Goal: Information Seeking & Learning: Learn about a topic

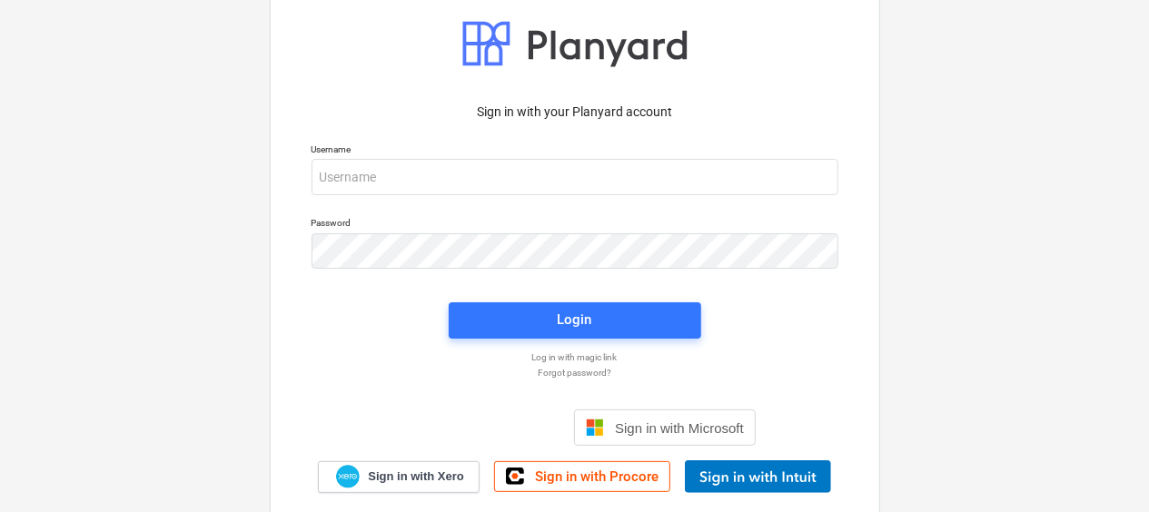
click at [871, 216] on button "Decline All" at bounding box center [903, 215] width 140 height 42
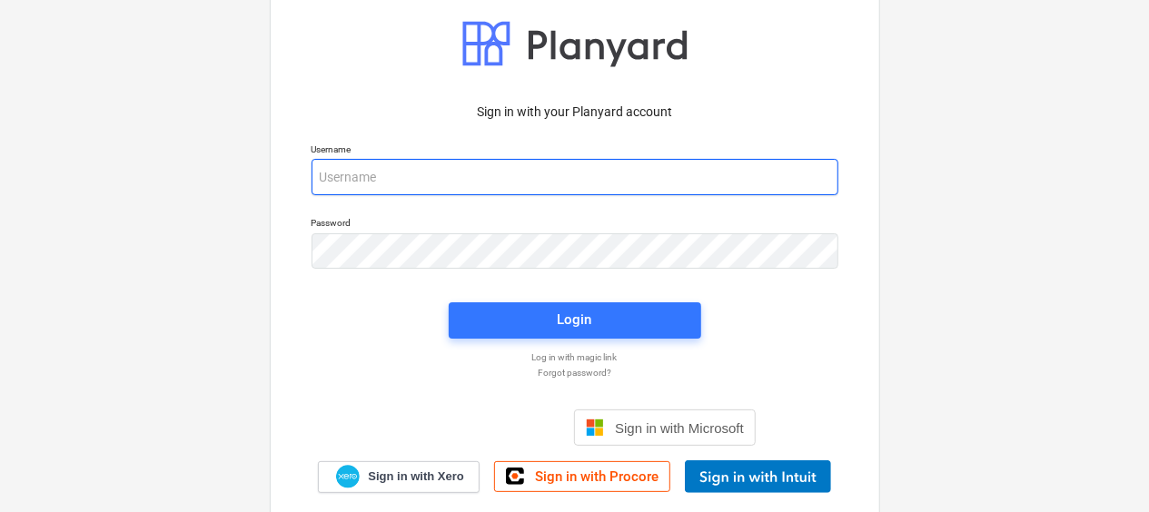
click at [395, 180] on input "email" at bounding box center [575, 177] width 527 height 36
type input "[EMAIL_ADDRESS][DOMAIN_NAME]"
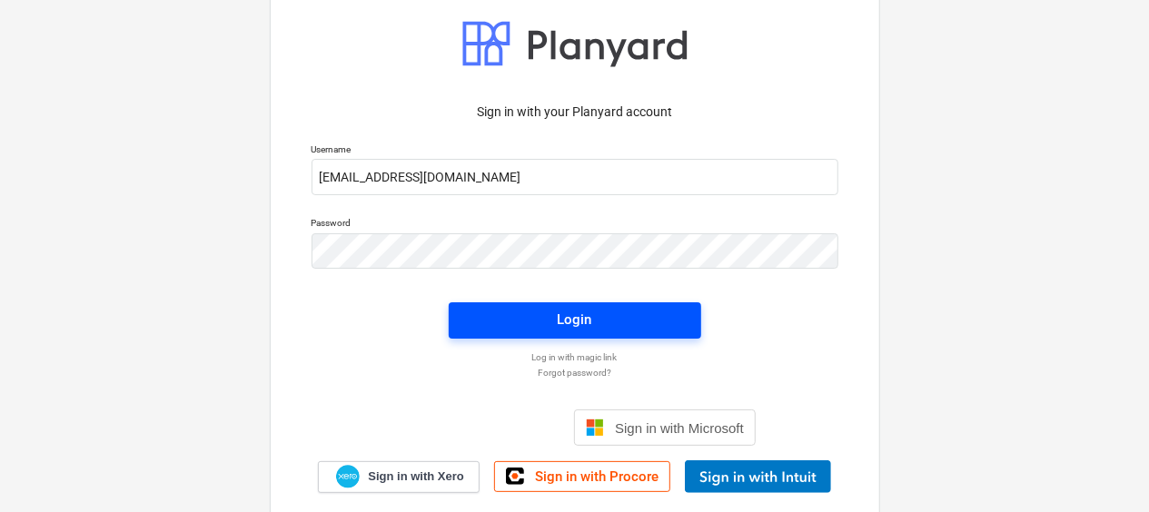
click at [496, 313] on span "Login" at bounding box center [575, 320] width 209 height 24
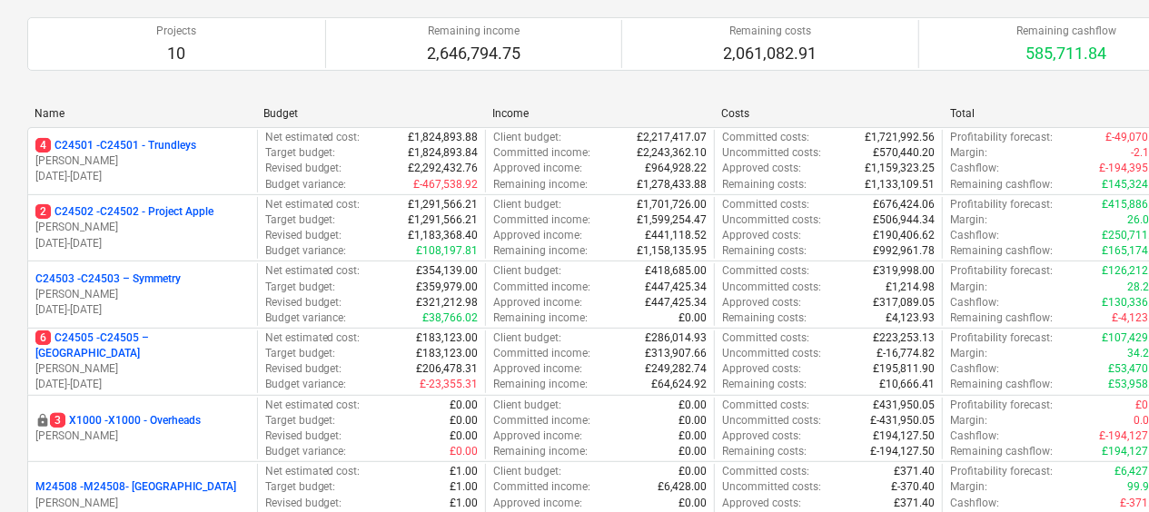
scroll to position [139, 0]
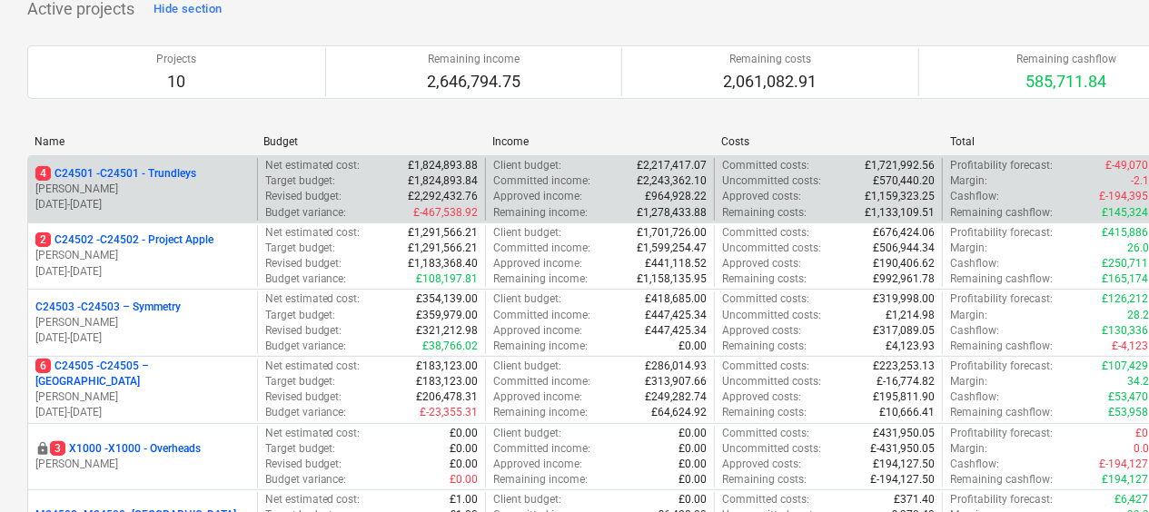
click at [156, 197] on p "[DATE] - [DATE]" at bounding box center [142, 204] width 214 height 15
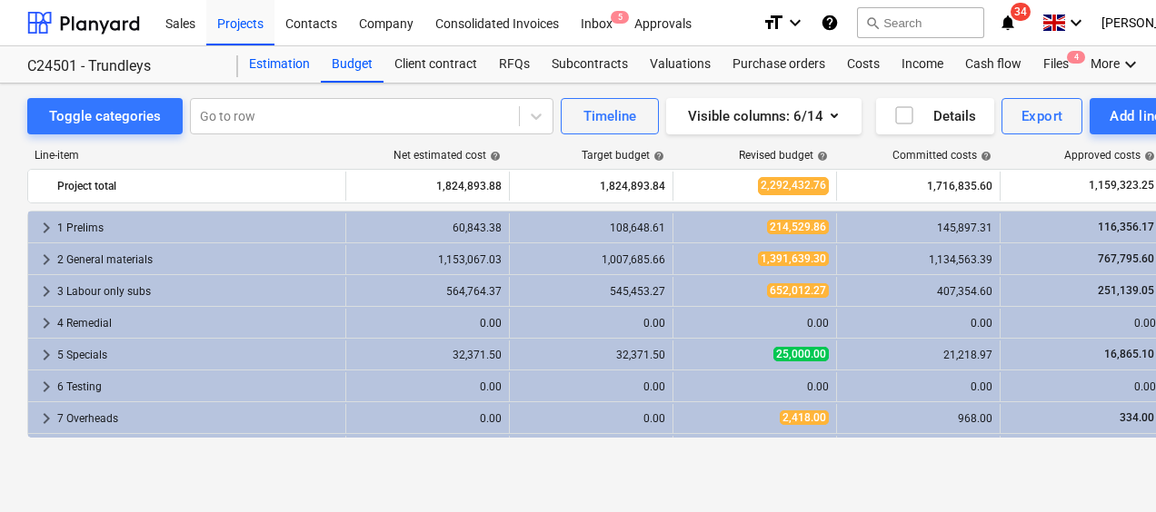
click at [256, 69] on div "Estimation" at bounding box center [279, 64] width 83 height 36
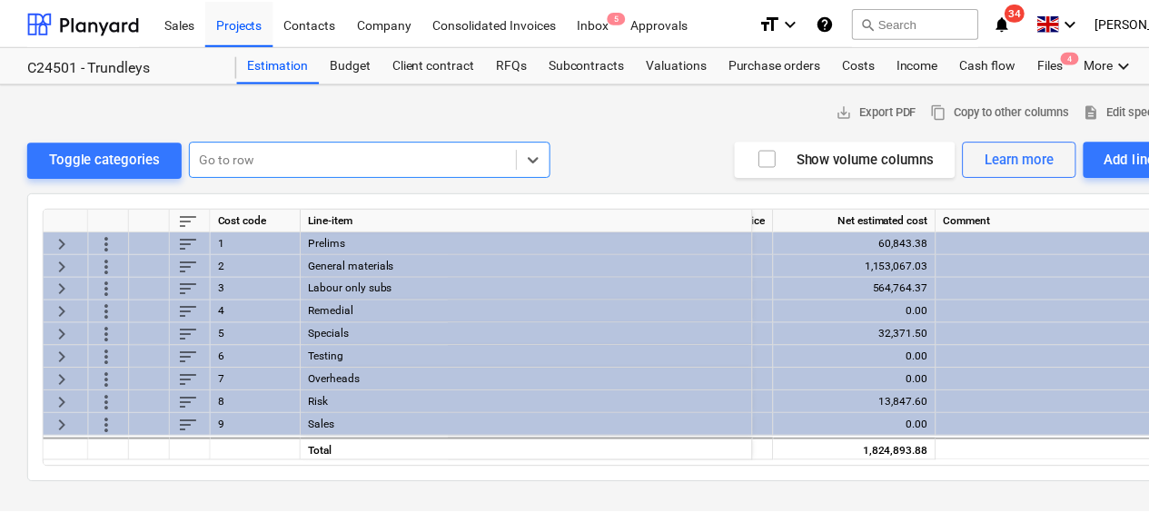
scroll to position [0, 411]
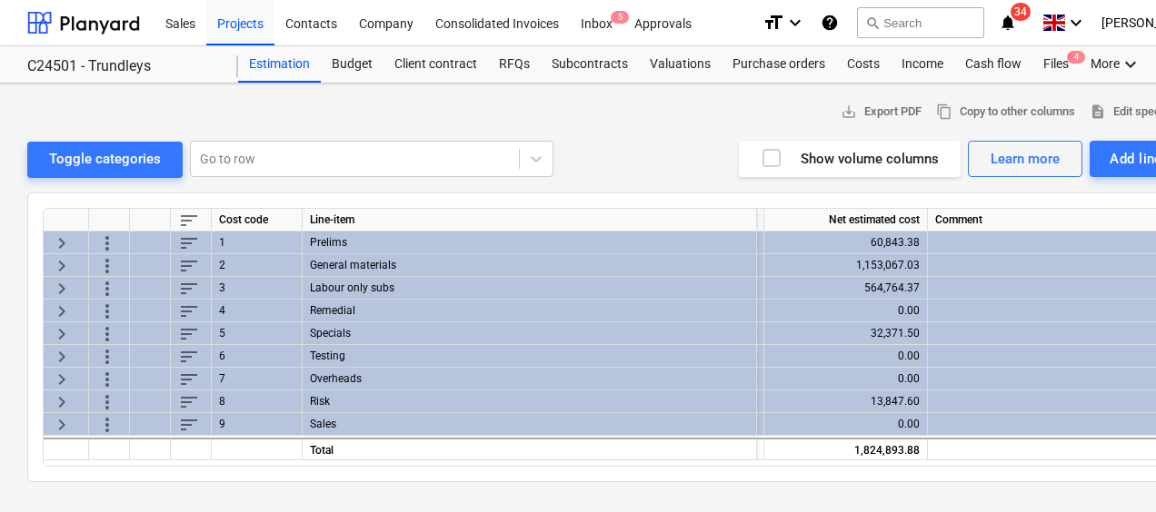
click at [336, 241] on div "Prelims" at bounding box center [530, 243] width 454 height 23
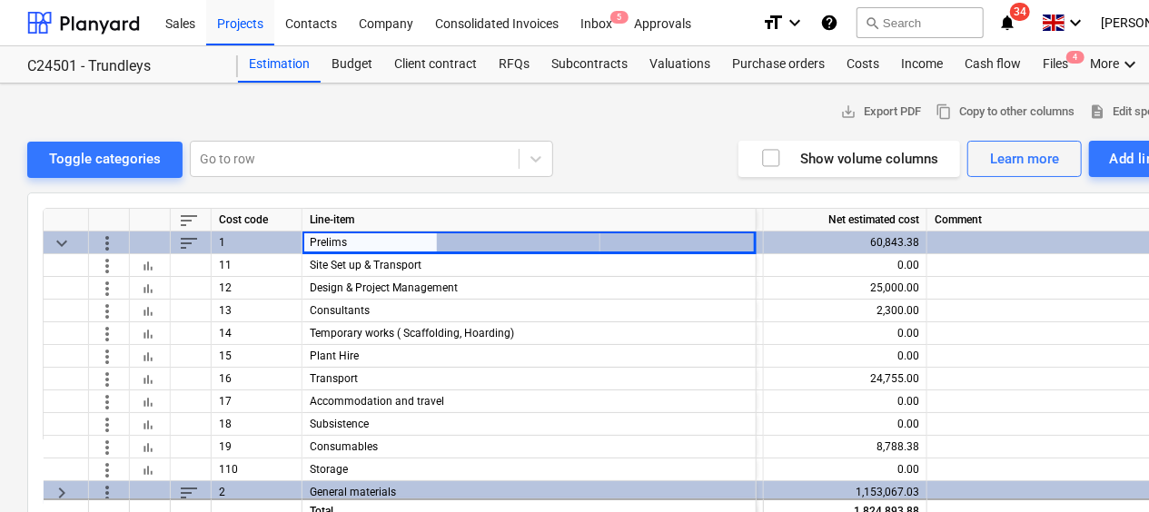
click at [861, 244] on div "60,843.38" at bounding box center [845, 243] width 148 height 23
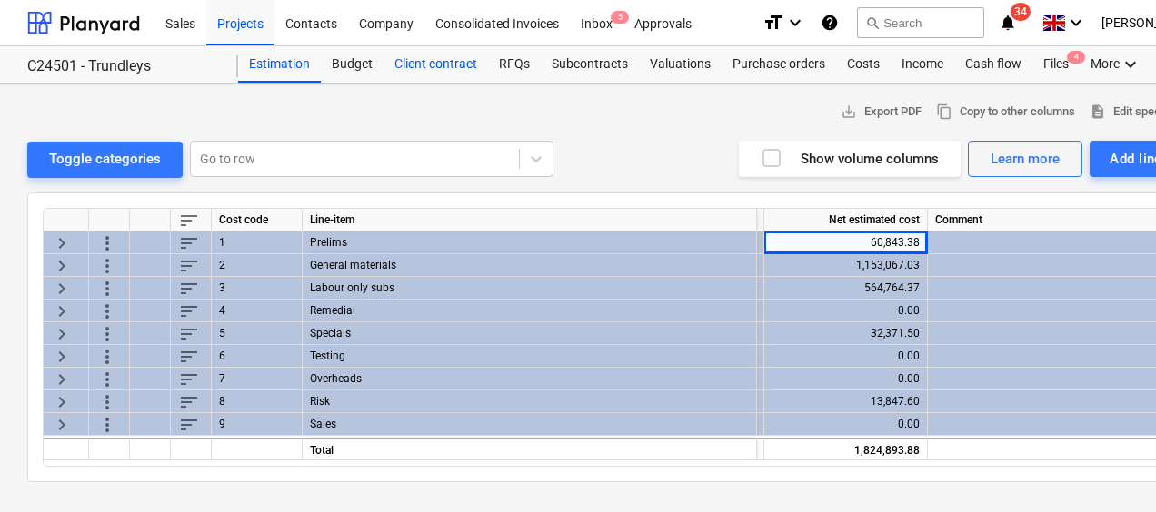
click at [426, 65] on div "Client contract" at bounding box center [435, 64] width 104 height 36
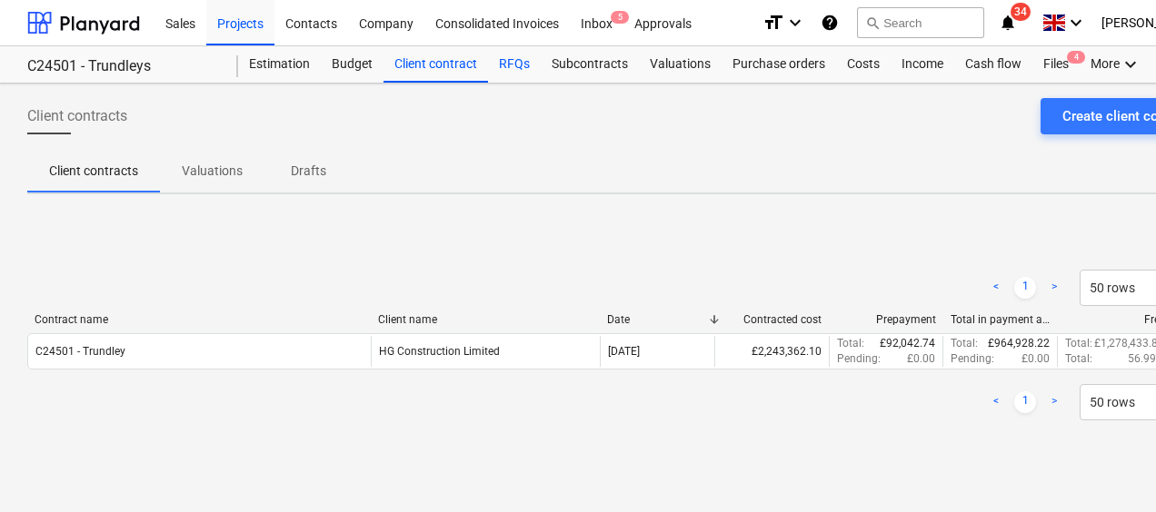
click at [509, 62] on div "RFQs" at bounding box center [514, 64] width 53 height 36
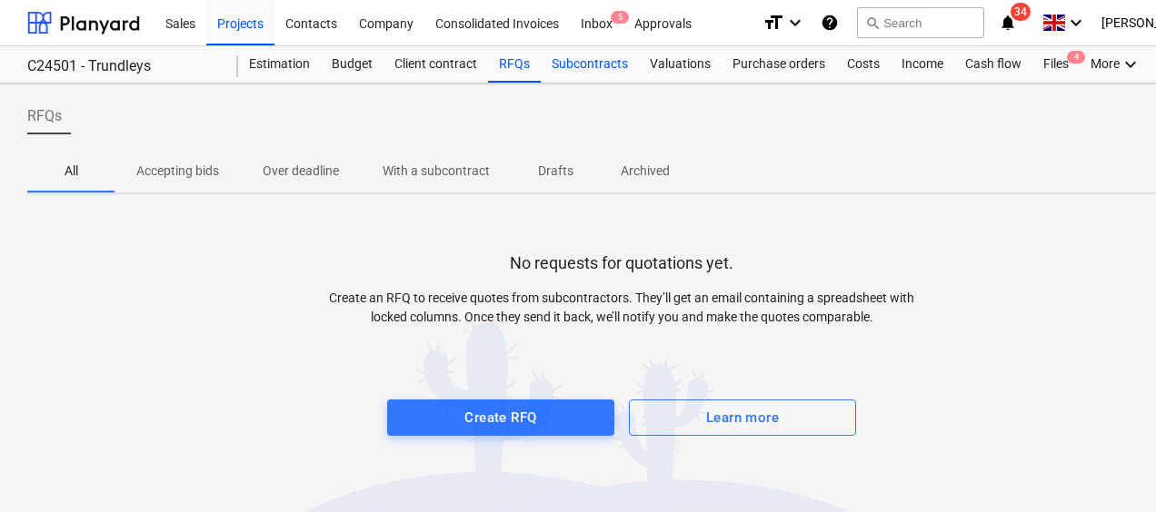
click at [600, 68] on div "Subcontracts" at bounding box center [590, 64] width 98 height 36
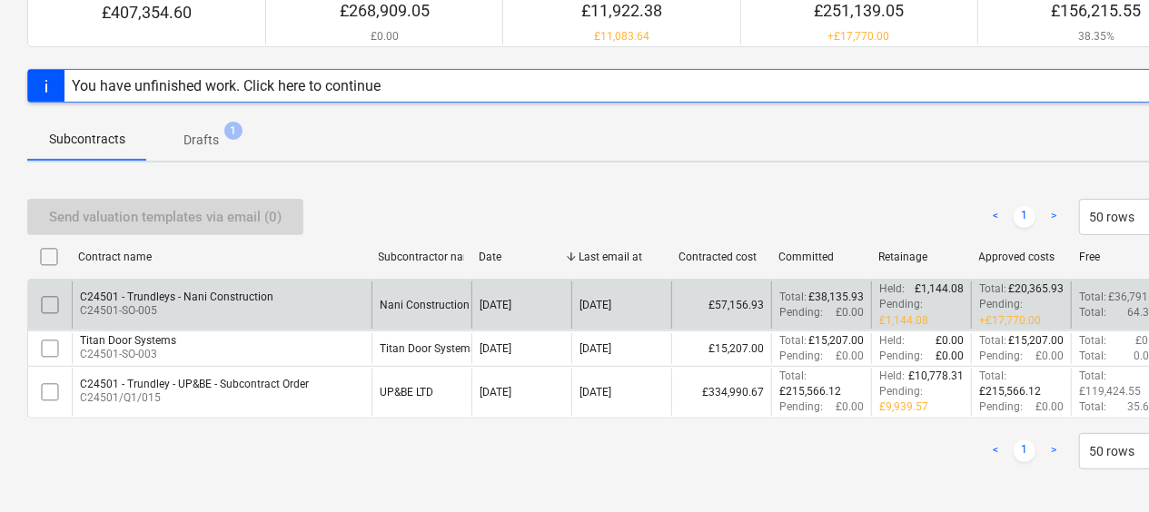
scroll to position [201, 0]
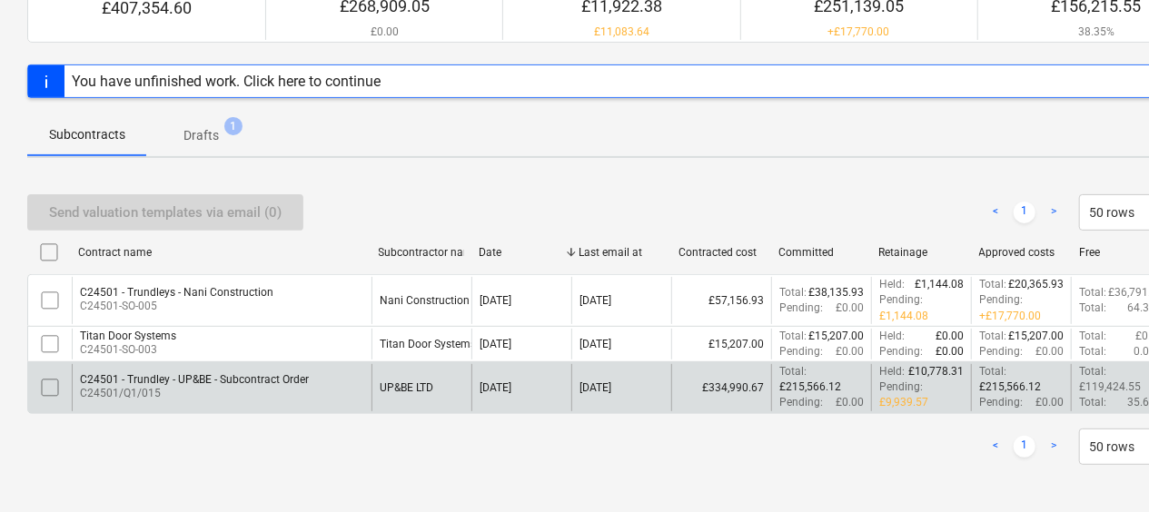
click at [215, 380] on div "C24501 - Trundley - UP&BE - Subcontract Order" at bounding box center [194, 379] width 229 height 13
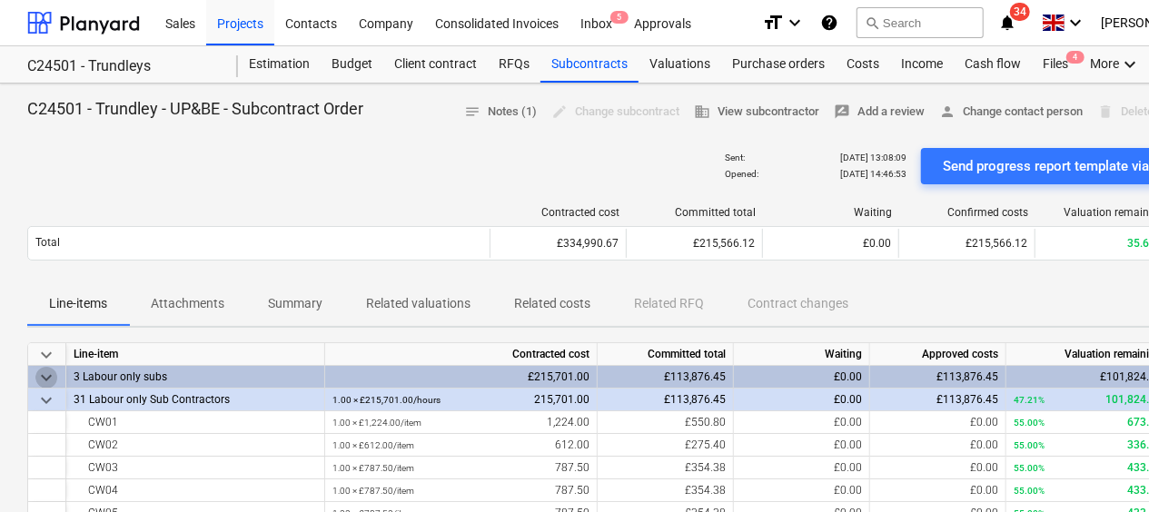
click at [47, 371] on span "keyboard_arrow_down" at bounding box center [46, 378] width 22 height 22
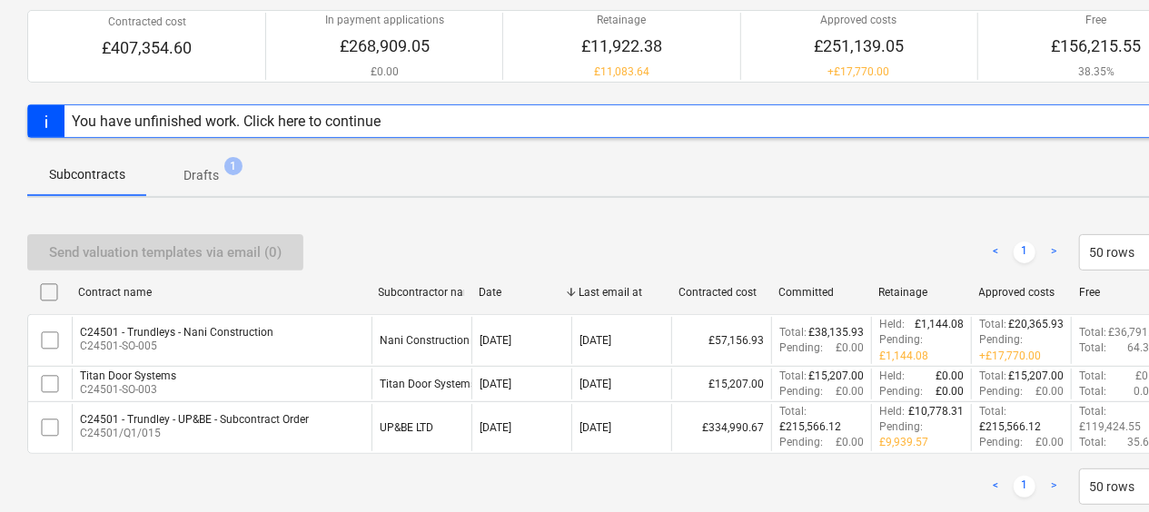
scroll to position [201, 0]
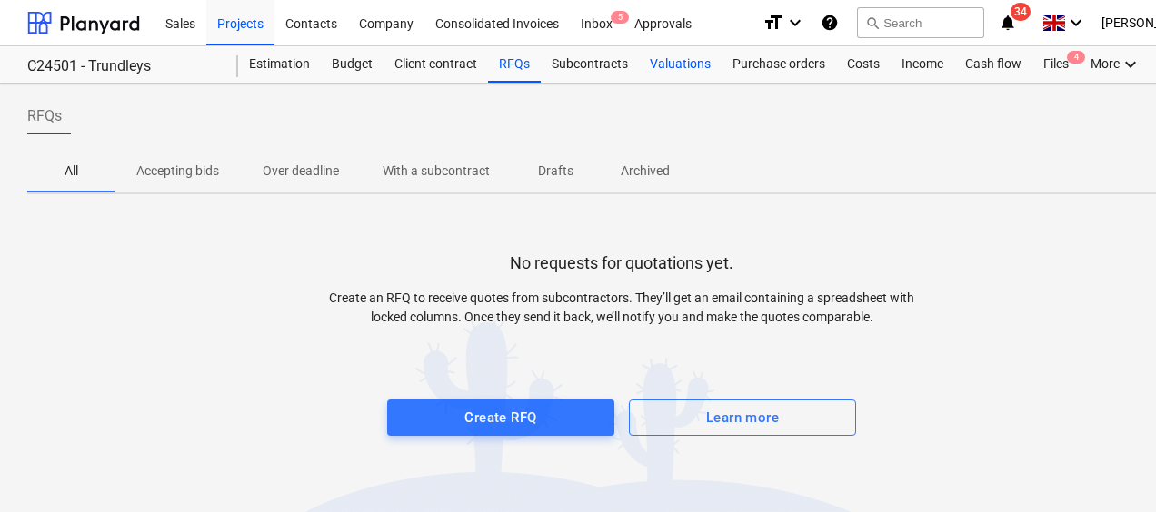
click at [674, 64] on div "Valuations" at bounding box center [680, 64] width 83 height 36
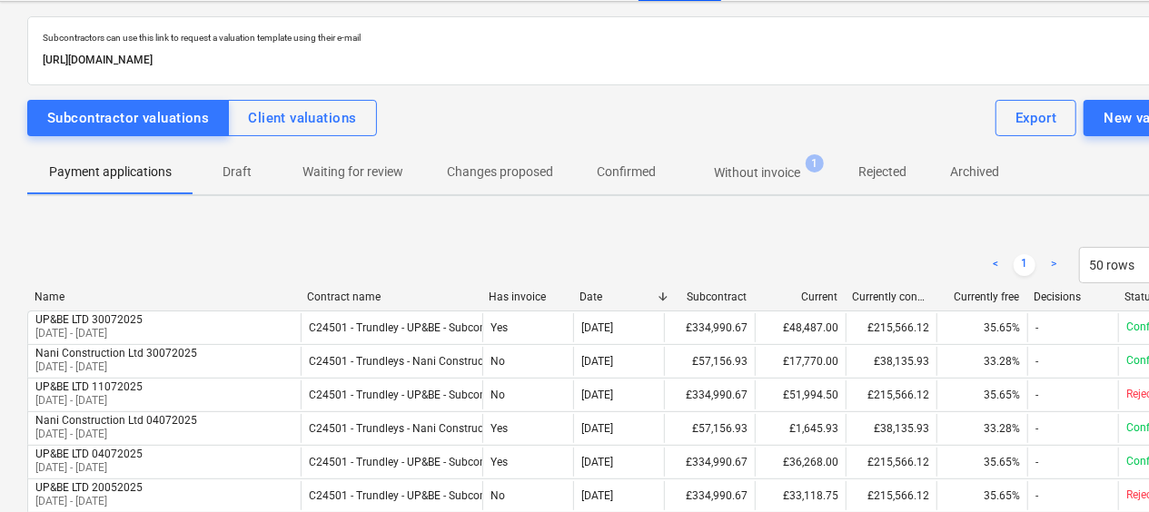
scroll to position [182, 0]
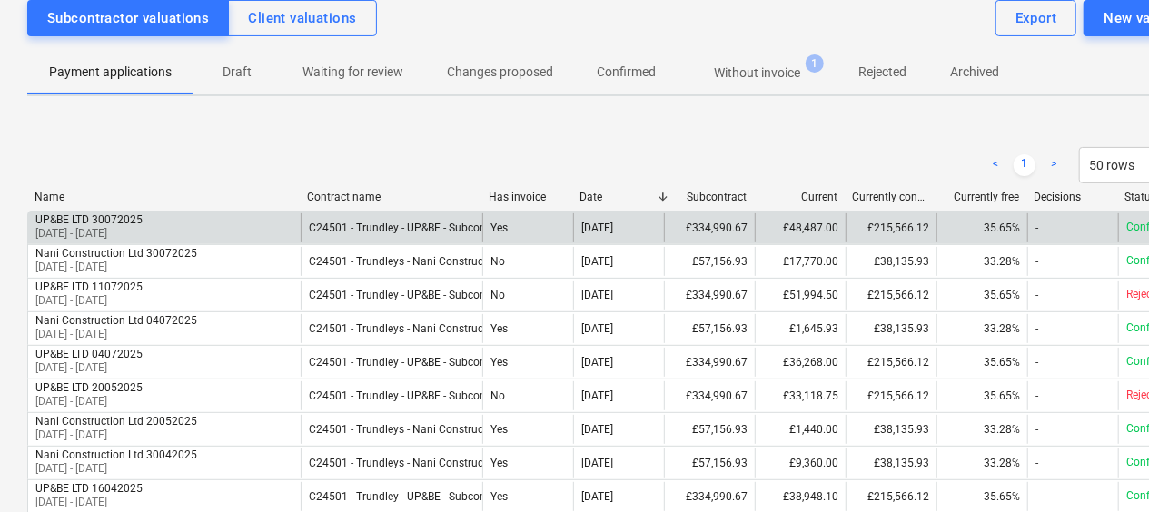
click at [709, 225] on div "£334,990.67" at bounding box center [709, 228] width 91 height 29
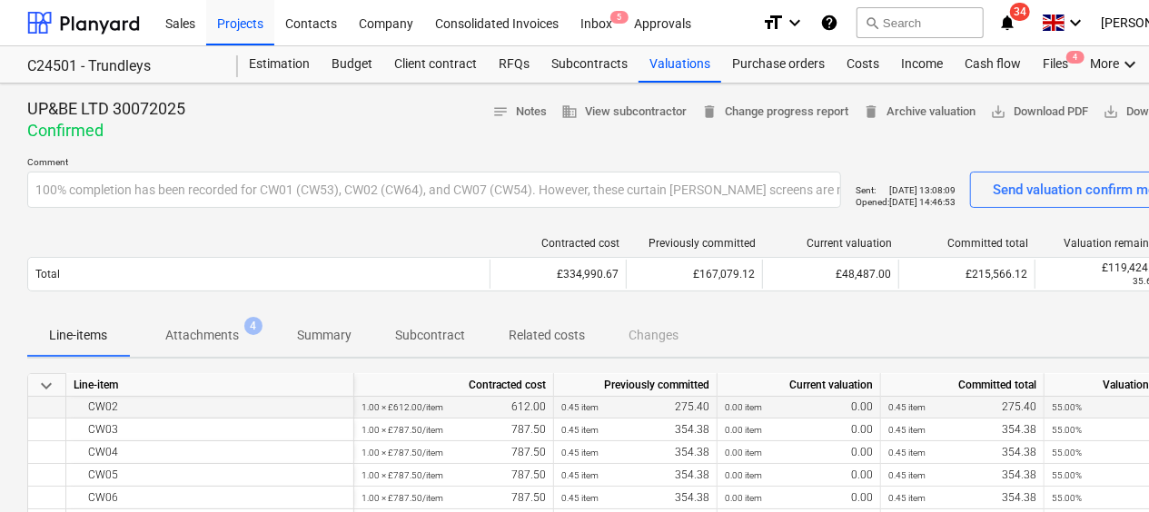
scroll to position [91, 0]
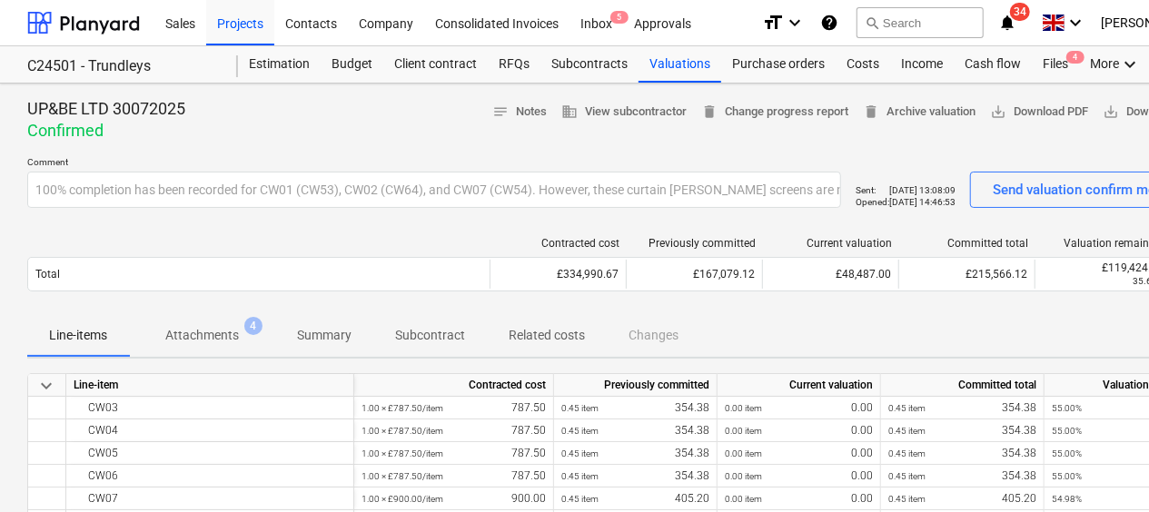
drag, startPoint x: 1026, startPoint y: 323, endPoint x: 878, endPoint y: 334, distance: 148.6
click at [878, 334] on div "Line-items Attachments 4 Summary Subcontract Related costs Changes" at bounding box center [621, 335] width 1189 height 44
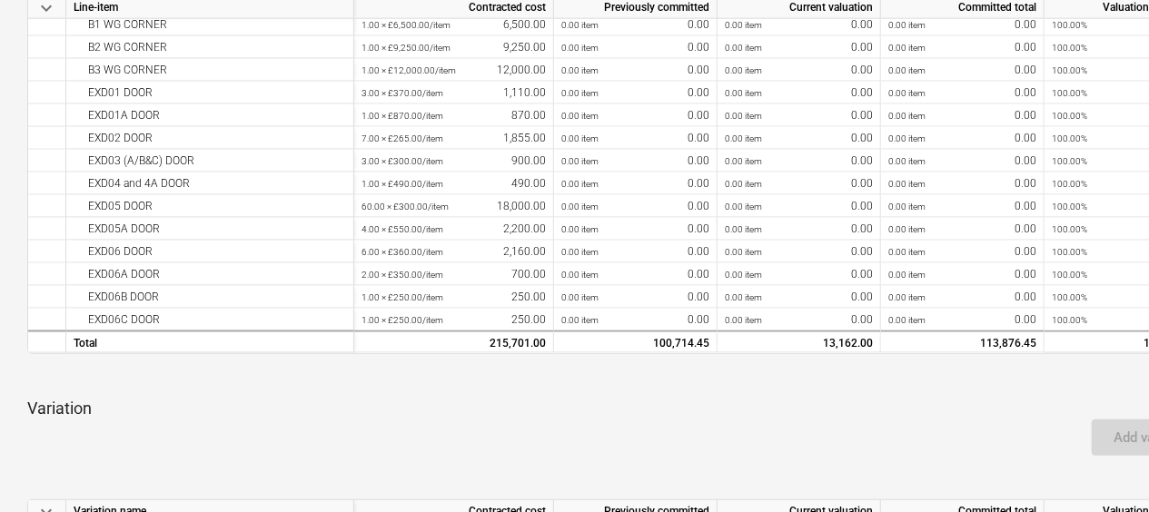
scroll to position [454, 0]
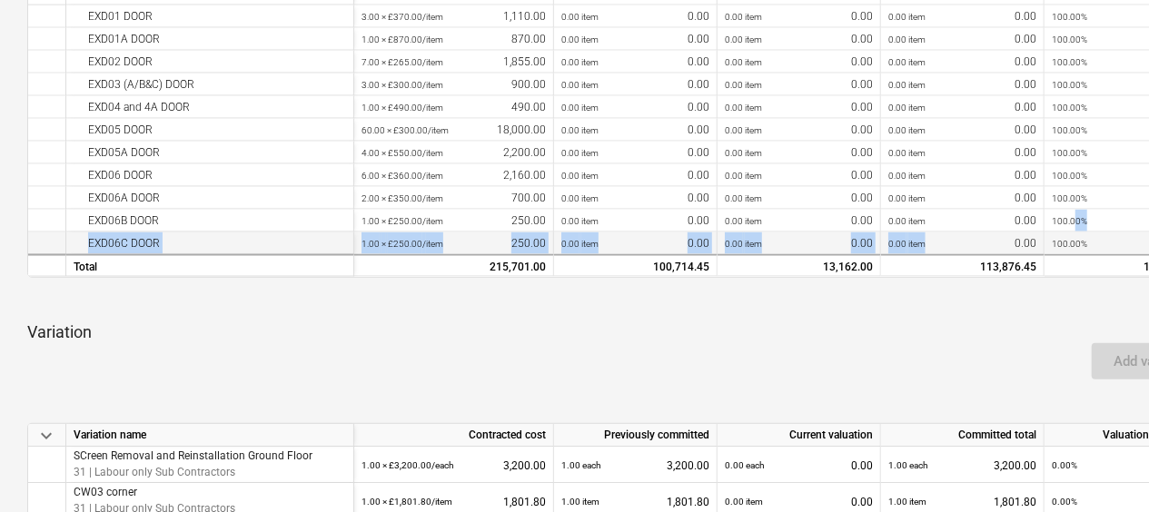
drag, startPoint x: 1074, startPoint y: 221, endPoint x: 972, endPoint y: 254, distance: 106.9
click at [972, 254] on div "keyboard_arrow_down Line-item Contracted cost Previously committed Current valu…" at bounding box center [621, 98] width 1189 height 359
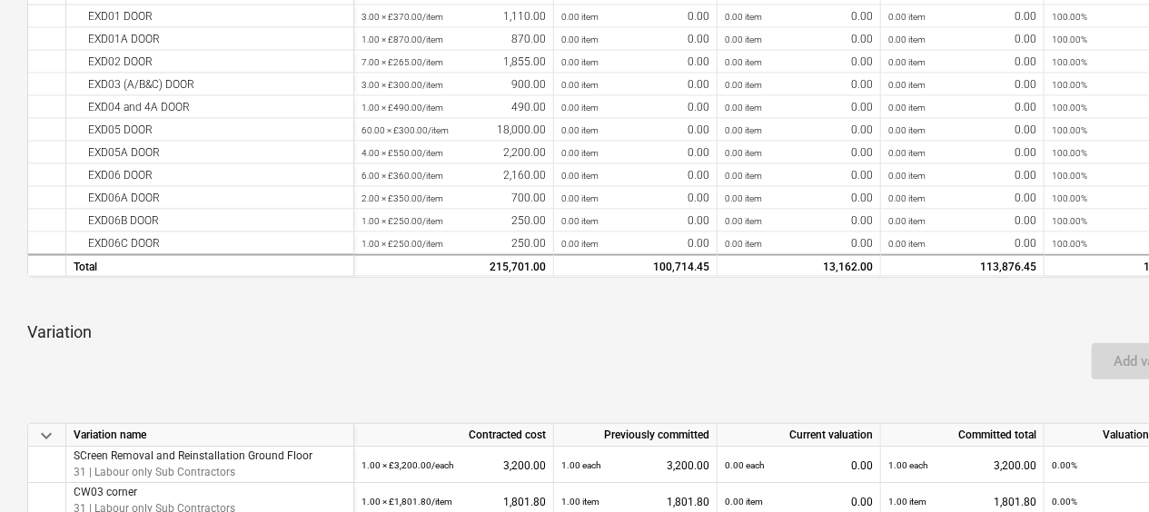
drag, startPoint x: 972, startPoint y: 254, endPoint x: 939, endPoint y: 321, distance: 75.2
click at [939, 321] on div "keyboard_arrow_down Line-item Contracted cost Previously committed Current valu…" at bounding box center [621, 403] width 1189 height 968
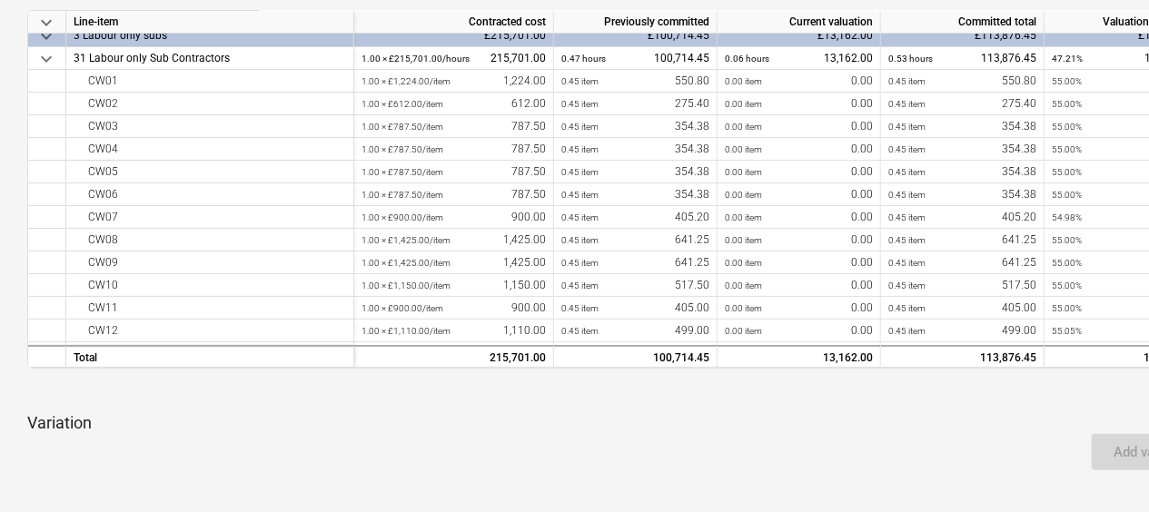
scroll to position [0, 0]
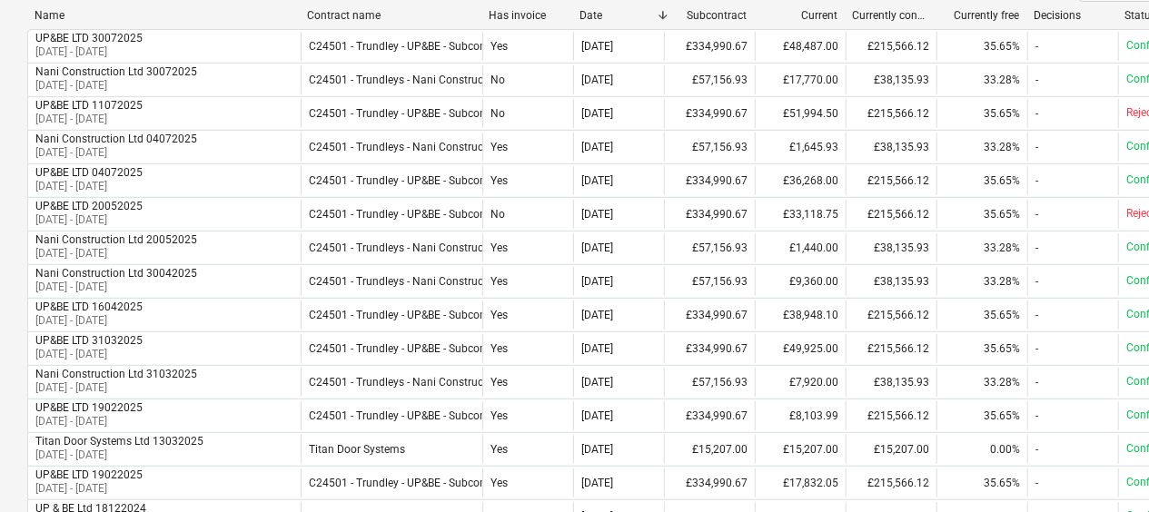
scroll to position [182, 0]
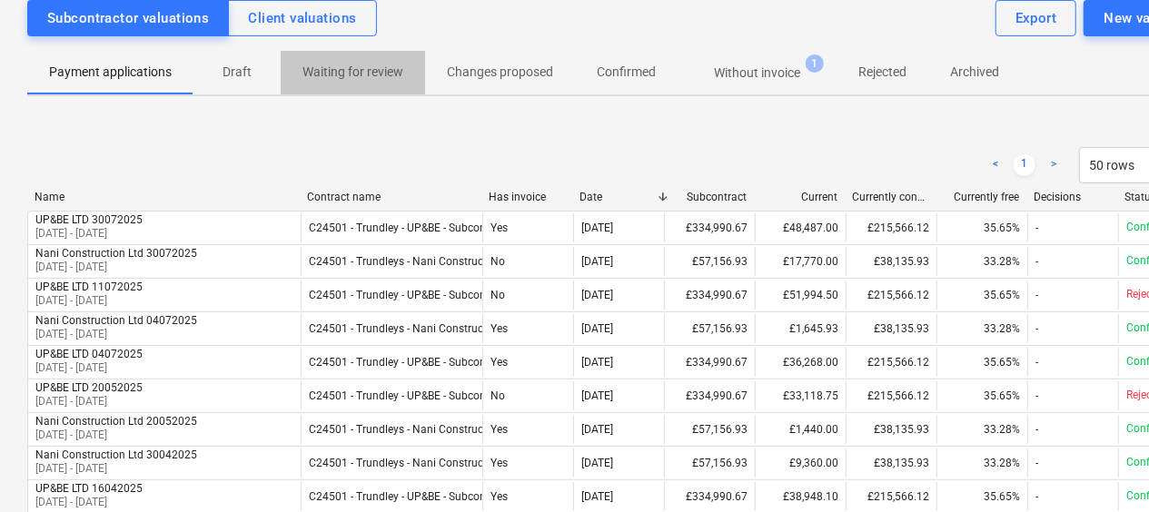
click at [346, 70] on p "Waiting for review" at bounding box center [353, 72] width 101 height 19
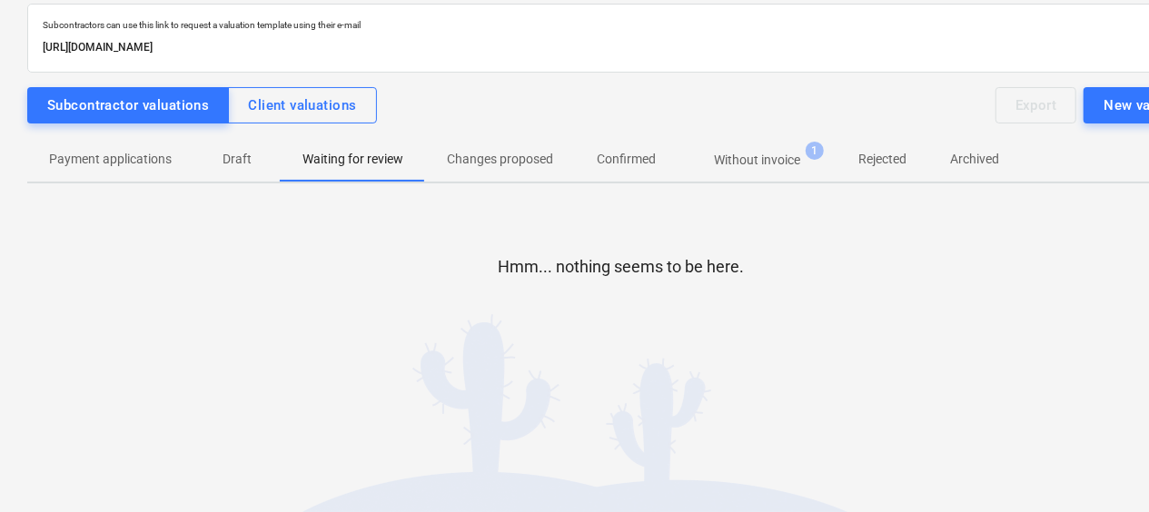
click at [239, 161] on p "Draft" at bounding box center [237, 159] width 44 height 19
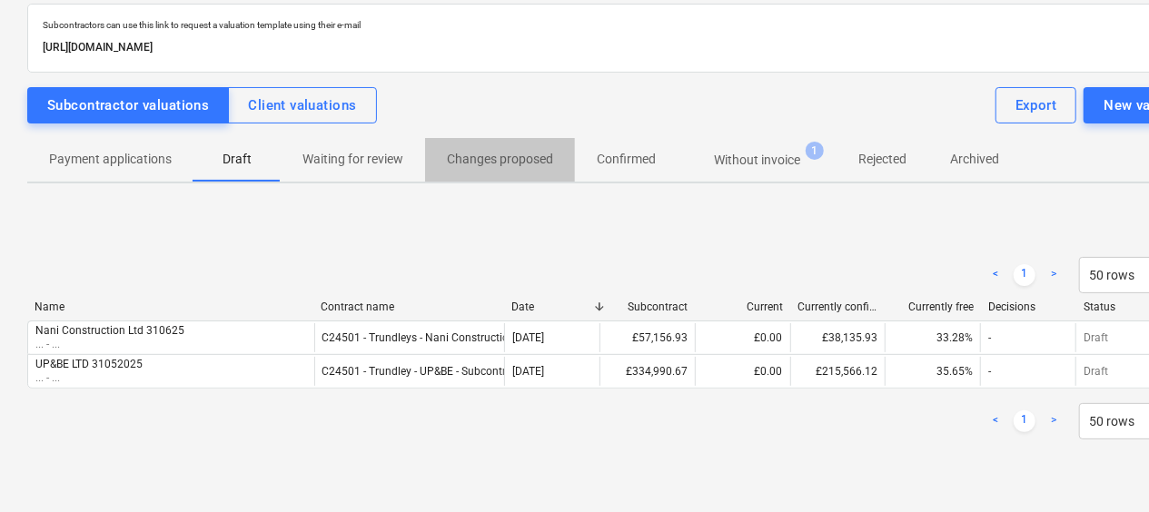
click at [483, 153] on p "Changes proposed" at bounding box center [500, 159] width 106 height 19
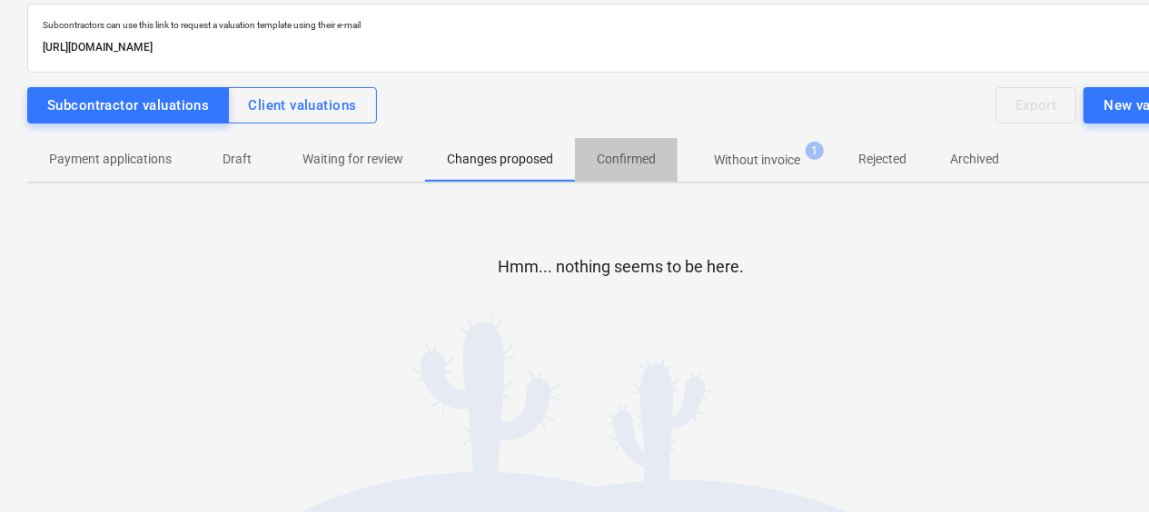
click at [631, 153] on p "Confirmed" at bounding box center [626, 159] width 59 height 19
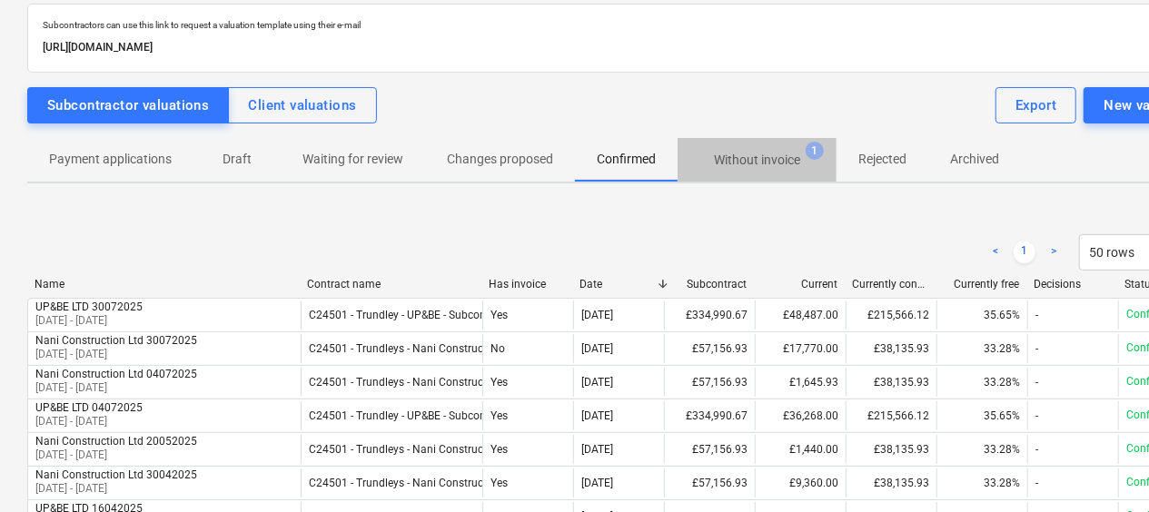
click at [741, 152] on p "Without invoice" at bounding box center [757, 160] width 86 height 19
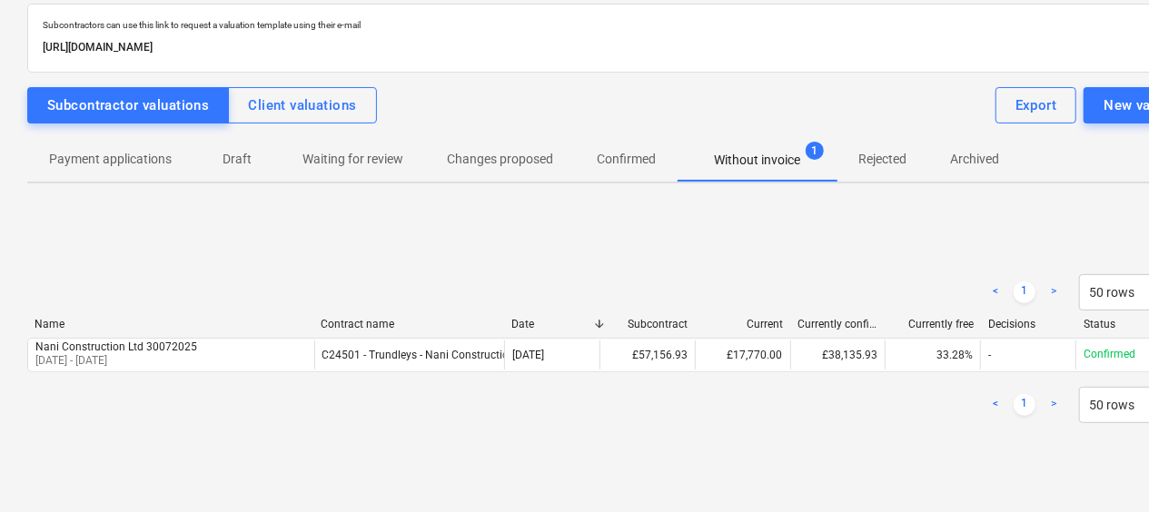
click at [890, 160] on p "Rejected" at bounding box center [883, 159] width 48 height 19
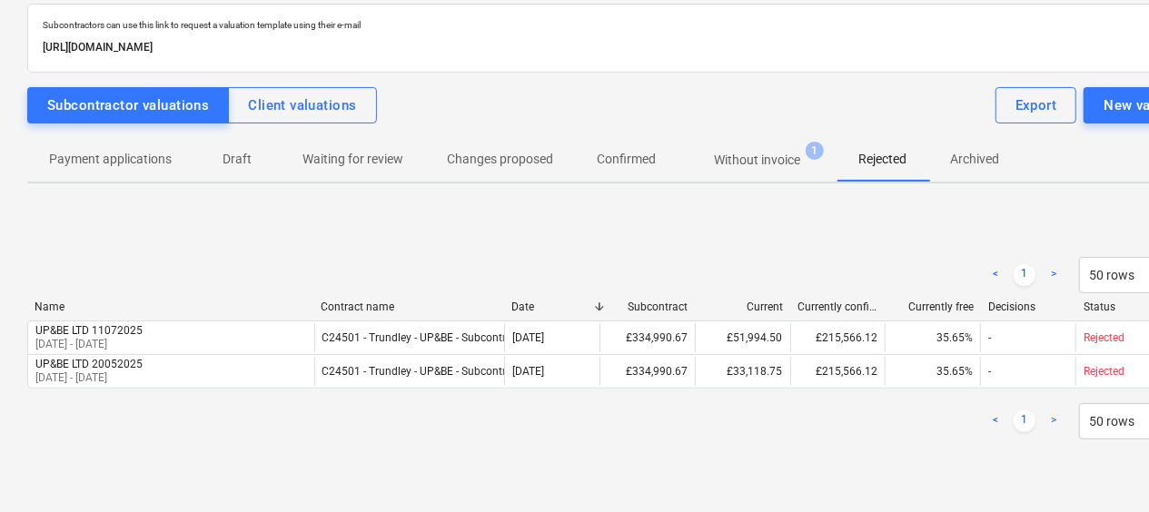
click at [980, 160] on p "Archived" at bounding box center [974, 159] width 49 height 19
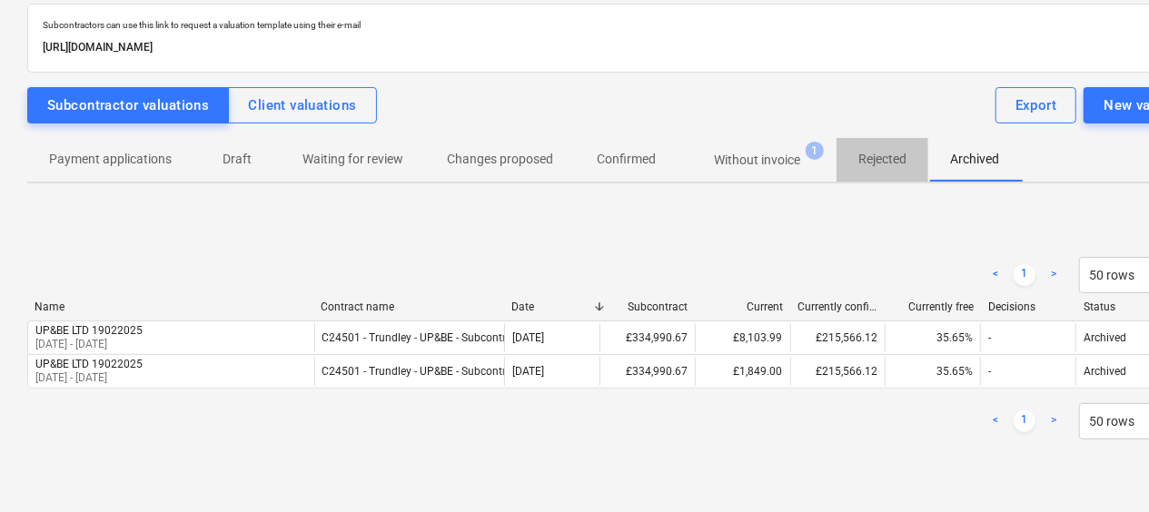
click at [878, 157] on p "Rejected" at bounding box center [883, 159] width 48 height 19
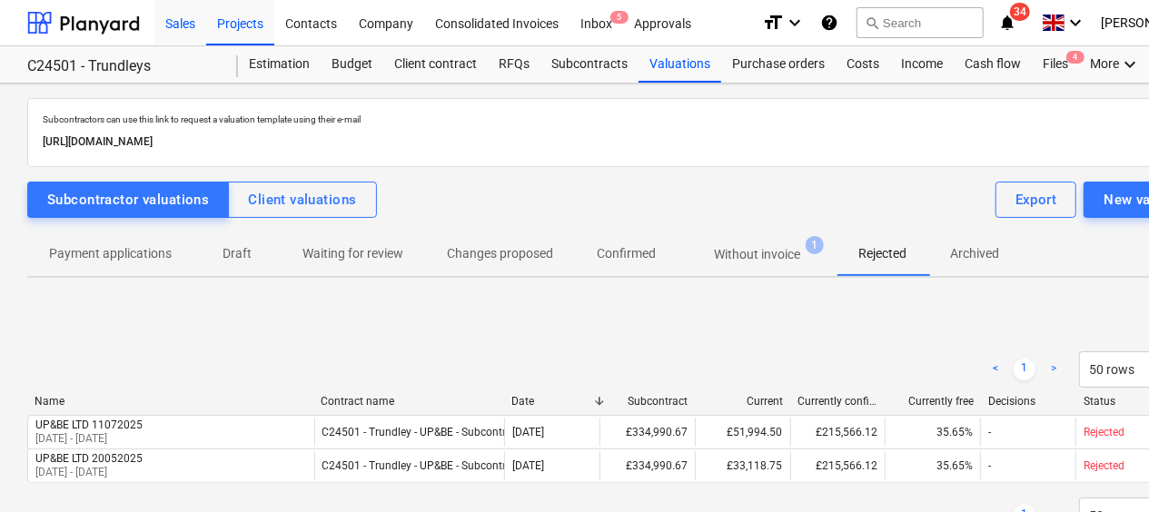
click at [173, 22] on div "Sales" at bounding box center [180, 22] width 52 height 46
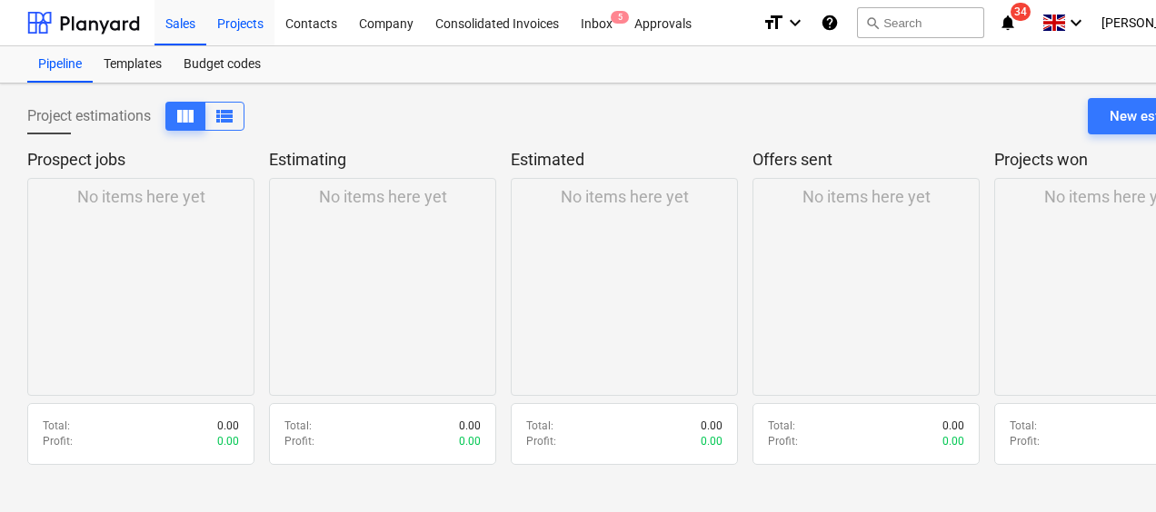
click at [242, 26] on div "Projects" at bounding box center [240, 22] width 68 height 46
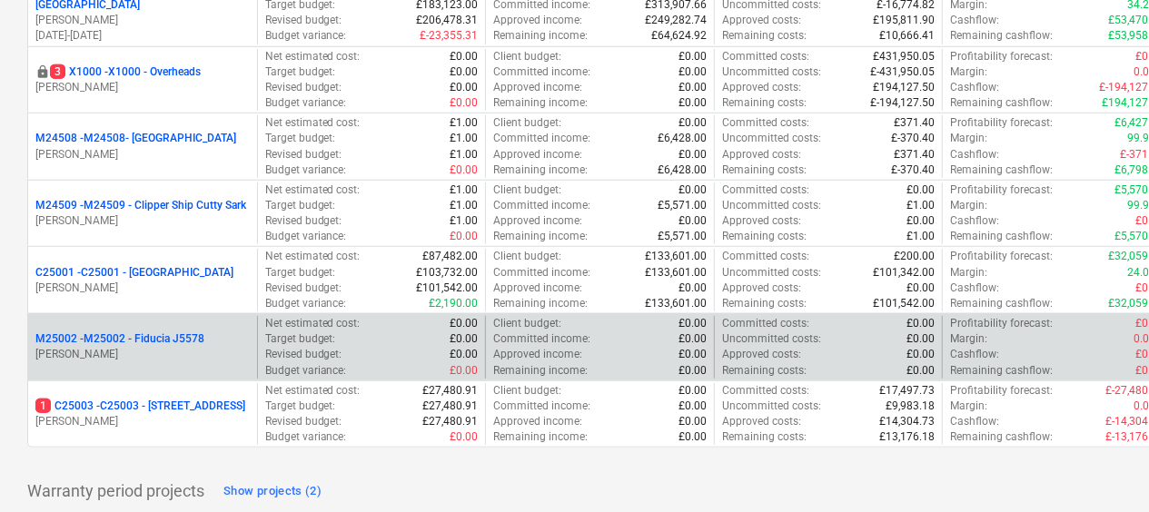
scroll to position [545, 0]
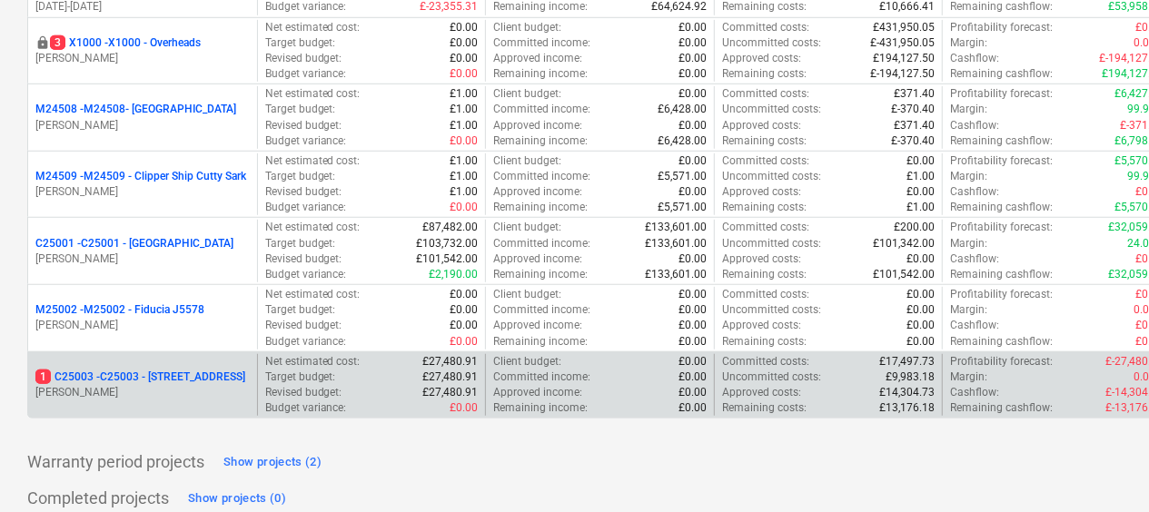
click at [132, 379] on p "1 C25003 - C25003 - [STREET_ADDRESS]" at bounding box center [140, 377] width 210 height 15
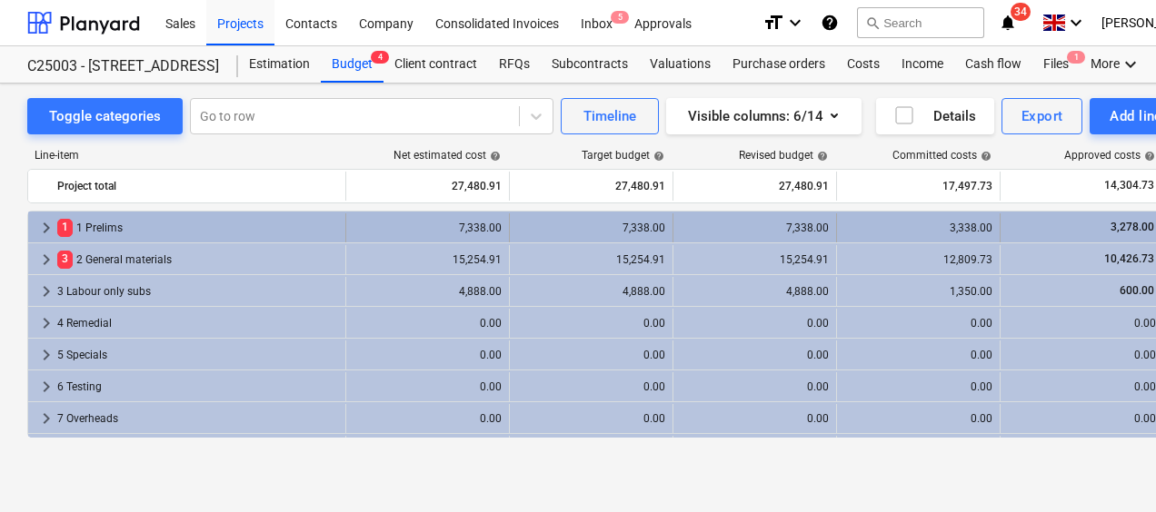
click at [46, 224] on span "keyboard_arrow_right" at bounding box center [46, 228] width 22 height 22
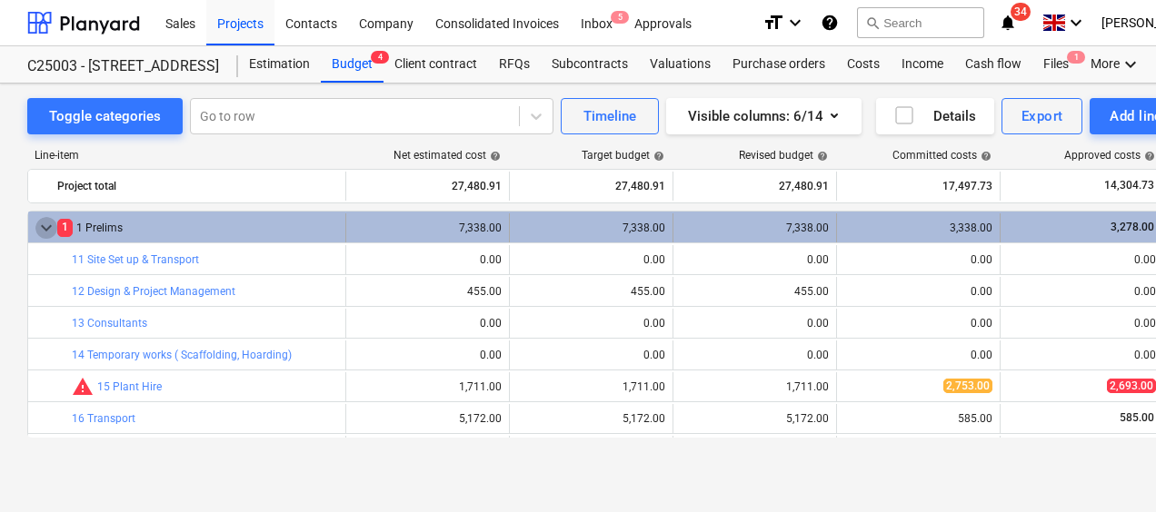
click at [47, 224] on span "keyboard_arrow_down" at bounding box center [46, 228] width 22 height 22
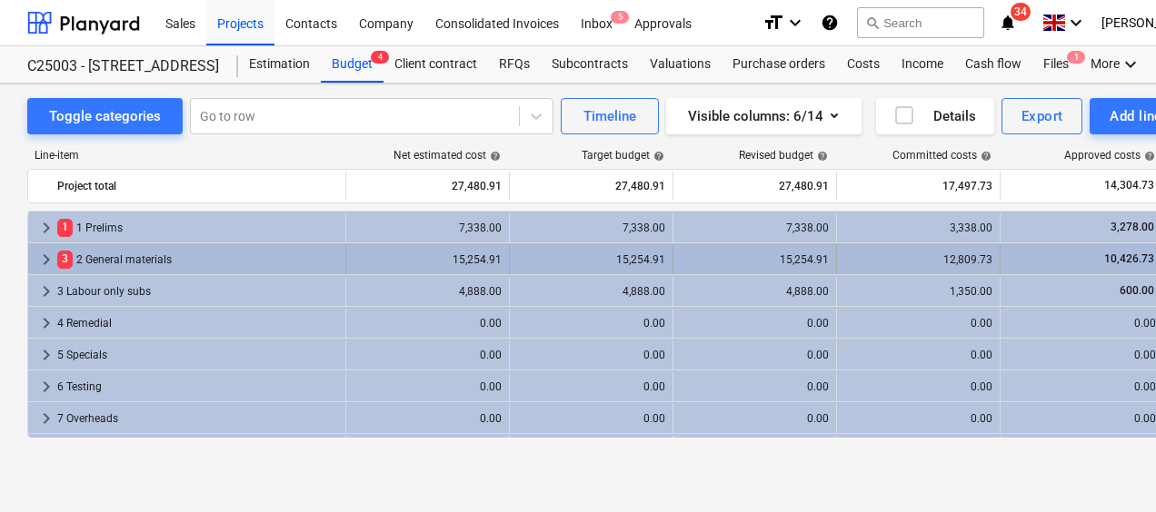
click at [49, 257] on span "keyboard_arrow_right" at bounding box center [46, 260] width 22 height 22
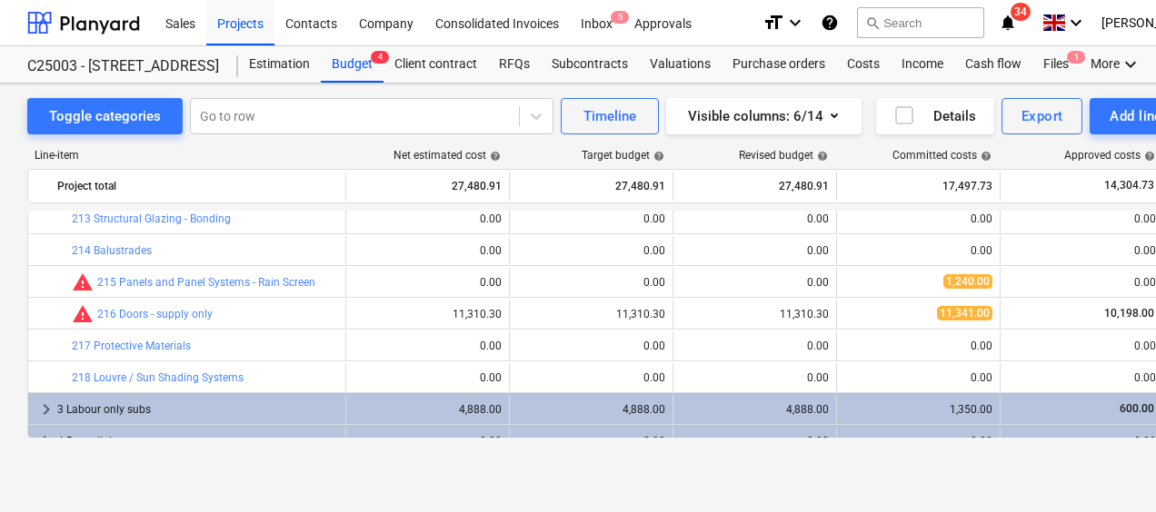
scroll to position [545, 0]
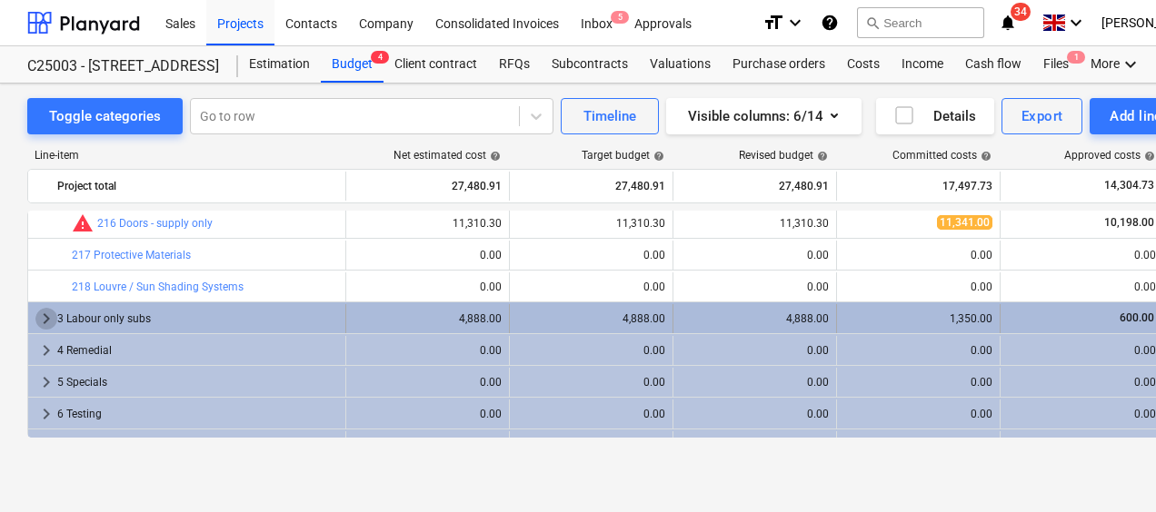
click at [44, 320] on span "keyboard_arrow_right" at bounding box center [46, 319] width 22 height 22
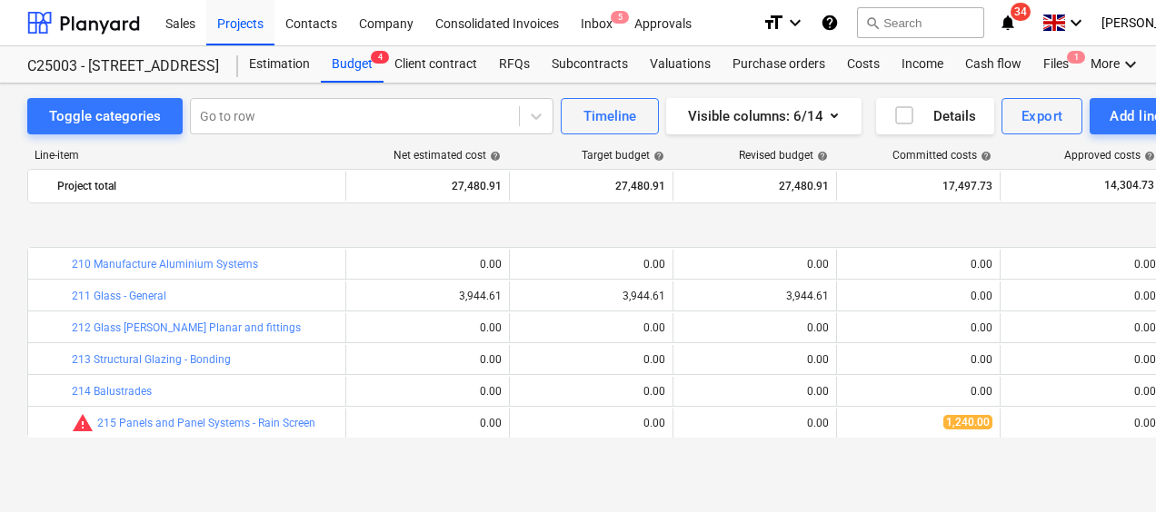
scroll to position [495, 0]
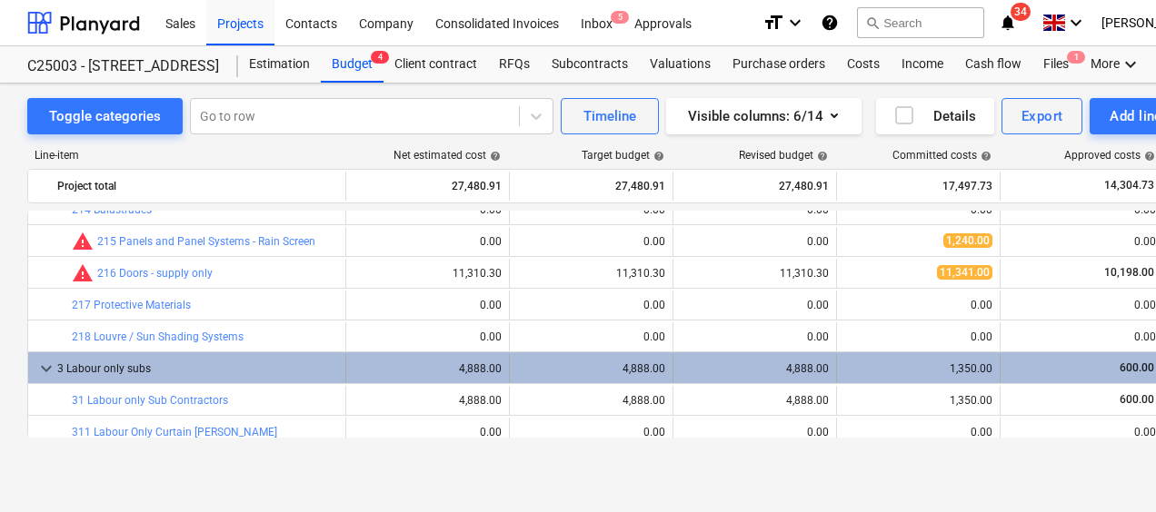
click at [45, 362] on span "keyboard_arrow_down" at bounding box center [46, 369] width 22 height 22
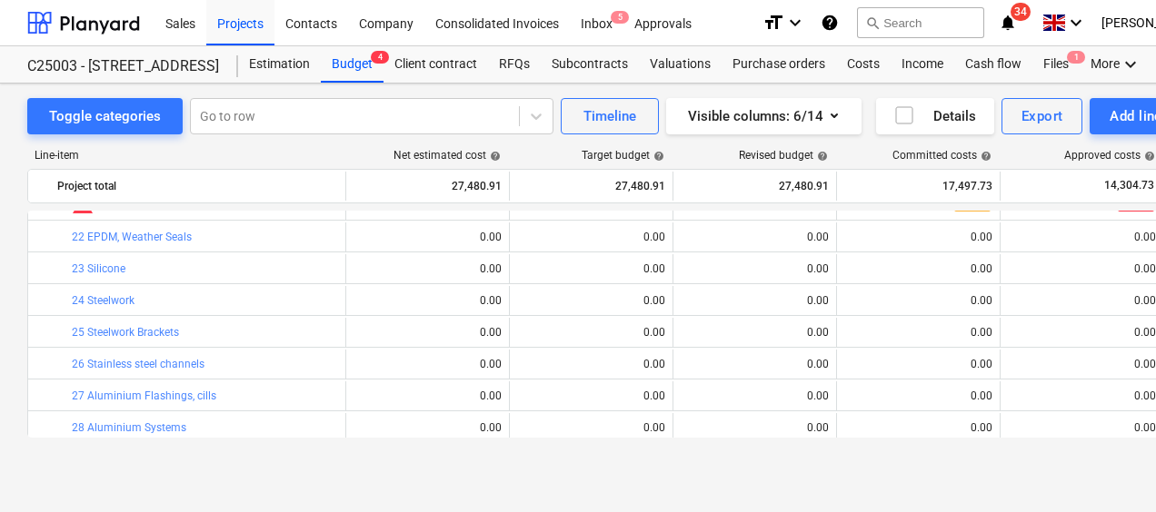
scroll to position [0, 0]
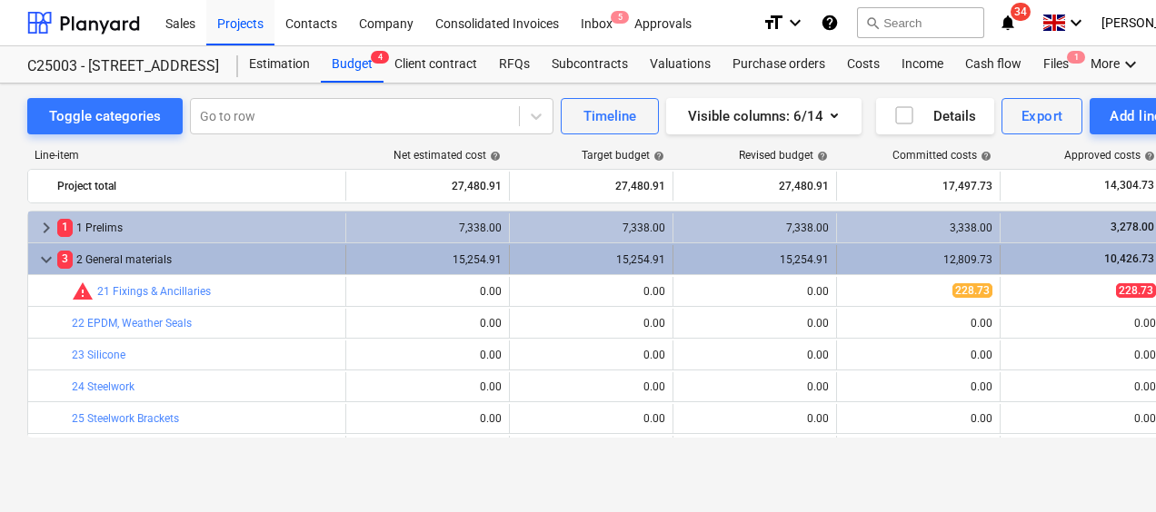
click at [45, 256] on span "keyboard_arrow_down" at bounding box center [46, 260] width 22 height 22
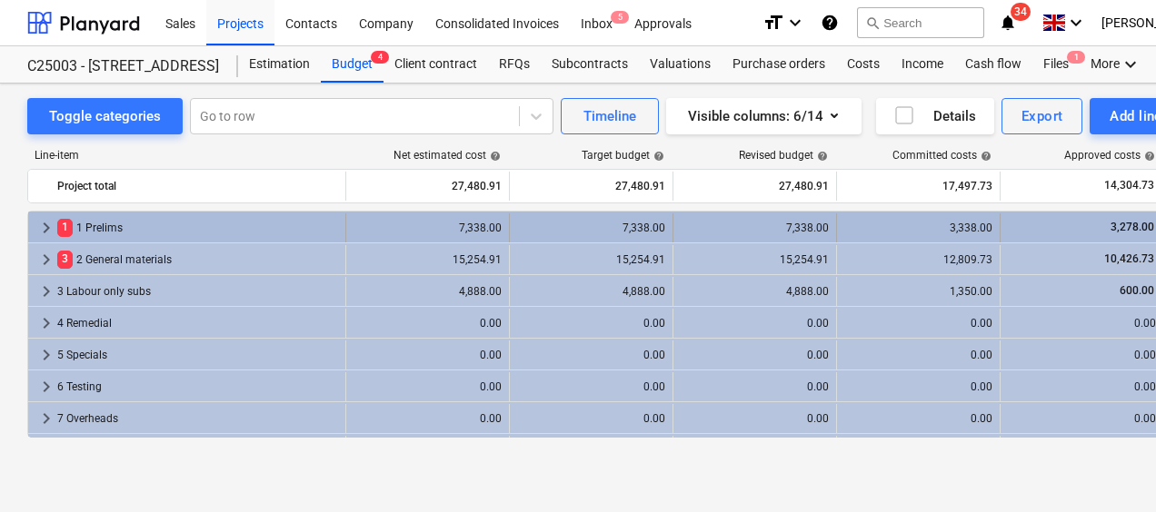
click at [966, 223] on div "3,338.00" at bounding box center [918, 228] width 148 height 13
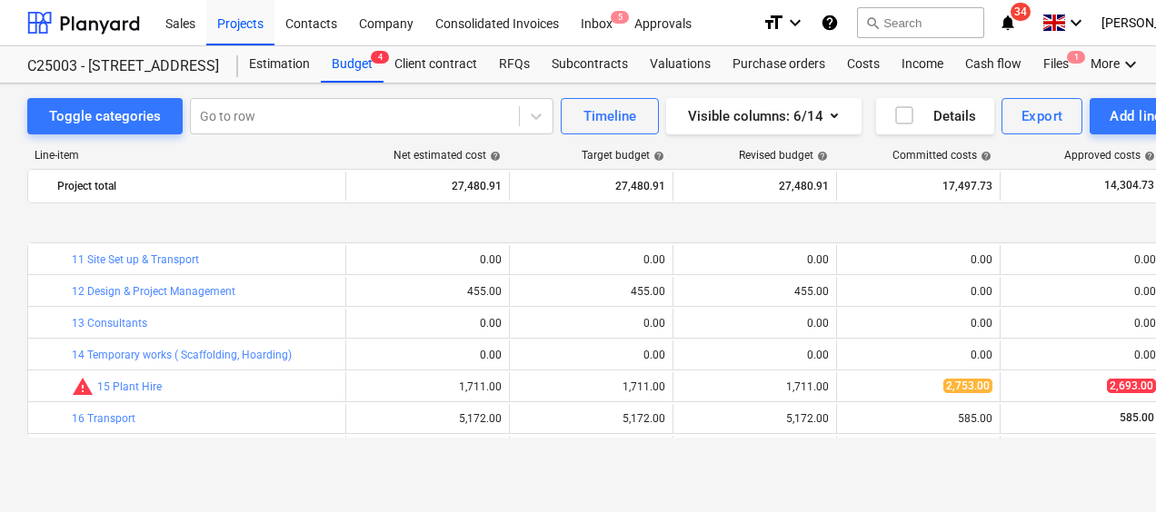
scroll to position [91, 0]
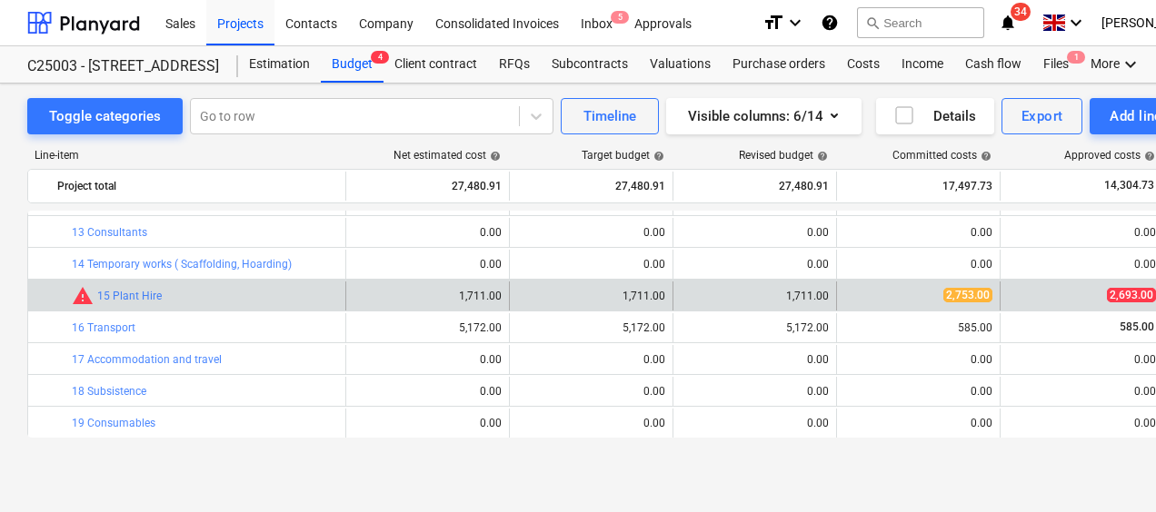
click at [971, 293] on span "2,753.00" at bounding box center [967, 295] width 49 height 15
click at [127, 296] on link "15 Plant Hire" at bounding box center [129, 296] width 65 height 13
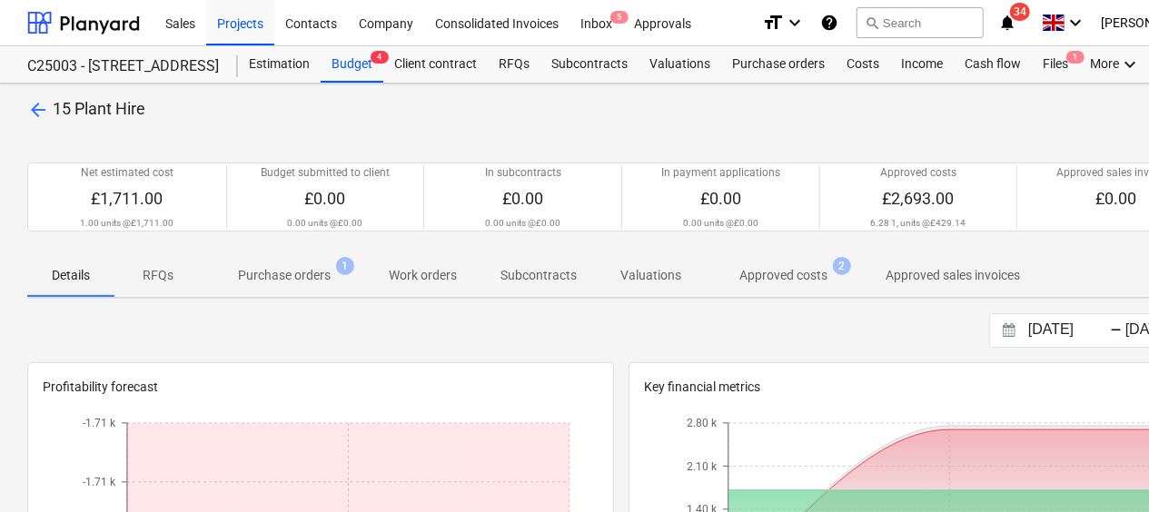
click at [289, 278] on p "Purchase orders" at bounding box center [284, 275] width 93 height 19
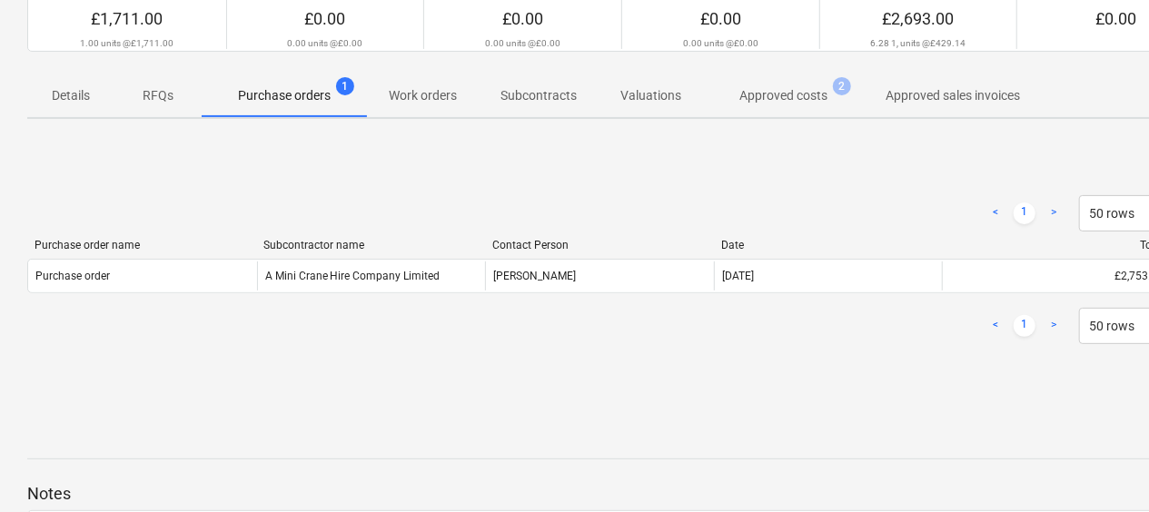
scroll to position [182, 0]
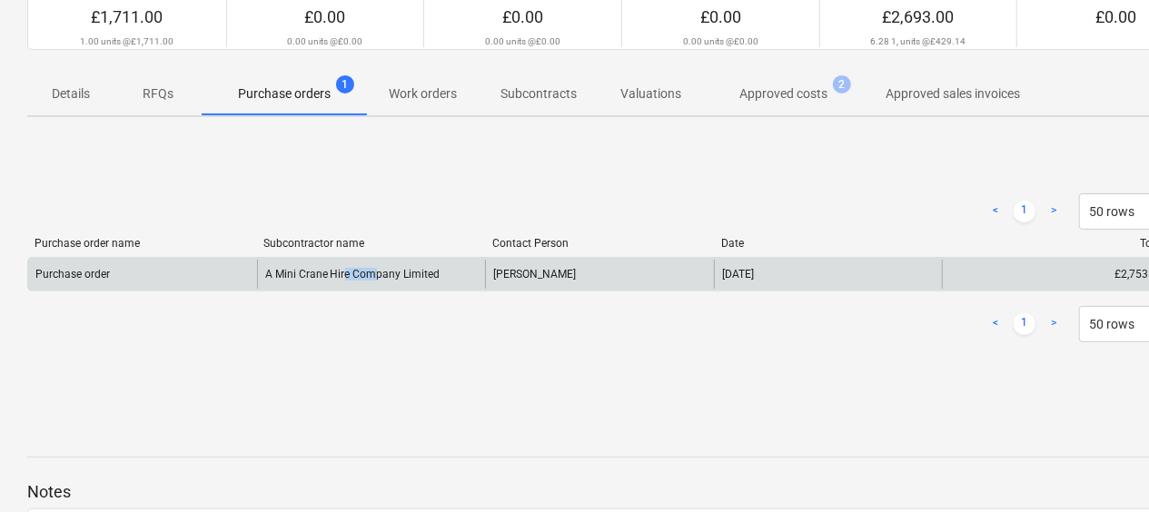
drag, startPoint x: 375, startPoint y: 273, endPoint x: 343, endPoint y: 280, distance: 32.6
click at [343, 280] on div "A Mini Crane Hire Company Limited" at bounding box center [371, 274] width 229 height 29
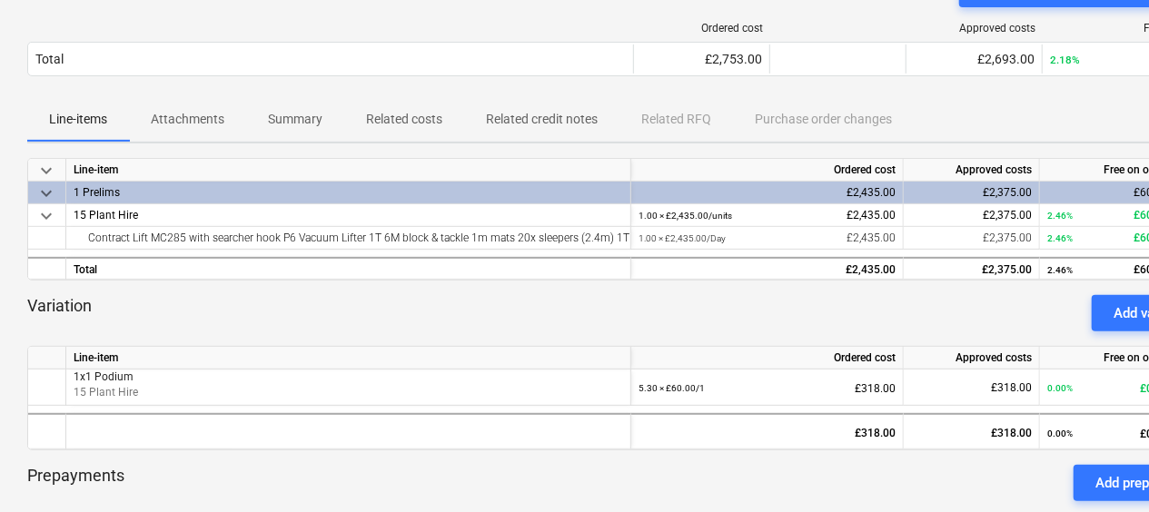
scroll to position [234, 0]
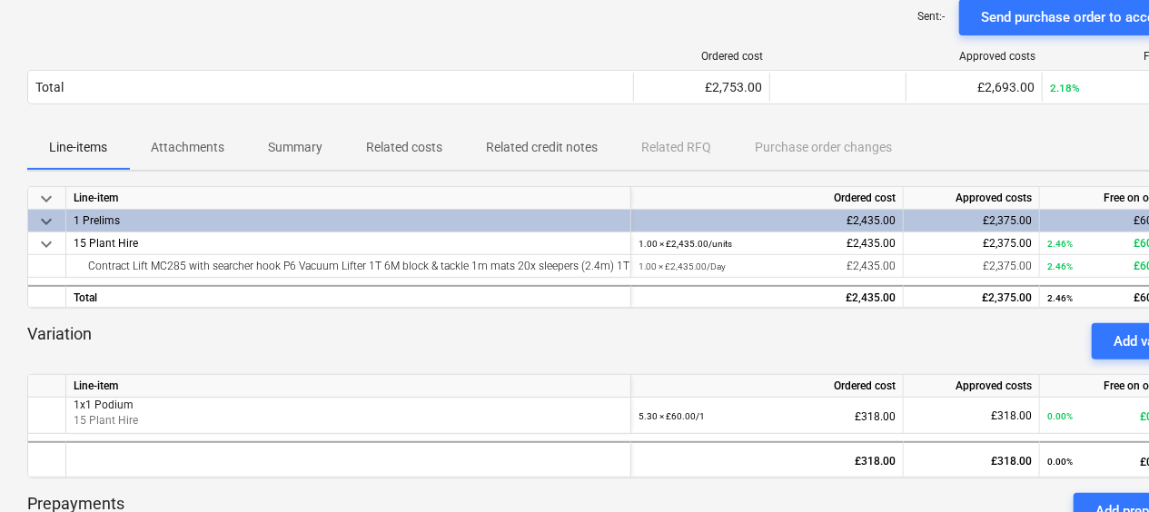
drag, startPoint x: 1101, startPoint y: 56, endPoint x: 1052, endPoint y: 68, distance: 50.5
click at [1054, 68] on div "Ordered cost Approved costs Free on order" at bounding box center [621, 60] width 1189 height 20
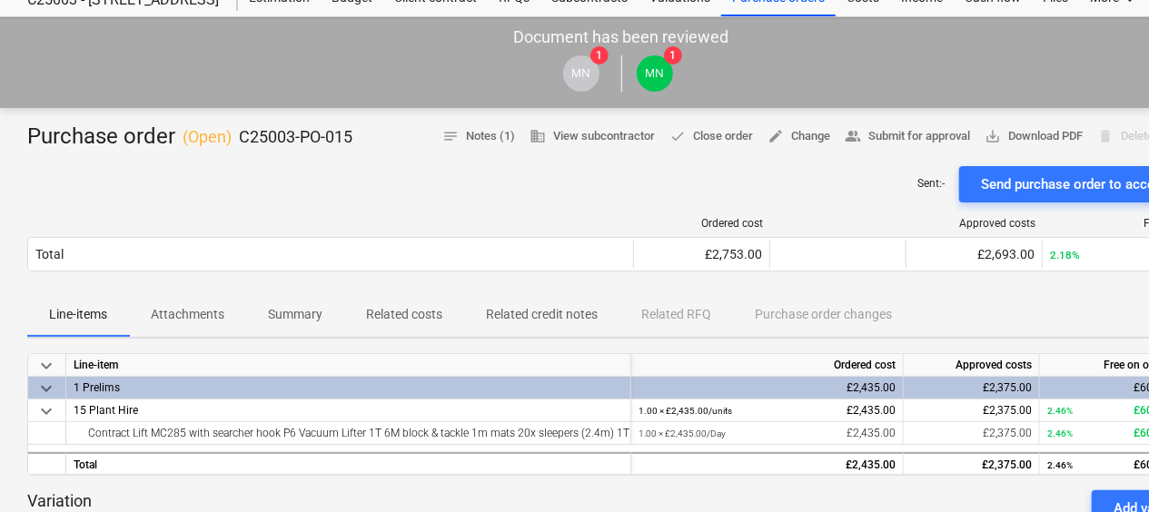
scroll to position [0, 0]
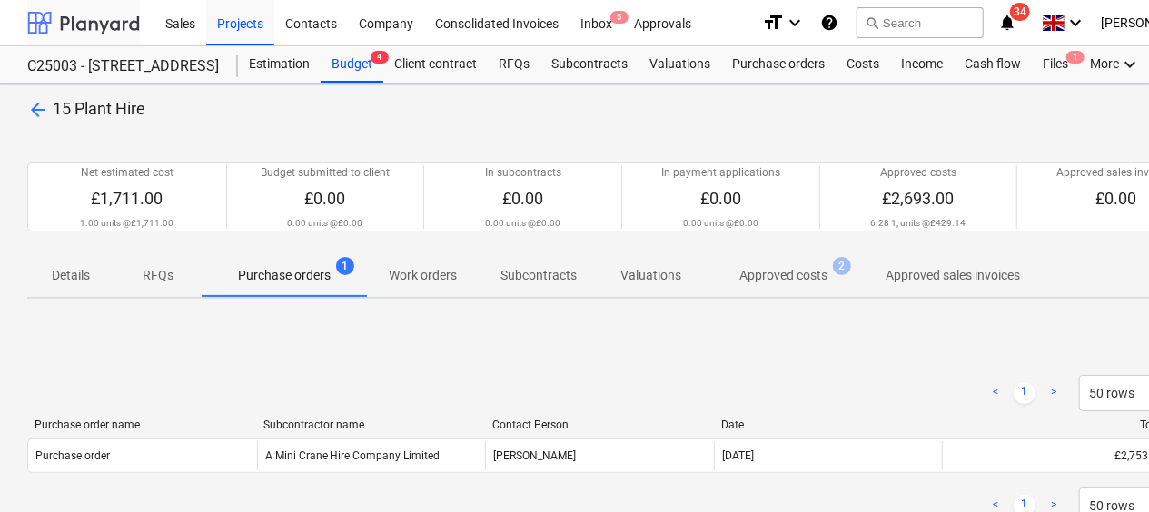
scroll to position [182, 0]
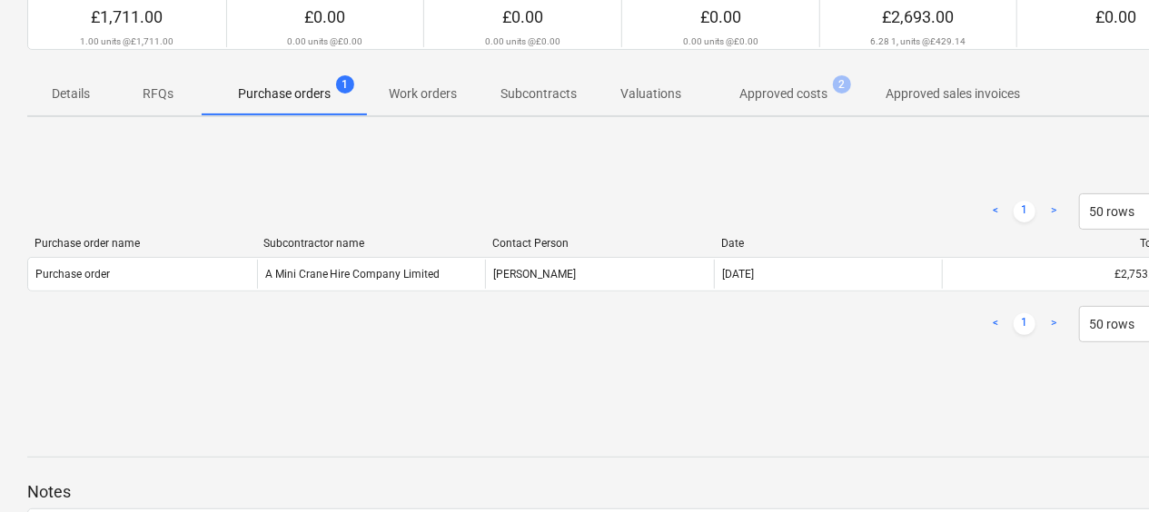
click at [794, 95] on p "Approved costs" at bounding box center [784, 94] width 88 height 19
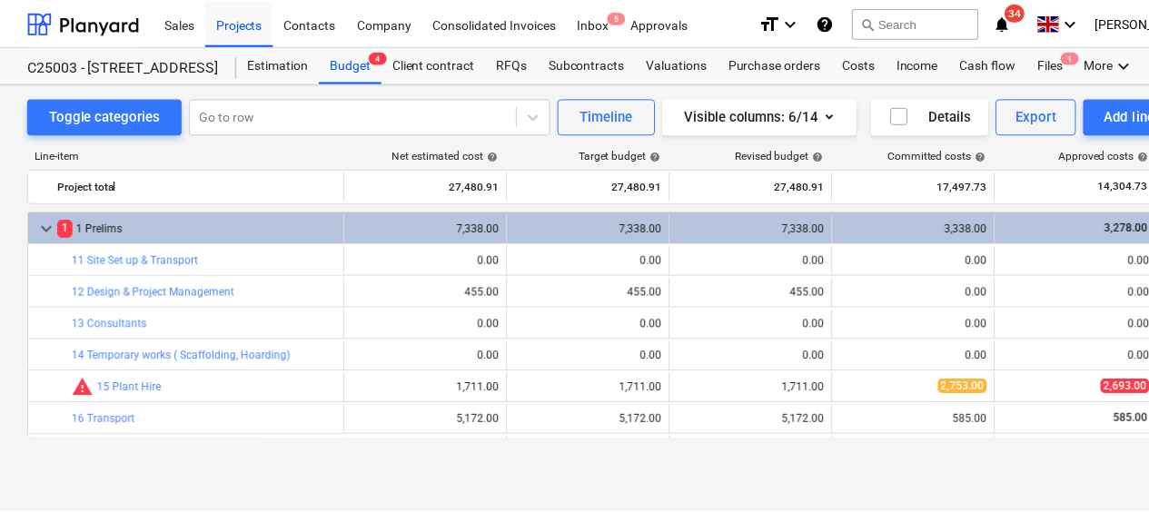
scroll to position [91, 0]
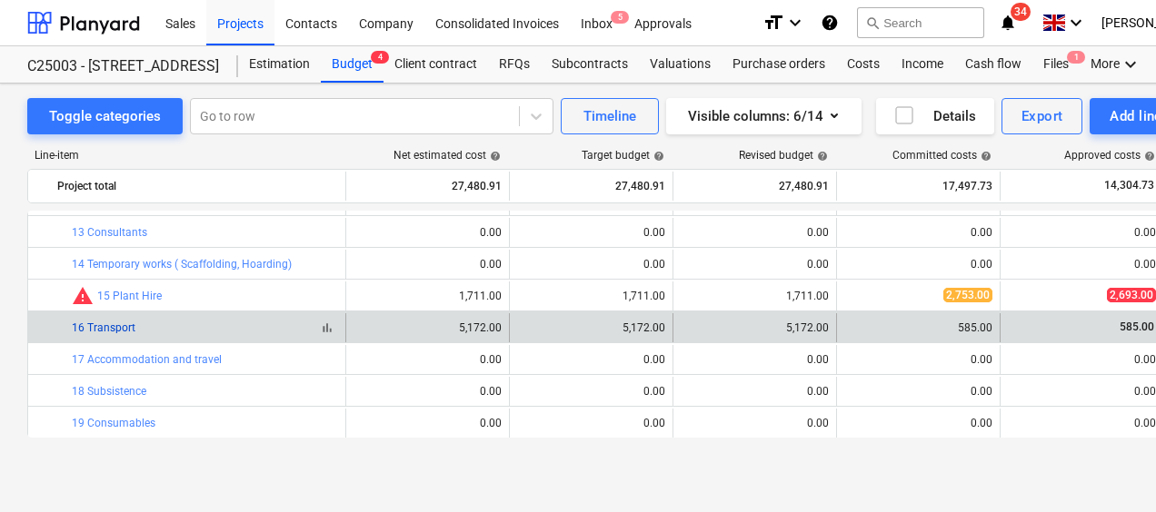
click at [125, 327] on link "16 Transport" at bounding box center [104, 328] width 64 height 13
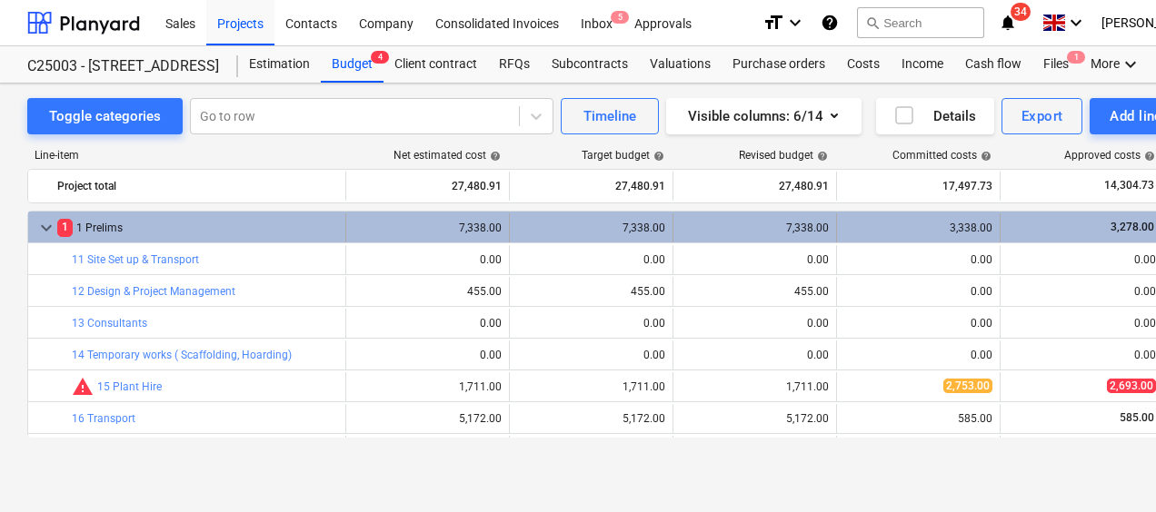
click at [50, 225] on span "keyboard_arrow_down" at bounding box center [46, 228] width 22 height 22
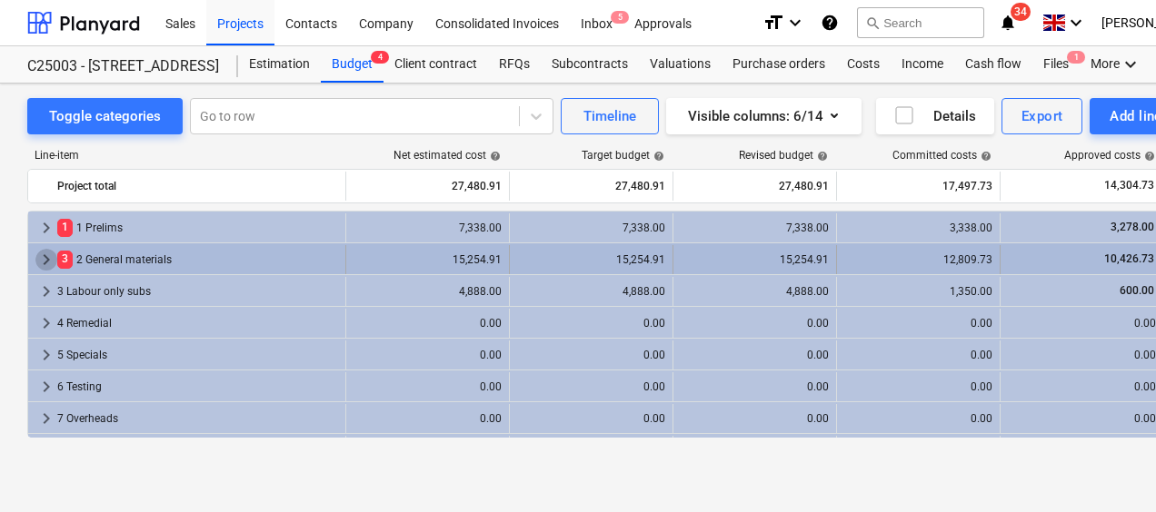
click at [42, 256] on span "keyboard_arrow_right" at bounding box center [46, 260] width 22 height 22
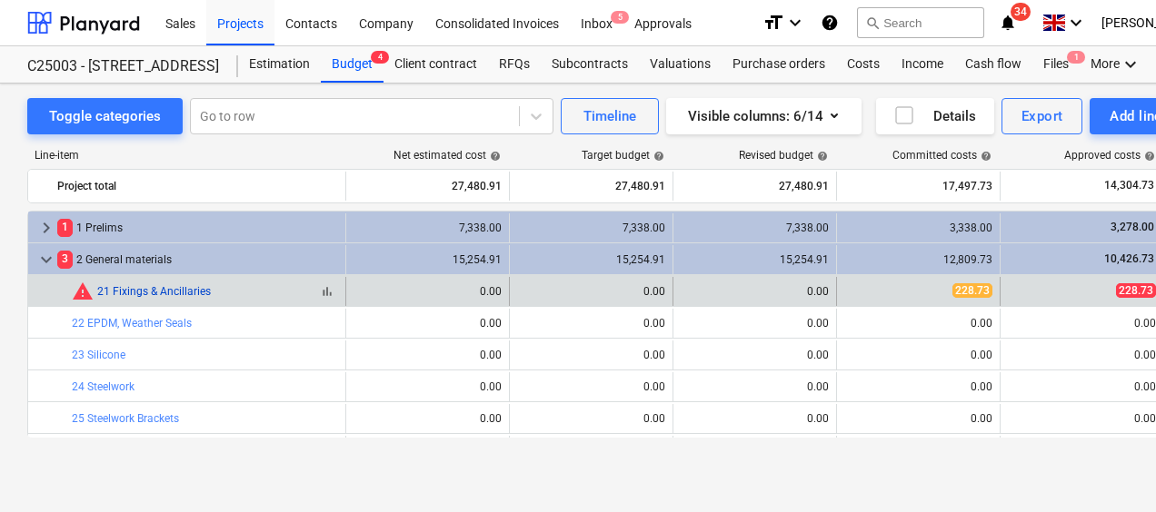
click at [166, 285] on link "21 Fixings & Ancillaries" at bounding box center [154, 291] width 114 height 13
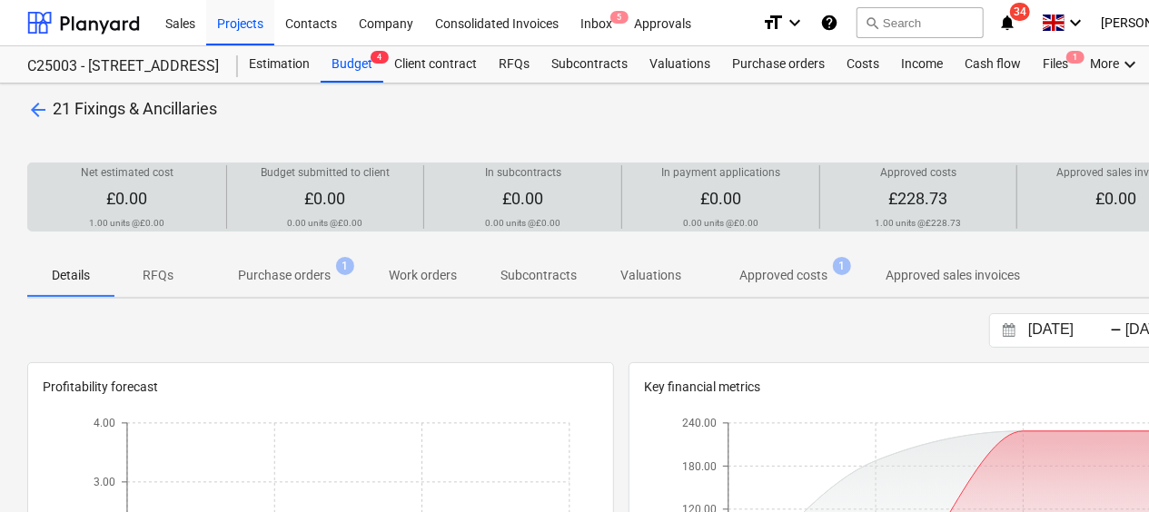
click at [933, 194] on span "£228.73" at bounding box center [919, 198] width 59 height 19
click at [944, 193] on span "£228.73" at bounding box center [919, 198] width 59 height 19
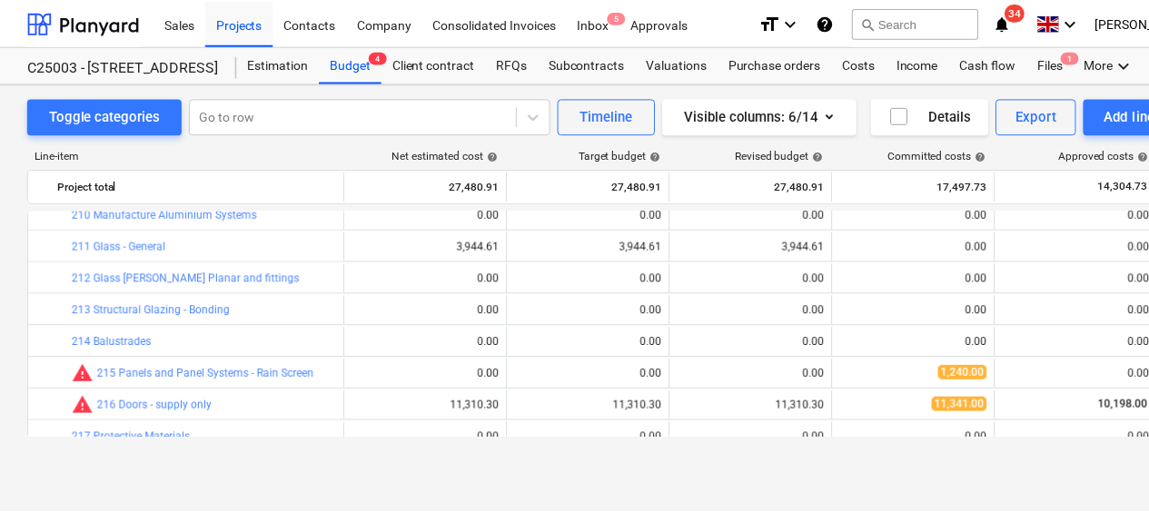
scroll to position [454, 0]
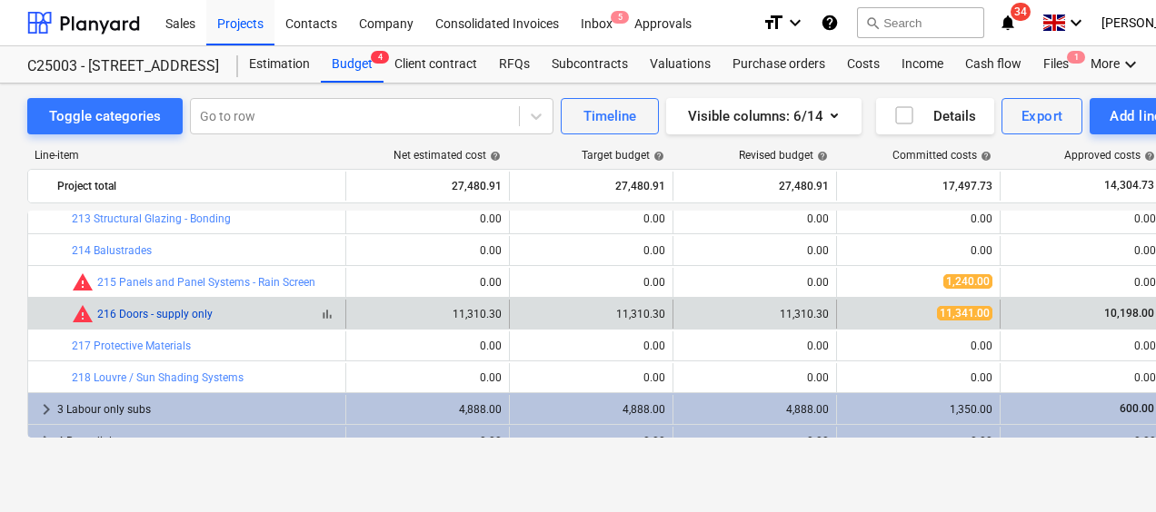
click at [174, 311] on link "216 Doors - supply only" at bounding box center [154, 314] width 115 height 13
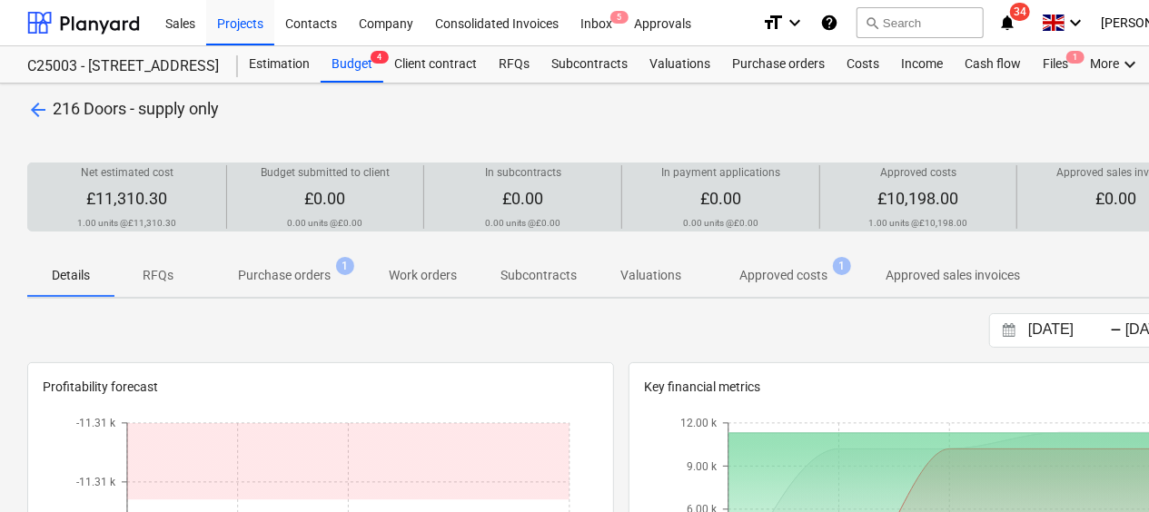
click at [122, 200] on span "£11,310.30" at bounding box center [126, 198] width 81 height 19
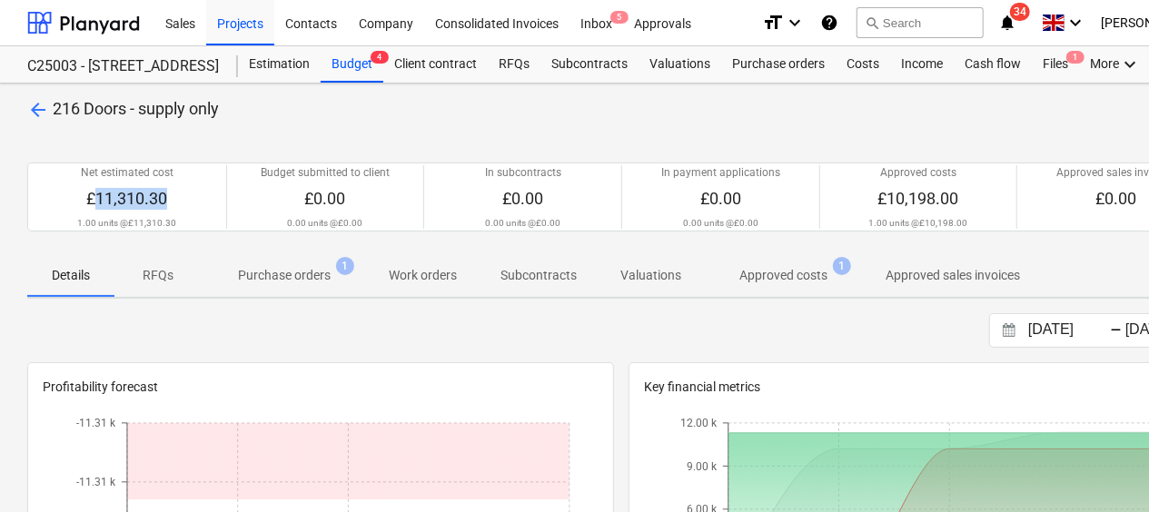
drag, startPoint x: 122, startPoint y: 200, endPoint x: 316, endPoint y: 275, distance: 208.6
click at [316, 275] on p "Purchase orders" at bounding box center [284, 275] width 93 height 19
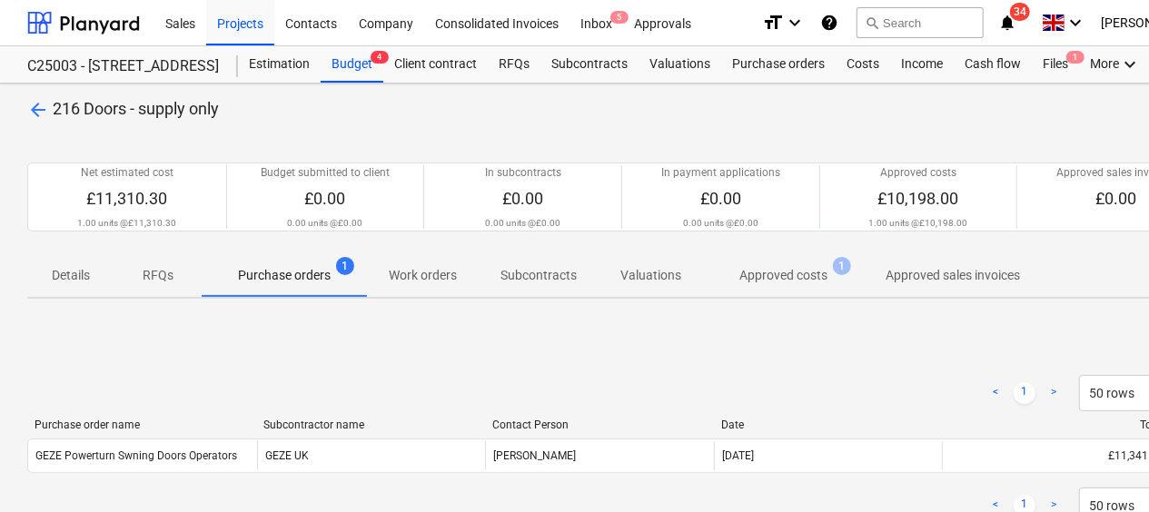
click at [800, 280] on p "Approved costs" at bounding box center [784, 275] width 88 height 19
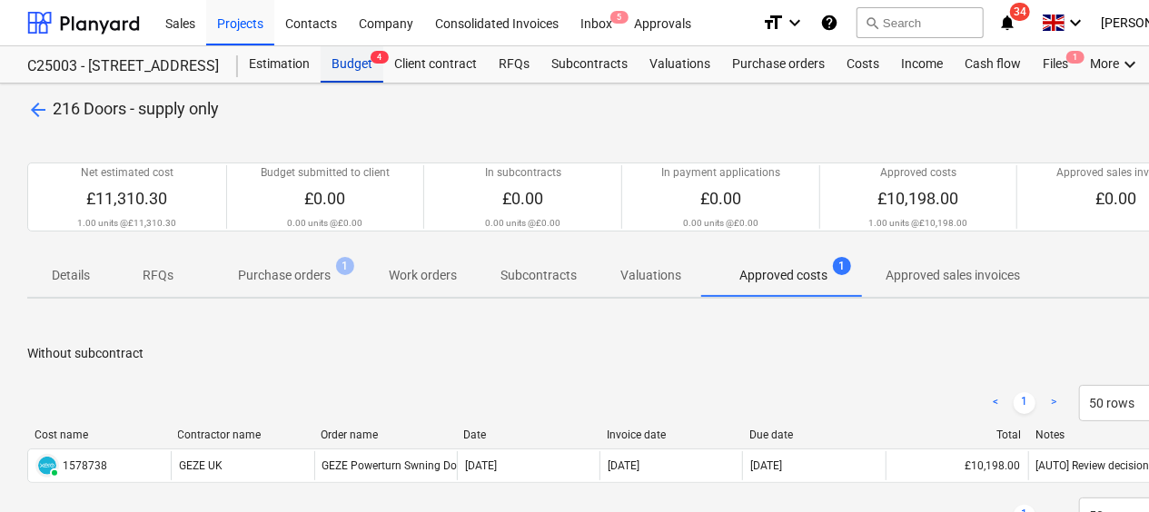
click at [342, 65] on div "Budget 4" at bounding box center [352, 64] width 63 height 36
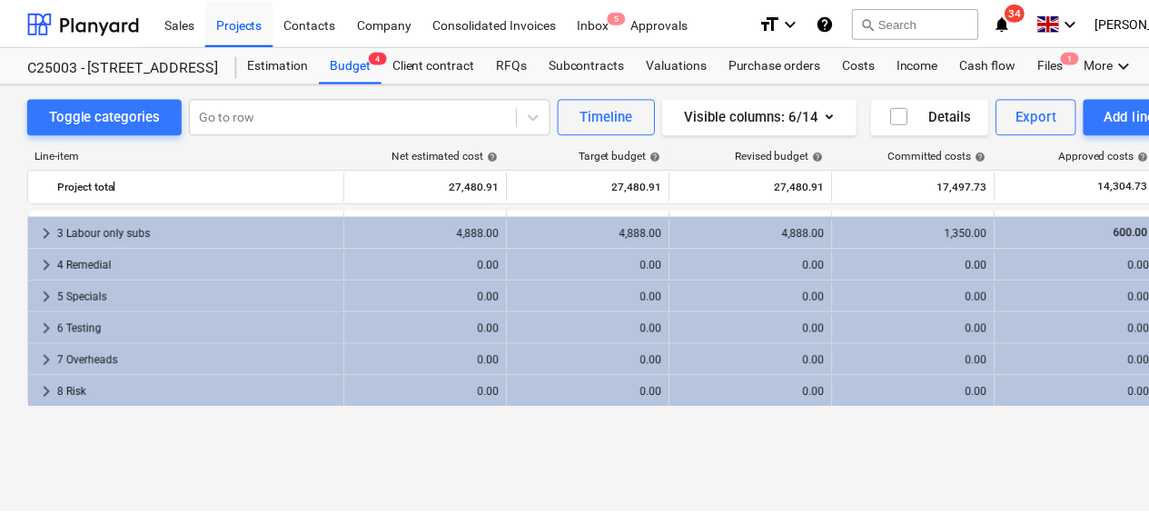
scroll to position [450, 0]
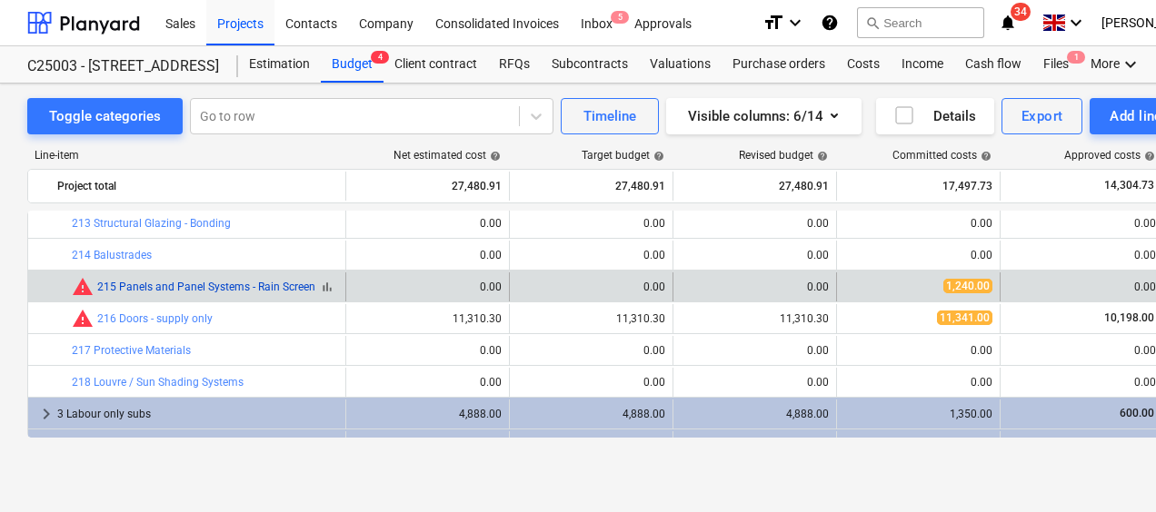
click at [167, 291] on link "215 Panels and Panel Systems - Rain Screen" at bounding box center [206, 287] width 218 height 13
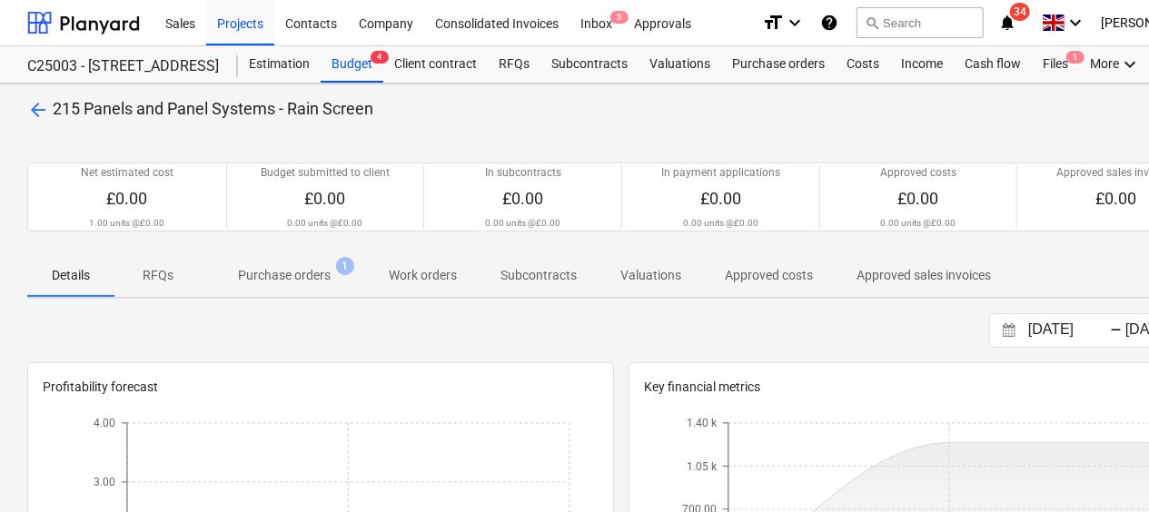
click at [310, 266] on p "Purchase orders" at bounding box center [284, 275] width 93 height 19
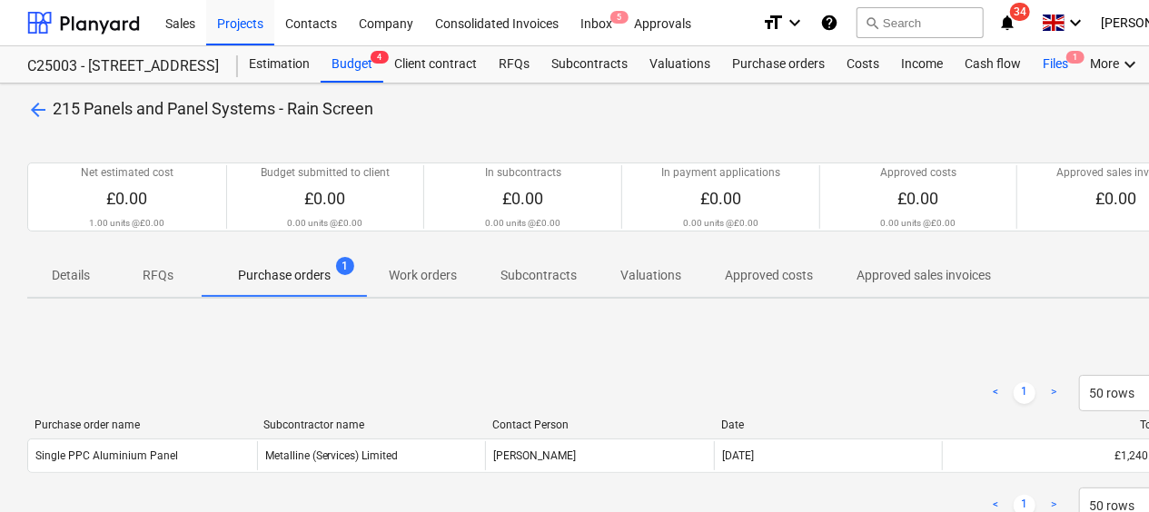
click at [1052, 71] on div "Files 1" at bounding box center [1055, 64] width 47 height 36
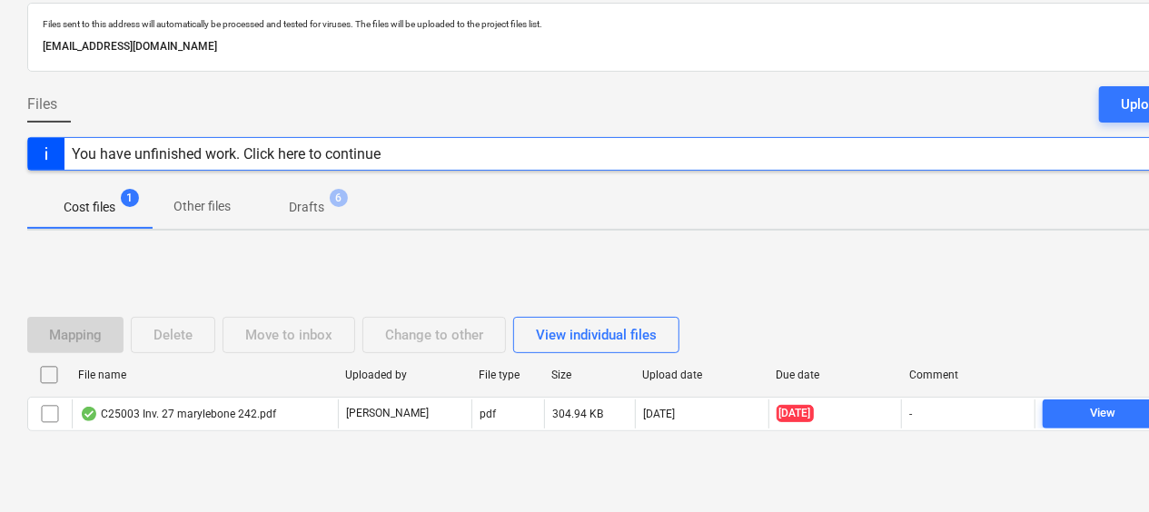
scroll to position [128, 0]
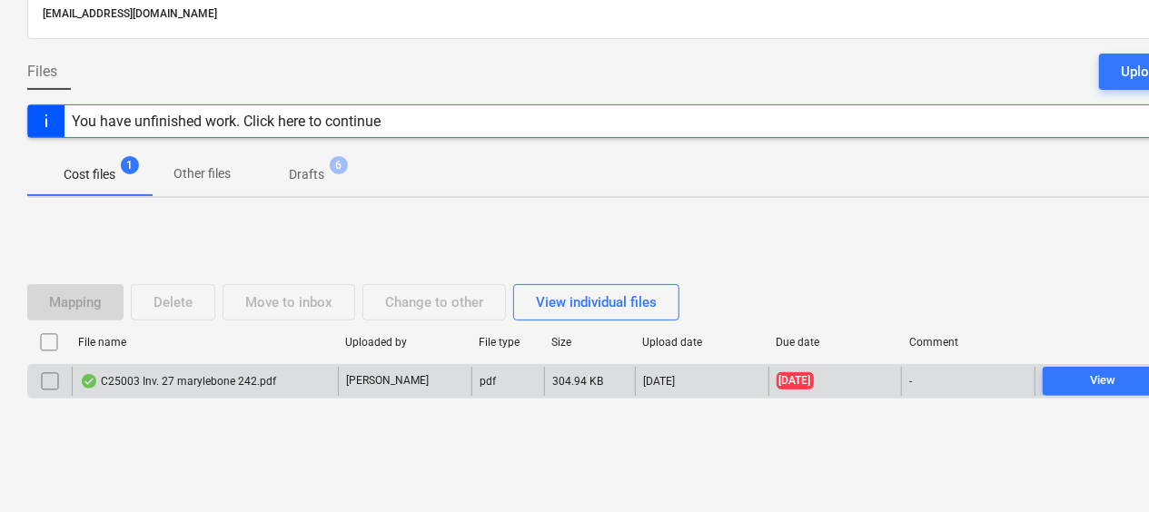
click at [199, 376] on div "C25003 Inv. 27 marylebone 242.pdf" at bounding box center [178, 381] width 196 height 15
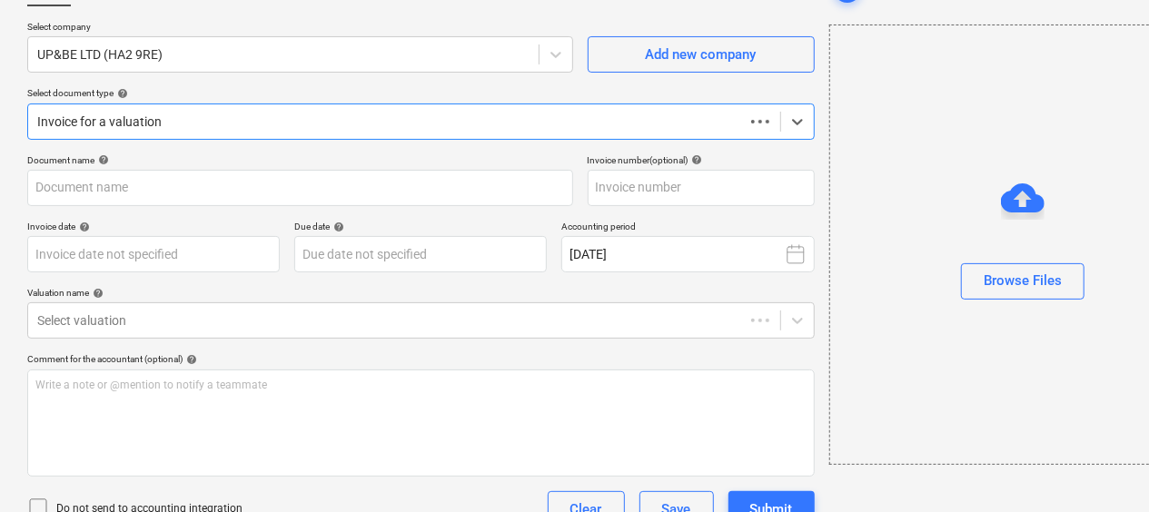
type input "C25003 Inv. 27 marylebone 242.pdf"
type input "[DATE]"
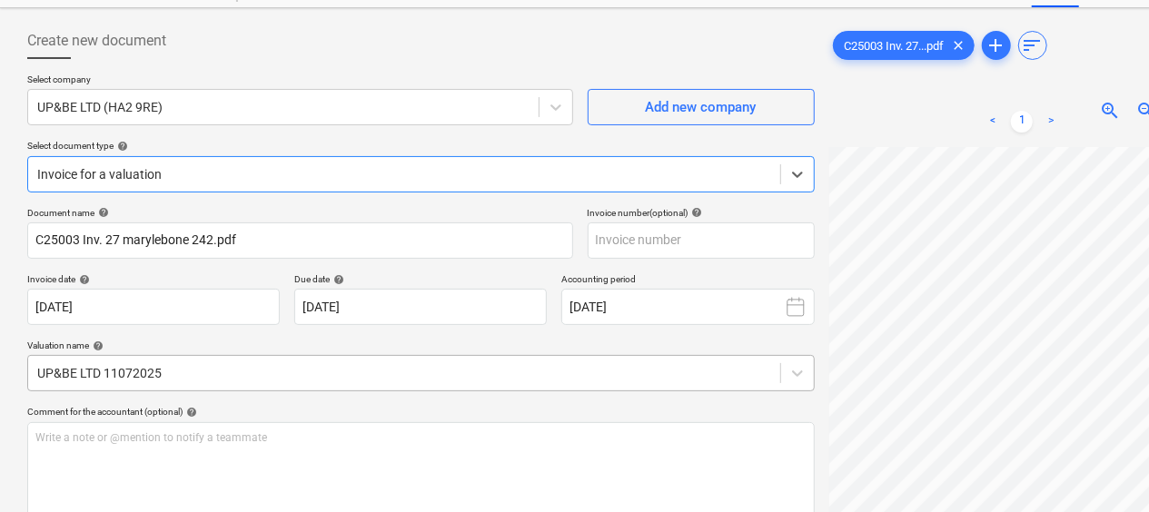
scroll to position [37, 0]
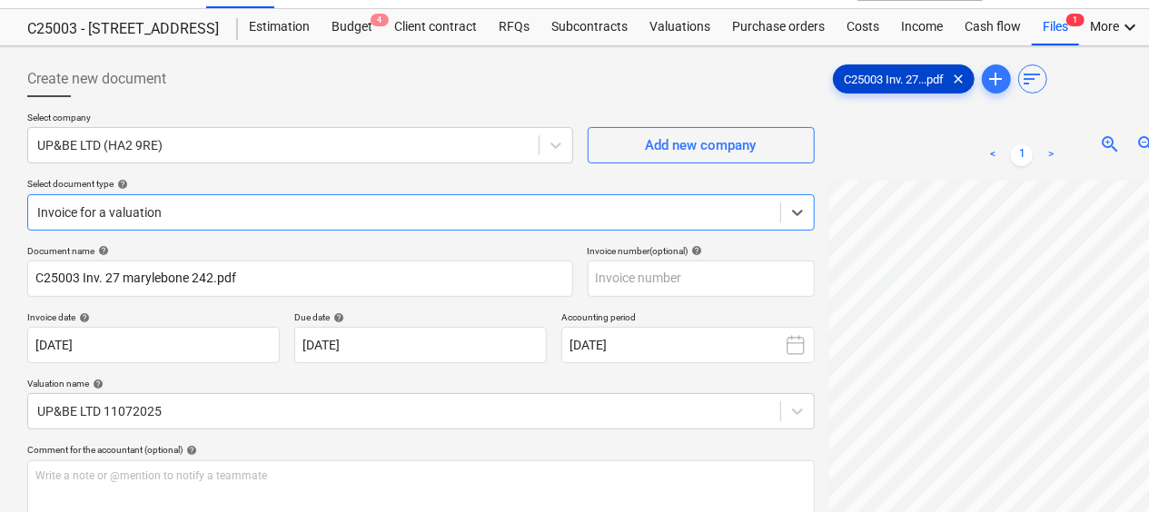
click at [901, 78] on span "C25003 Inv. 27...pdf" at bounding box center [895, 80] width 122 height 14
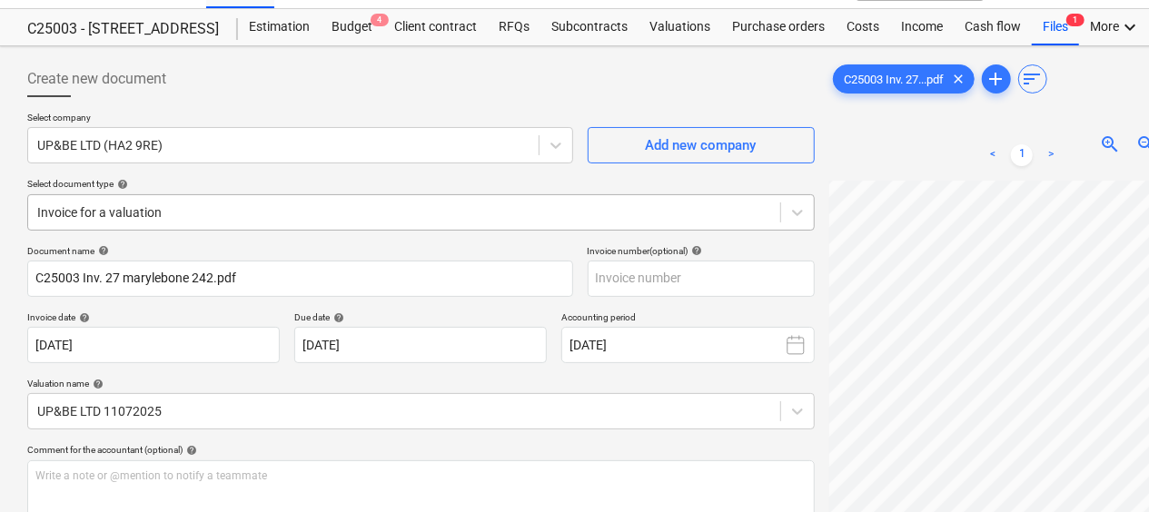
scroll to position [27, 93]
click at [838, 165] on div "< 1 > zoom_in zoom_out chat 0 save_alt" at bounding box center [1023, 386] width 386 height 512
click at [827, 258] on div "C25003 Inv. 27...pdf clear add sort < 1 > zoom_in zoom_out chat 0 save_alt" at bounding box center [1022, 502] width 401 height 897
click at [741, 97] on div at bounding box center [421, 104] width 788 height 15
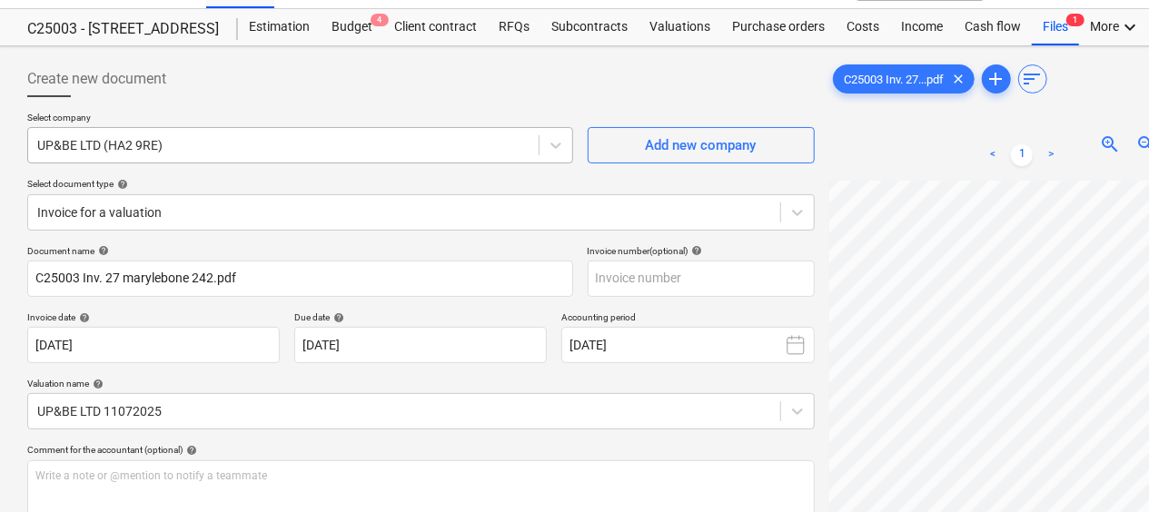
scroll to position [0, 0]
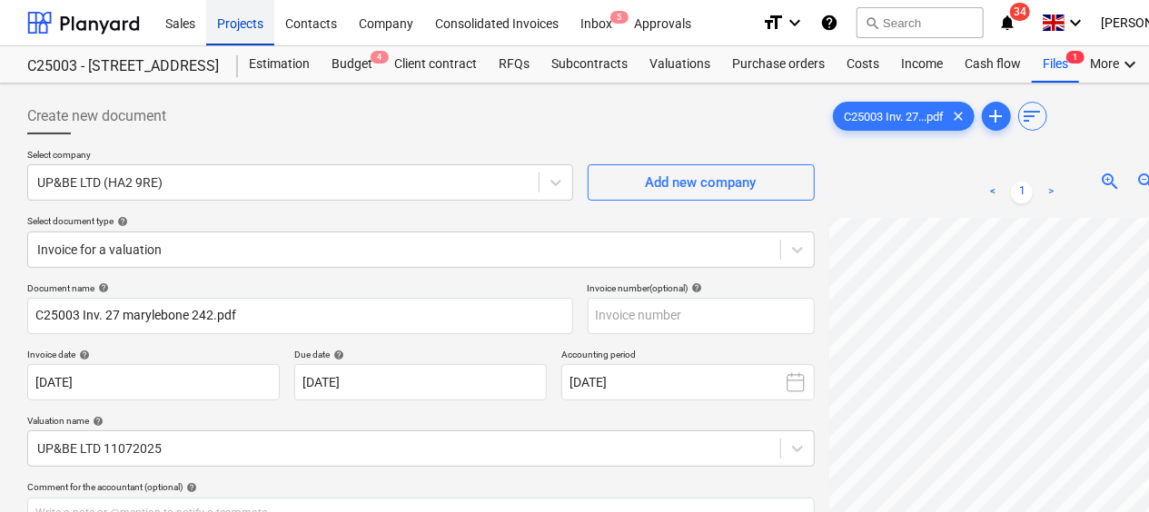
click at [258, 25] on div "Projects" at bounding box center [240, 22] width 68 height 46
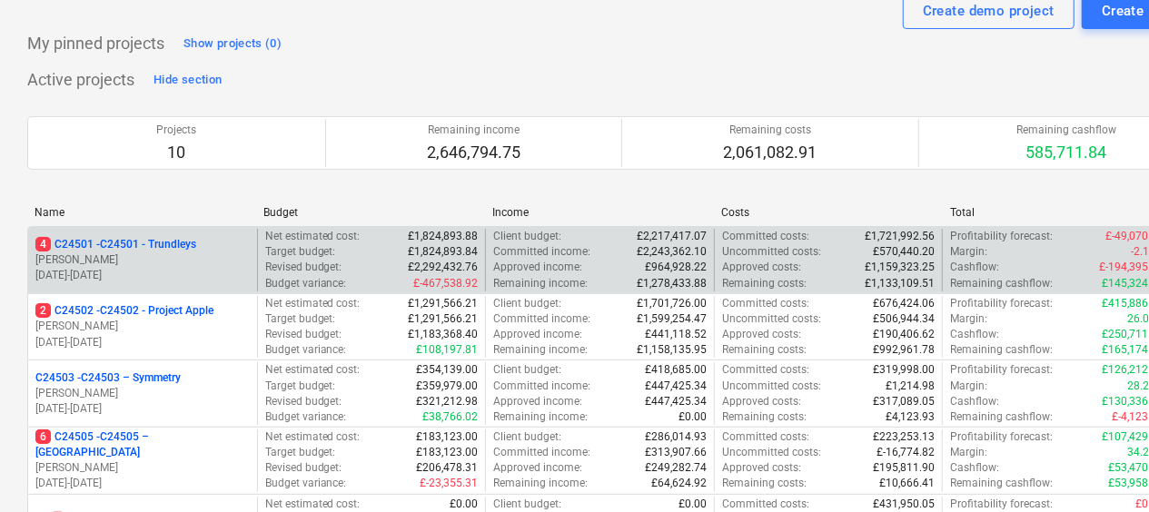
scroll to position [91, 0]
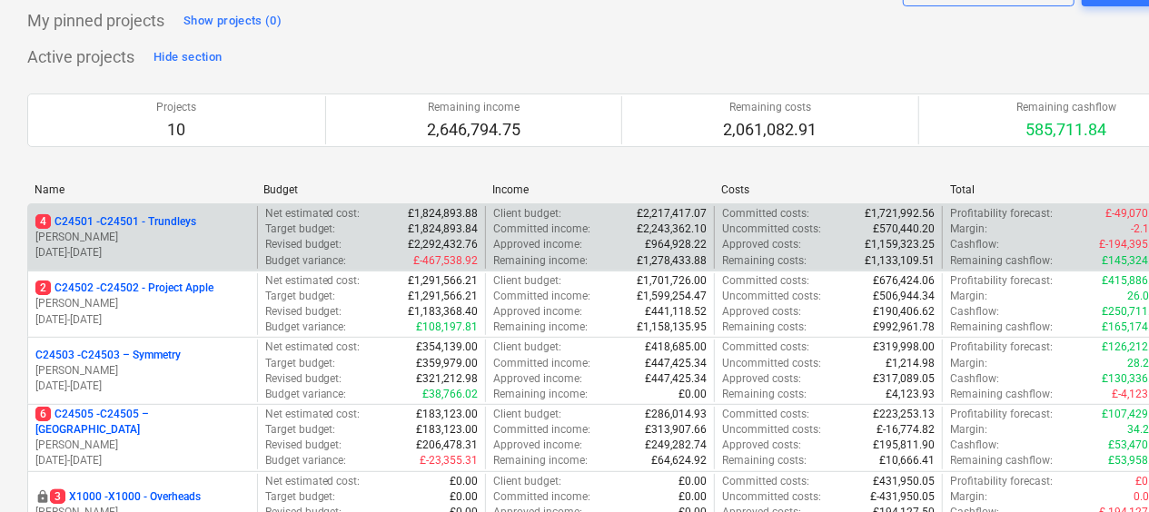
click at [190, 231] on p "[PERSON_NAME]" at bounding box center [142, 237] width 214 height 15
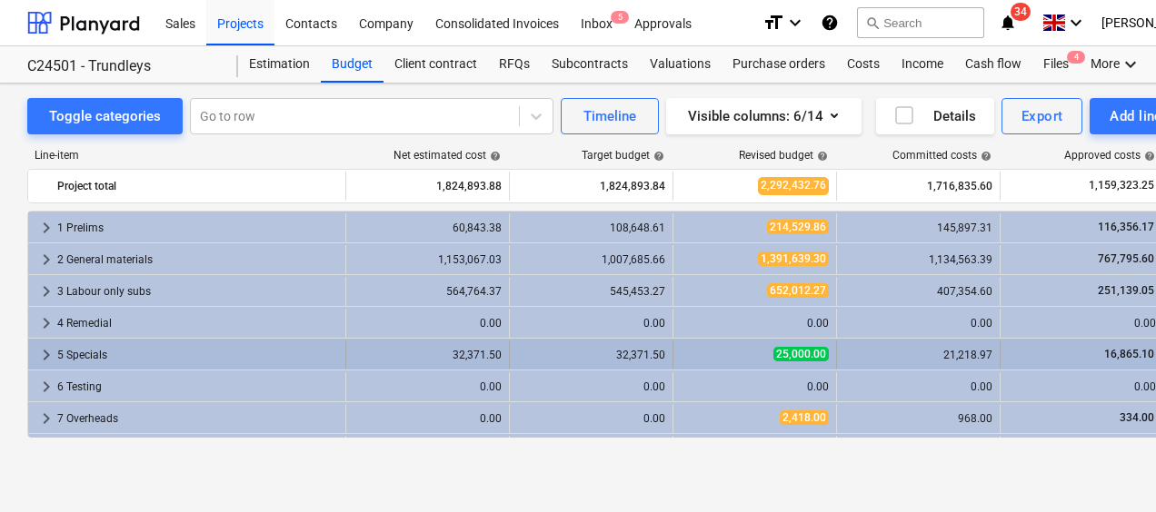
click at [96, 353] on div "5 Specials" at bounding box center [197, 355] width 281 height 29
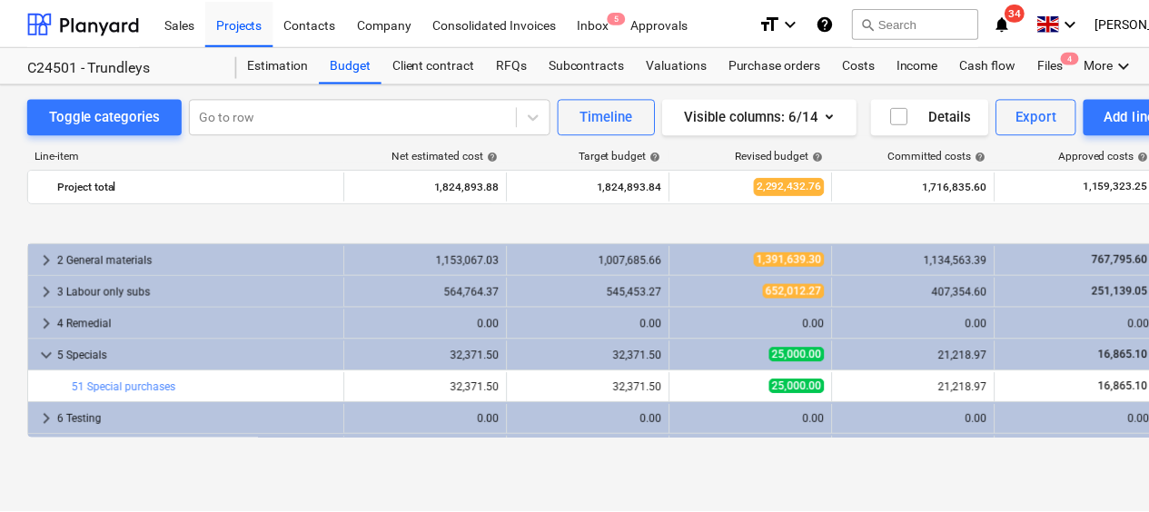
scroll to position [91, 0]
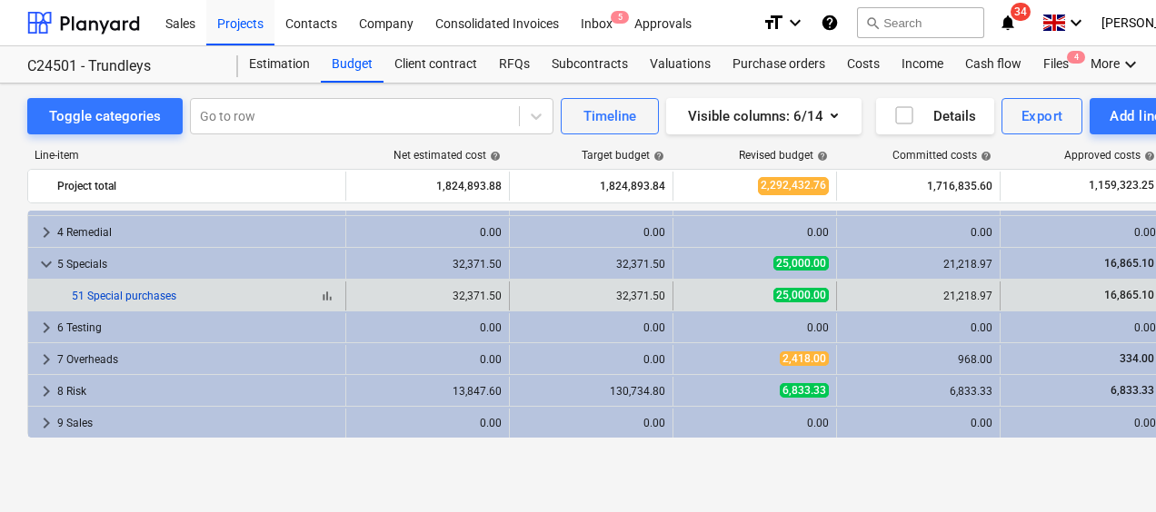
click at [160, 295] on link "51 Special purchases" at bounding box center [124, 296] width 104 height 13
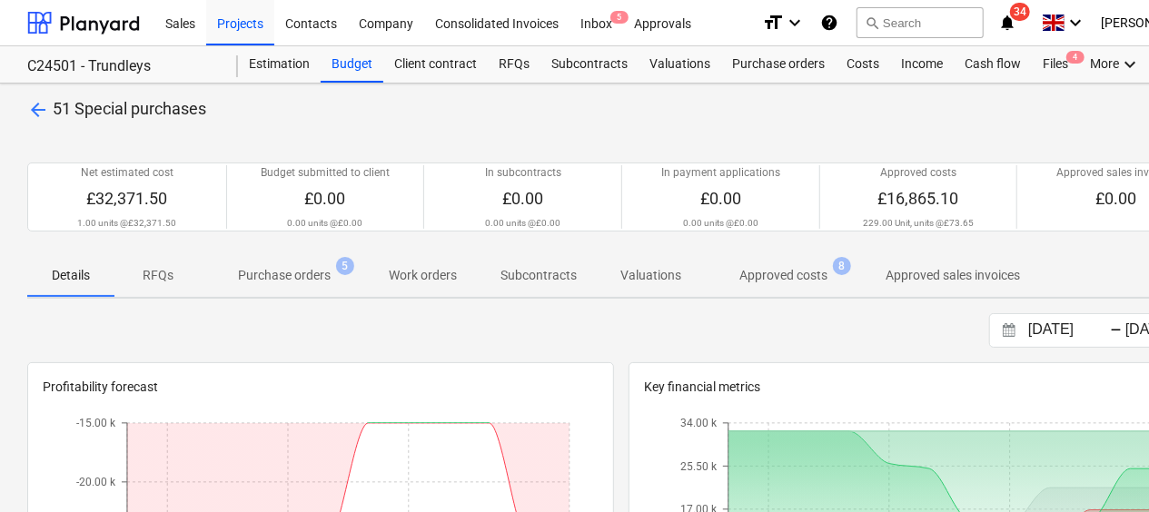
click at [306, 273] on p "Purchase orders" at bounding box center [284, 275] width 93 height 19
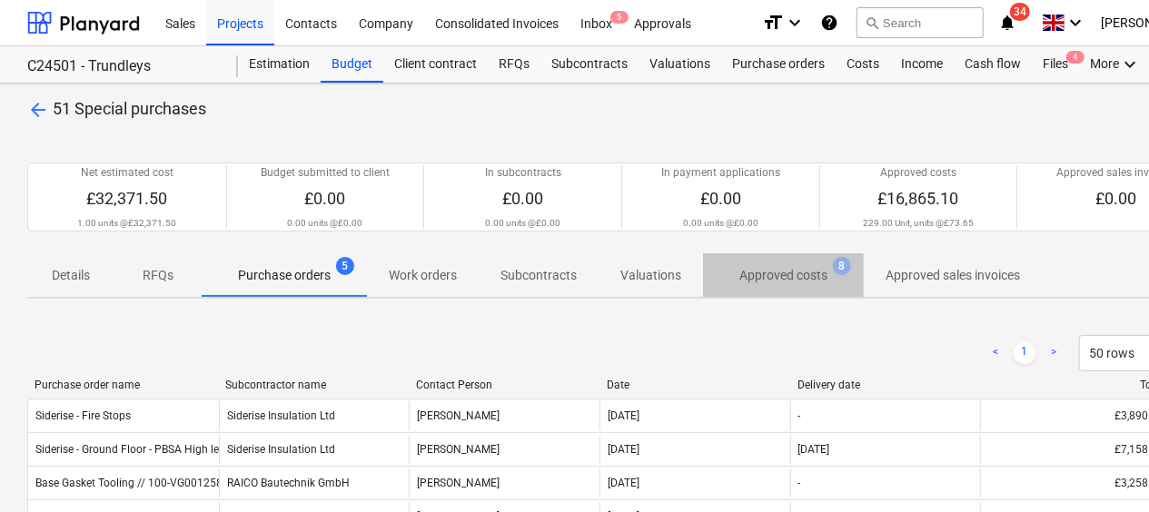
click at [783, 276] on p "Approved costs" at bounding box center [784, 275] width 88 height 19
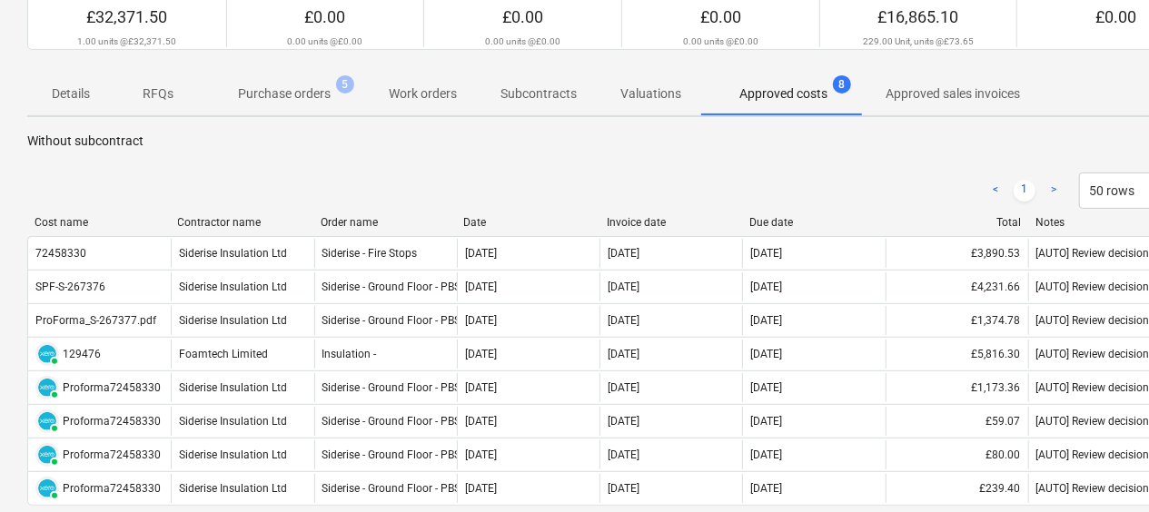
scroll to position [273, 0]
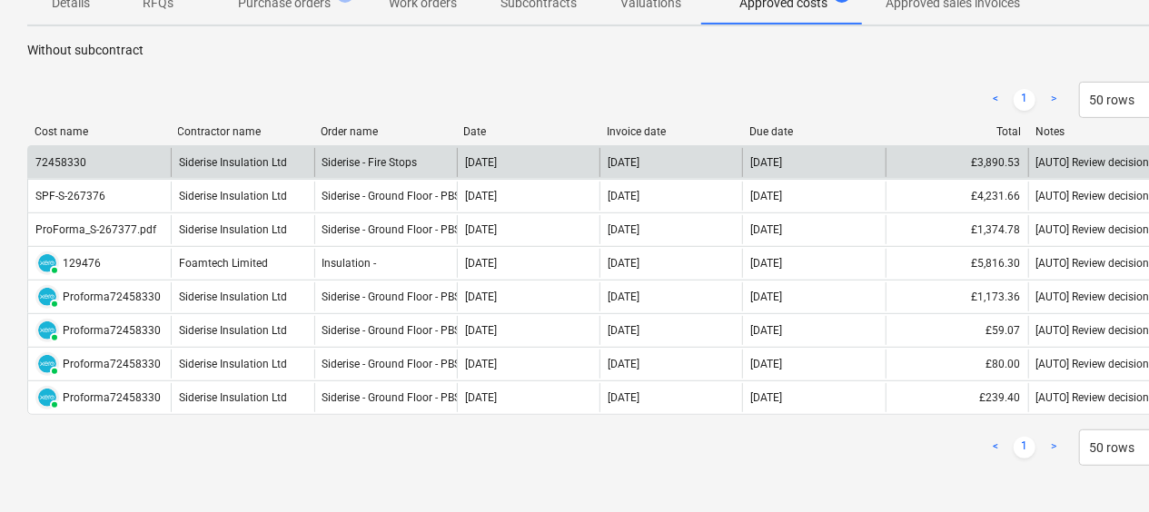
click at [429, 162] on div "Siderise - Fire Stops" at bounding box center [385, 162] width 143 height 29
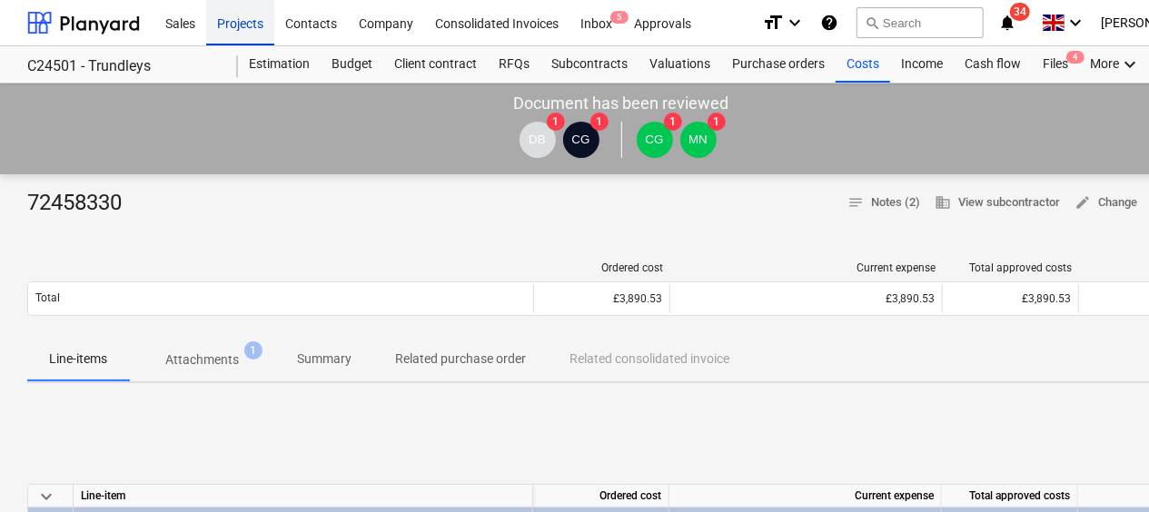
click at [244, 23] on div "Projects" at bounding box center [240, 22] width 68 height 46
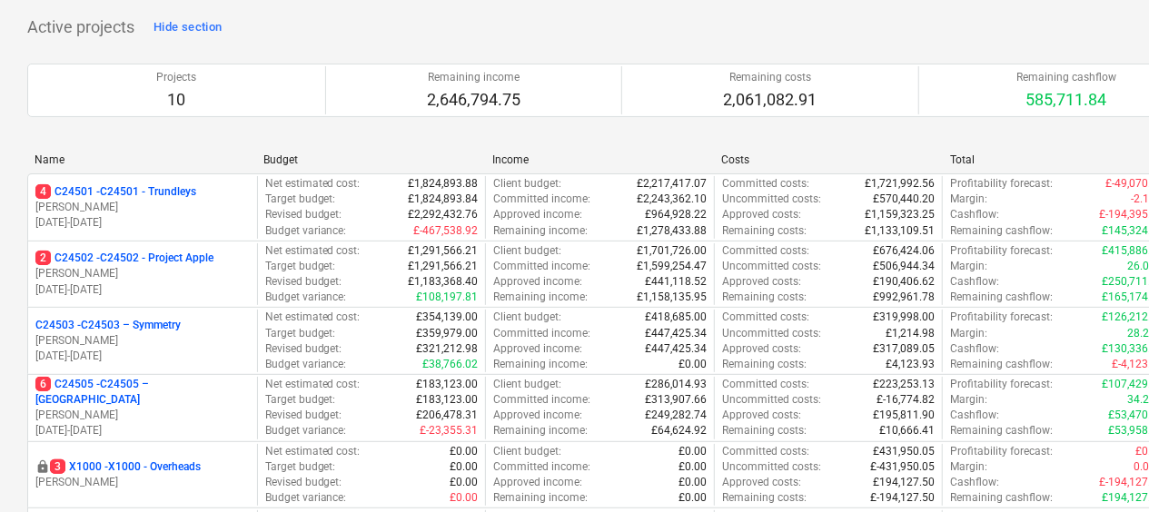
scroll to position [182, 0]
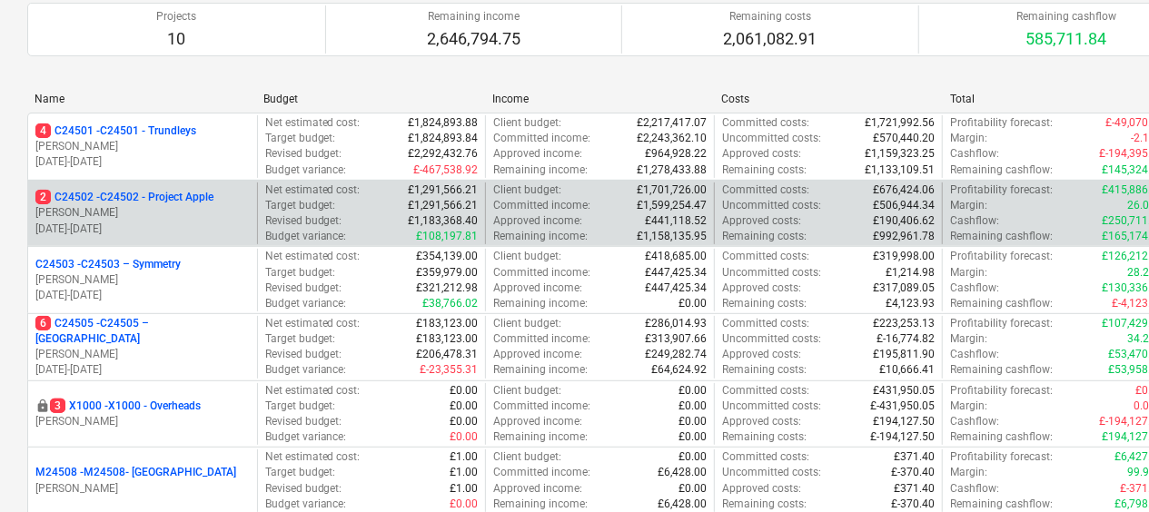
click at [129, 216] on p "[PERSON_NAME]" at bounding box center [142, 212] width 214 height 15
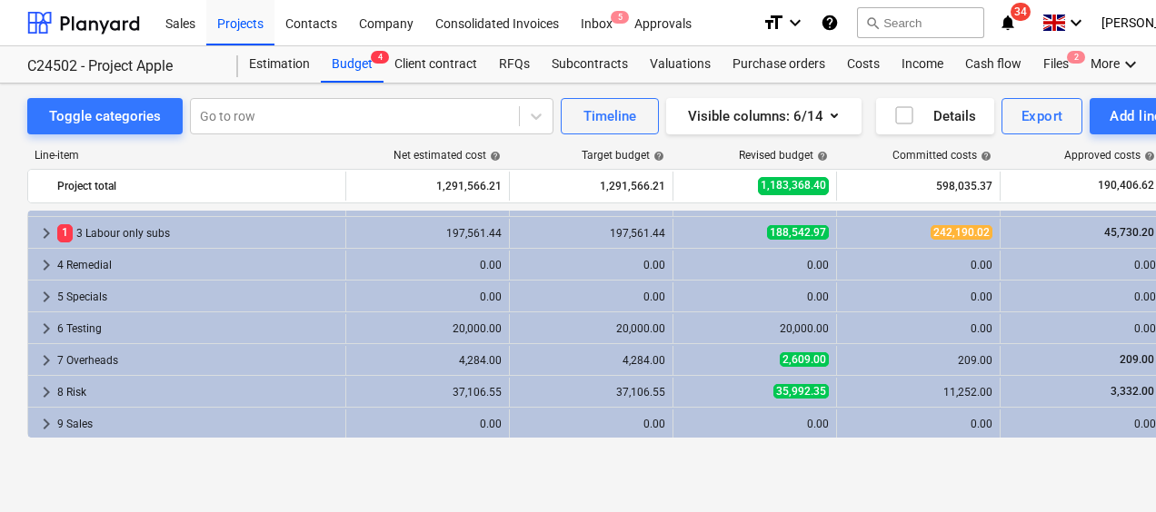
scroll to position [59, 0]
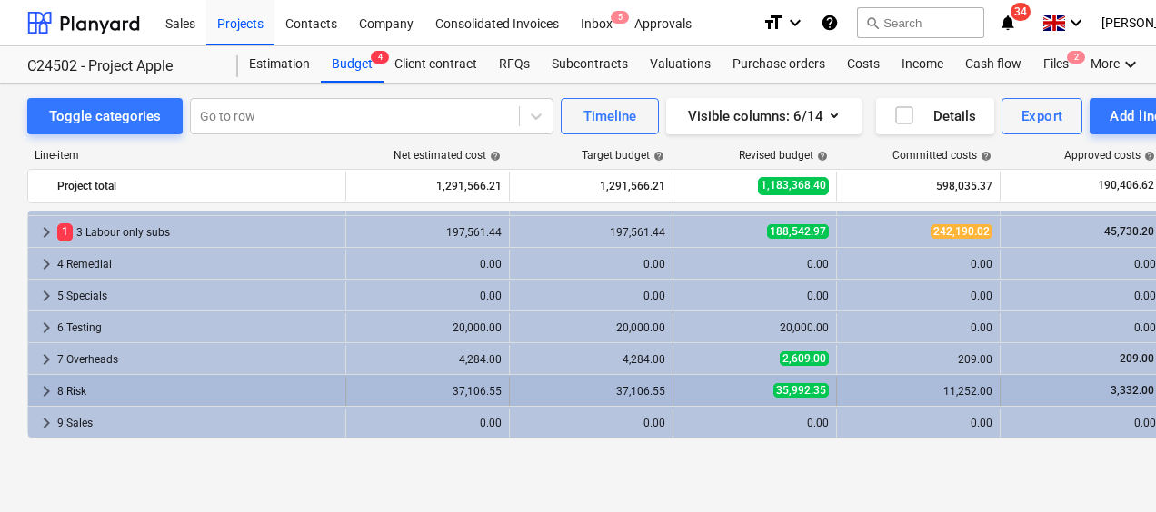
click at [1110, 391] on span "3,332.00" at bounding box center [1132, 390] width 47 height 13
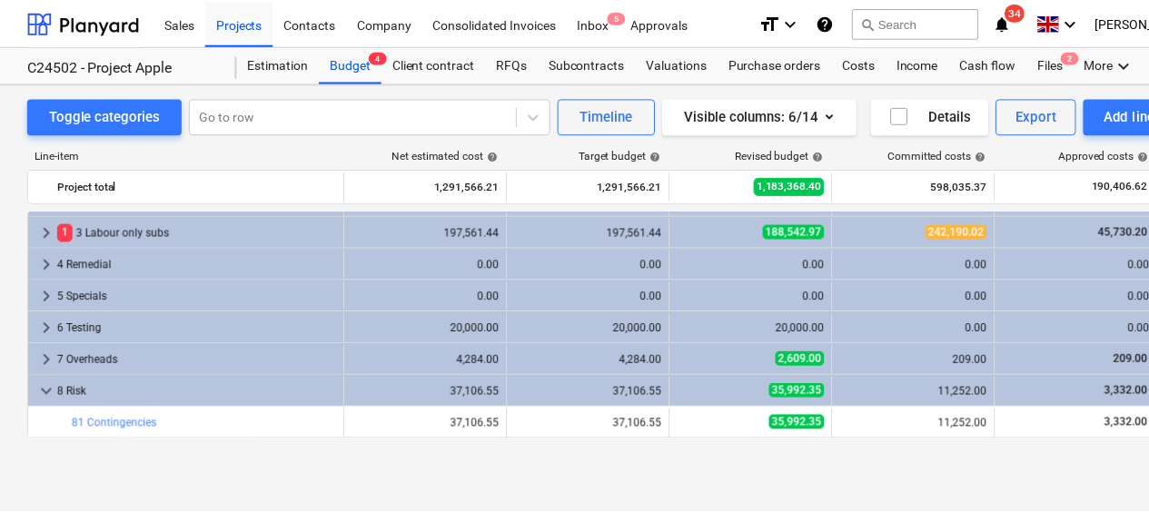
scroll to position [91, 0]
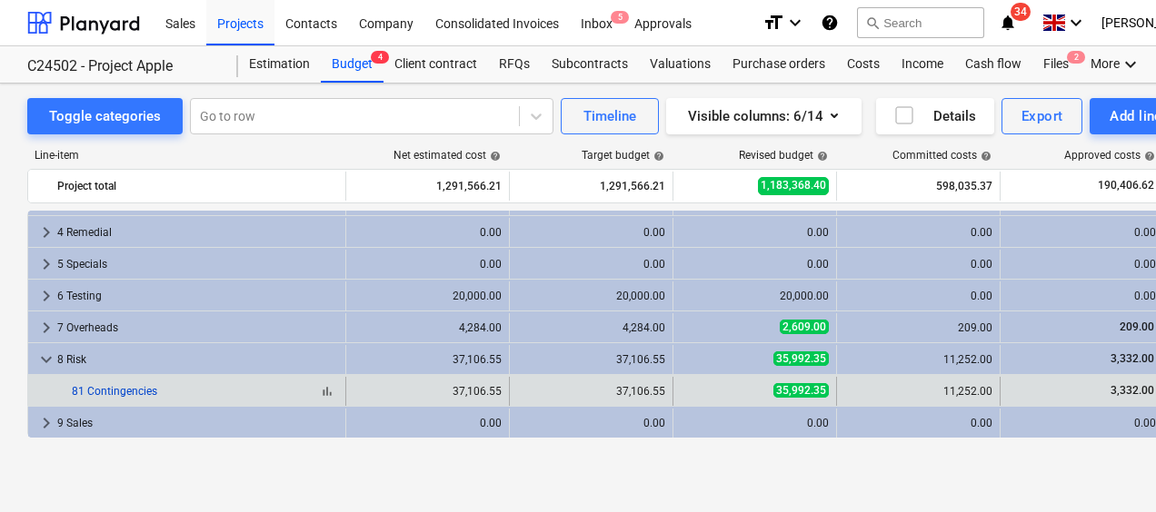
click at [128, 390] on link "81 Contingencies" at bounding box center [114, 391] width 85 height 13
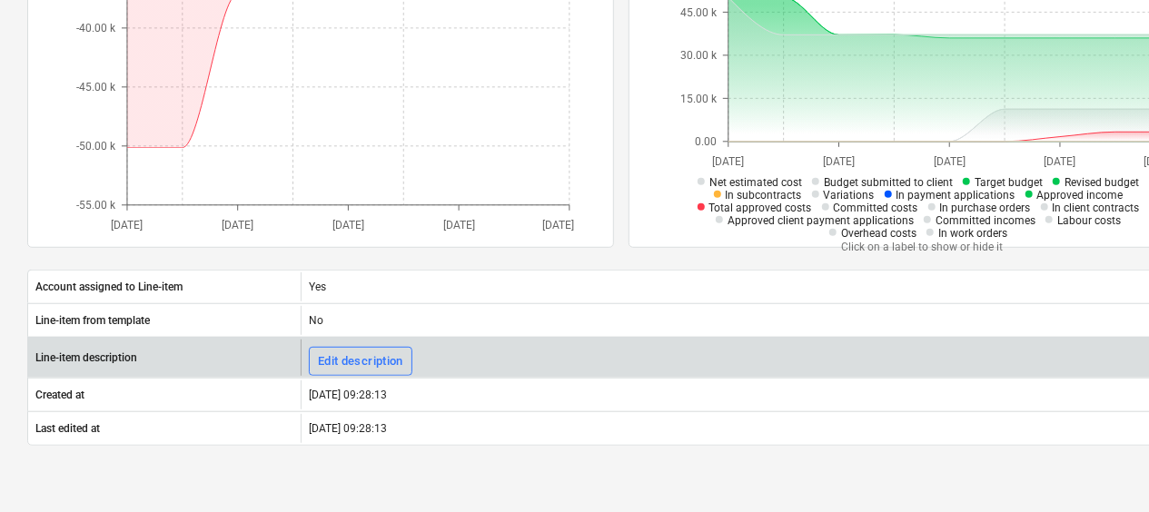
scroll to position [91, 0]
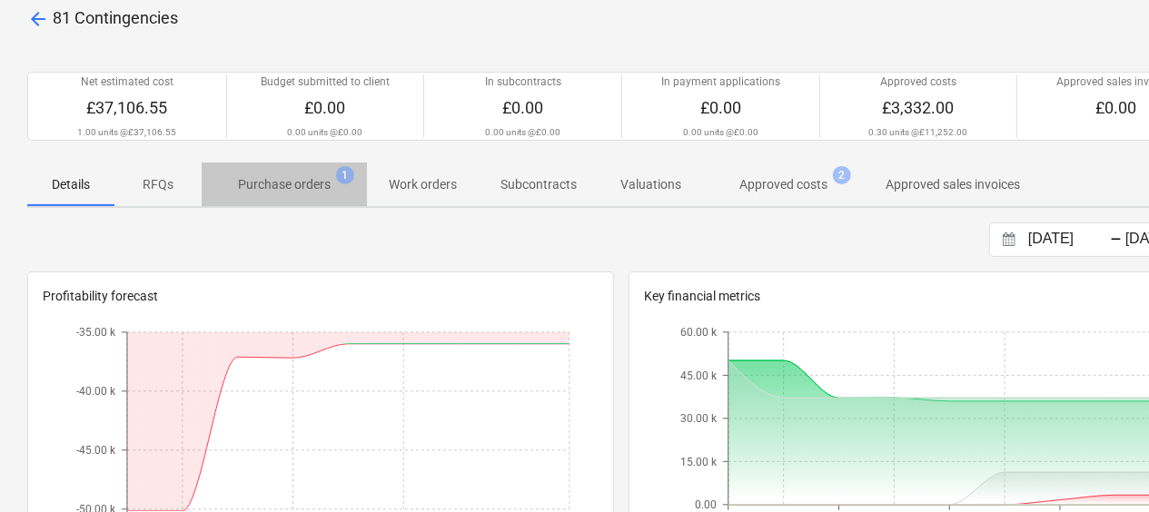
click at [266, 184] on p "Purchase orders" at bounding box center [284, 184] width 93 height 19
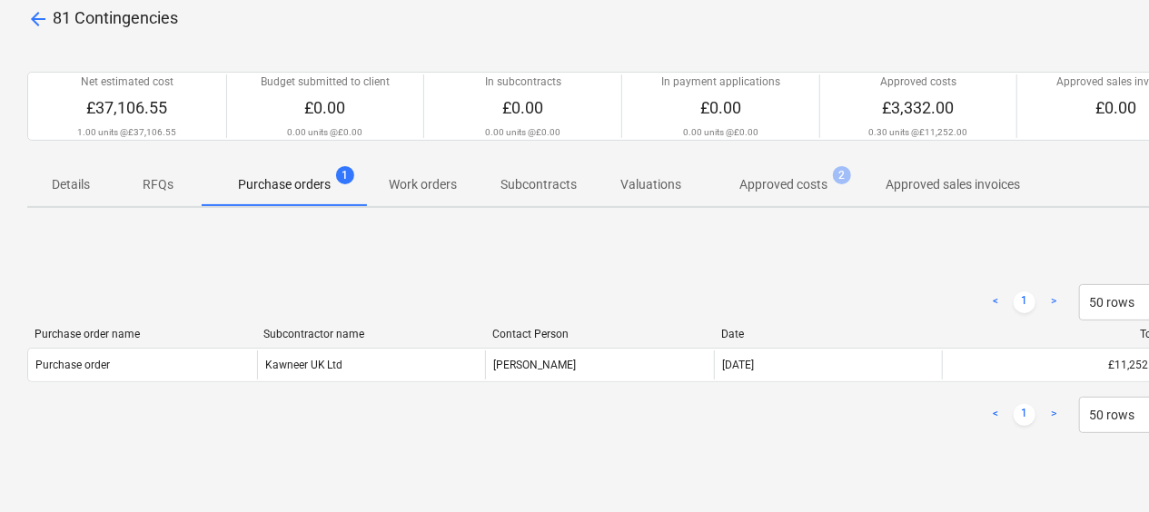
click at [36, 18] on span "arrow_back" at bounding box center [38, 19] width 22 height 22
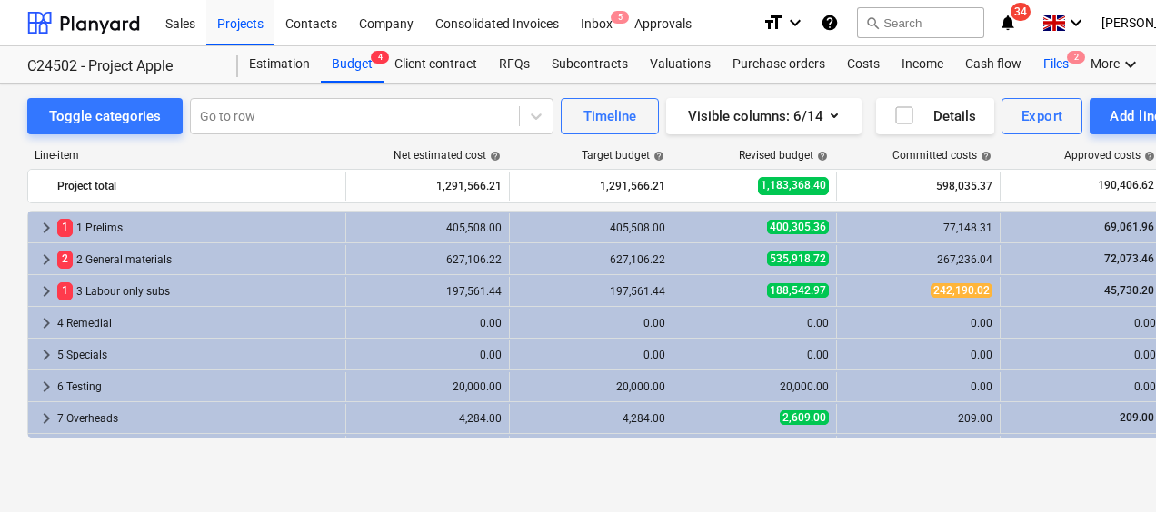
click at [1042, 68] on div "Files 2" at bounding box center [1055, 64] width 47 height 36
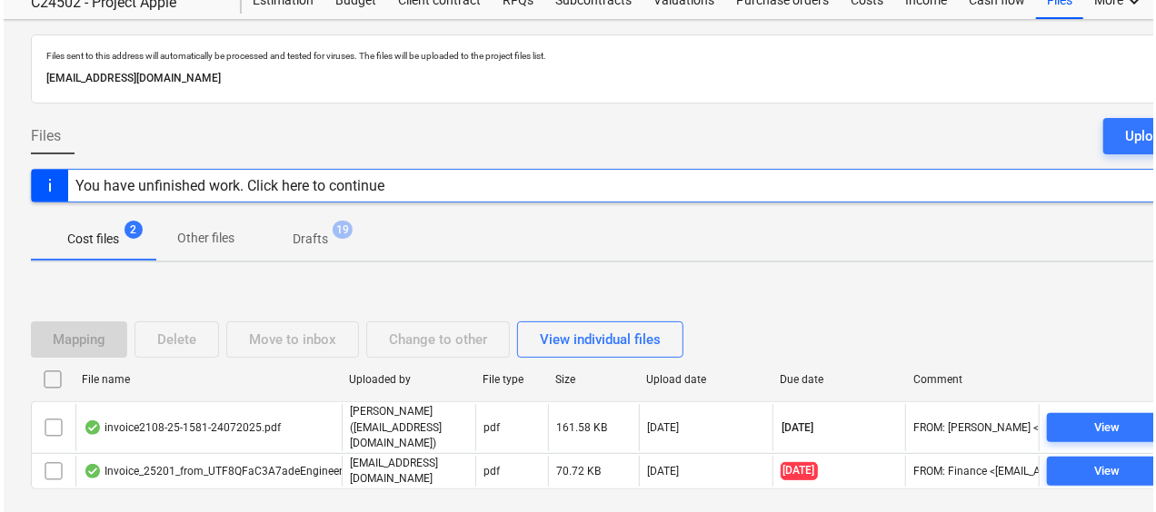
scroll to position [128, 0]
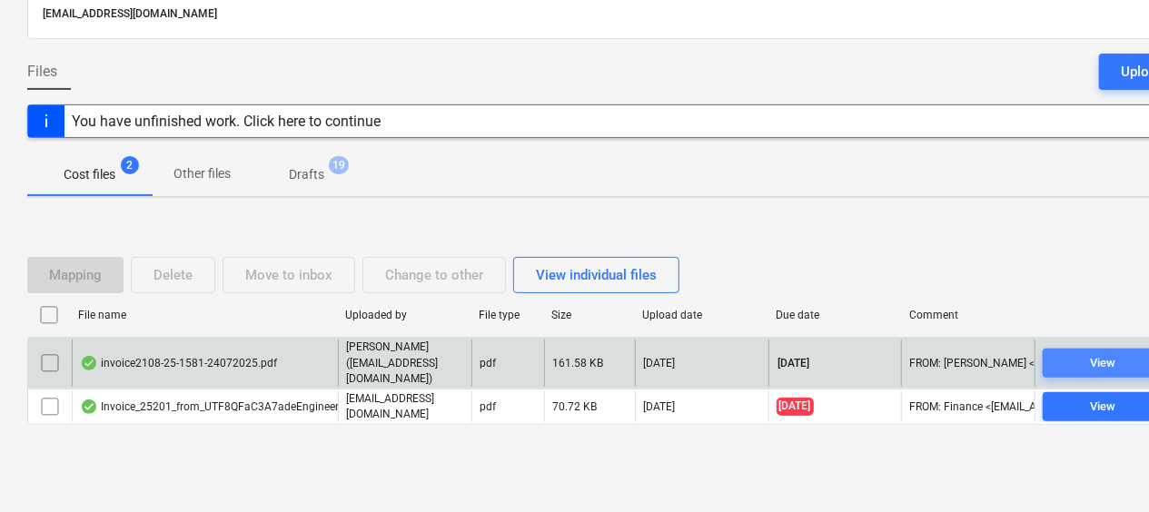
click at [1108, 360] on div "View" at bounding box center [1103, 363] width 25 height 21
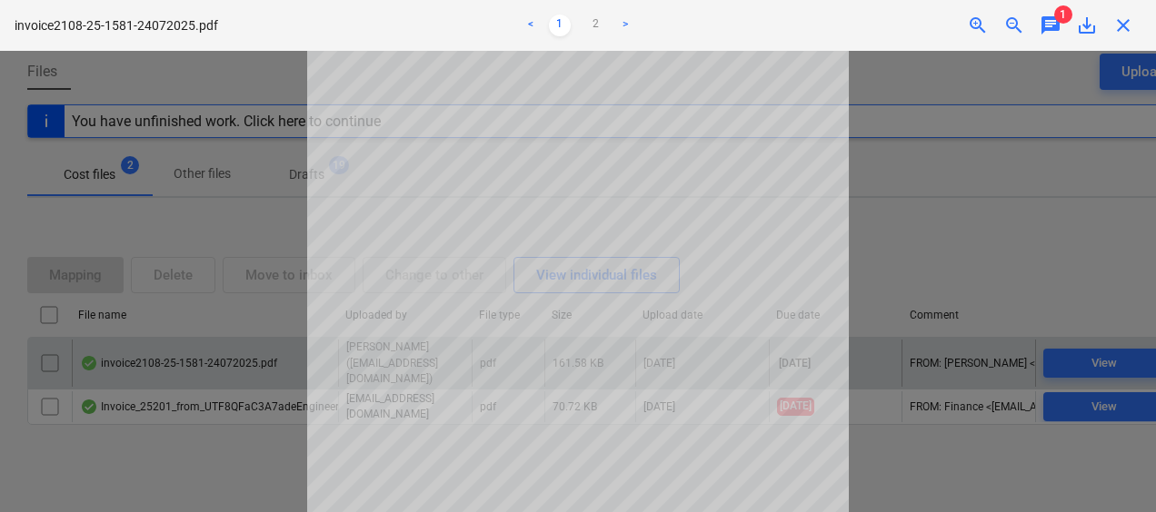
click at [998, 279] on div at bounding box center [578, 282] width 1156 height 462
click at [960, 256] on div at bounding box center [578, 282] width 1156 height 462
click at [1069, 410] on div at bounding box center [578, 282] width 1156 height 462
click at [969, 442] on div at bounding box center [578, 282] width 1156 height 462
click at [627, 25] on link ">" at bounding box center [625, 26] width 22 height 22
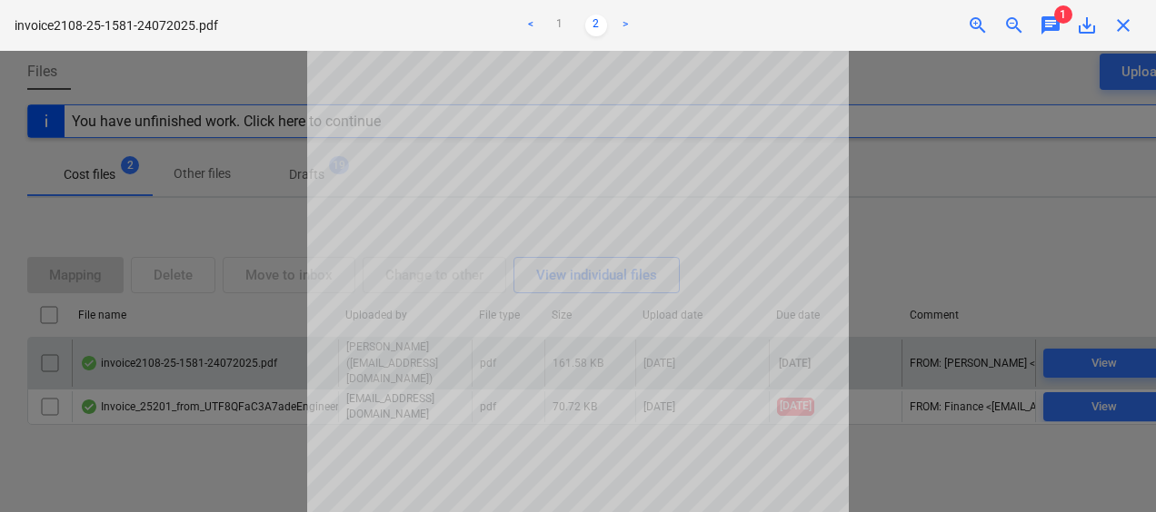
scroll to position [307, 0]
click at [1127, 25] on span "close" at bounding box center [1123, 26] width 22 height 22
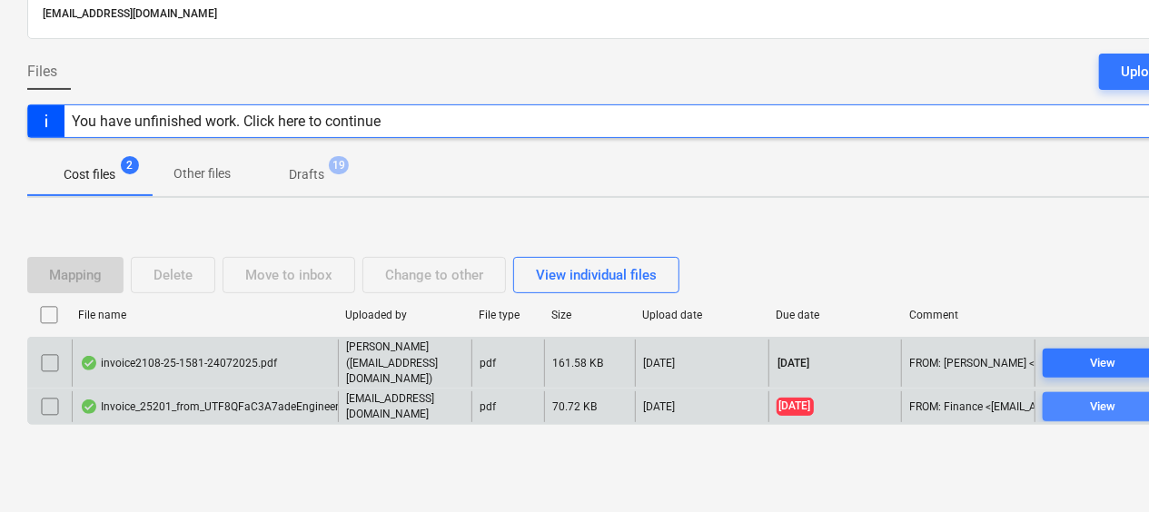
click at [1078, 401] on span "View" at bounding box center [1103, 407] width 106 height 21
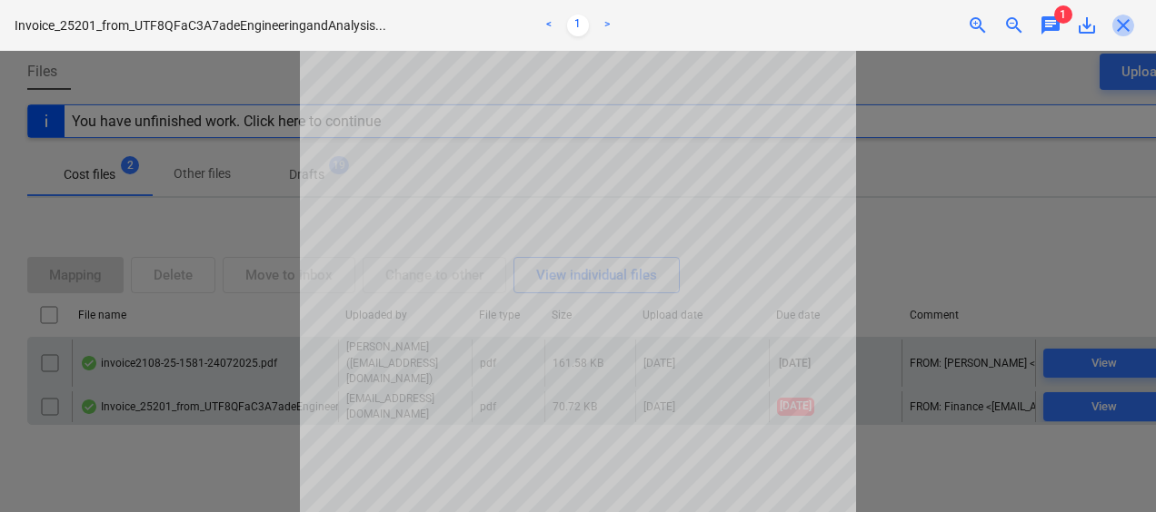
click at [1129, 26] on span "close" at bounding box center [1123, 26] width 22 height 22
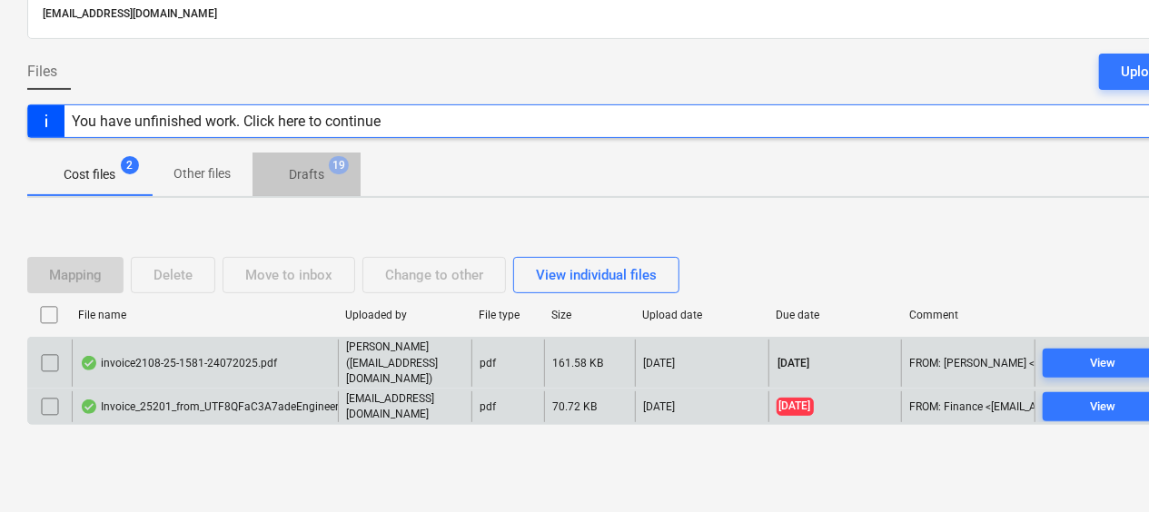
click at [309, 165] on p "Drafts" at bounding box center [306, 174] width 35 height 19
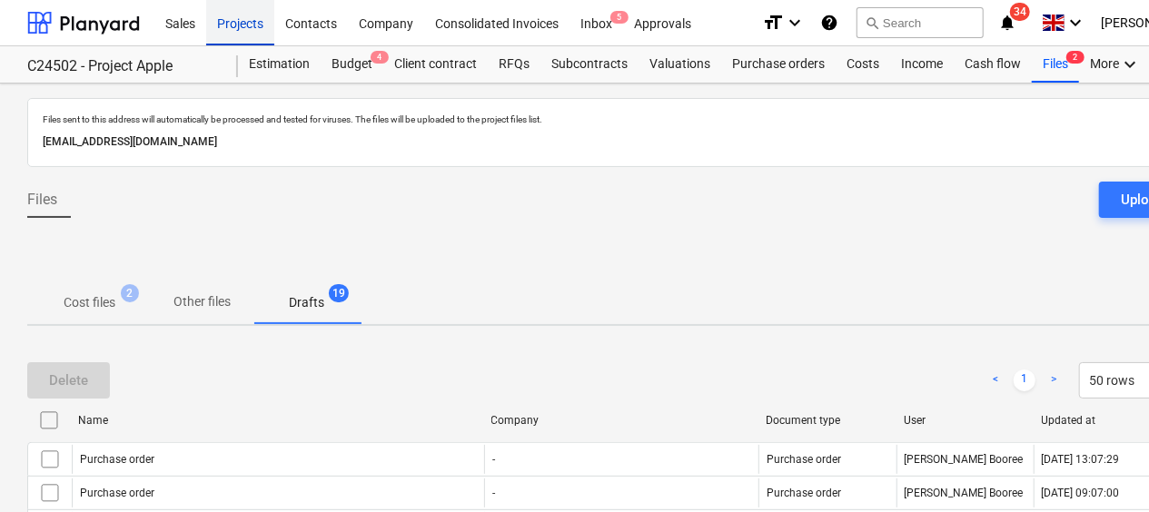
click at [262, 25] on div "Projects" at bounding box center [240, 22] width 68 height 46
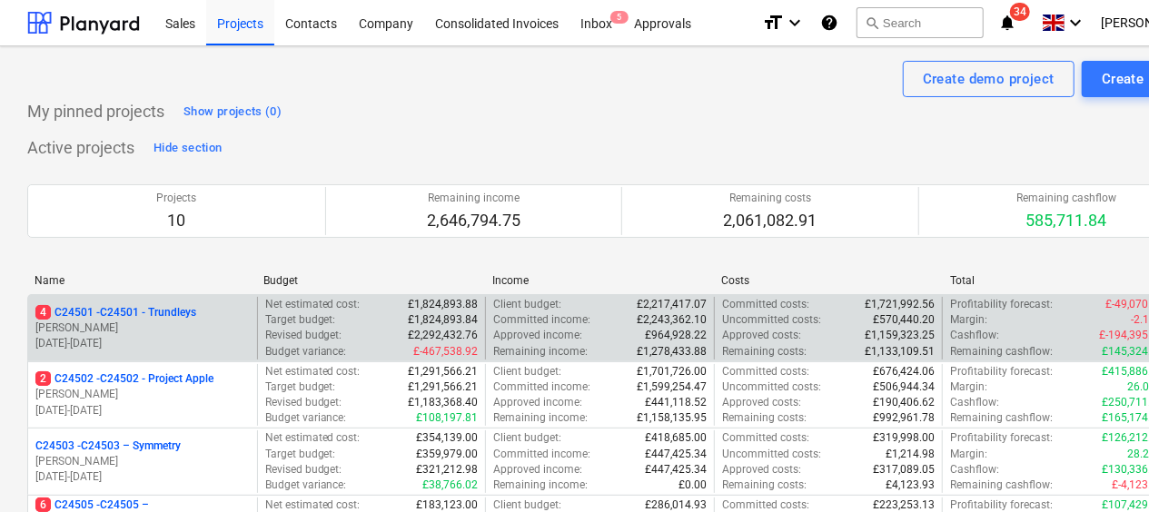
click at [125, 327] on p "[PERSON_NAME]" at bounding box center [142, 328] width 214 height 15
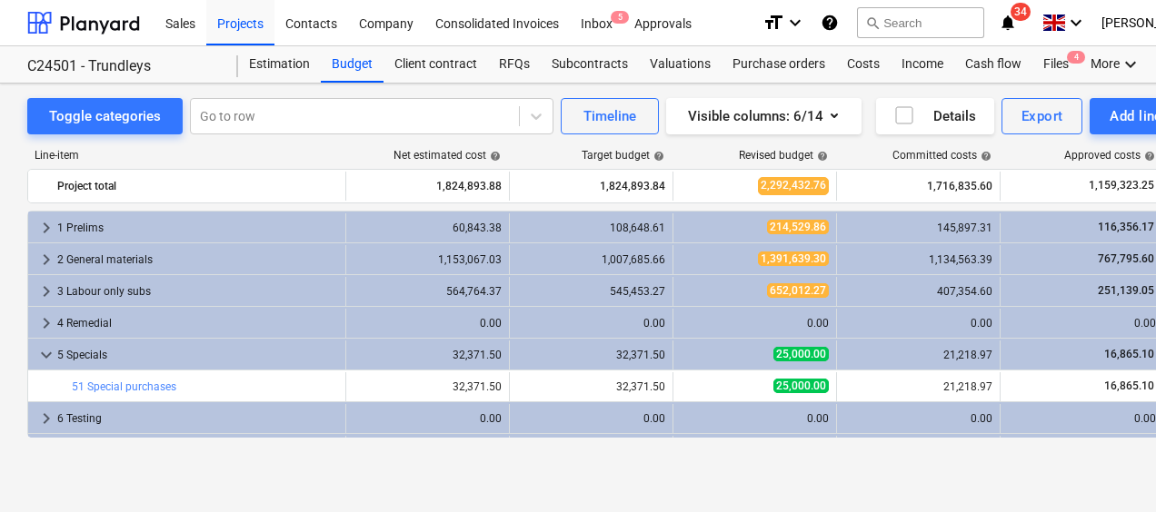
scroll to position [91, 0]
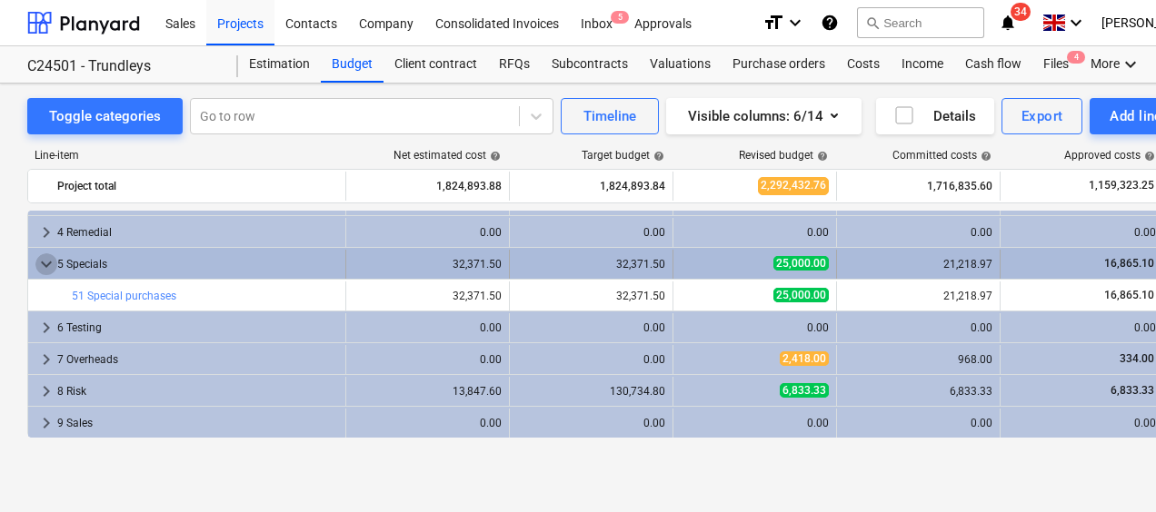
click at [44, 263] on span "keyboard_arrow_down" at bounding box center [46, 265] width 22 height 22
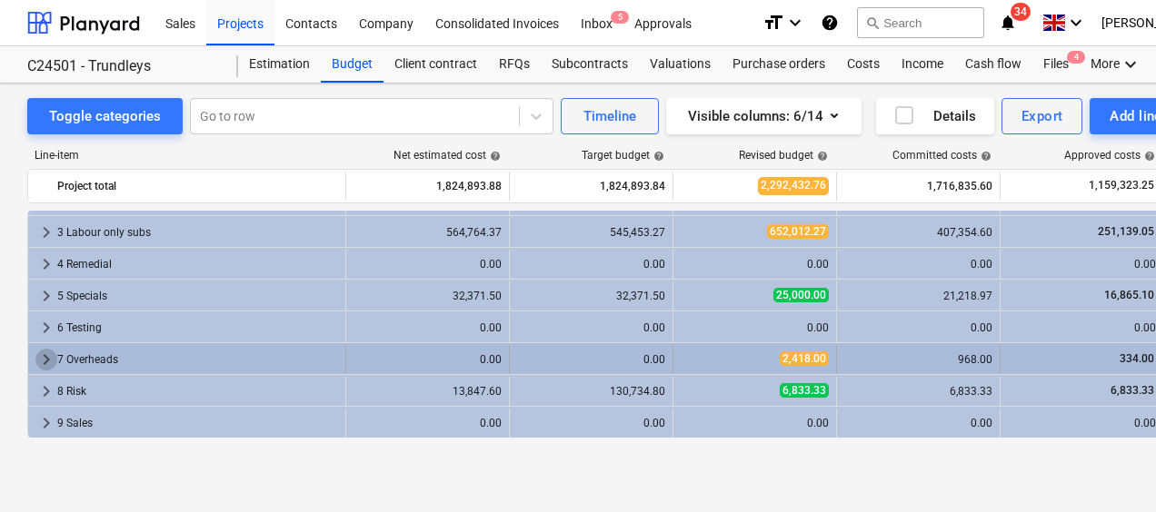
click at [47, 357] on span "keyboard_arrow_right" at bounding box center [46, 360] width 22 height 22
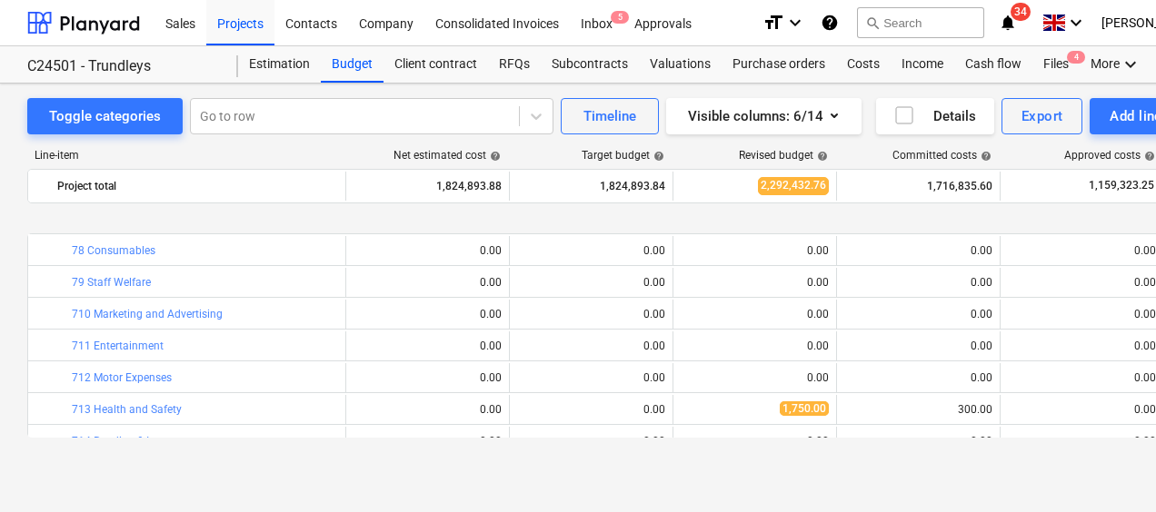
scroll to position [504, 0]
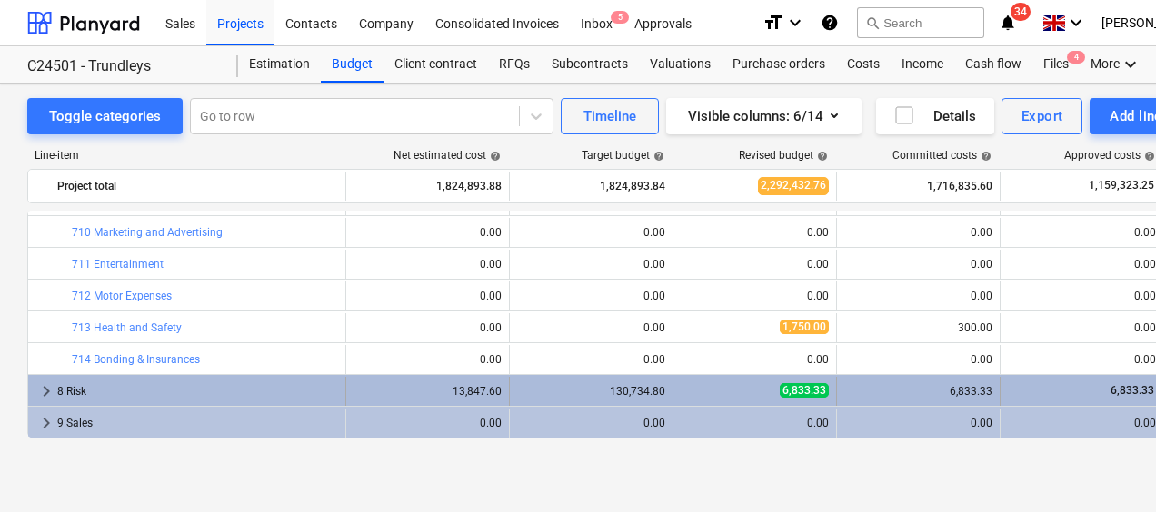
click at [33, 393] on div "keyboard_arrow_right 8 Risk" at bounding box center [187, 391] width 318 height 29
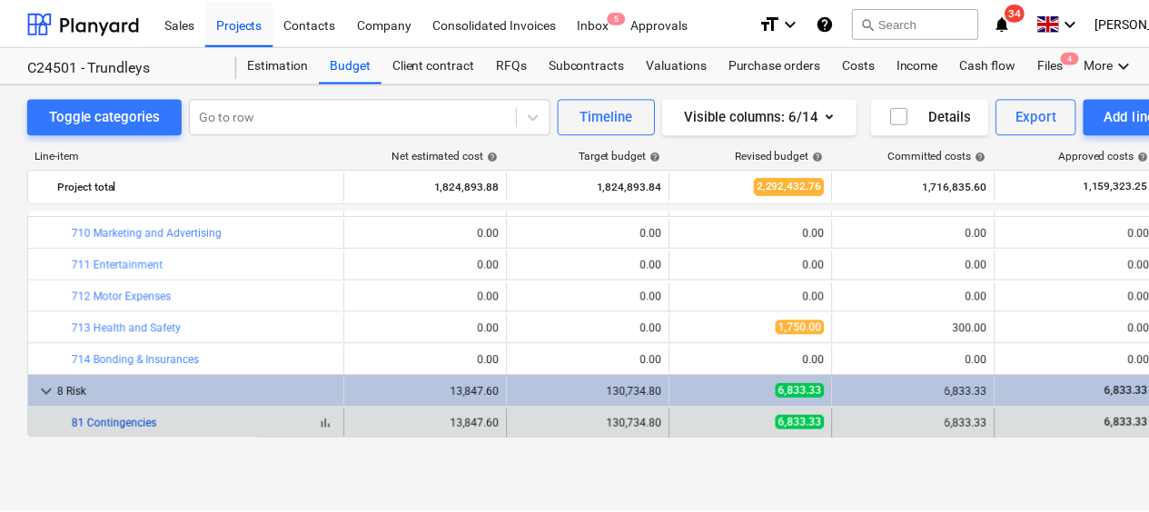
scroll to position [536, 0]
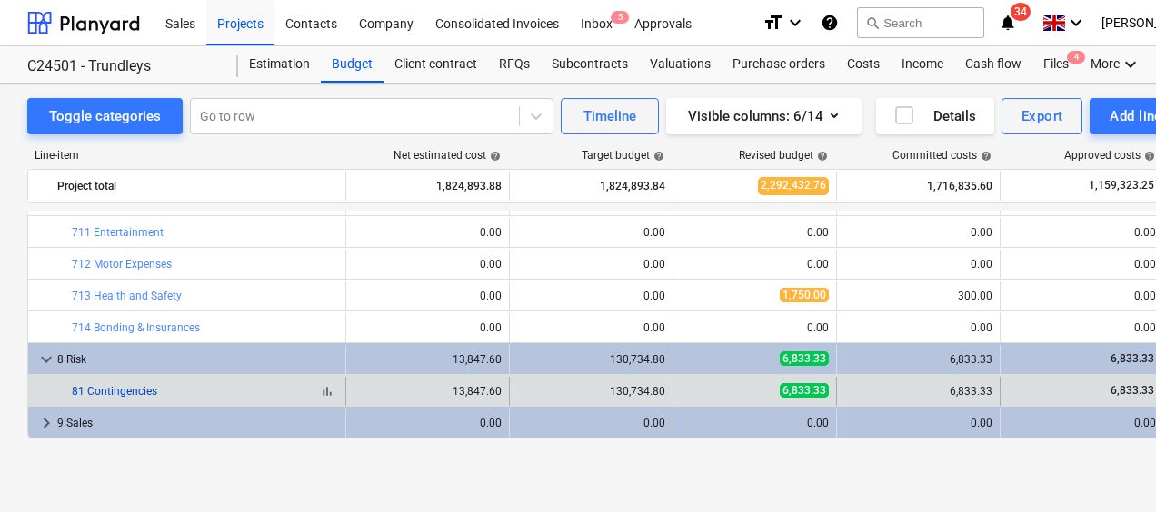
click at [99, 388] on link "81 Contingencies" at bounding box center [114, 391] width 85 height 13
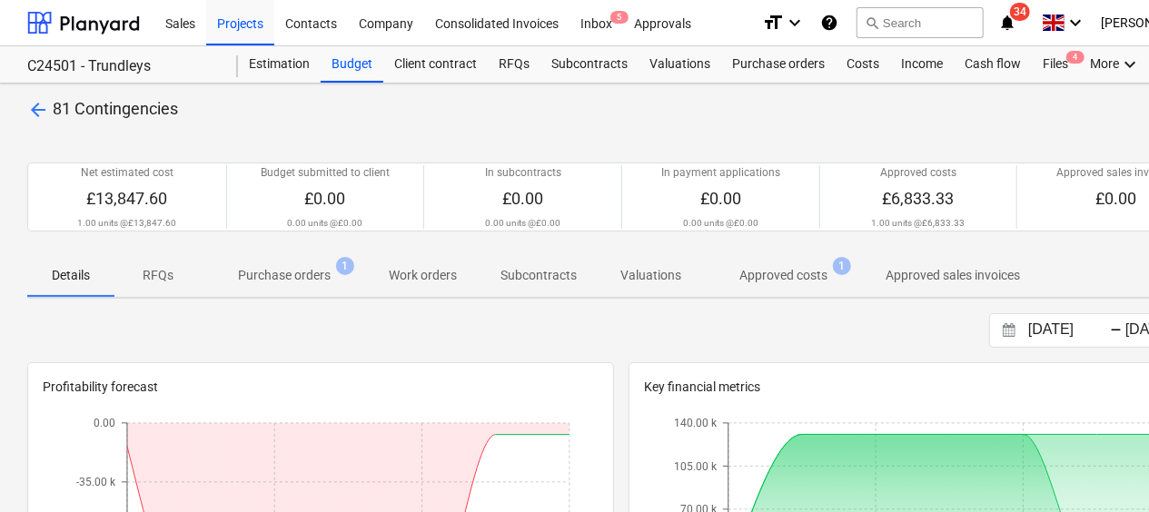
click at [322, 278] on p "Purchase orders" at bounding box center [284, 275] width 93 height 19
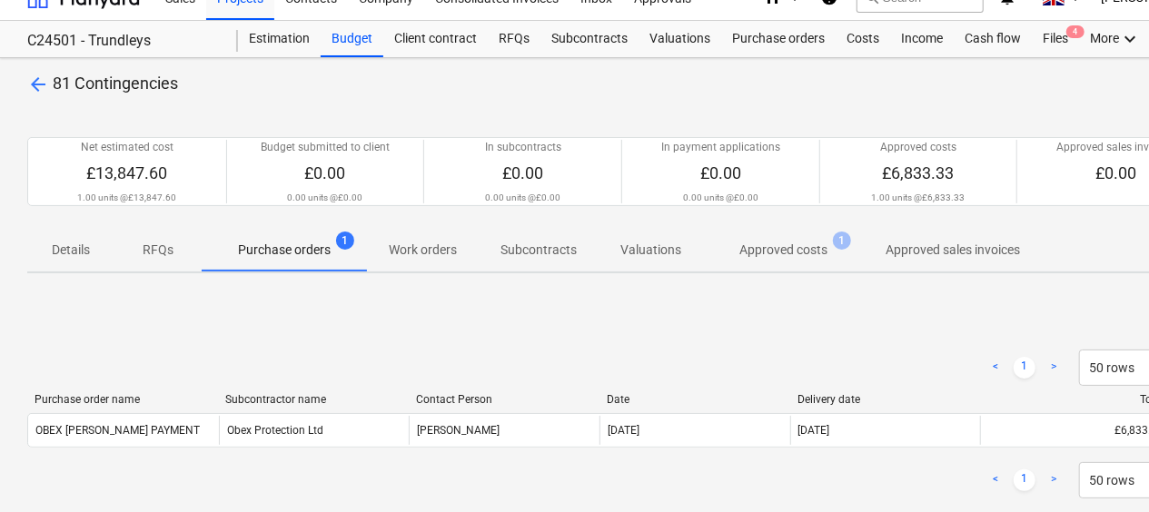
scroll to position [91, 0]
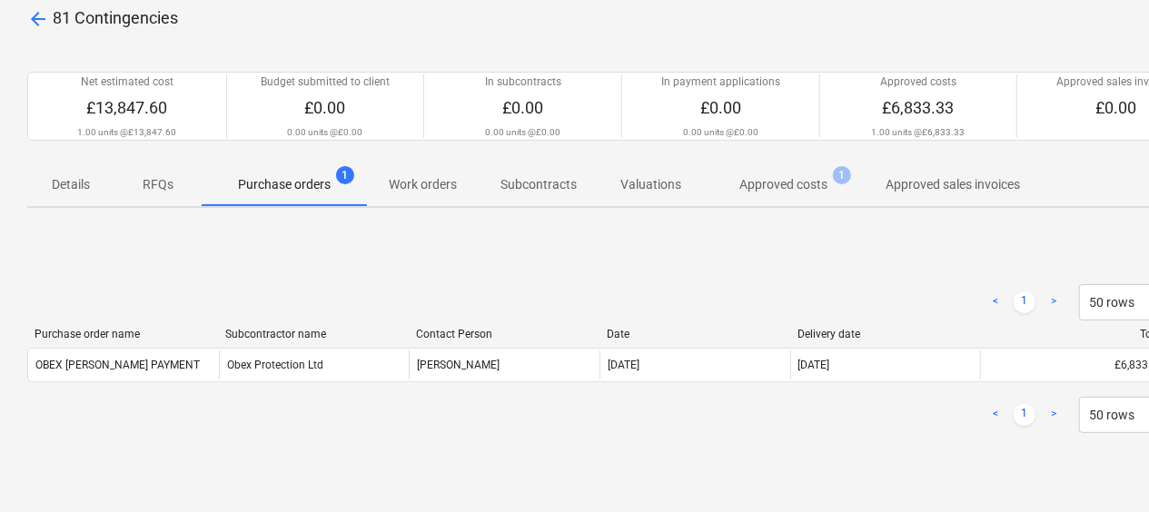
click at [771, 183] on p "Approved costs" at bounding box center [784, 184] width 88 height 19
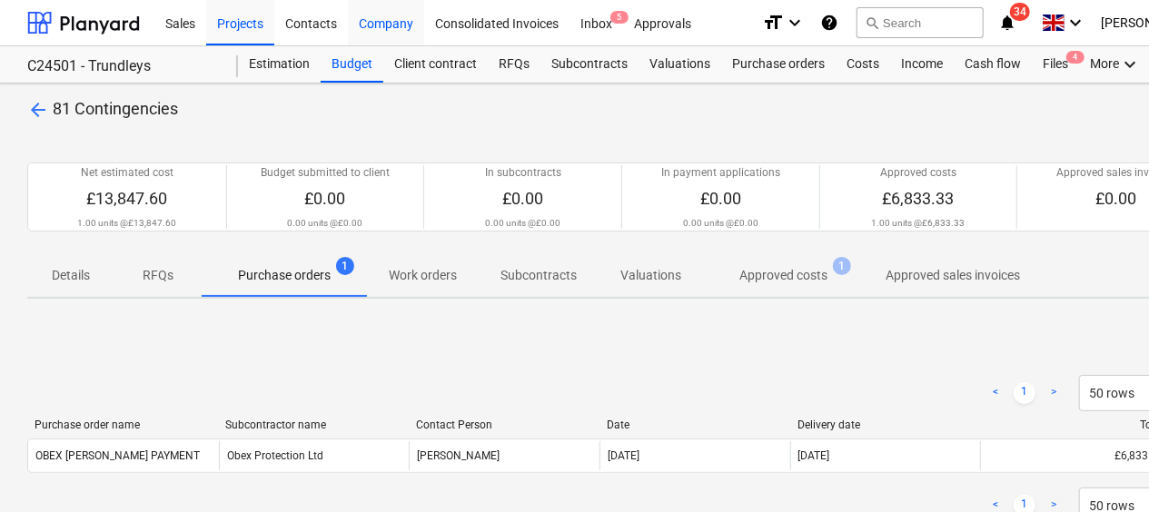
scroll to position [91, 0]
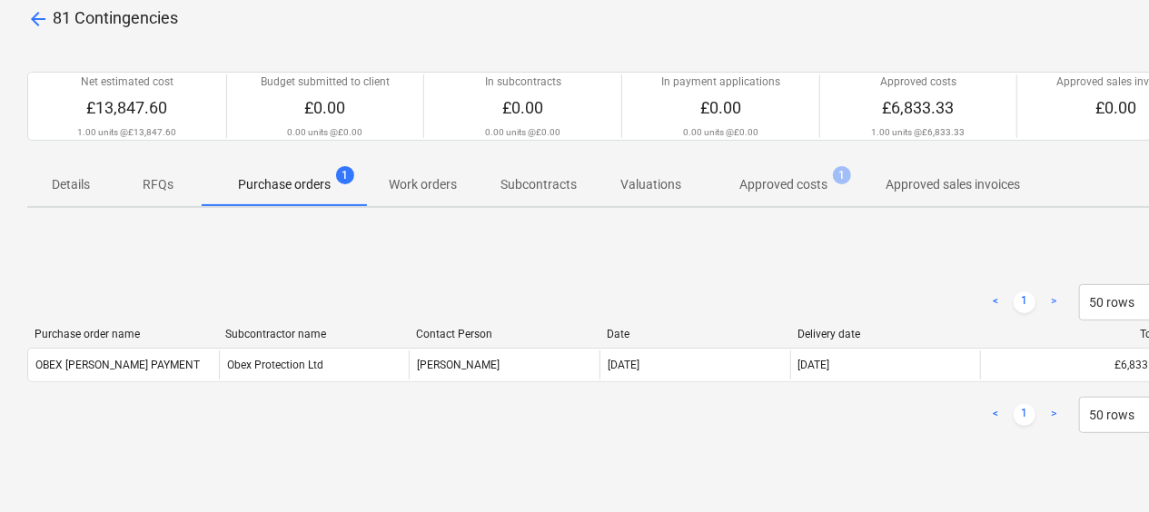
click at [38, 20] on span "arrow_back" at bounding box center [38, 19] width 22 height 22
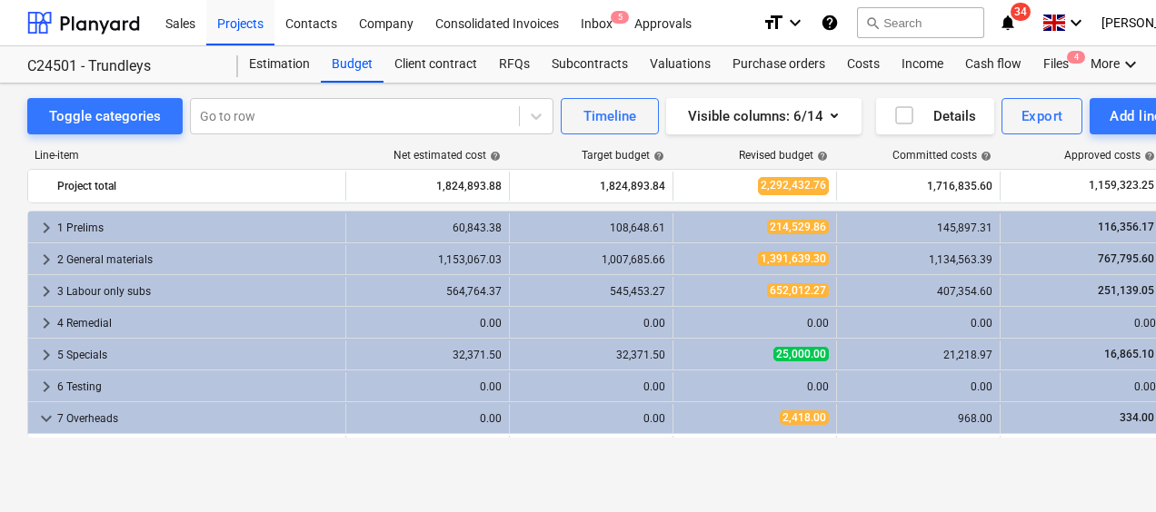
scroll to position [536, 0]
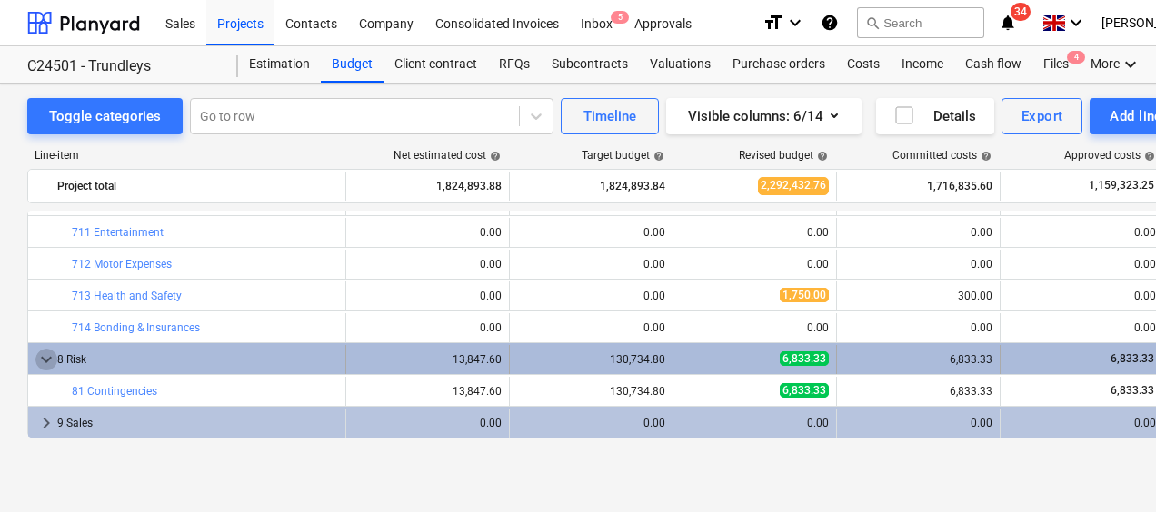
click at [49, 358] on span "keyboard_arrow_down" at bounding box center [46, 360] width 22 height 22
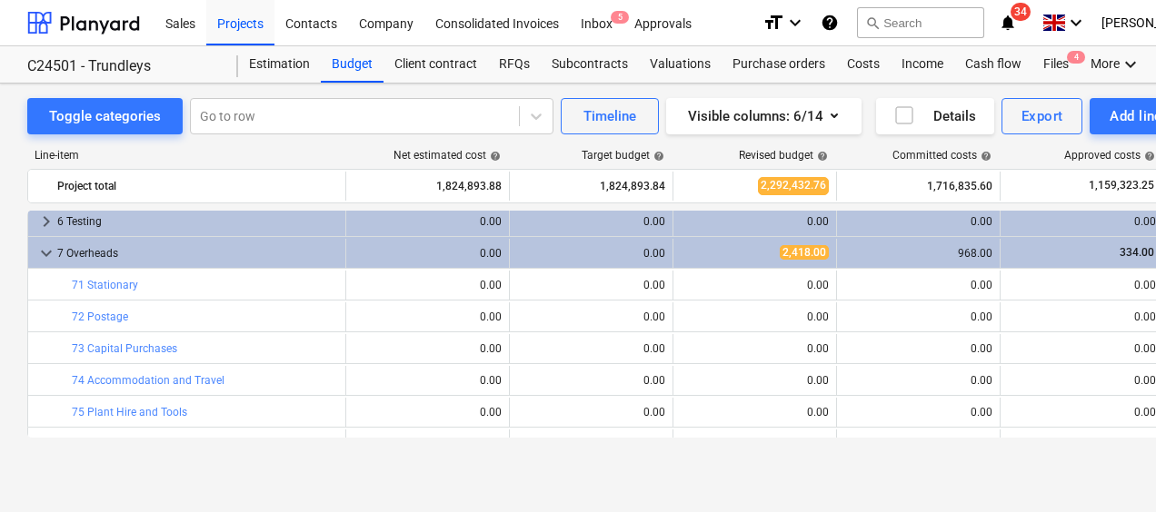
scroll to position [141, 0]
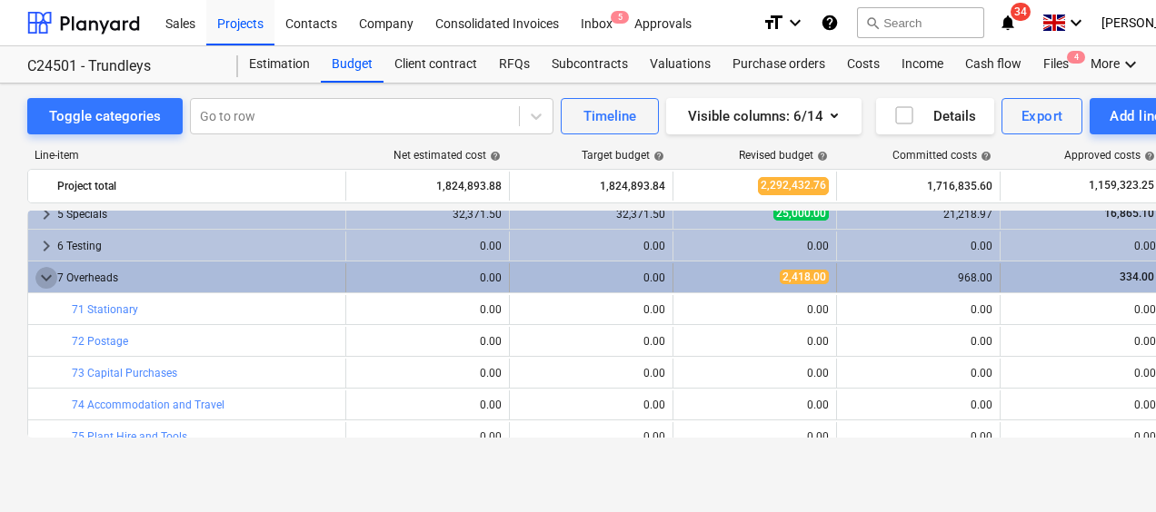
click at [40, 273] on span "keyboard_arrow_down" at bounding box center [46, 278] width 22 height 22
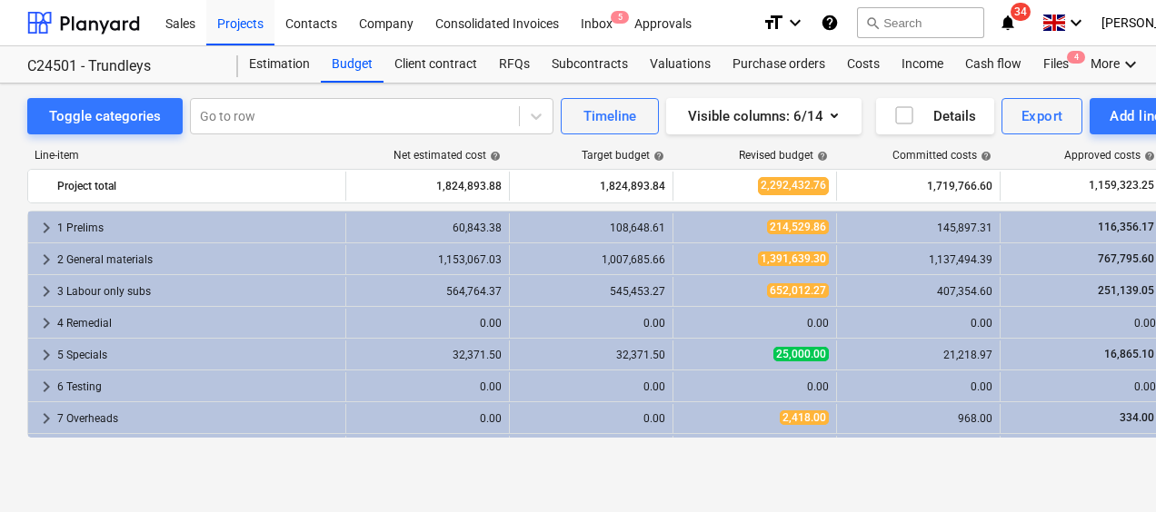
scroll to position [59, 0]
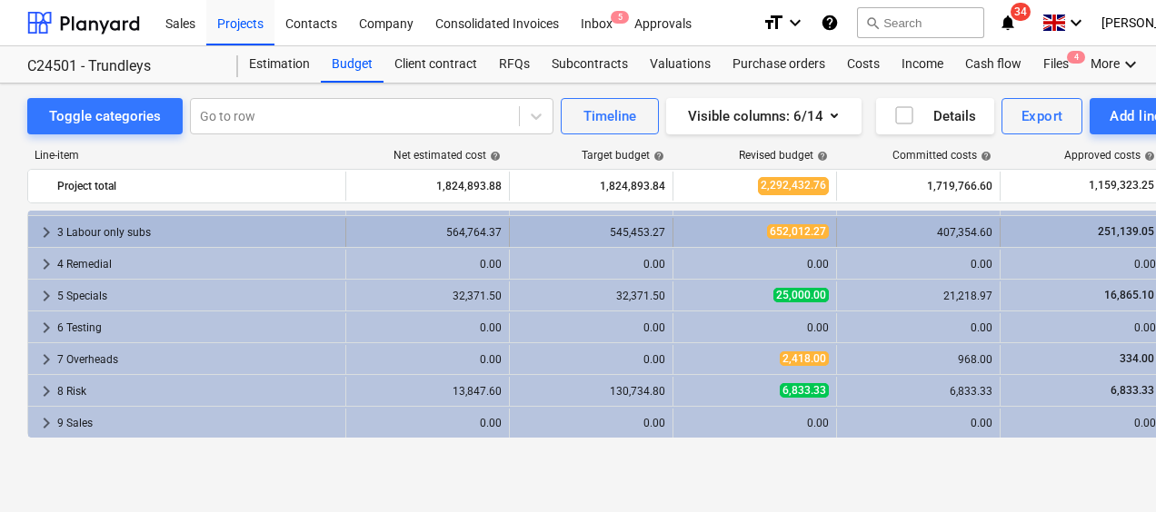
click at [785, 231] on span "652,012.27" at bounding box center [798, 231] width 62 height 15
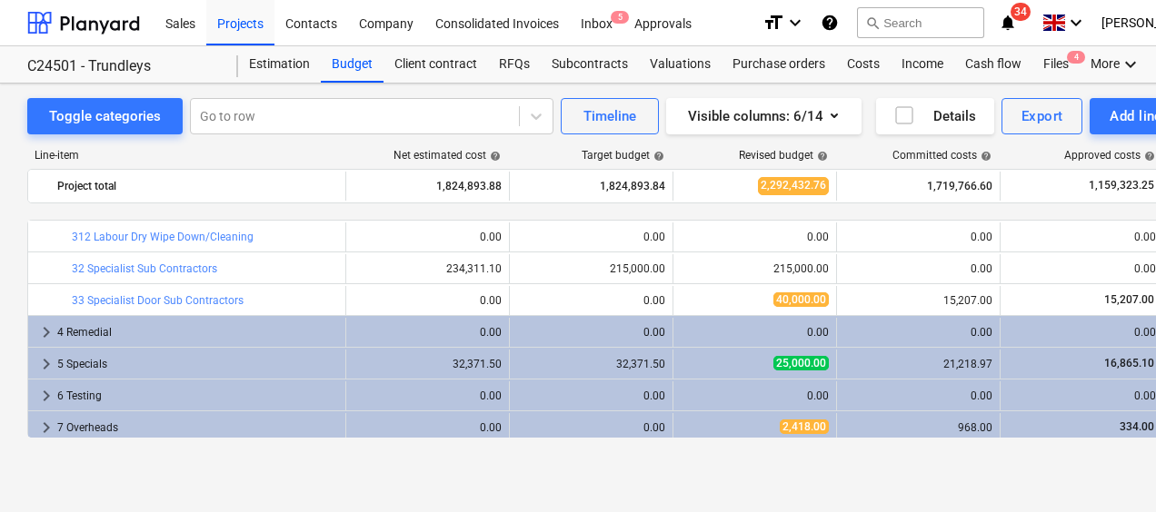
scroll to position [218, 0]
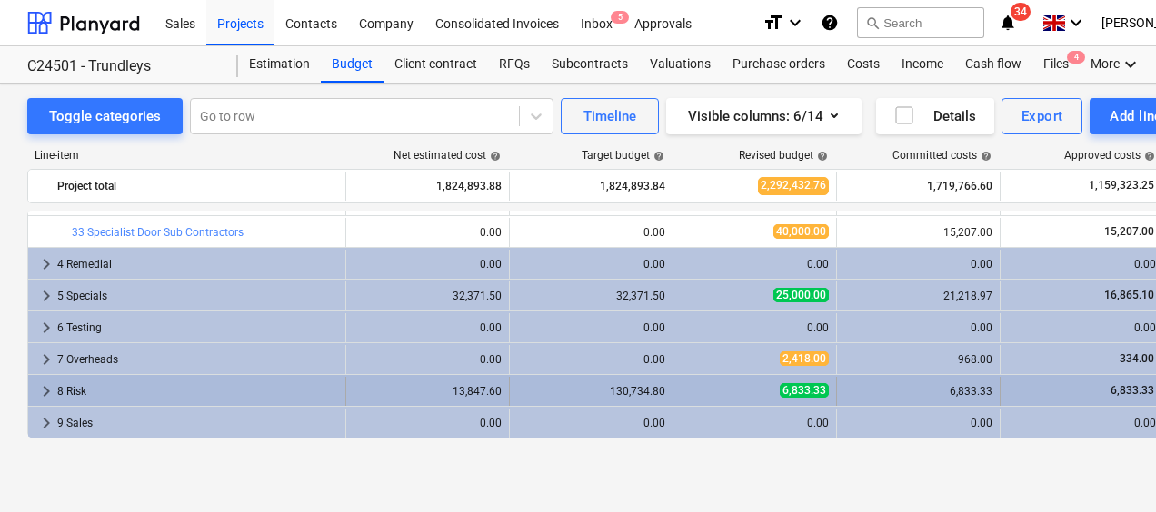
click at [632, 390] on div "130,734.80" at bounding box center [591, 391] width 148 height 13
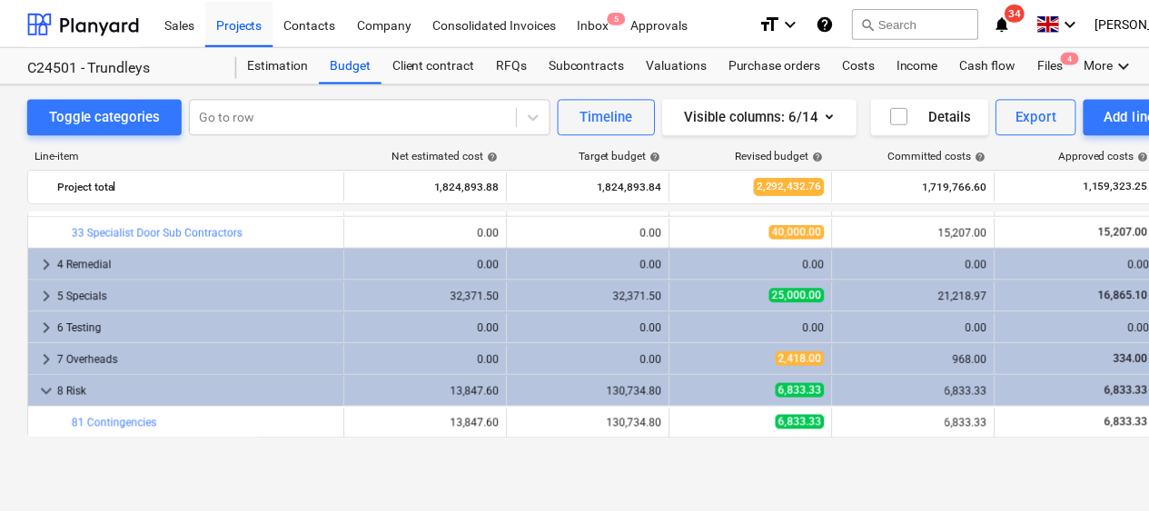
scroll to position [250, 0]
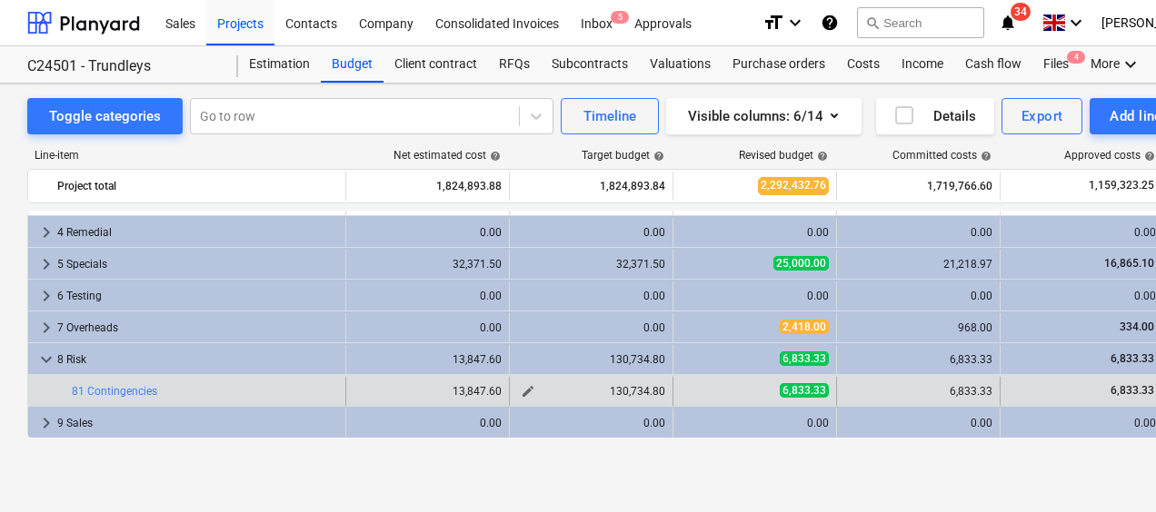
click at [630, 393] on div "130,734.80" at bounding box center [591, 391] width 148 height 13
click at [129, 389] on link "81 Contingencies" at bounding box center [114, 391] width 85 height 13
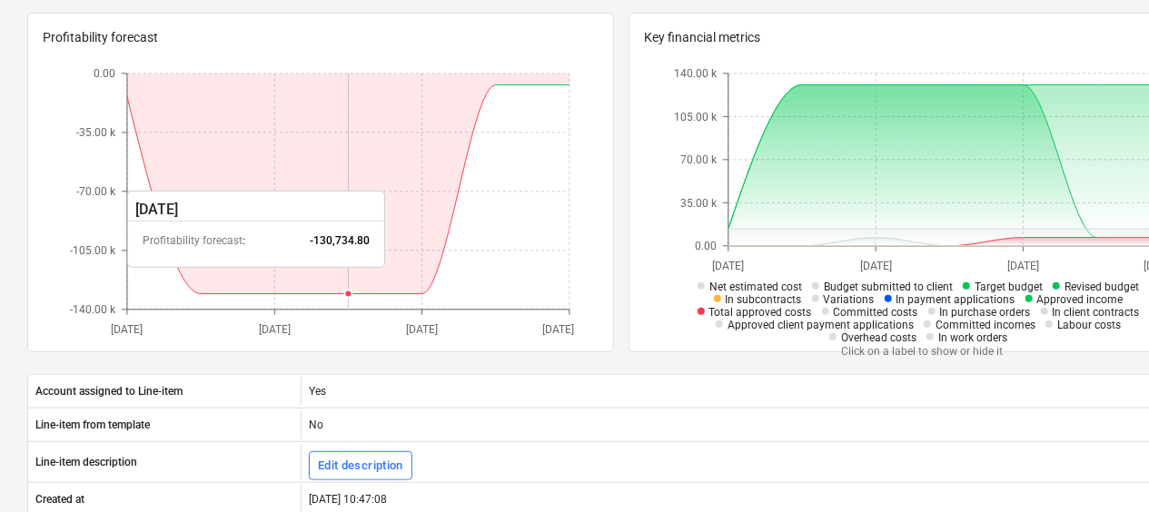
scroll to position [144, 0]
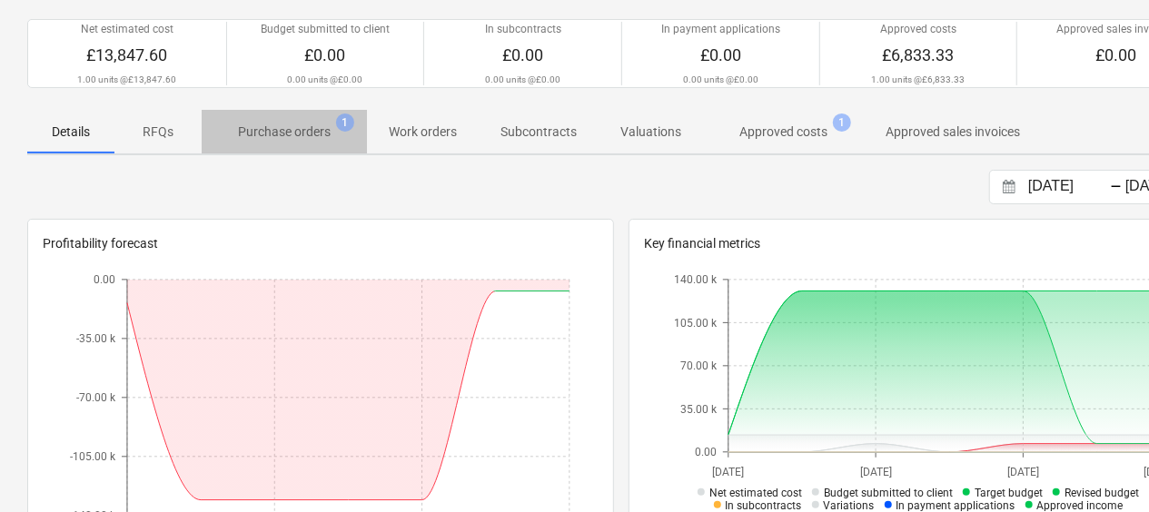
click at [286, 131] on p "Purchase orders" at bounding box center [284, 132] width 93 height 19
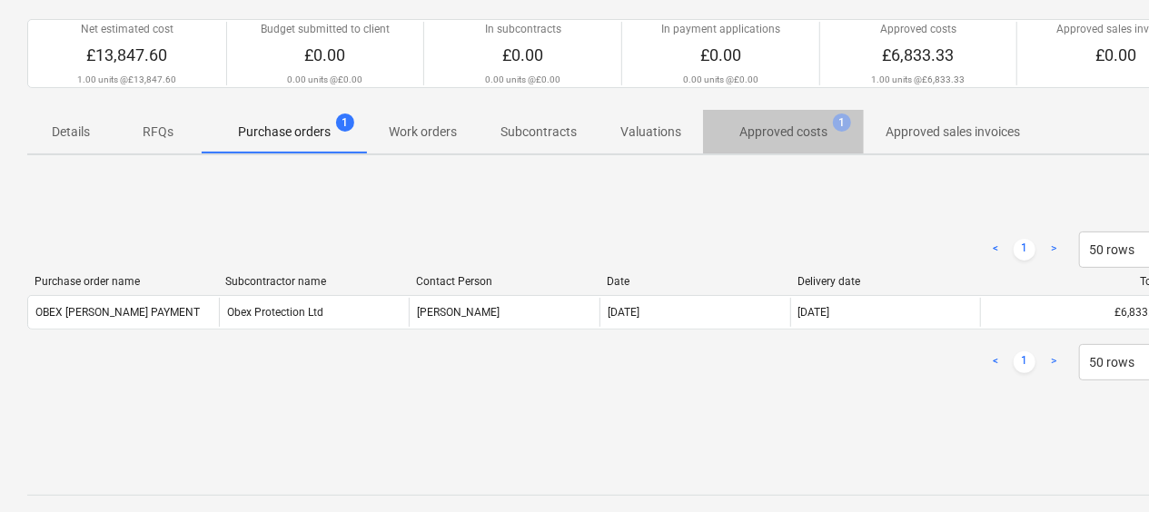
click at [745, 131] on p "Approved costs" at bounding box center [784, 132] width 88 height 19
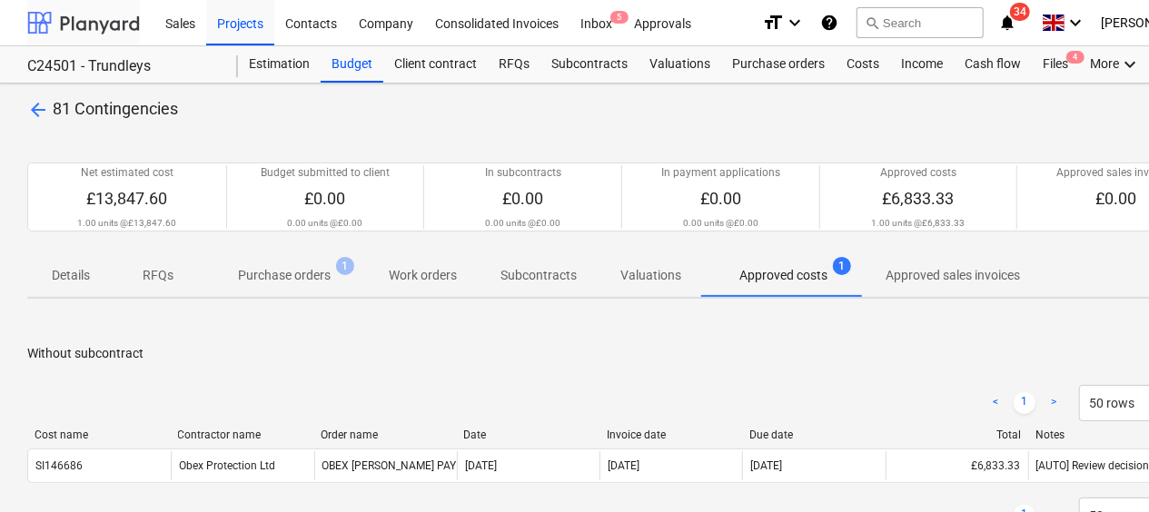
scroll to position [144, 0]
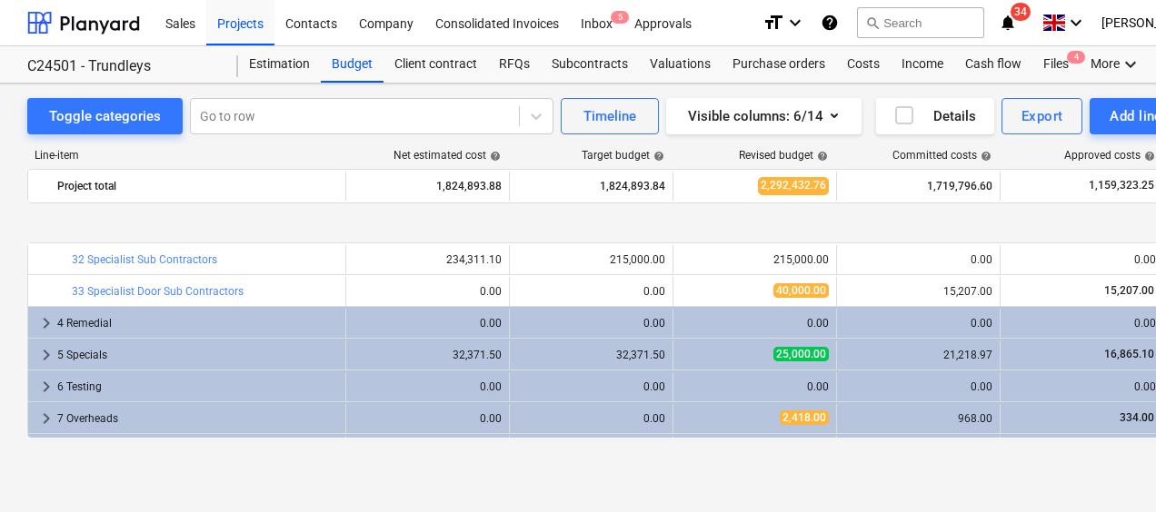
scroll to position [250, 0]
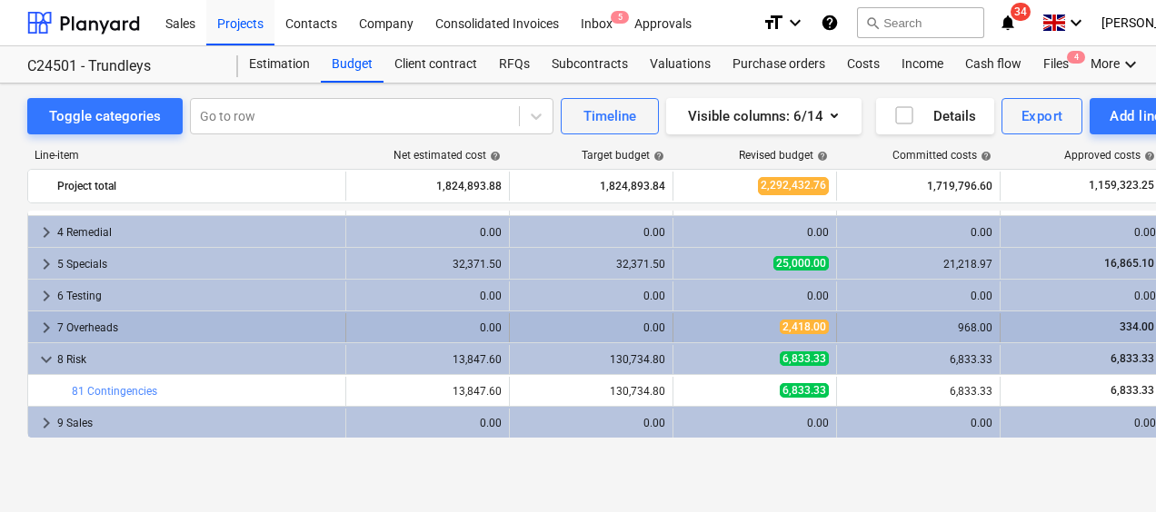
click at [41, 325] on span "keyboard_arrow_right" at bounding box center [46, 328] width 22 height 22
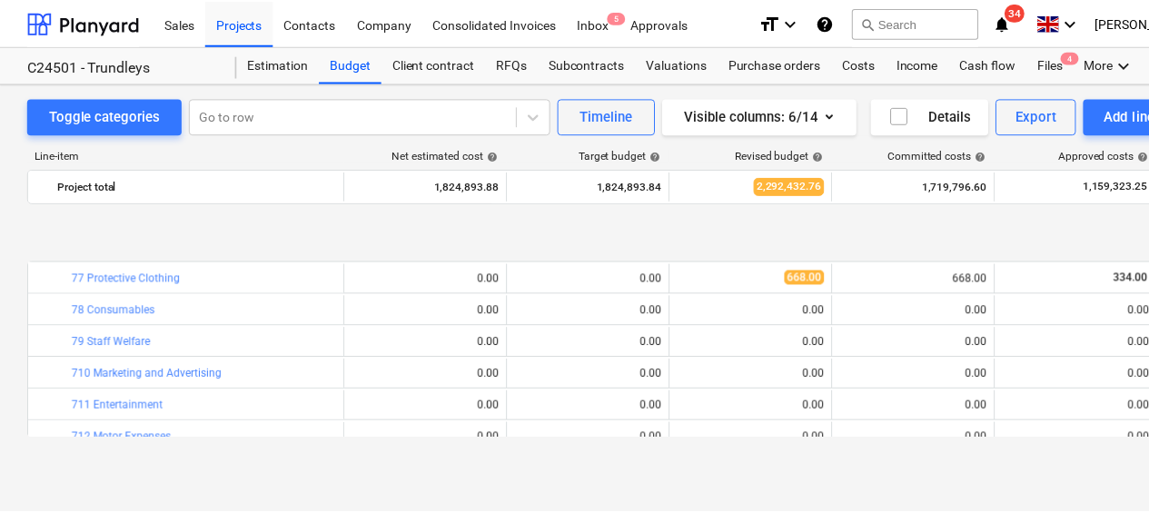
scroll to position [613, 0]
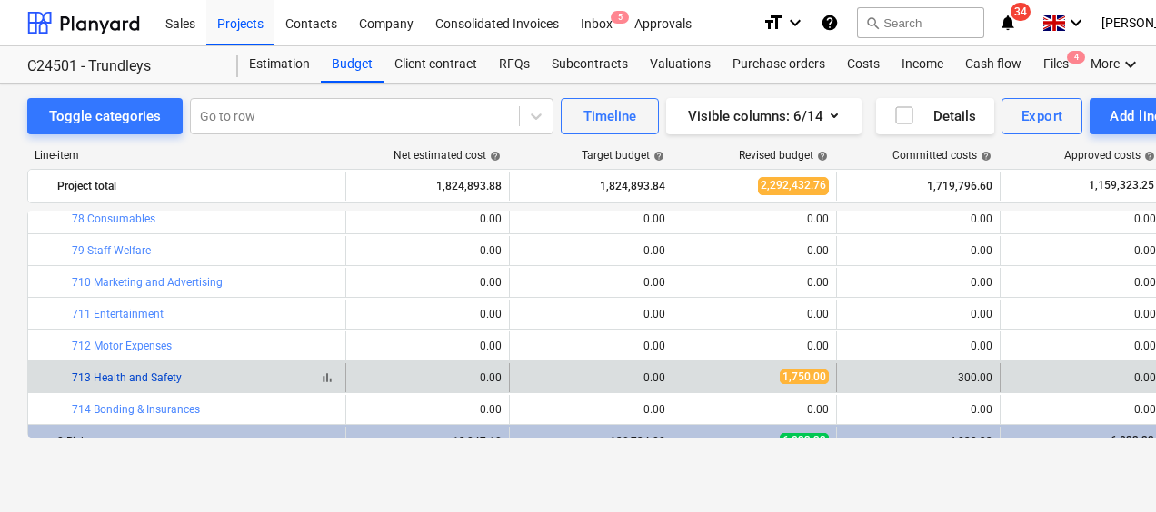
click at [134, 373] on link "713 Health and Safety" at bounding box center [127, 378] width 110 height 13
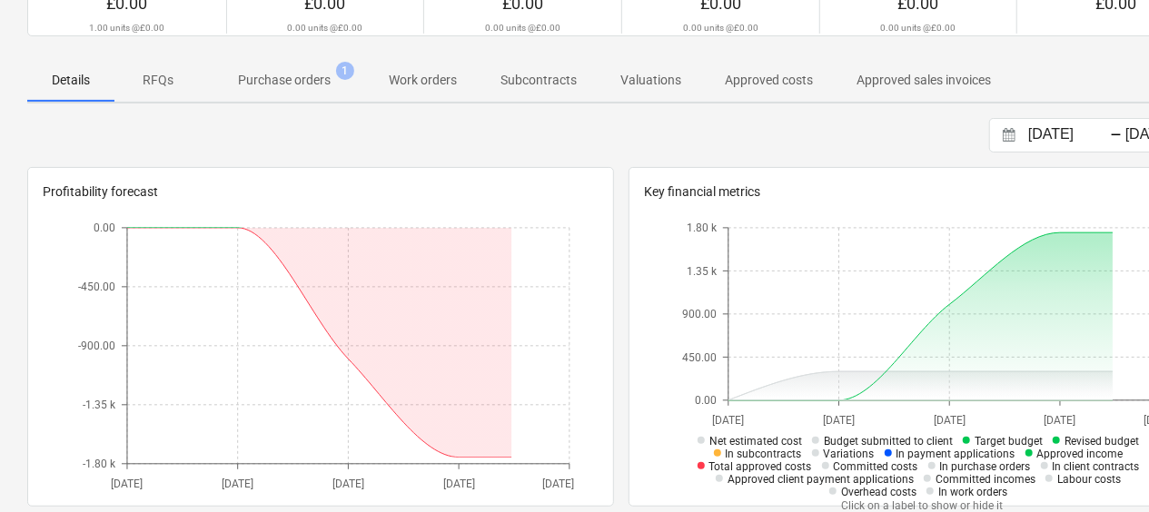
scroll to position [91, 0]
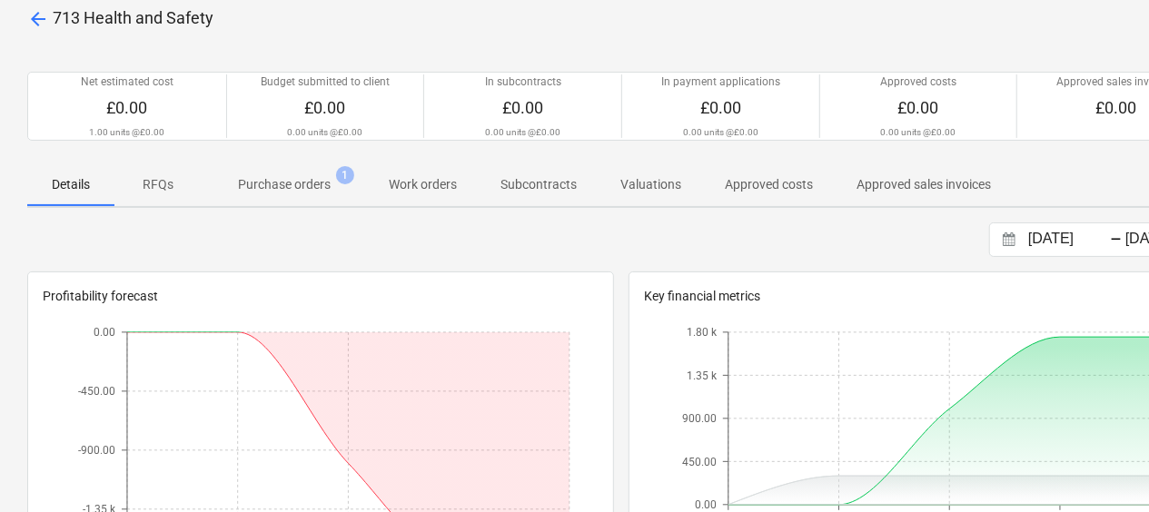
click at [298, 185] on p "Purchase orders" at bounding box center [284, 184] width 93 height 19
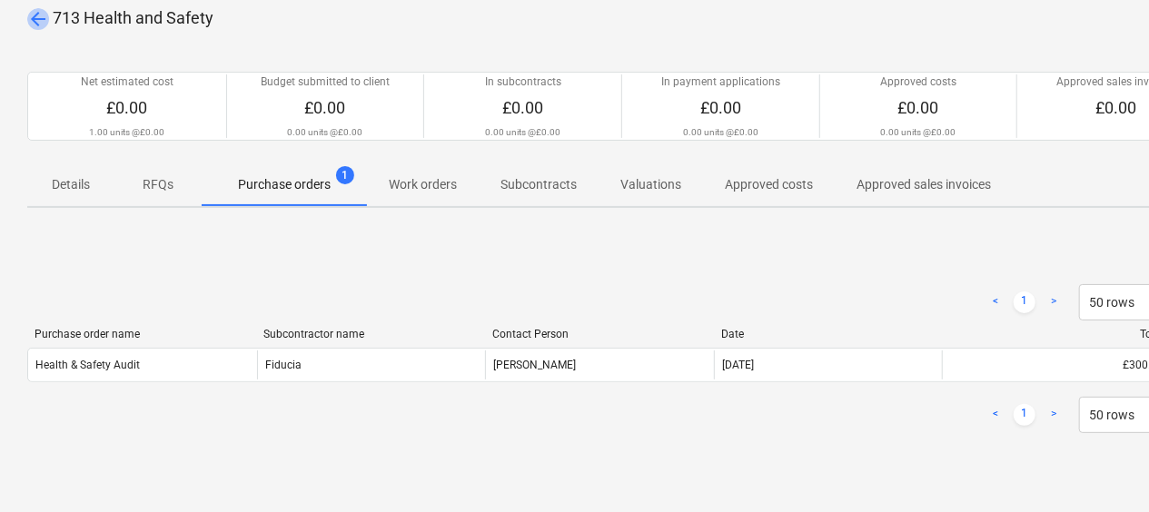
click at [38, 15] on span "arrow_back" at bounding box center [38, 19] width 22 height 22
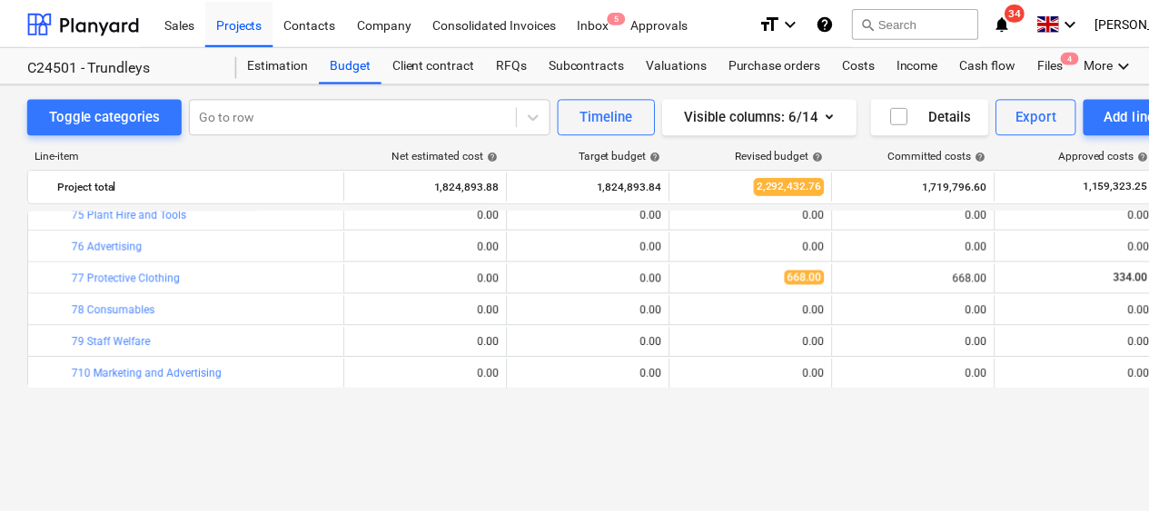
scroll to position [432, 0]
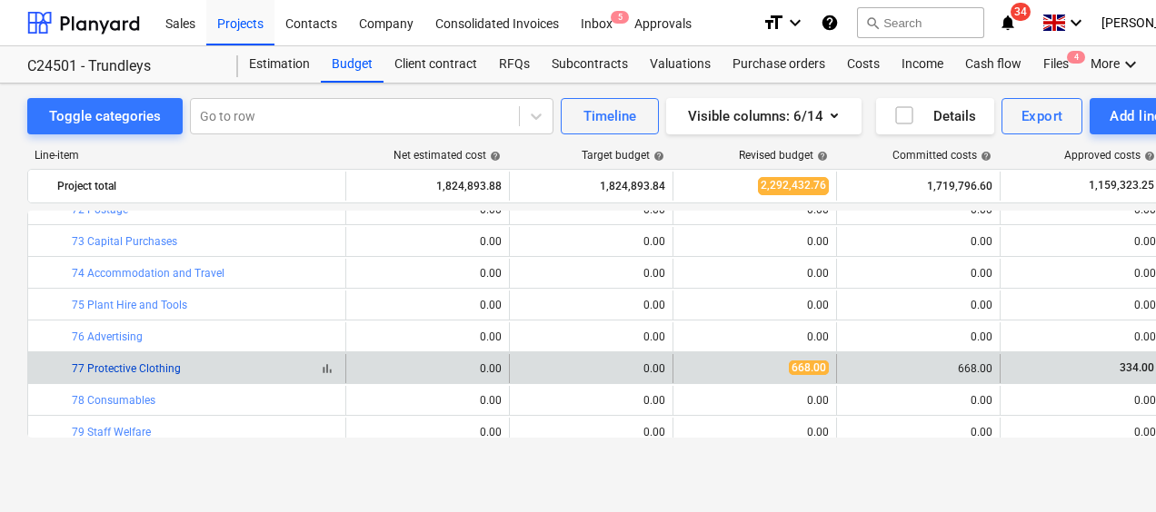
click at [142, 368] on link "77 Protective Clothing" at bounding box center [126, 369] width 109 height 13
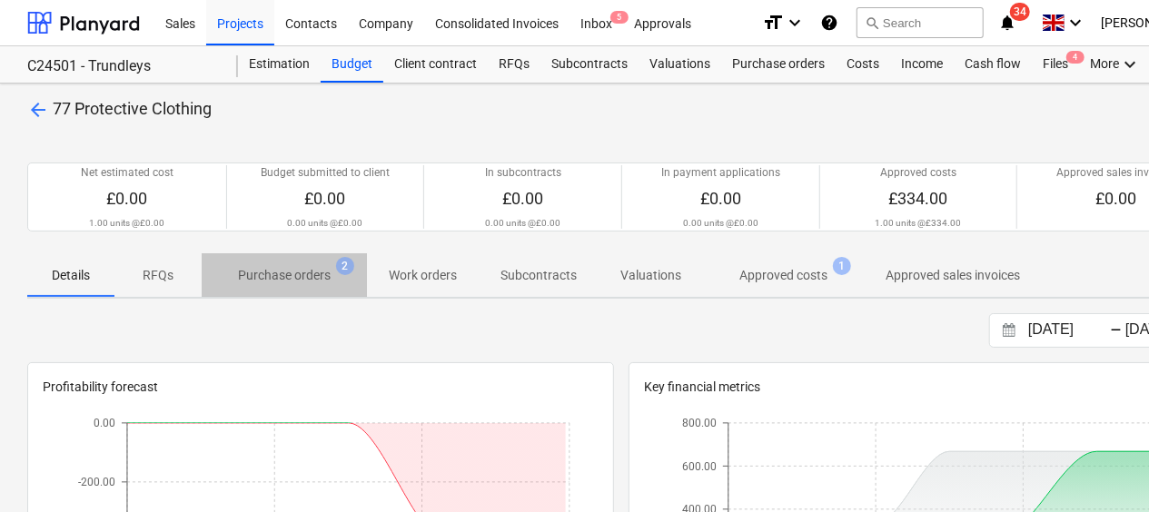
click at [294, 278] on p "Purchase orders" at bounding box center [284, 275] width 93 height 19
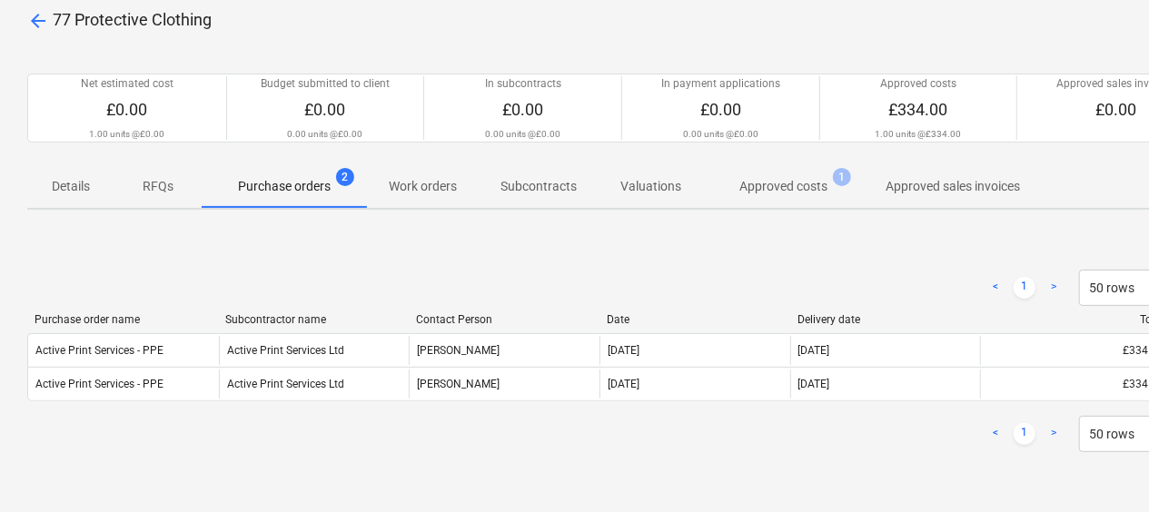
scroll to position [91, 0]
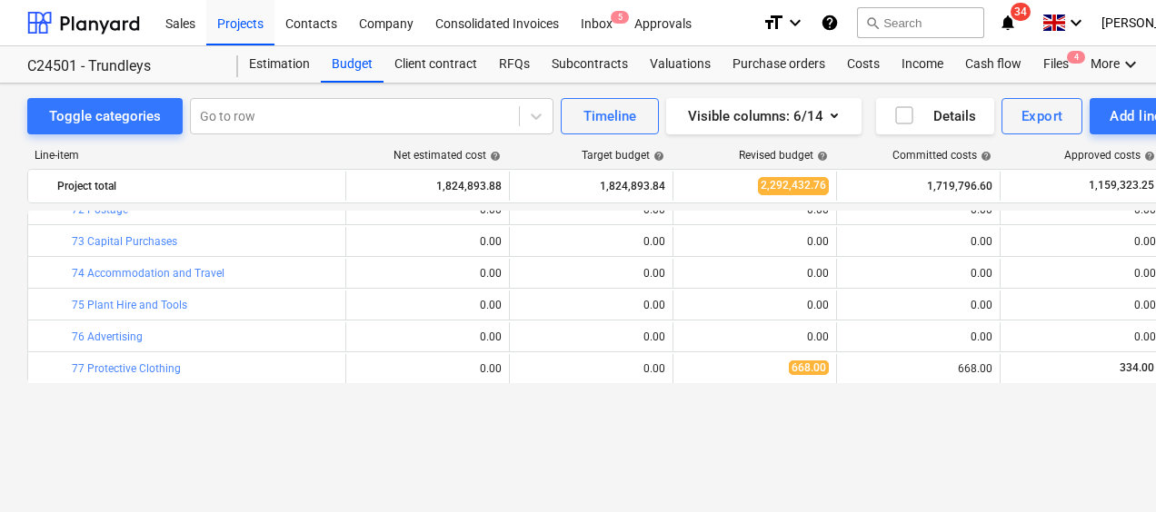
scroll to position [250, 0]
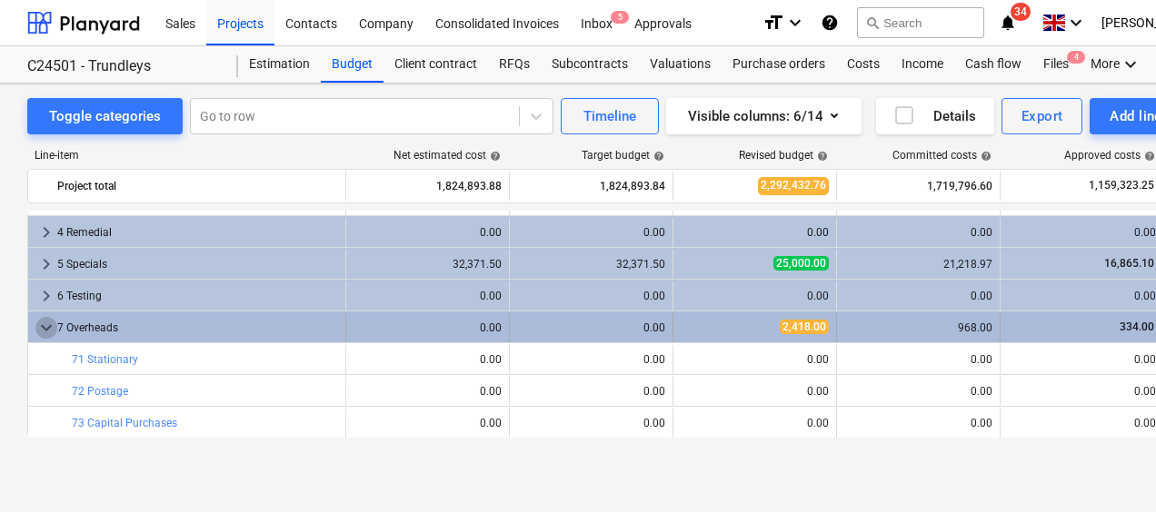
click at [51, 324] on span "keyboard_arrow_down" at bounding box center [46, 328] width 22 height 22
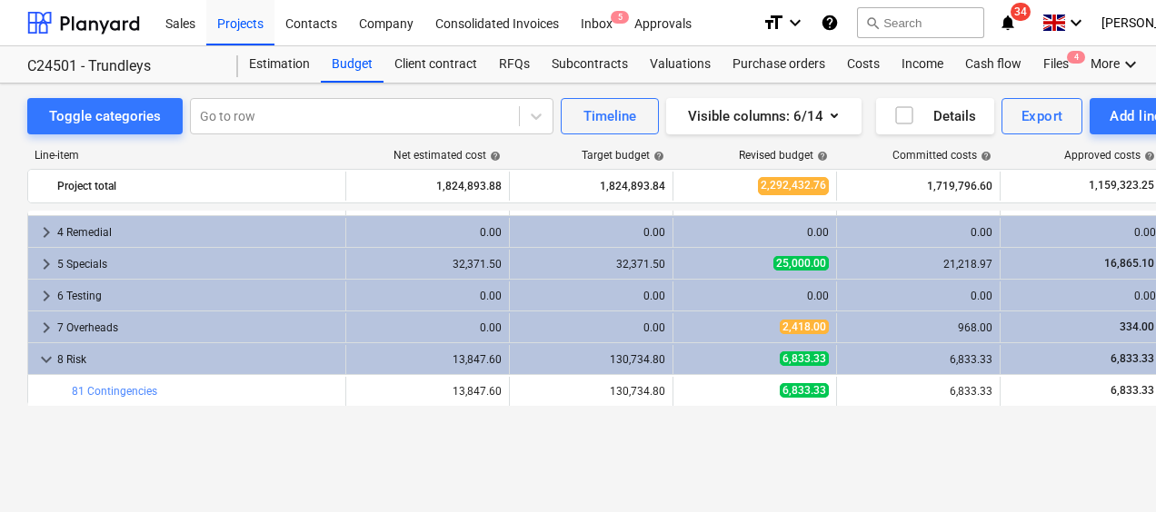
scroll to position [159, 0]
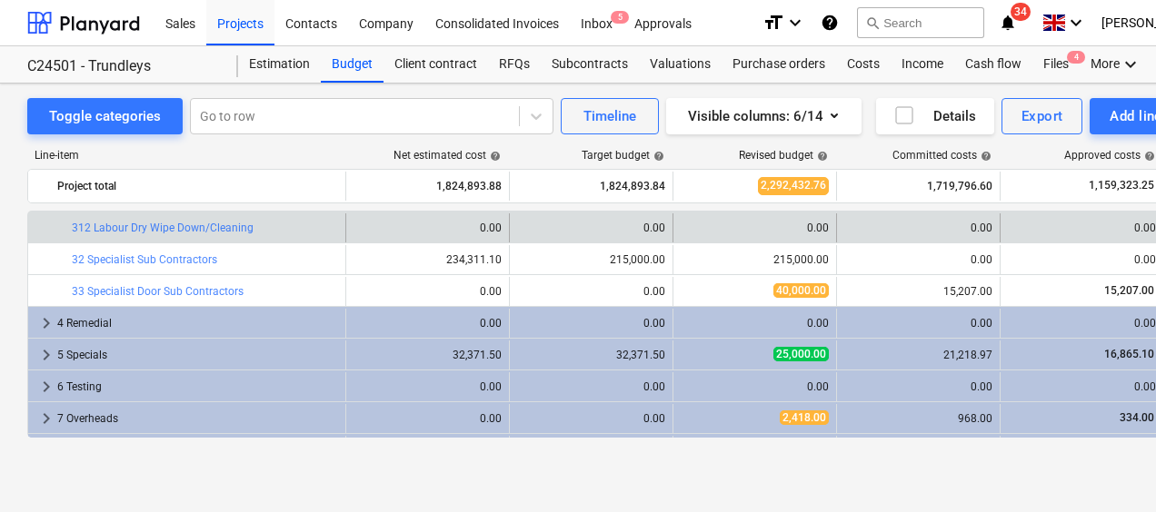
click at [909, 228] on div "0.00" at bounding box center [918, 228] width 148 height 13
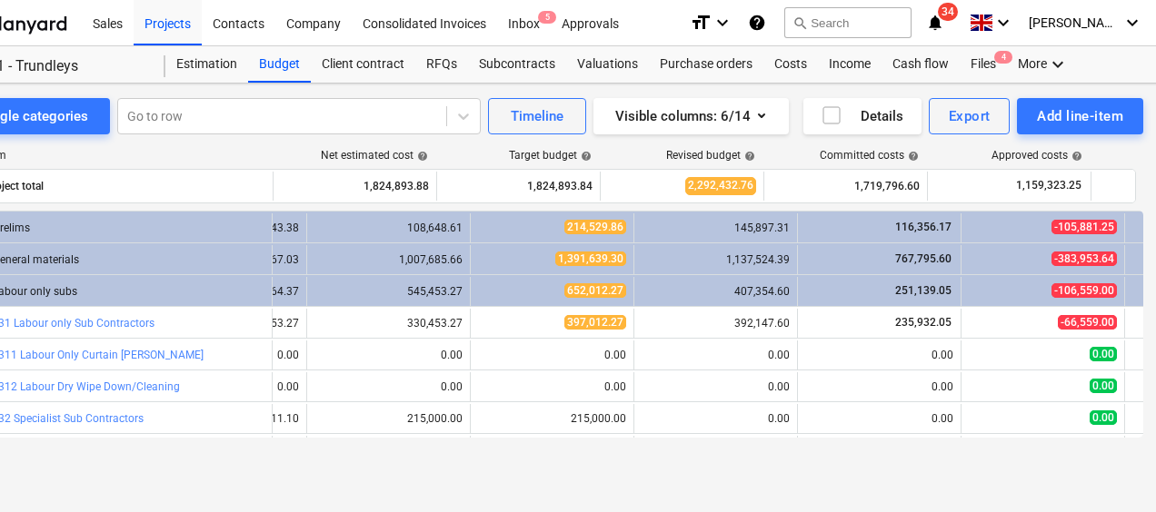
scroll to position [0, 127]
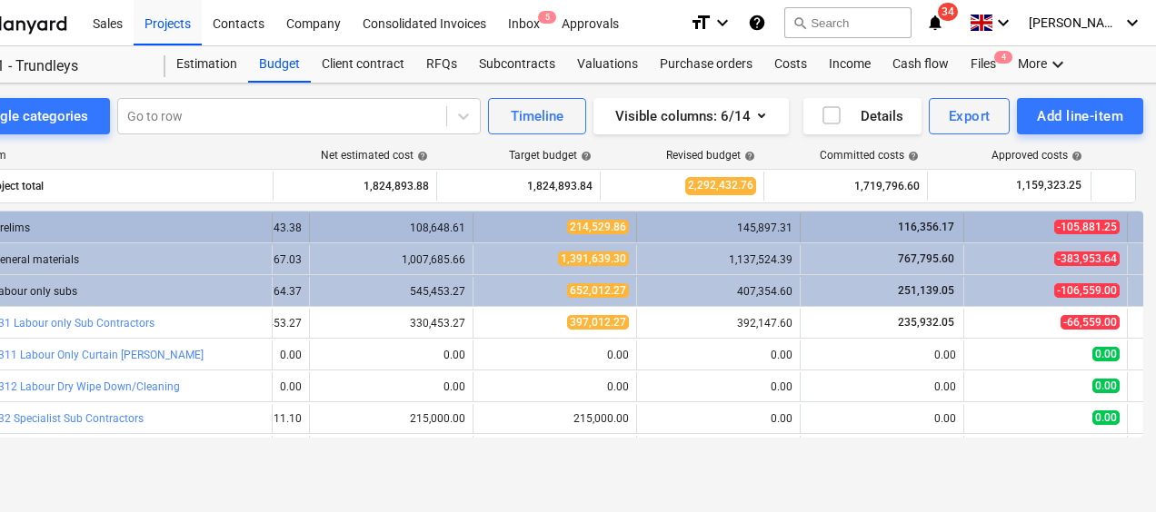
click at [1087, 223] on span "-105,881.25" at bounding box center [1086, 227] width 65 height 15
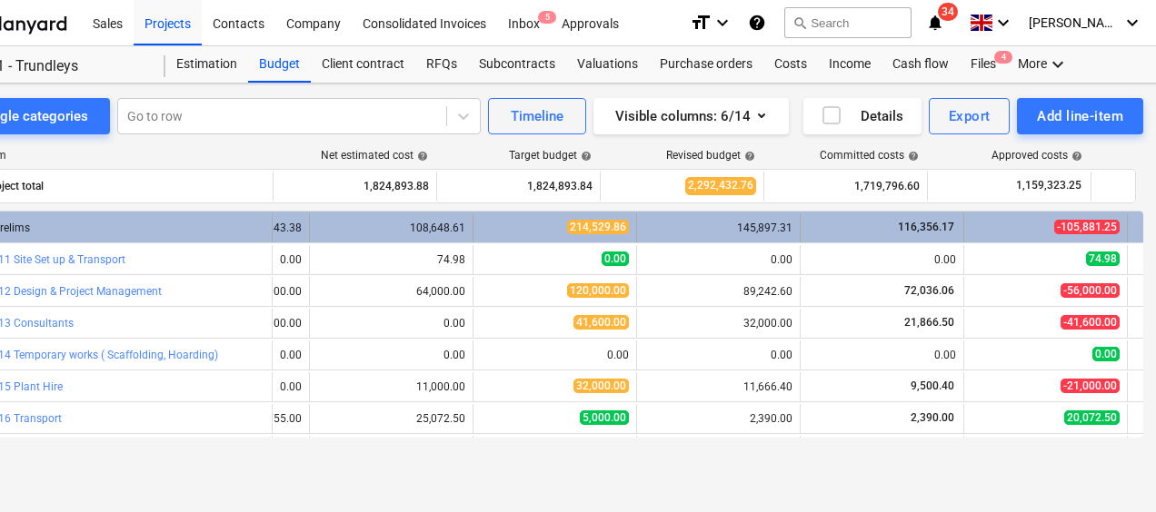
click at [1078, 221] on span "-105,881.25" at bounding box center [1086, 227] width 65 height 15
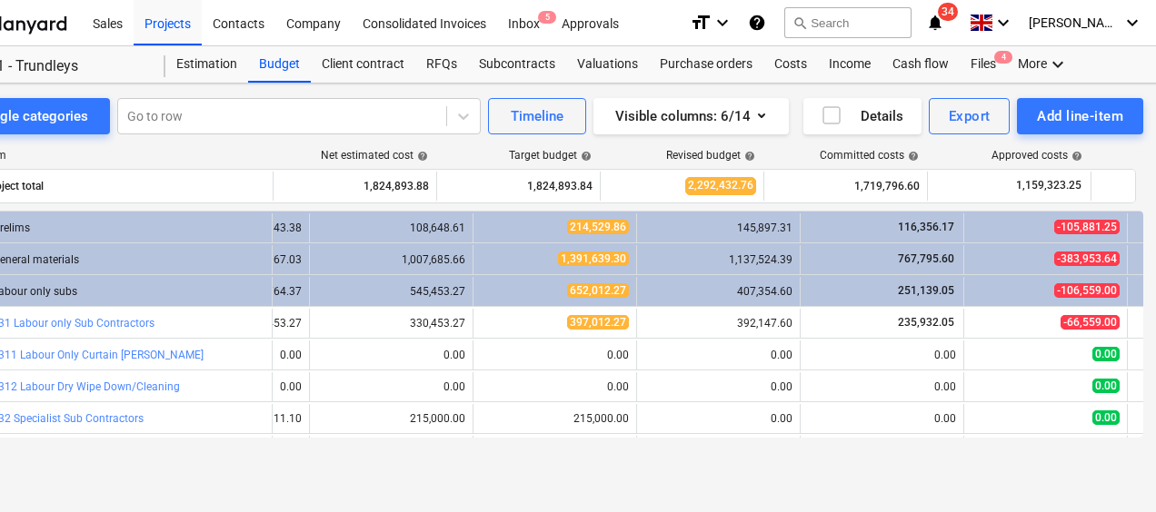
click at [1078, 221] on span "-105,881.25" at bounding box center [1086, 227] width 65 height 15
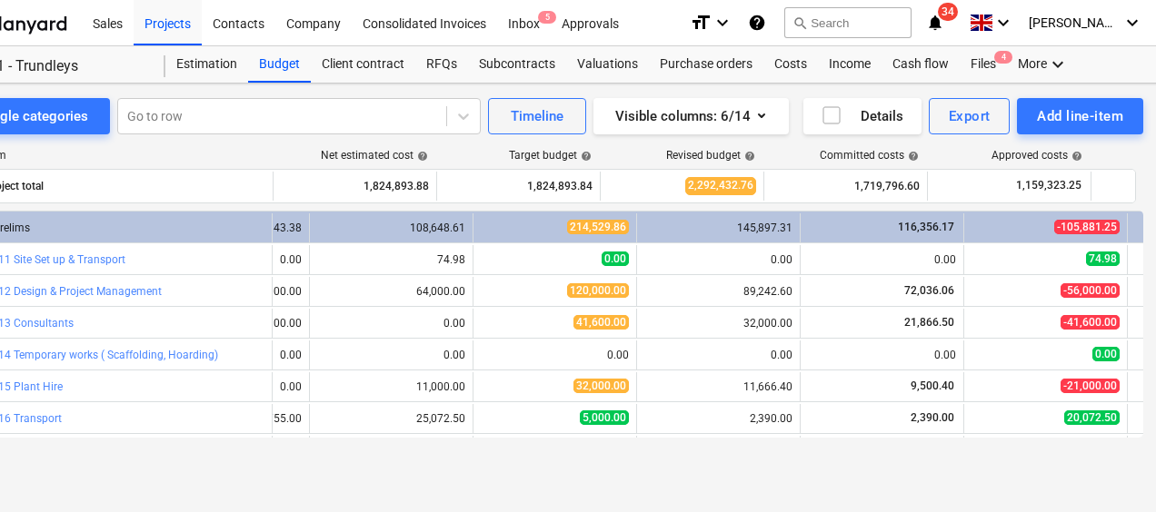
click at [1078, 221] on span "-105,881.25" at bounding box center [1086, 227] width 65 height 15
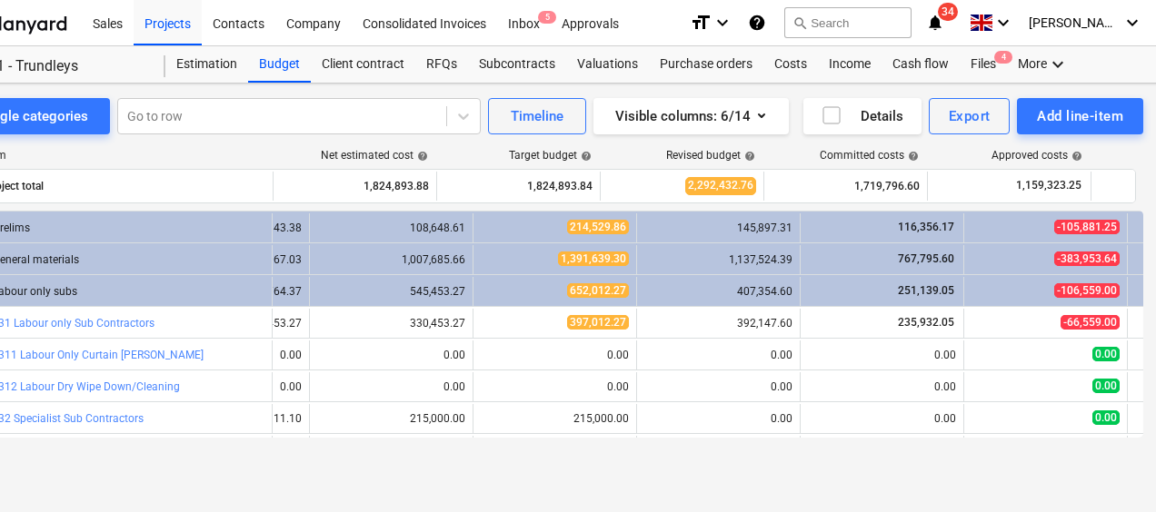
click at [1078, 221] on span "-105,881.25" at bounding box center [1086, 227] width 65 height 15
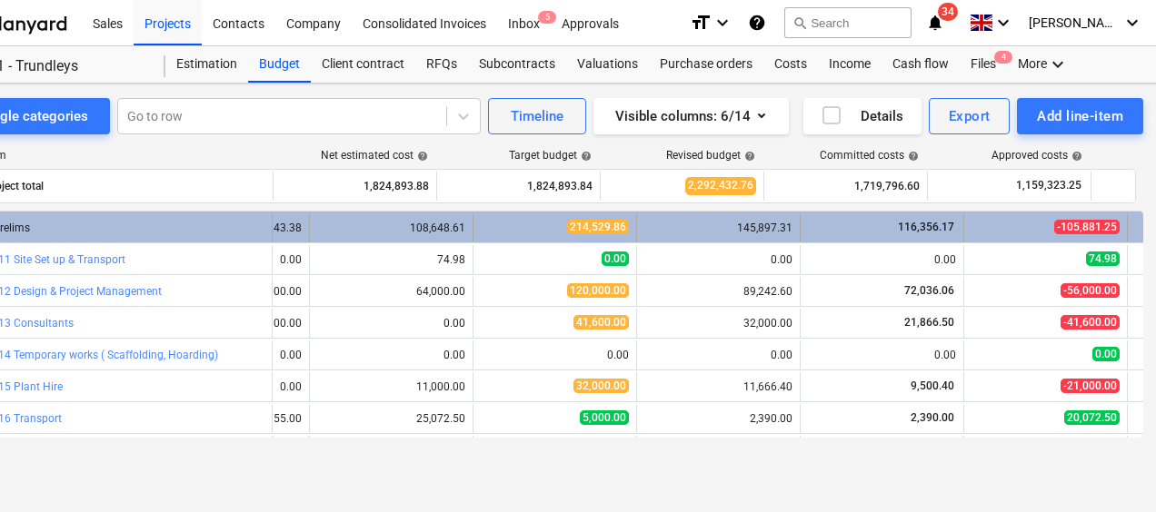
click at [15, 227] on div "1 Prelims" at bounding box center [124, 228] width 281 height 29
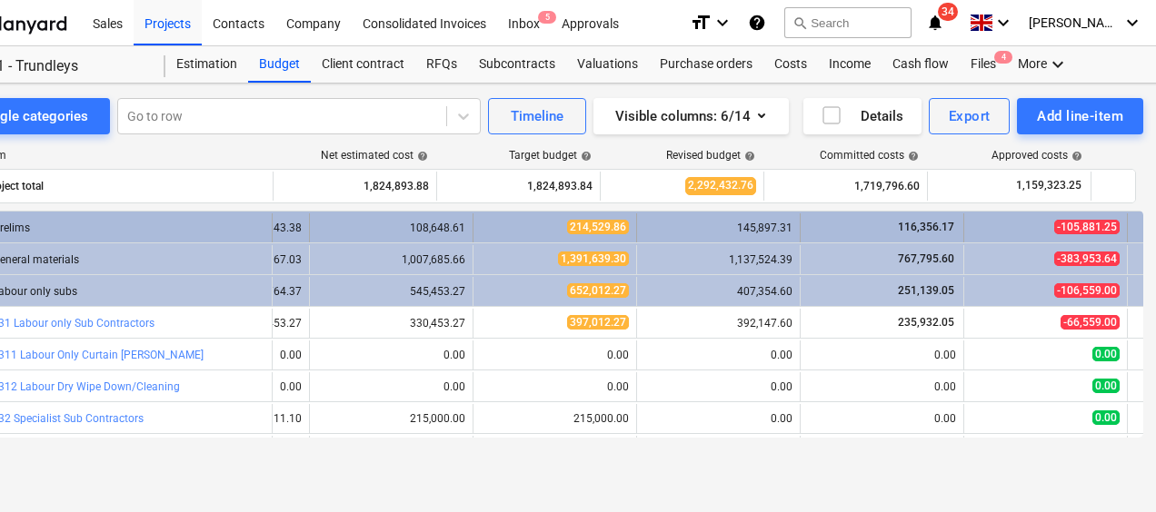
click at [12, 227] on div "1 Prelims" at bounding box center [124, 228] width 281 height 29
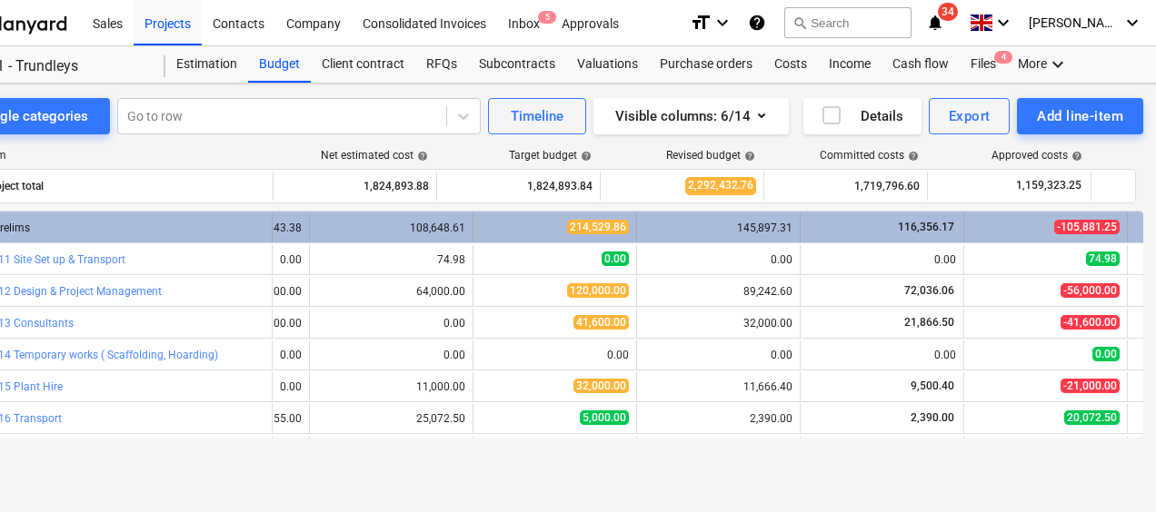
click at [14, 227] on div "1 Prelims" at bounding box center [124, 228] width 281 height 29
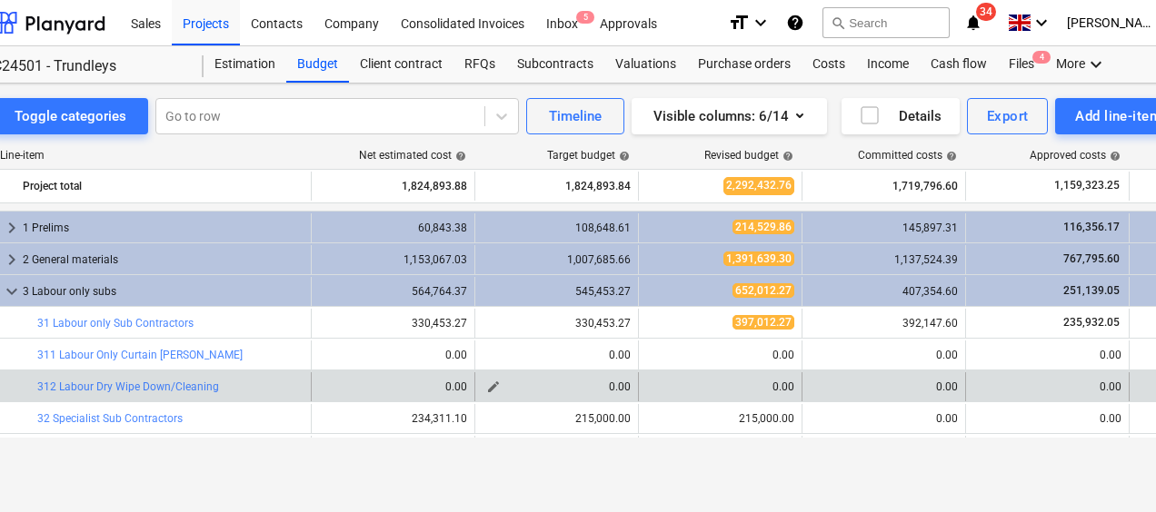
scroll to position [0, 0]
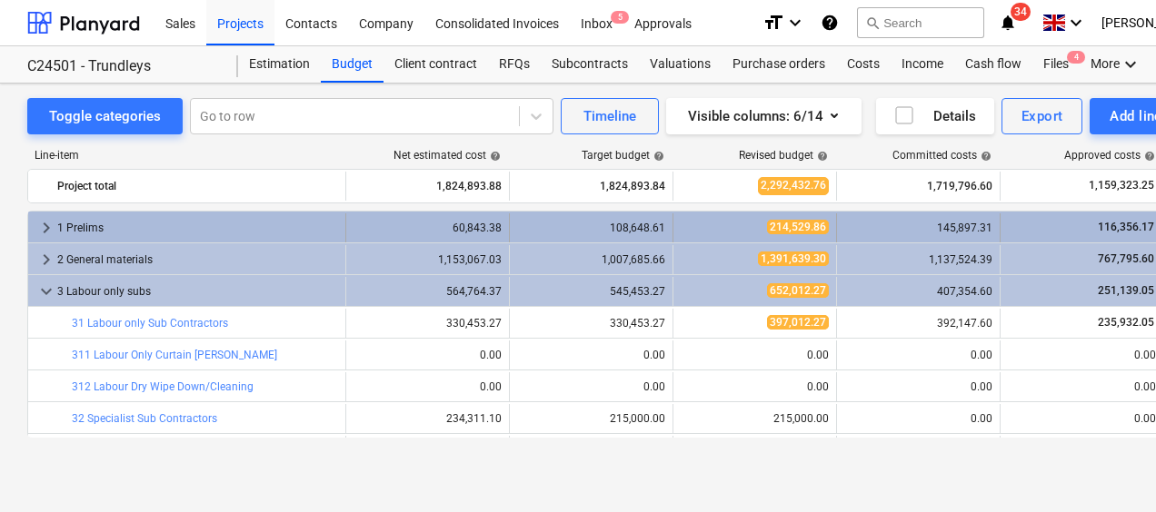
click at [44, 224] on span "keyboard_arrow_right" at bounding box center [46, 228] width 22 height 22
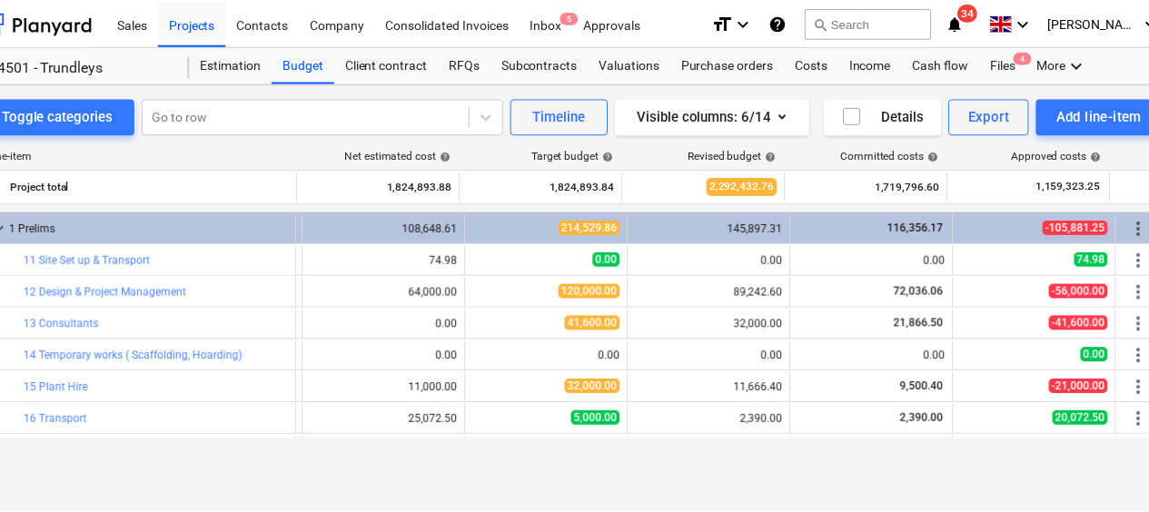
scroll to position [0, 87]
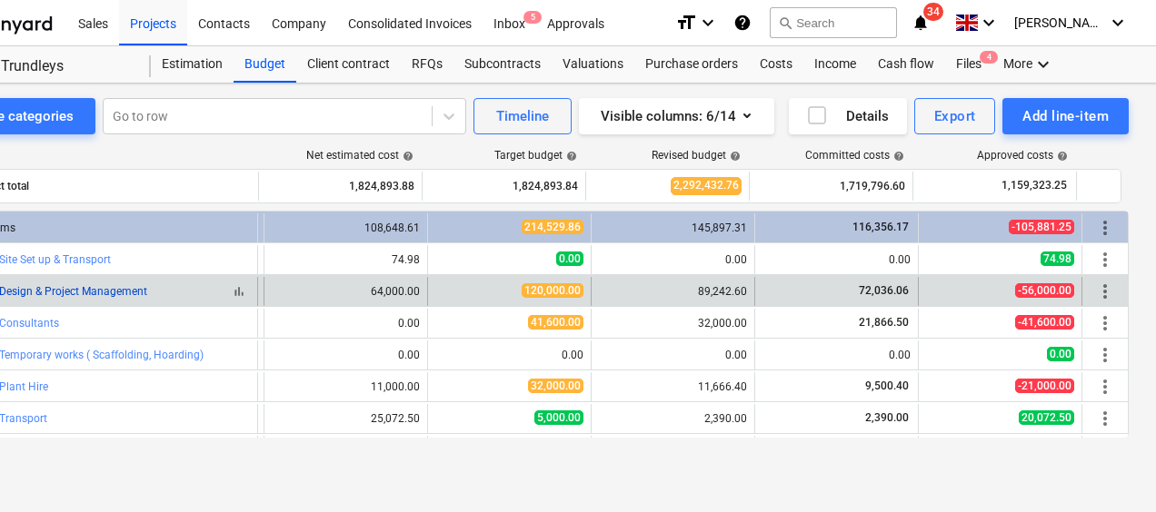
click at [134, 292] on link "12 Design & Project Management" at bounding box center [66, 291] width 164 height 13
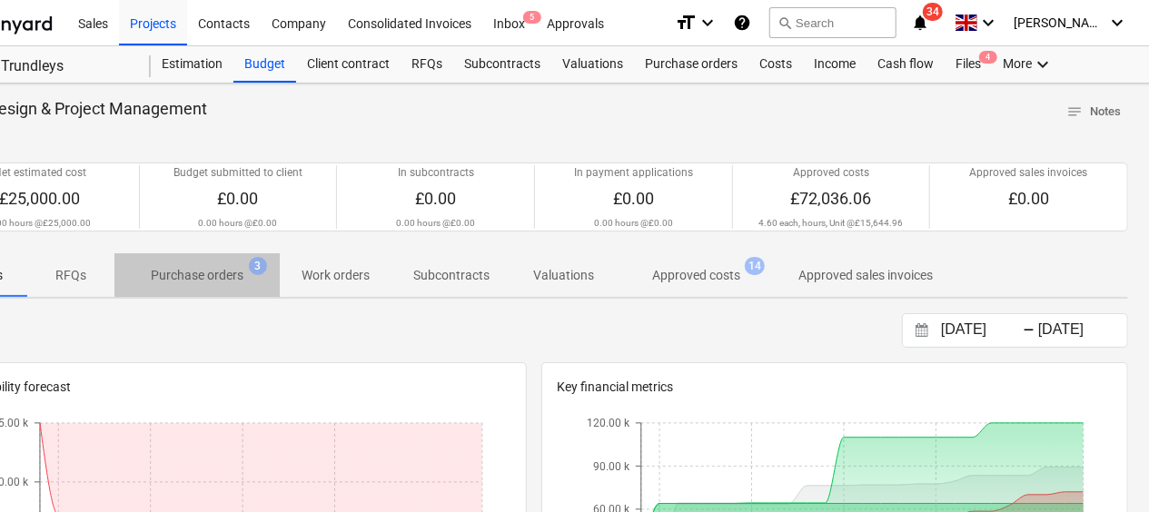
click at [211, 278] on p "Purchase orders" at bounding box center [197, 275] width 93 height 19
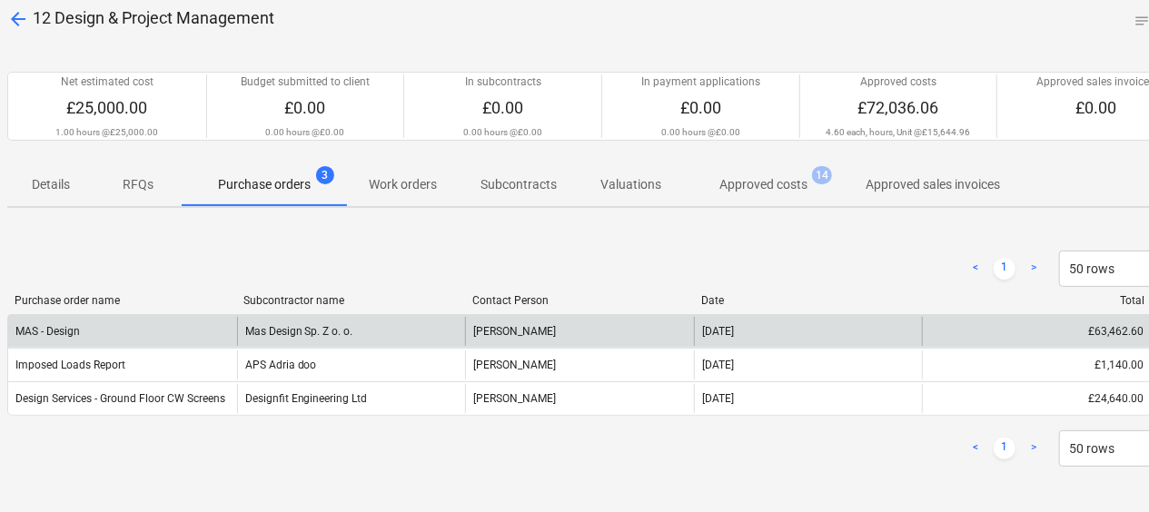
scroll to position [91, 0]
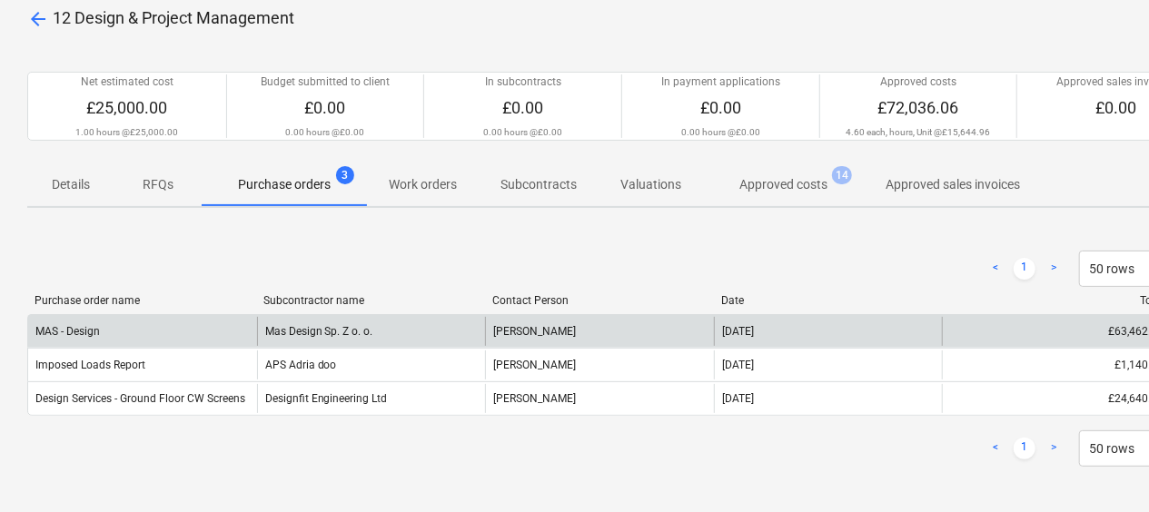
click at [87, 330] on div "MAS - Design" at bounding box center [67, 331] width 65 height 13
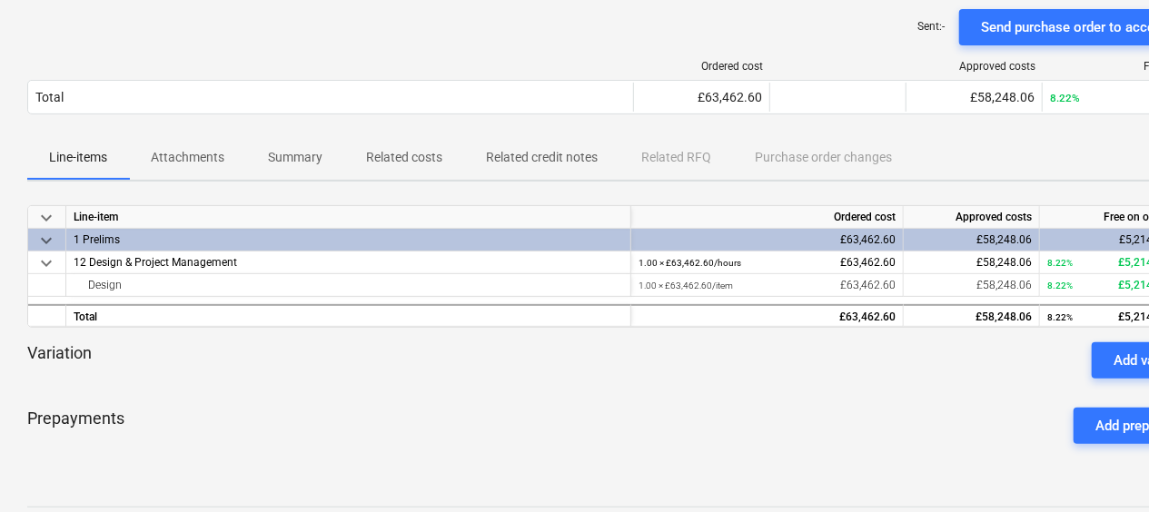
scroll to position [234, 0]
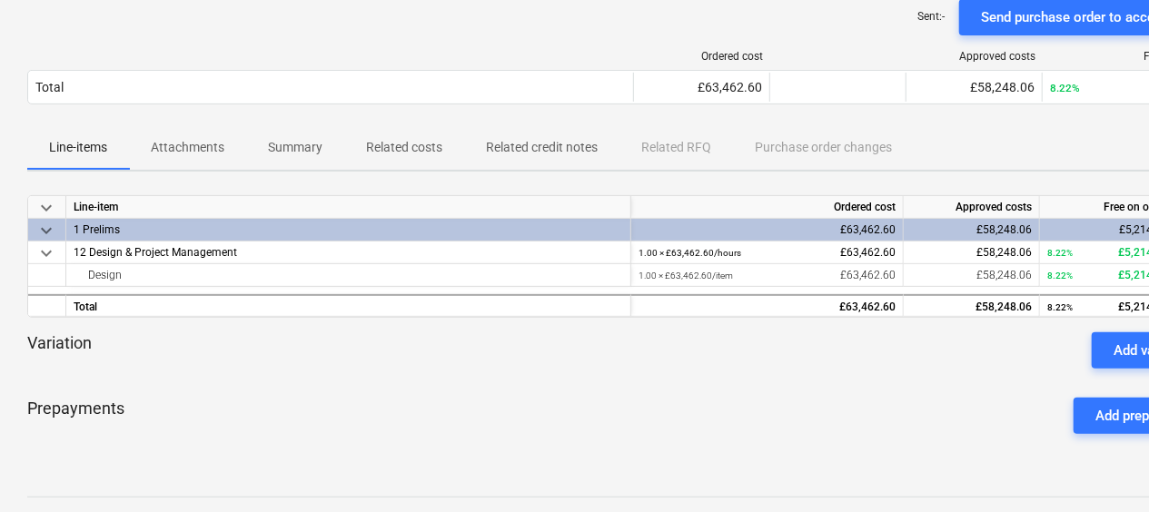
click at [184, 146] on p "Attachments" at bounding box center [188, 147] width 74 height 19
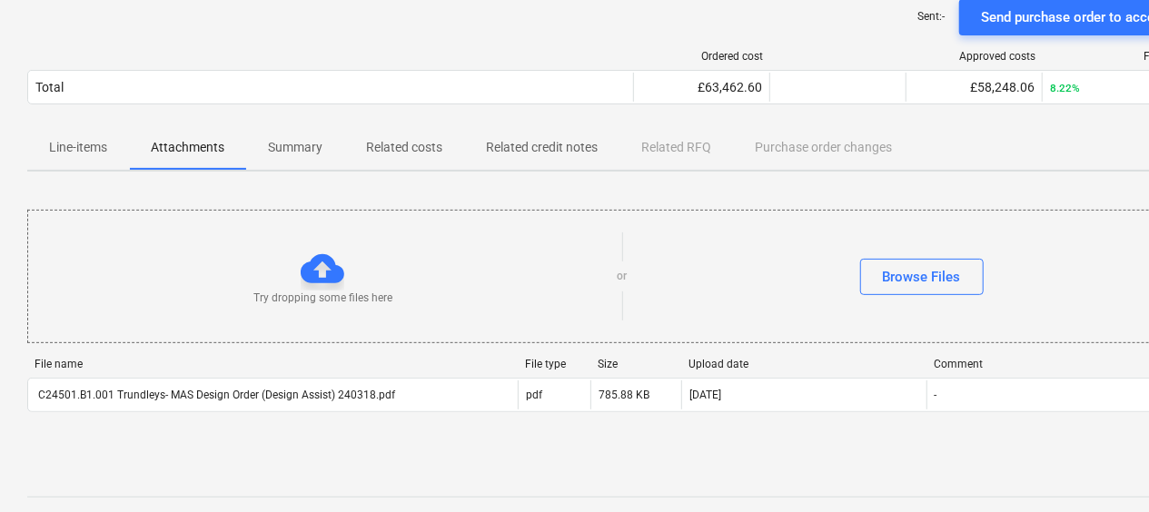
click at [300, 153] on p "Summary" at bounding box center [295, 147] width 55 height 19
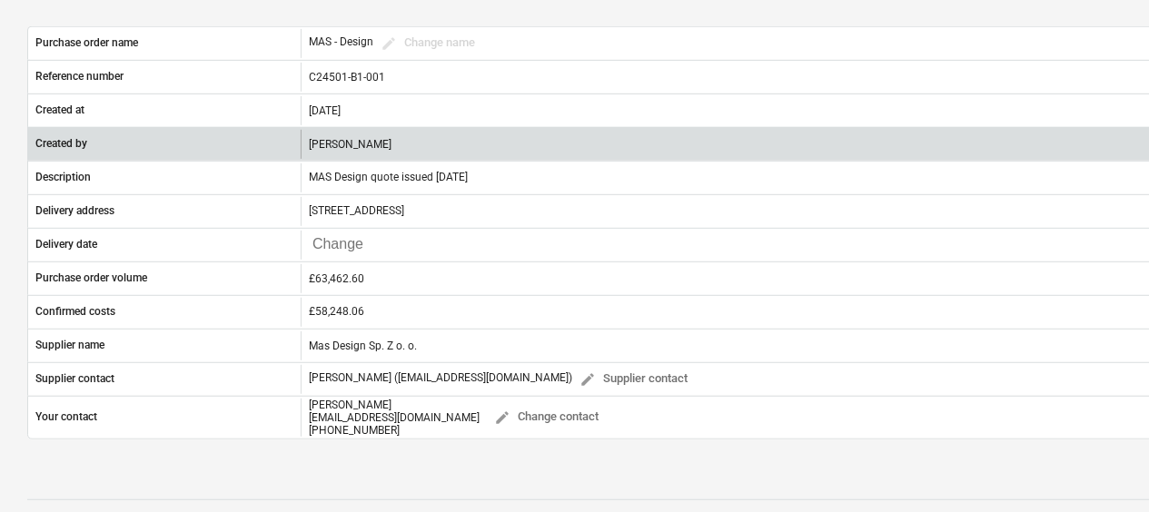
scroll to position [324, 0]
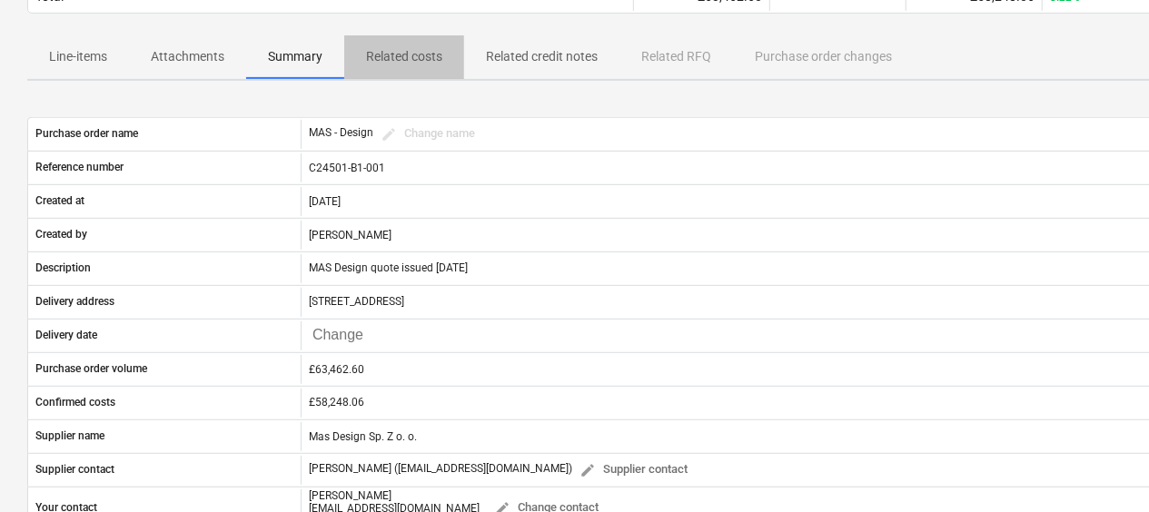
click at [399, 62] on p "Related costs" at bounding box center [404, 56] width 76 height 19
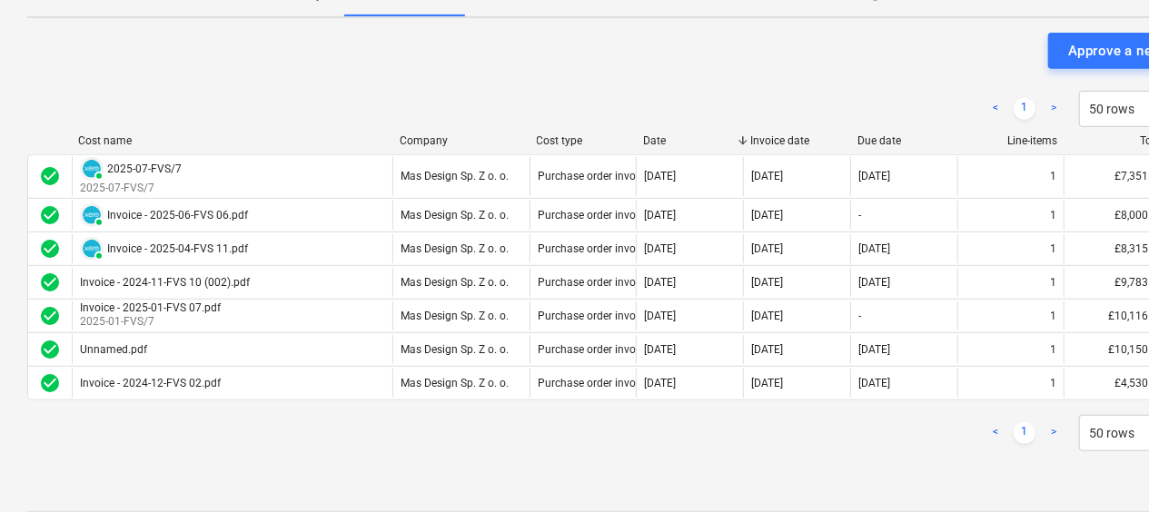
scroll to position [415, 0]
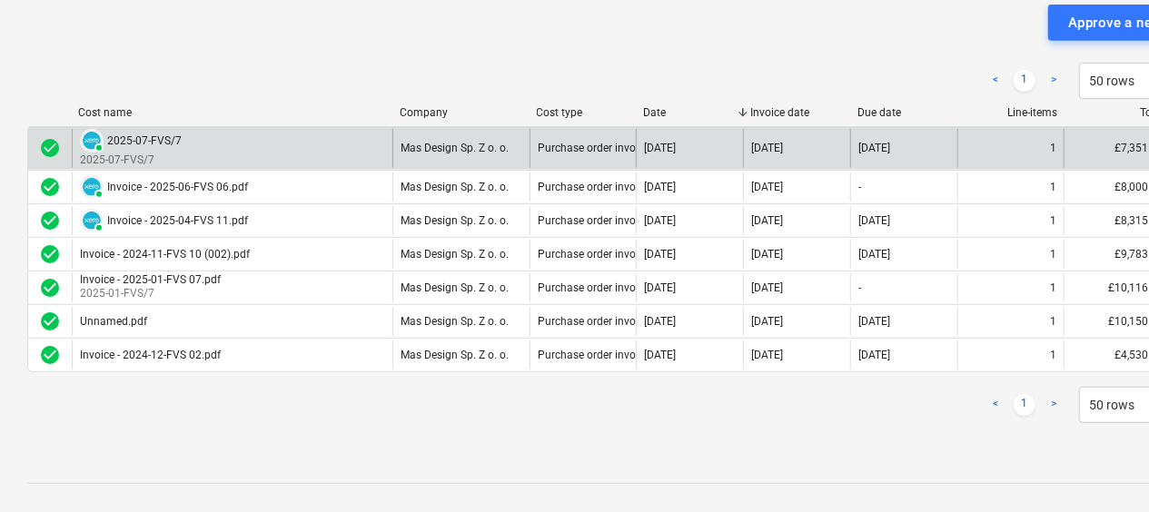
click at [159, 149] on div "PAID 2025-07-FVS/7" at bounding box center [131, 141] width 102 height 24
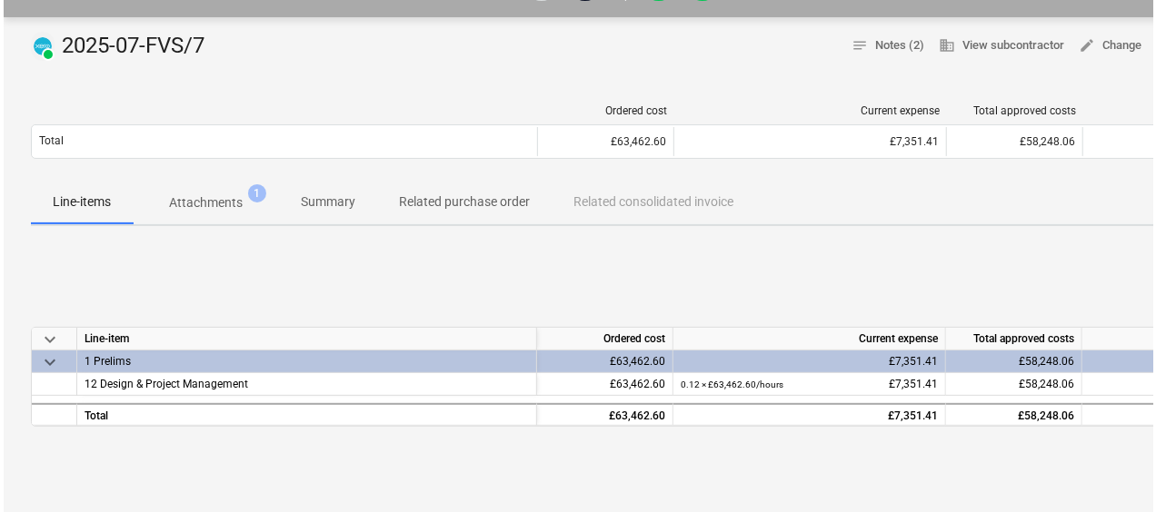
scroll to position [182, 0]
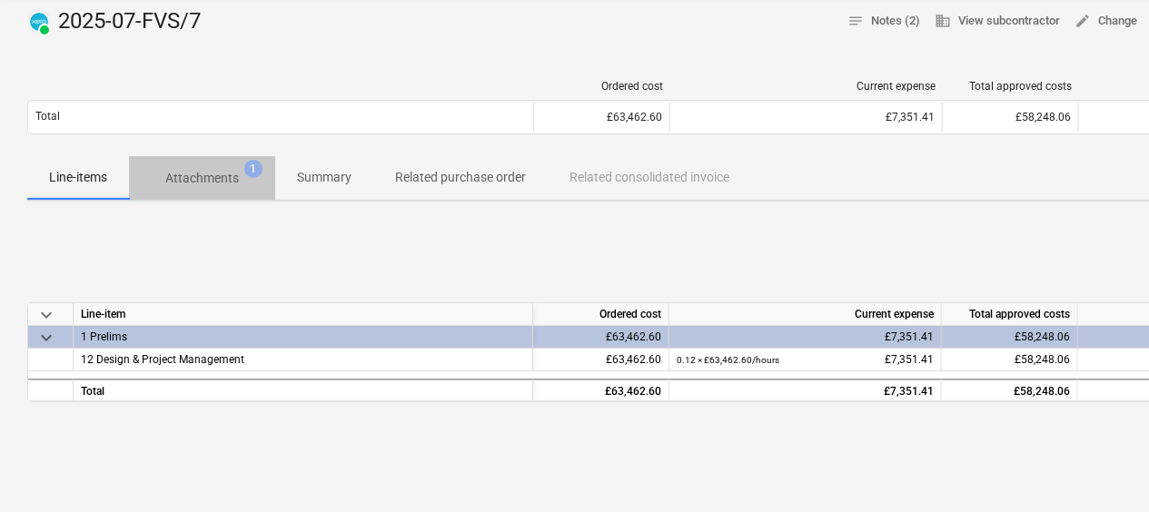
click at [207, 179] on p "Attachments" at bounding box center [202, 178] width 74 height 19
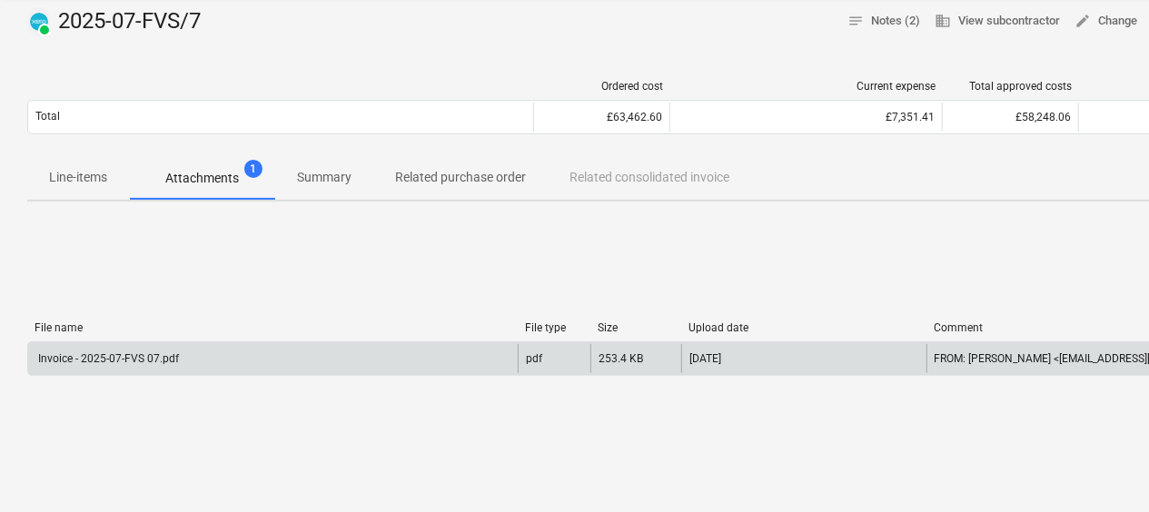
click at [130, 357] on div "Invoice - 2025-07-FVS 07.pdf" at bounding box center [107, 359] width 144 height 13
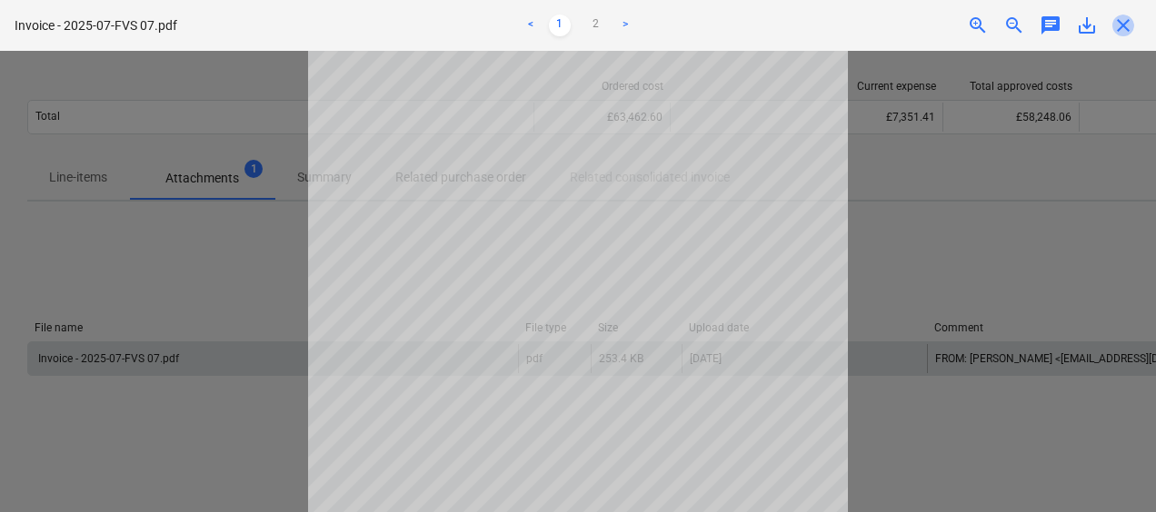
click at [1119, 25] on span "close" at bounding box center [1123, 26] width 22 height 22
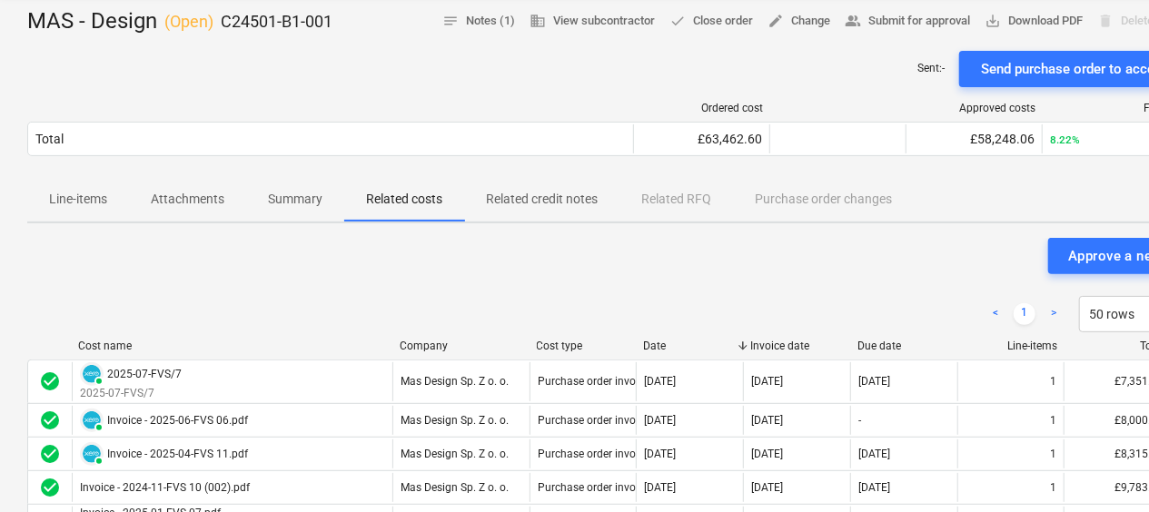
scroll to position [415, 0]
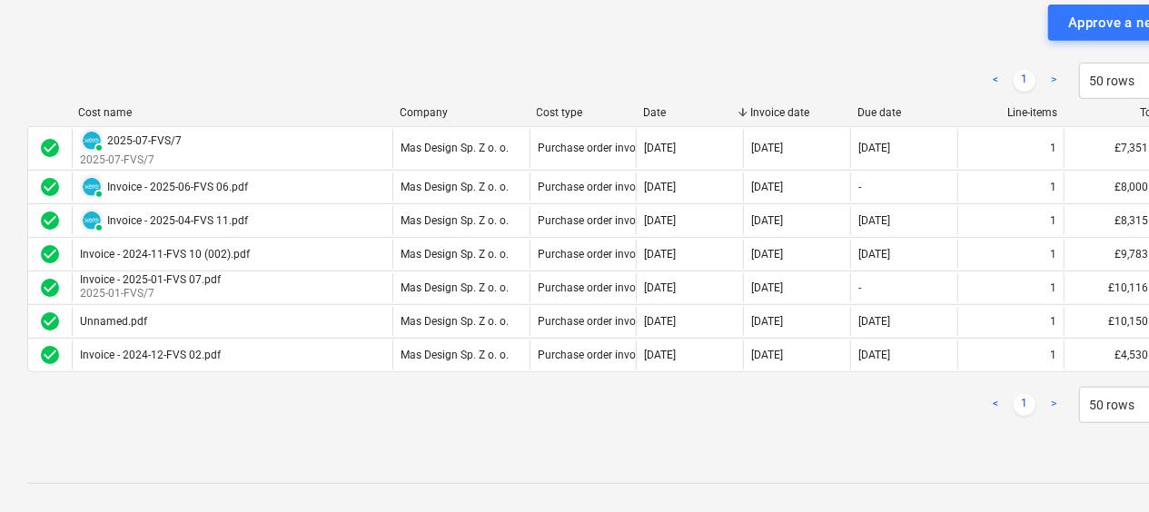
scroll to position [324, 0]
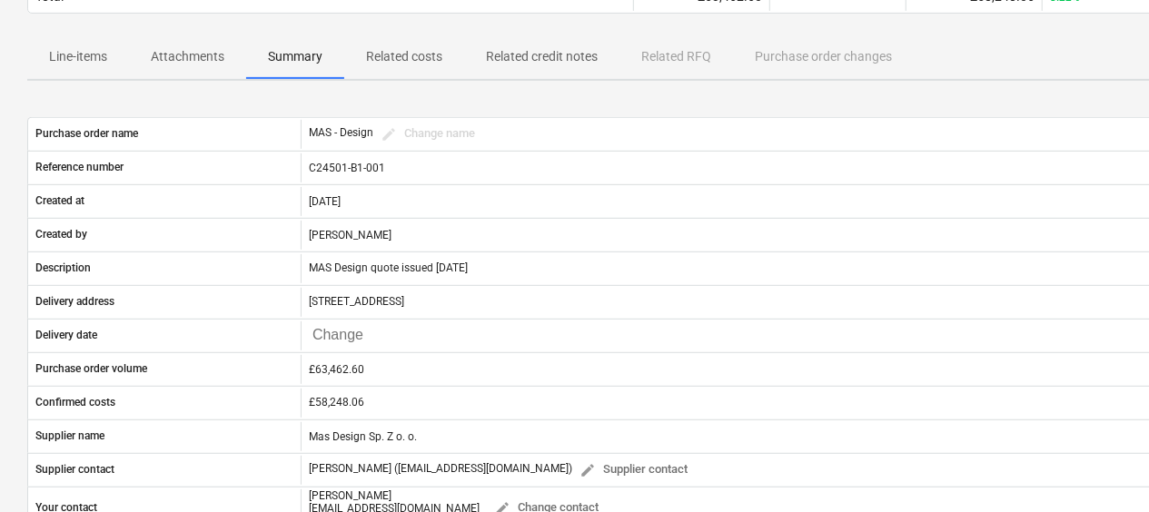
click at [431, 63] on p "Related costs" at bounding box center [404, 56] width 76 height 19
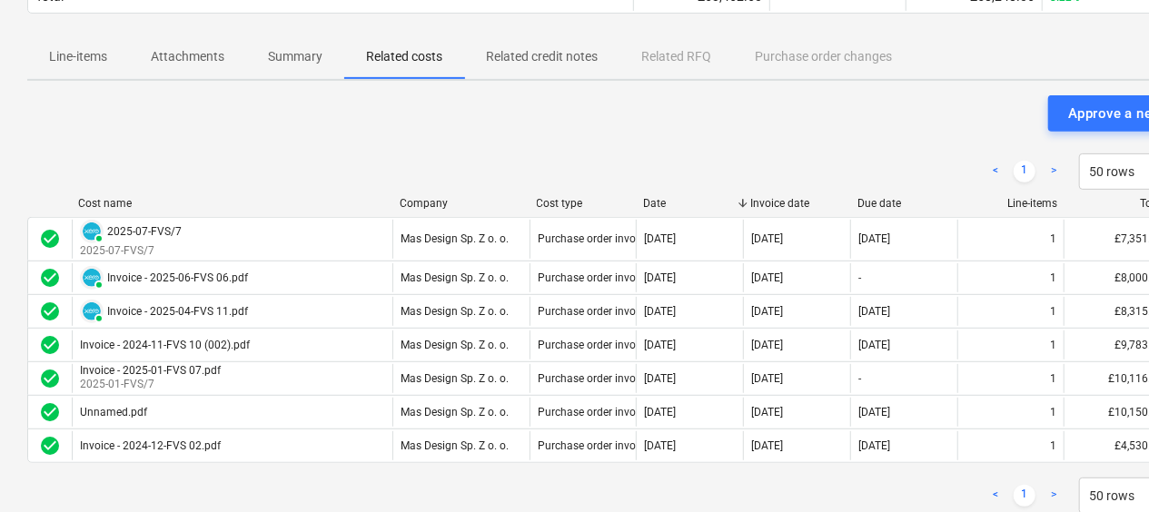
click at [528, 52] on p "Related credit notes" at bounding box center [542, 56] width 112 height 19
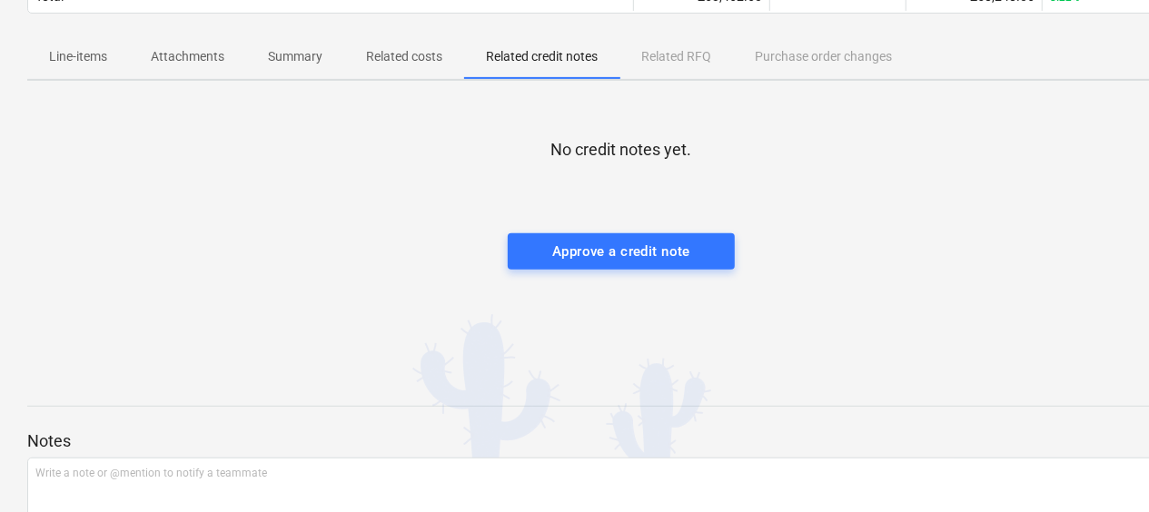
click at [654, 53] on div "Line-items Attachments Summary Related costs Related credit notes Related RFQ P…" at bounding box center [621, 57] width 1189 height 44
click at [378, 56] on p "Related costs" at bounding box center [404, 56] width 76 height 19
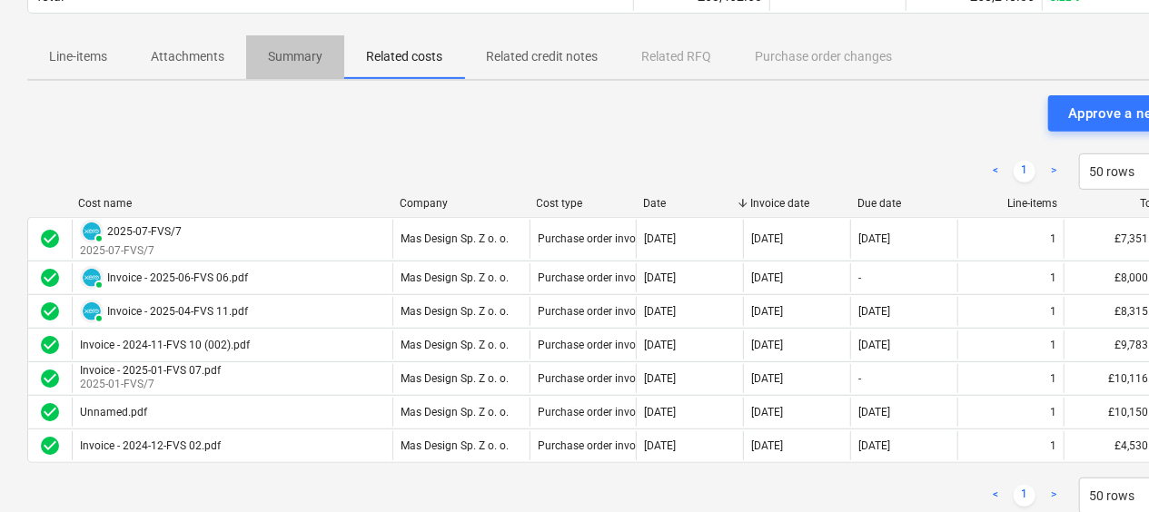
click at [294, 51] on p "Summary" at bounding box center [295, 56] width 55 height 19
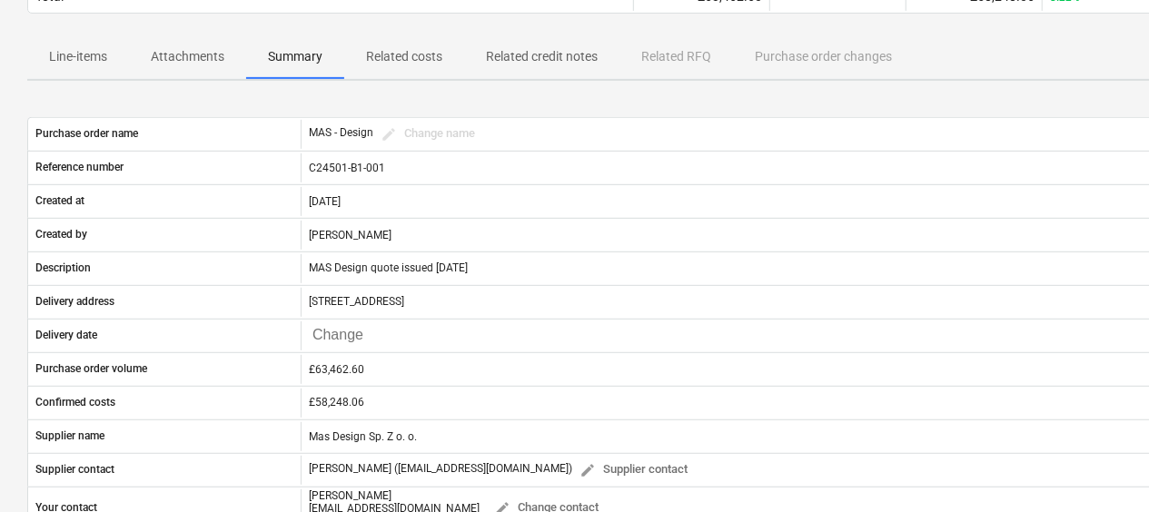
click at [185, 56] on p "Attachments" at bounding box center [188, 56] width 74 height 19
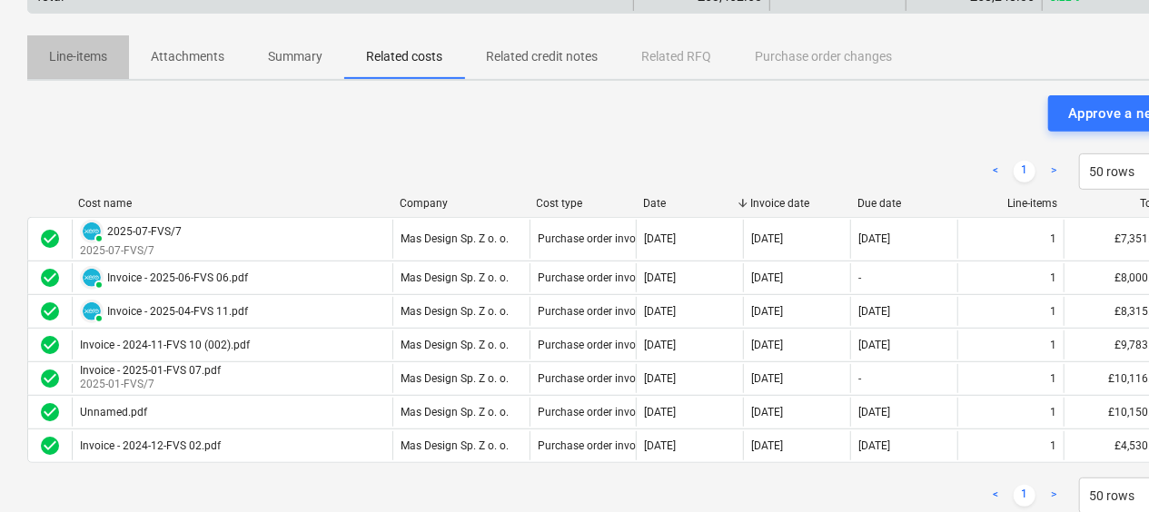
click at [71, 63] on p "Line-items" at bounding box center [78, 56] width 58 height 19
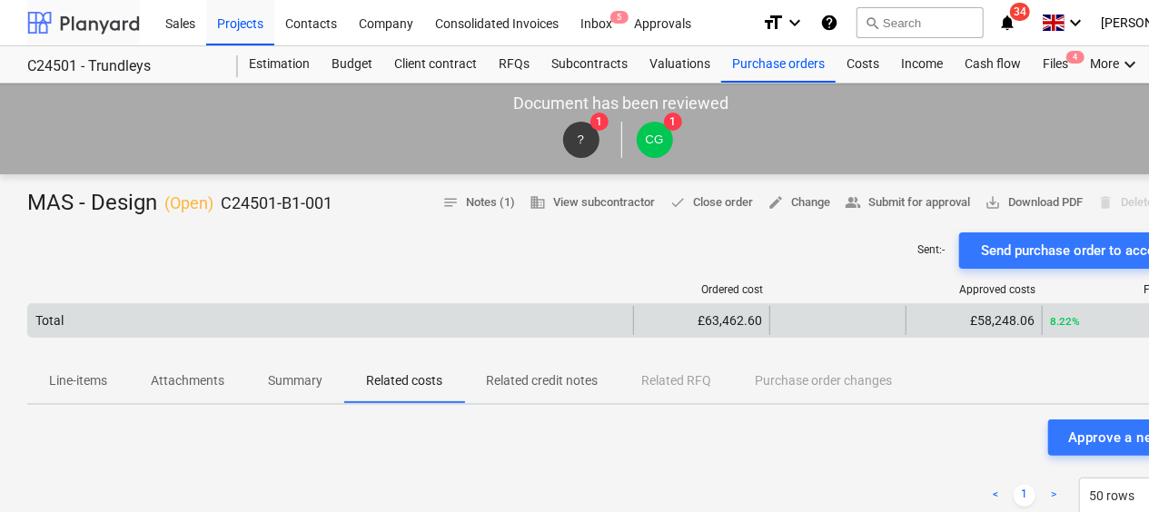
scroll to position [324, 0]
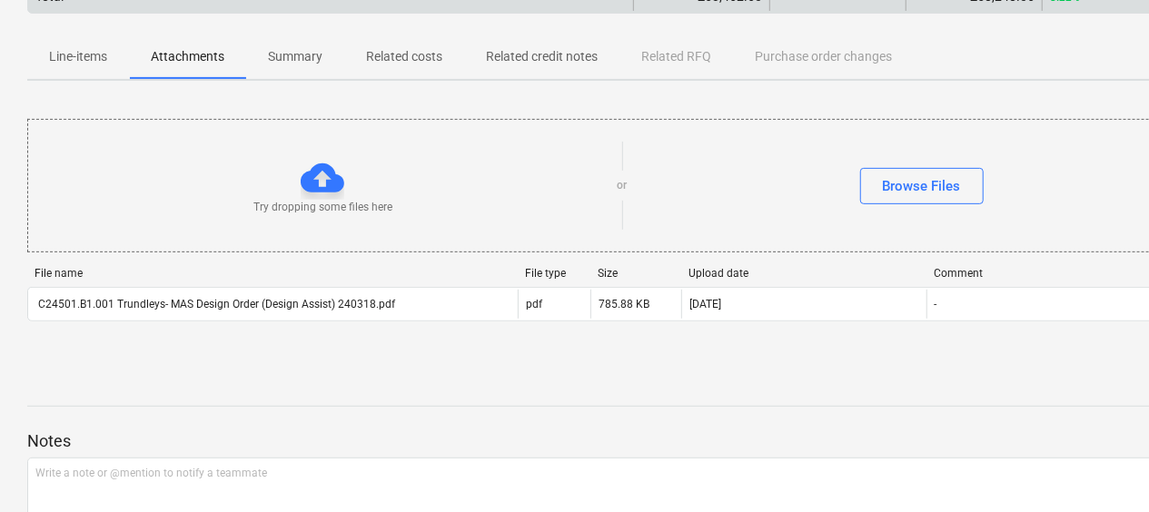
scroll to position [234, 0]
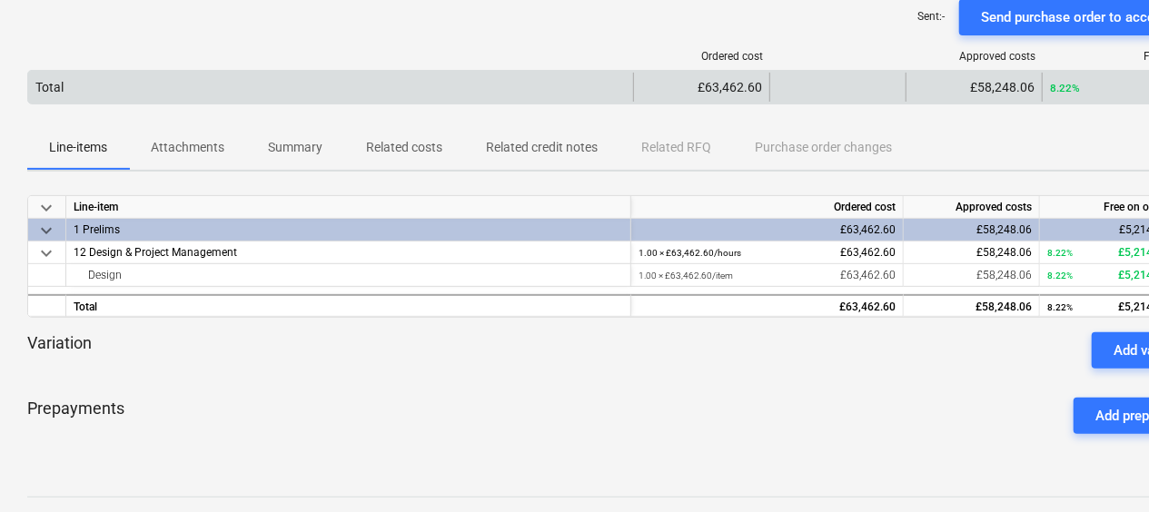
scroll to position [91, 0]
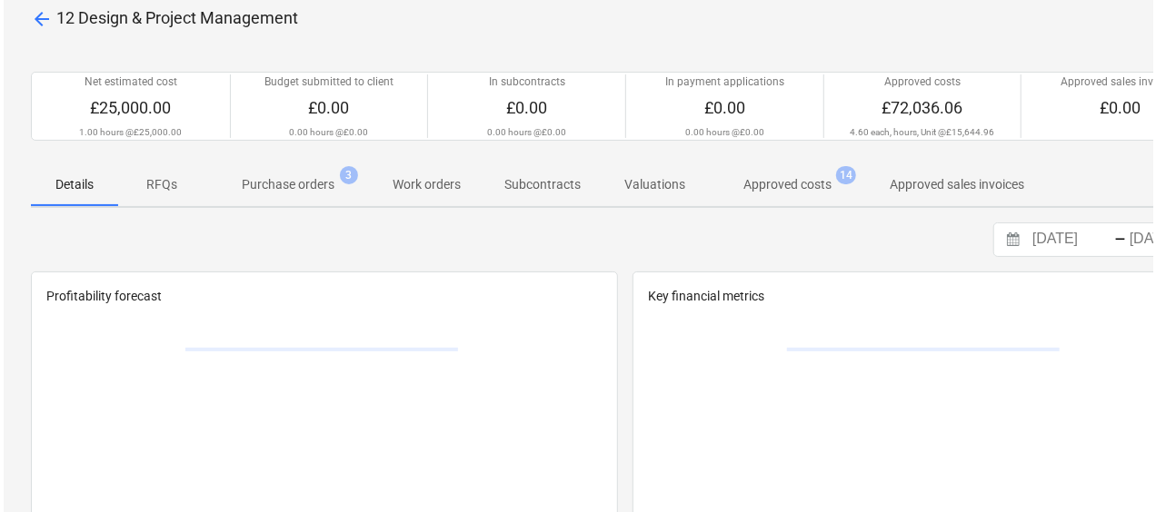
scroll to position [0, 87]
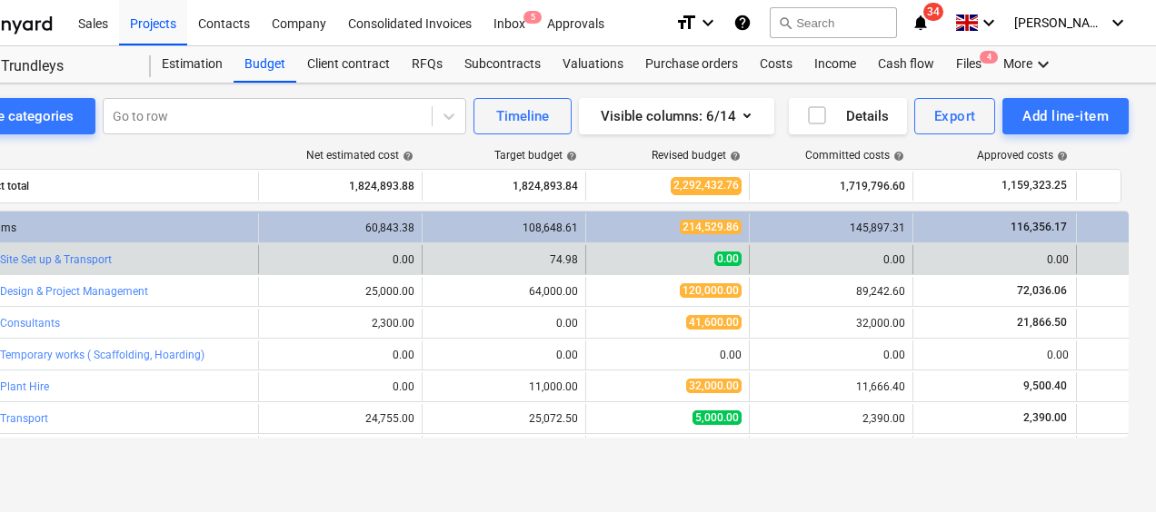
click at [993, 254] on div "0.00" at bounding box center [994, 260] width 148 height 13
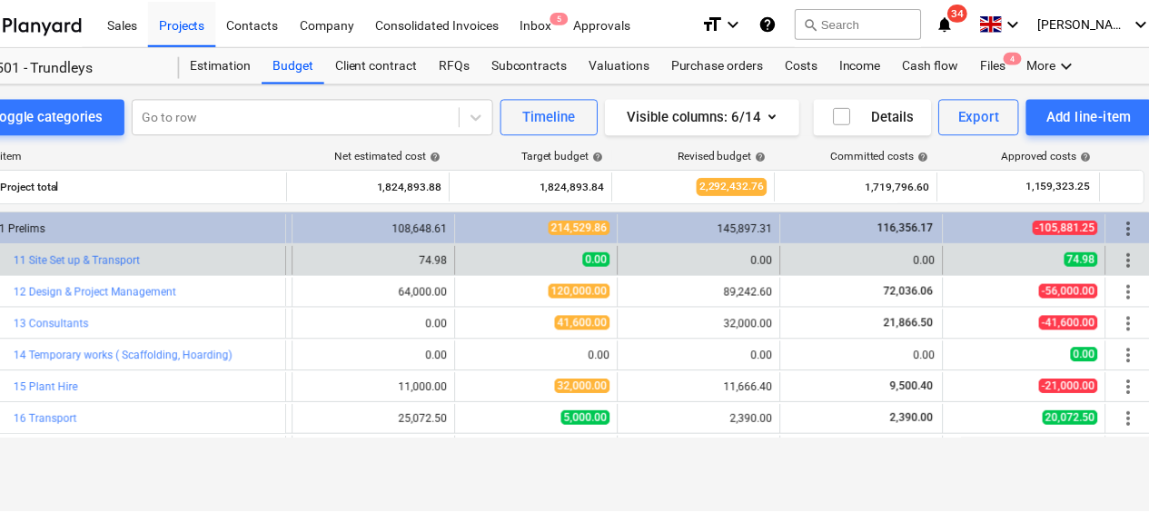
scroll to position [0, 87]
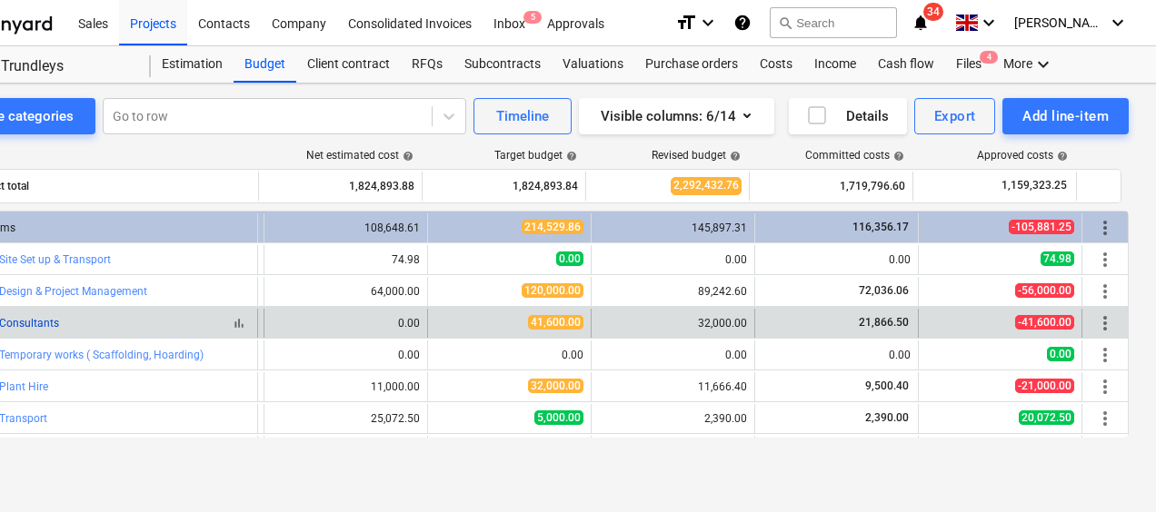
click at [30, 326] on link "13 Consultants" at bounding box center [21, 323] width 75 height 13
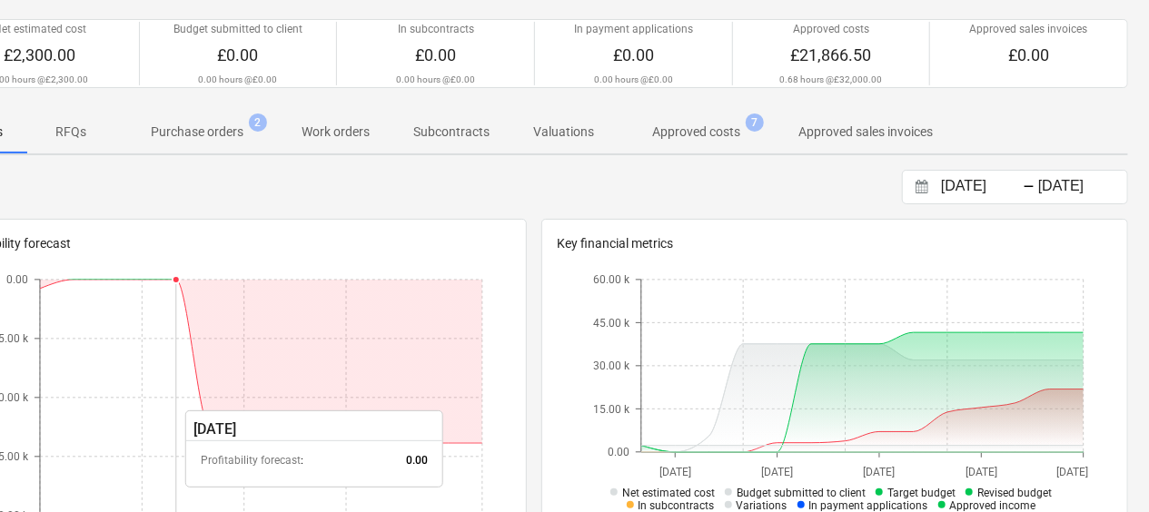
scroll to position [53, 87]
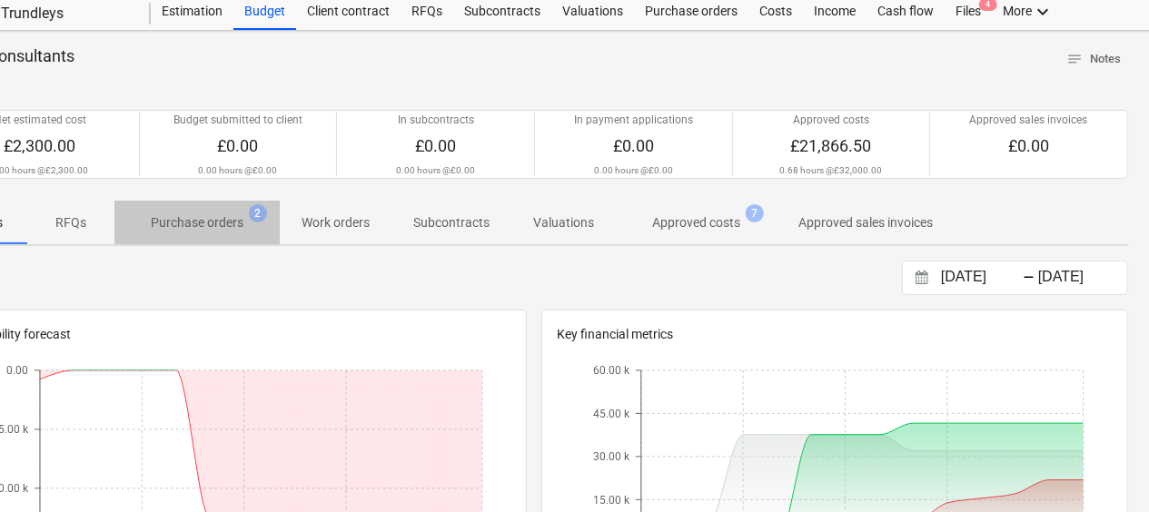
click at [194, 219] on p "Purchase orders" at bounding box center [197, 223] width 93 height 19
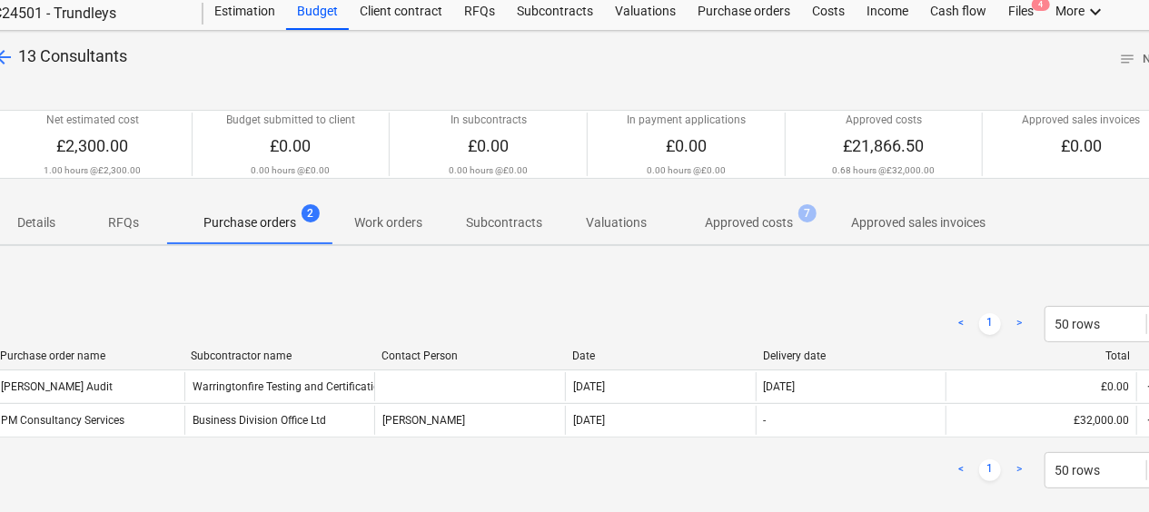
scroll to position [53, 36]
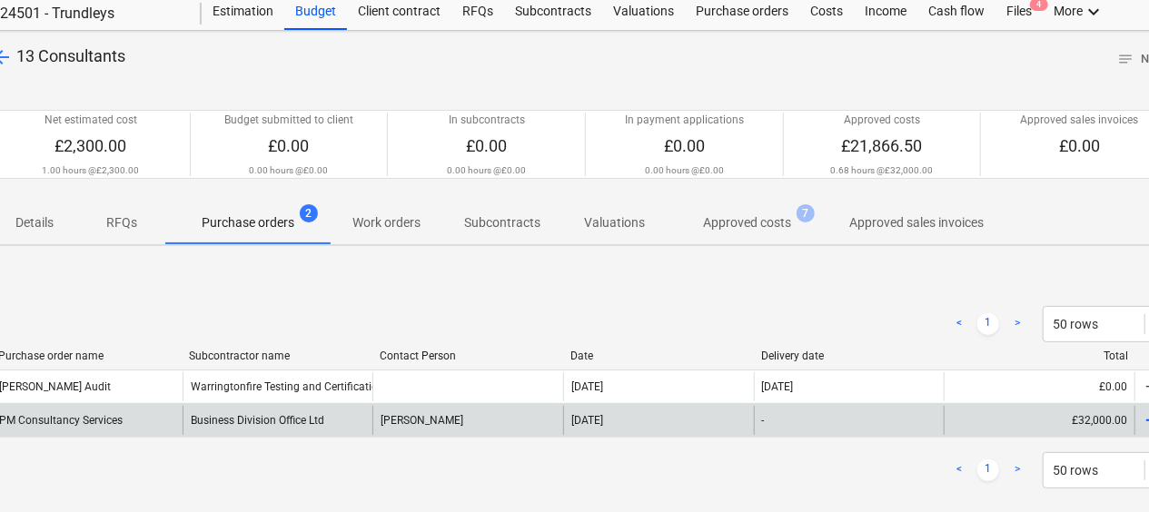
click at [94, 420] on div "PM Consultancy Services" at bounding box center [61, 420] width 124 height 13
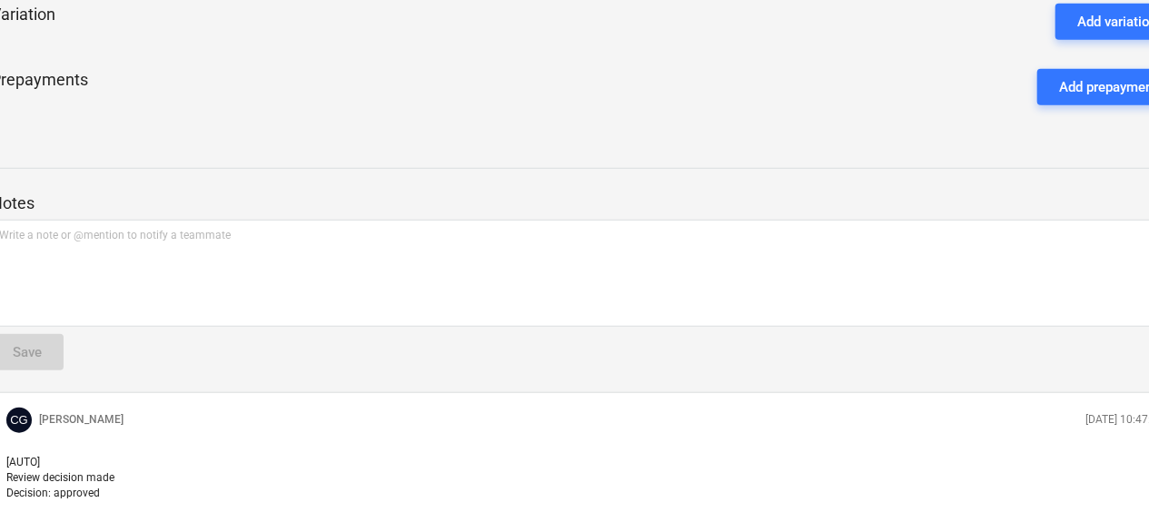
scroll to position [143, 36]
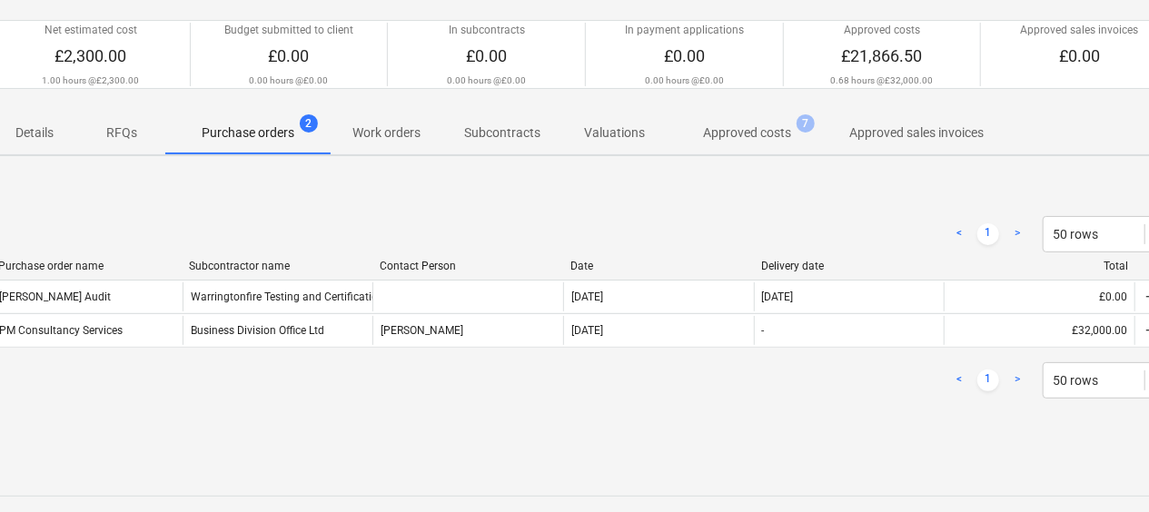
scroll to position [53, 36]
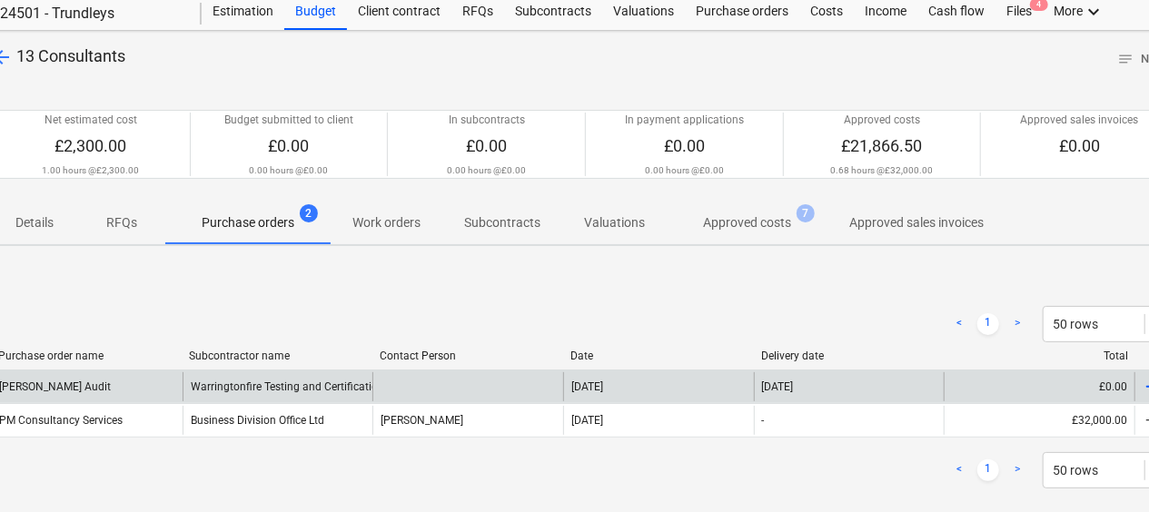
click at [423, 373] on div at bounding box center [468, 387] width 191 height 29
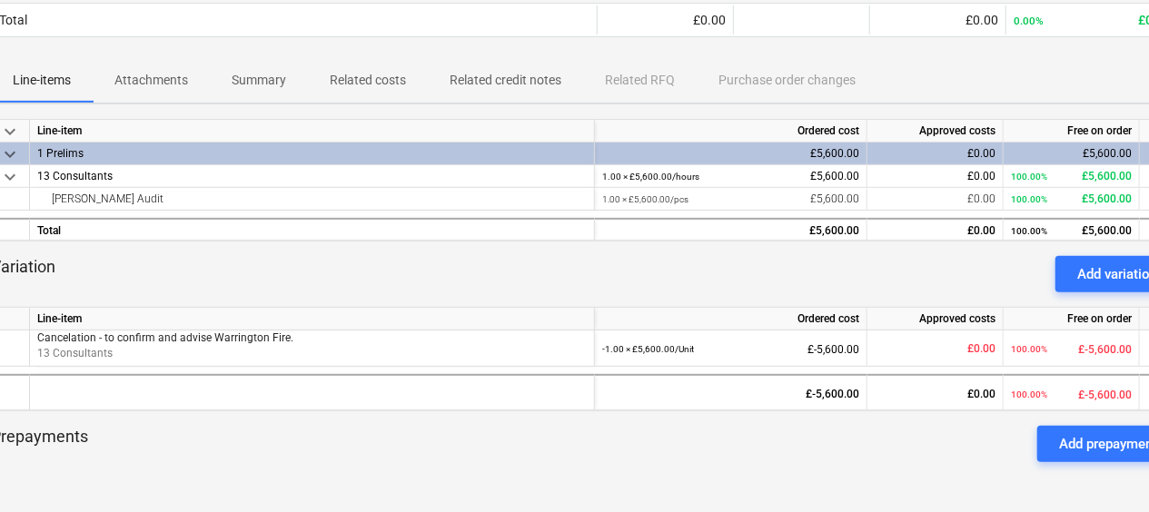
scroll to position [324, 36]
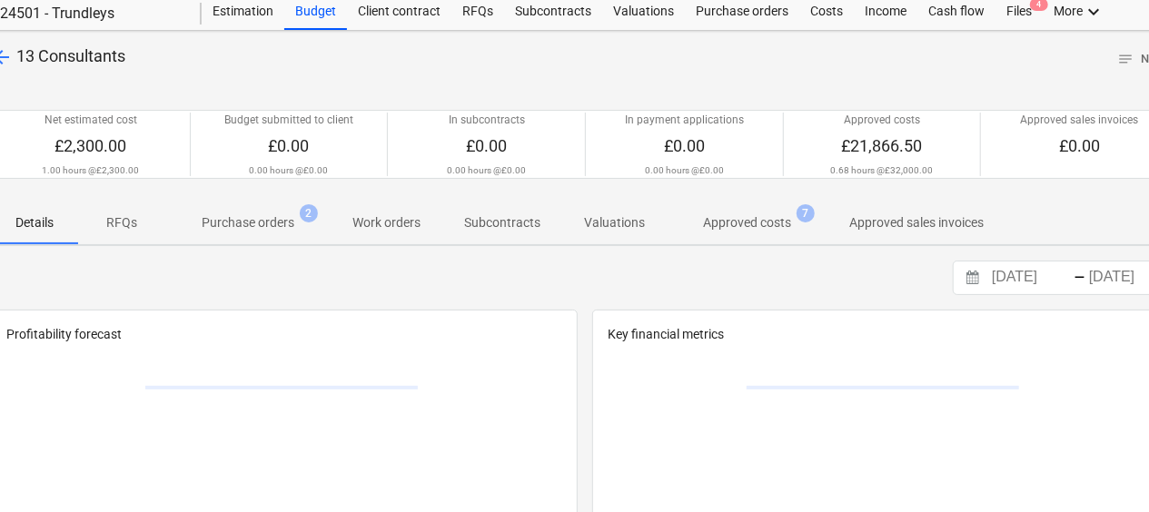
scroll to position [53, 87]
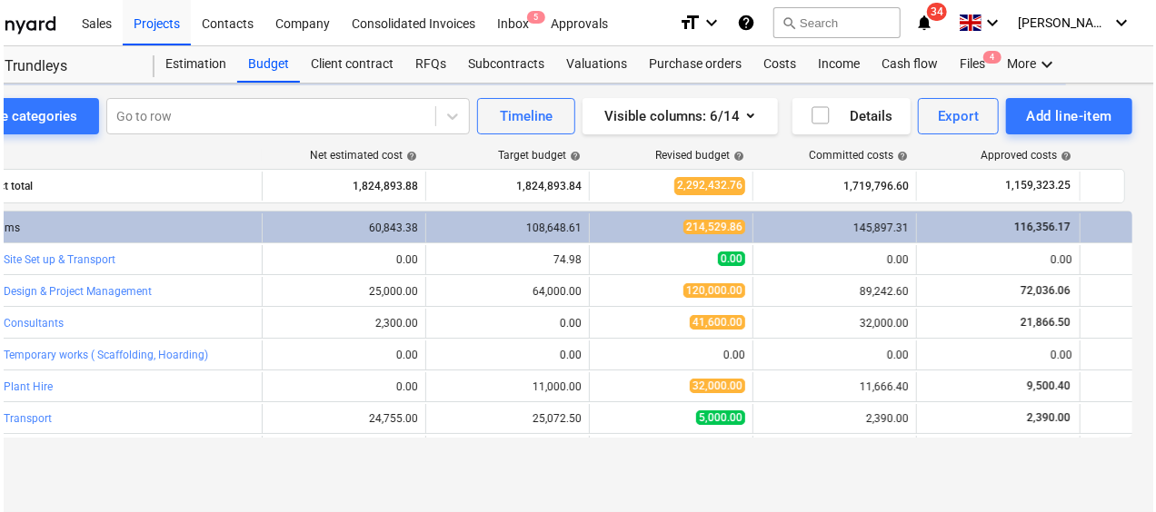
scroll to position [0, 87]
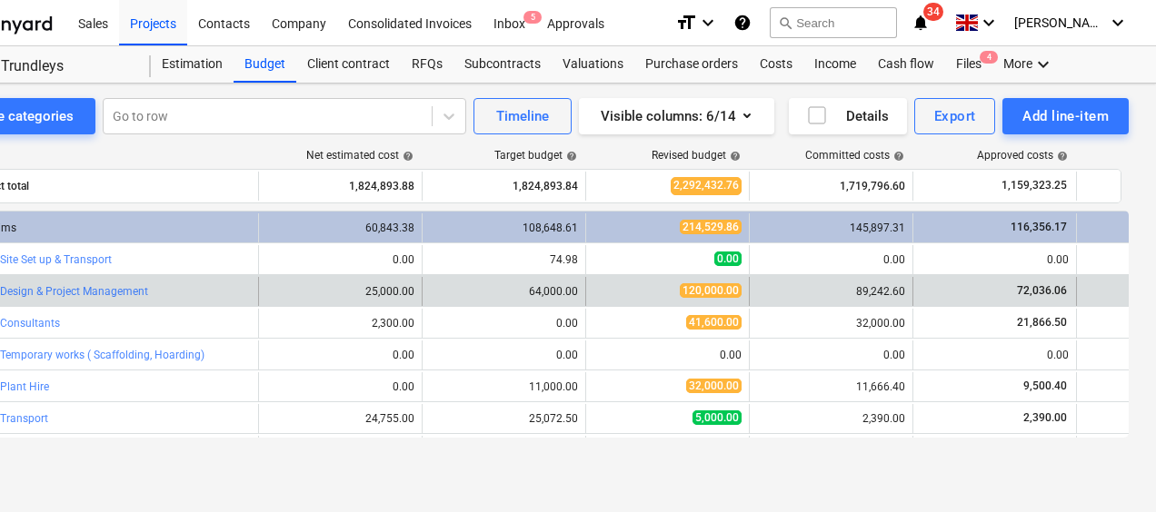
click at [783, 299] on div "89,242.60" at bounding box center [831, 291] width 148 height 29
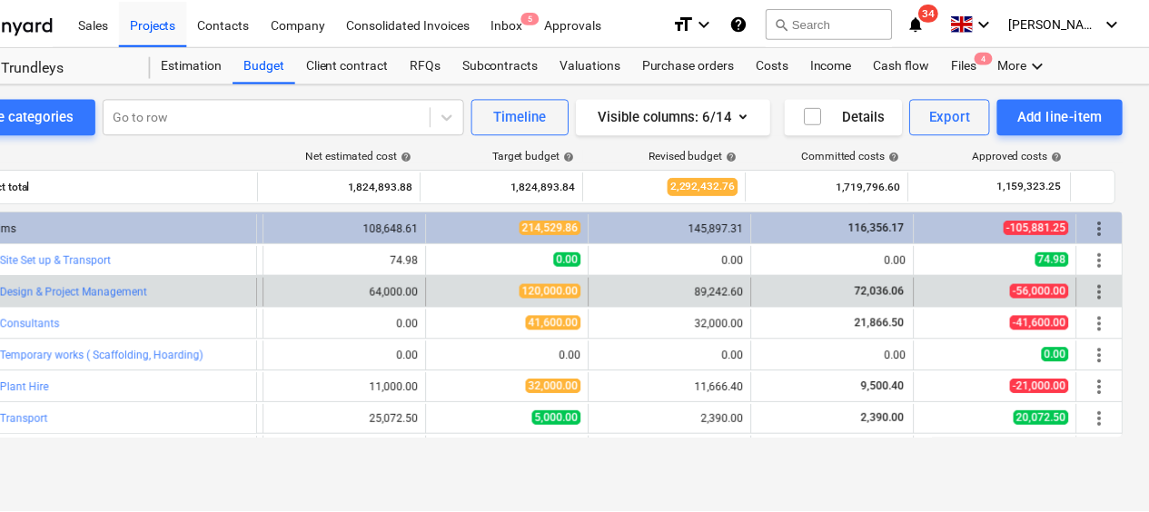
scroll to position [0, 127]
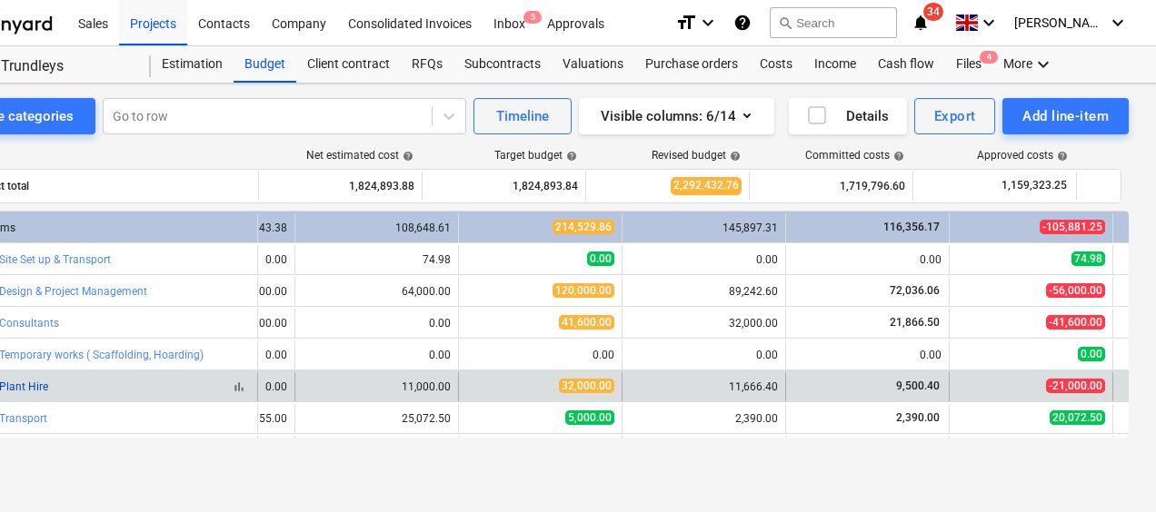
click at [24, 391] on link "15 Plant Hire" at bounding box center [16, 387] width 65 height 13
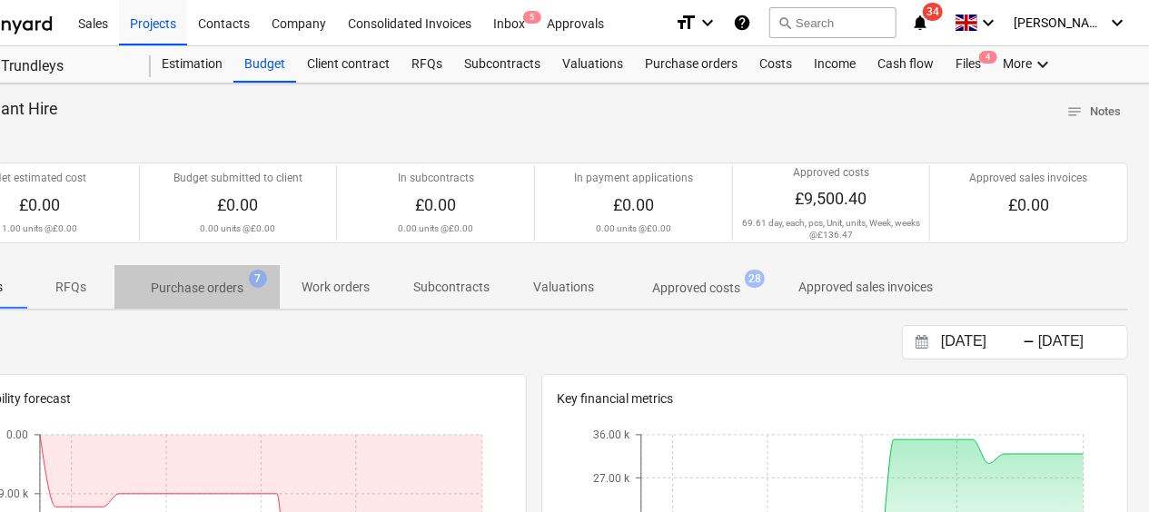
click at [203, 290] on p "Purchase orders" at bounding box center [197, 288] width 93 height 19
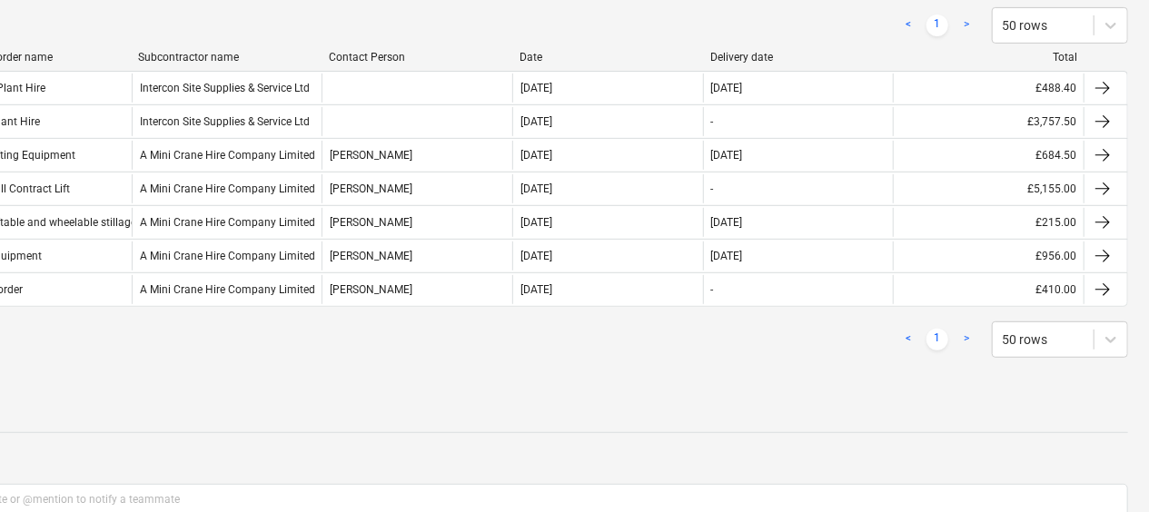
scroll to position [363, 87]
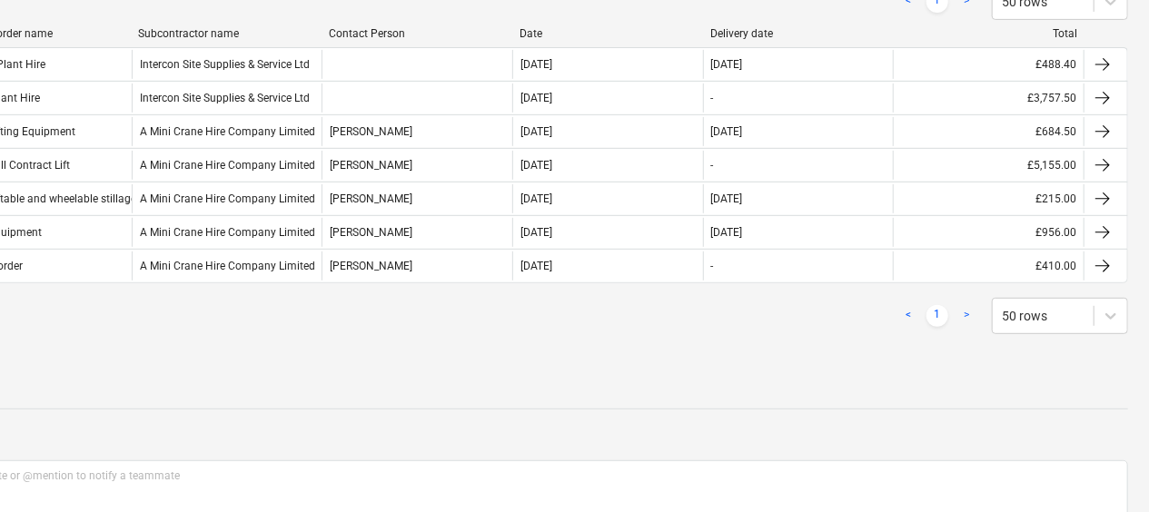
click at [283, 325] on div "< 1 > 50 rows" at bounding box center [534, 316] width 1189 height 36
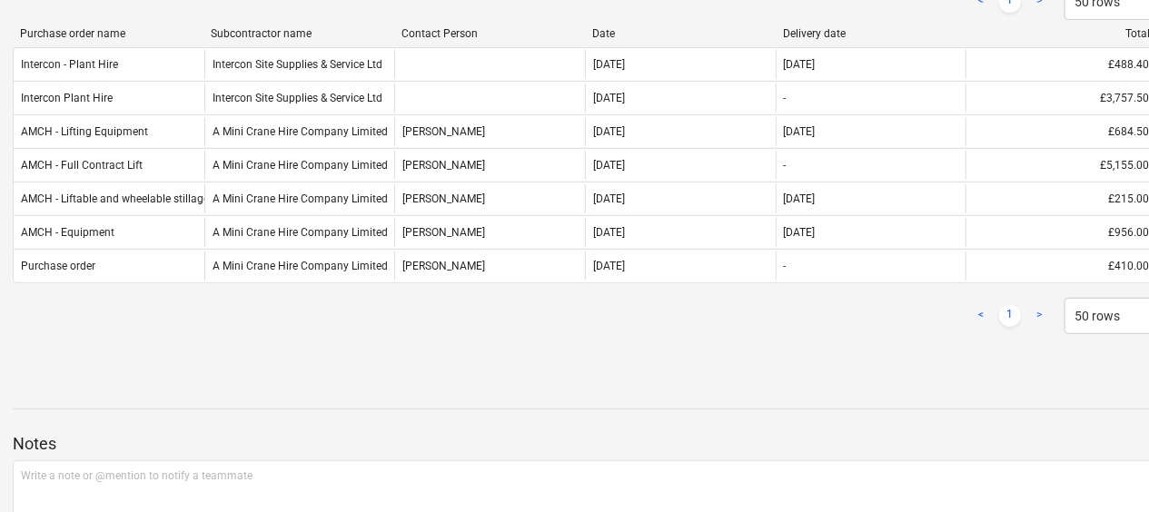
scroll to position [363, 0]
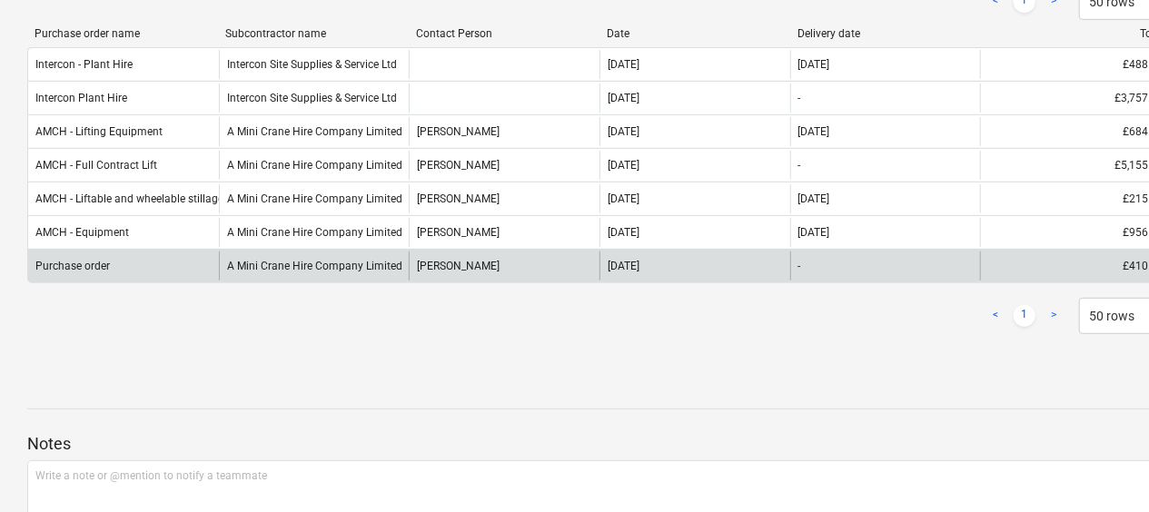
click at [293, 264] on div "A Mini Crane Hire Company Limited" at bounding box center [314, 266] width 191 height 29
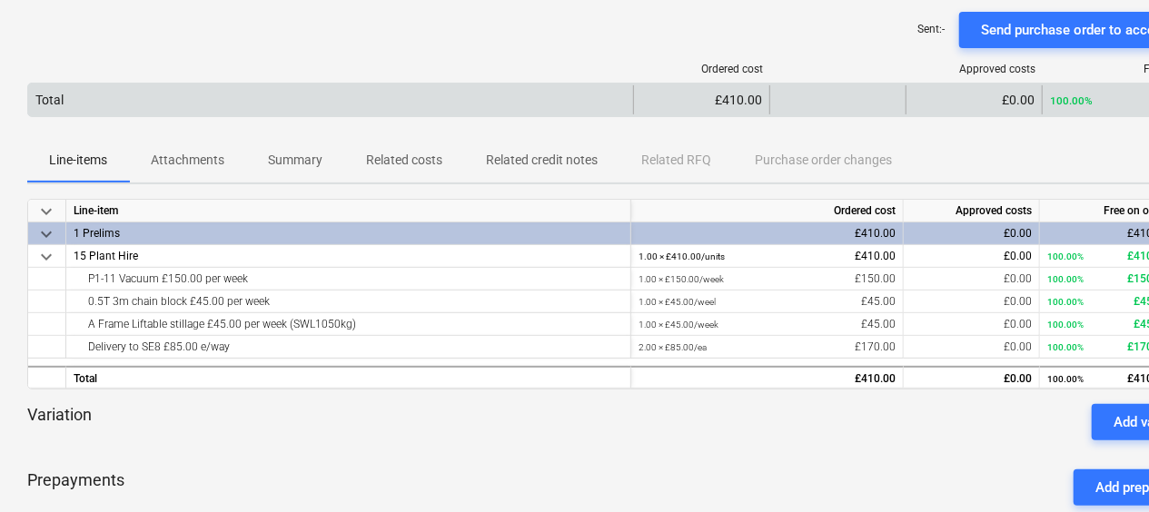
scroll to position [234, 0]
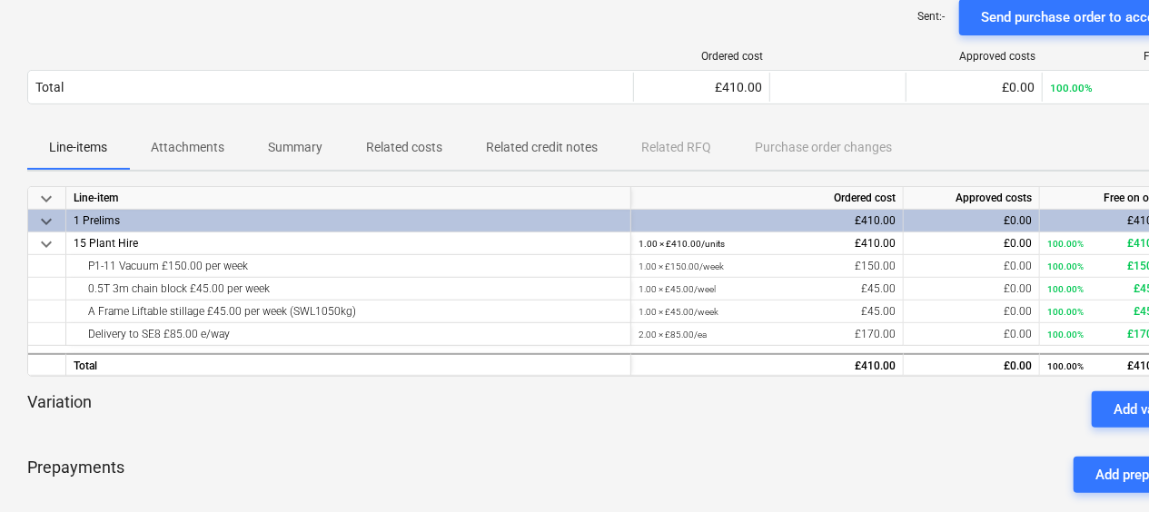
click at [558, 407] on div "Variation Add variation" at bounding box center [621, 410] width 1189 height 36
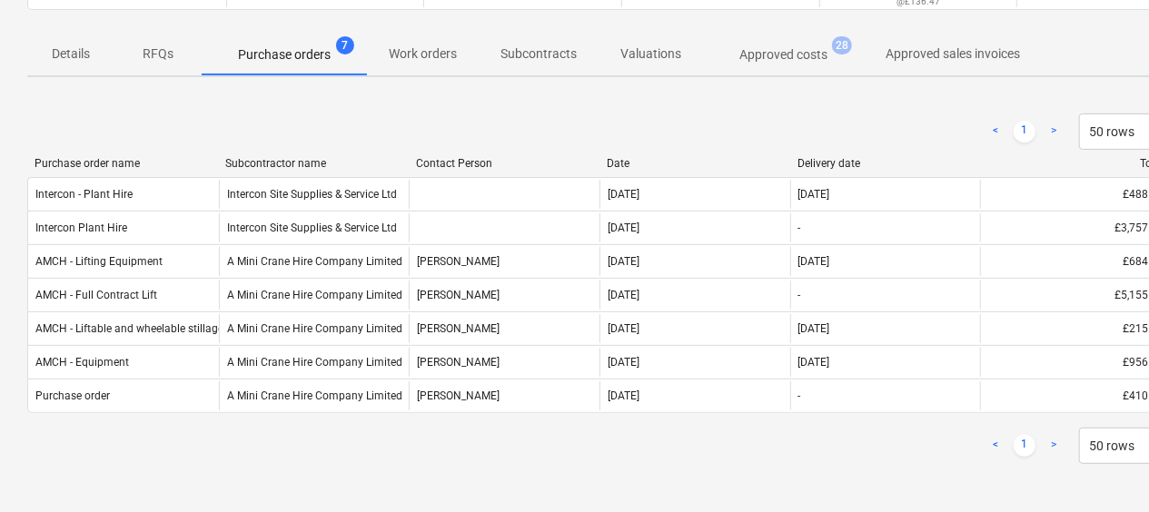
scroll to position [363, 0]
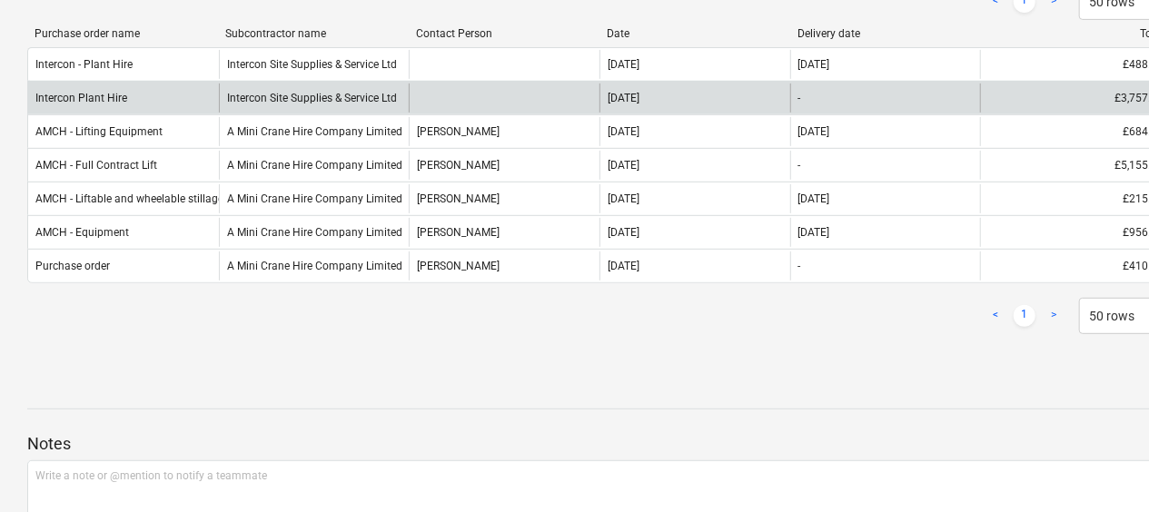
click at [94, 101] on div "Intercon Plant Hire" at bounding box center [81, 98] width 92 height 13
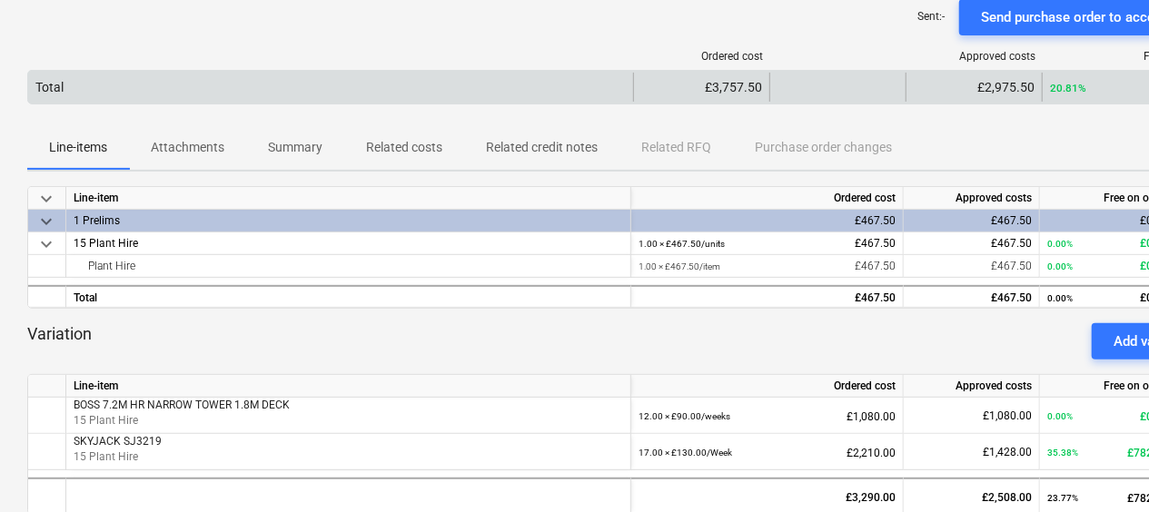
scroll to position [324, 0]
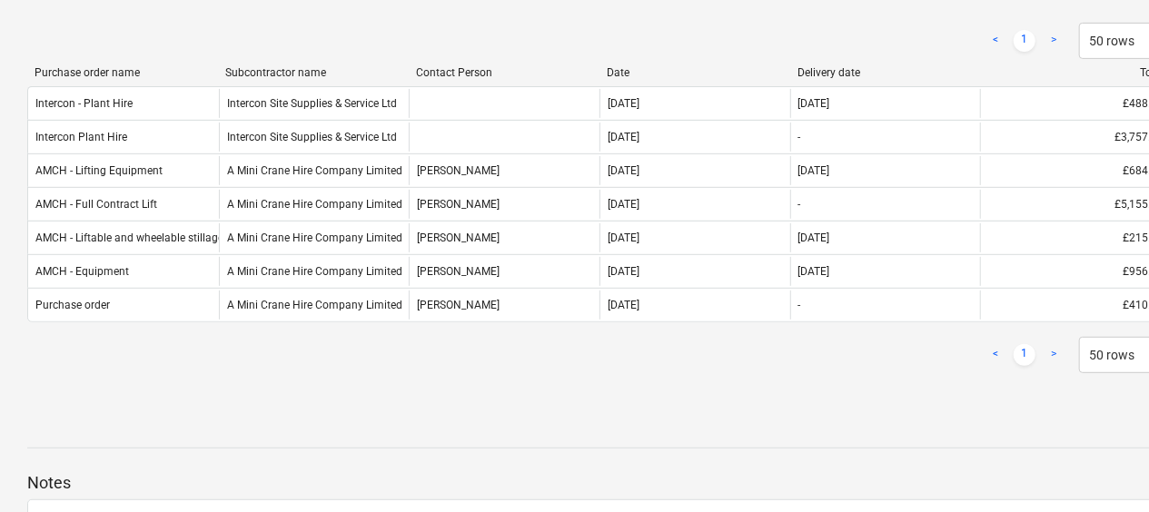
scroll to position [363, 0]
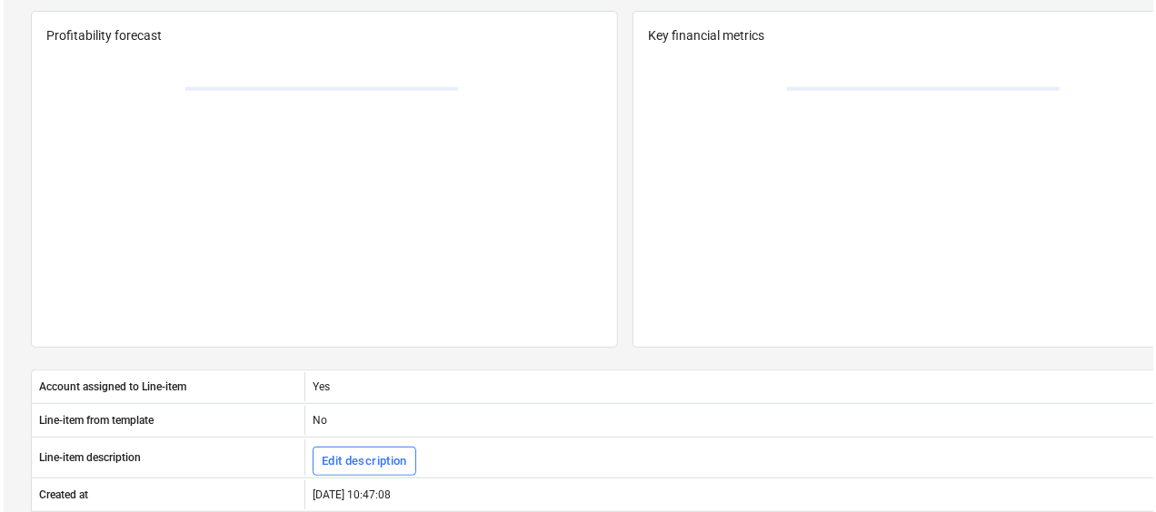
scroll to position [0, 87]
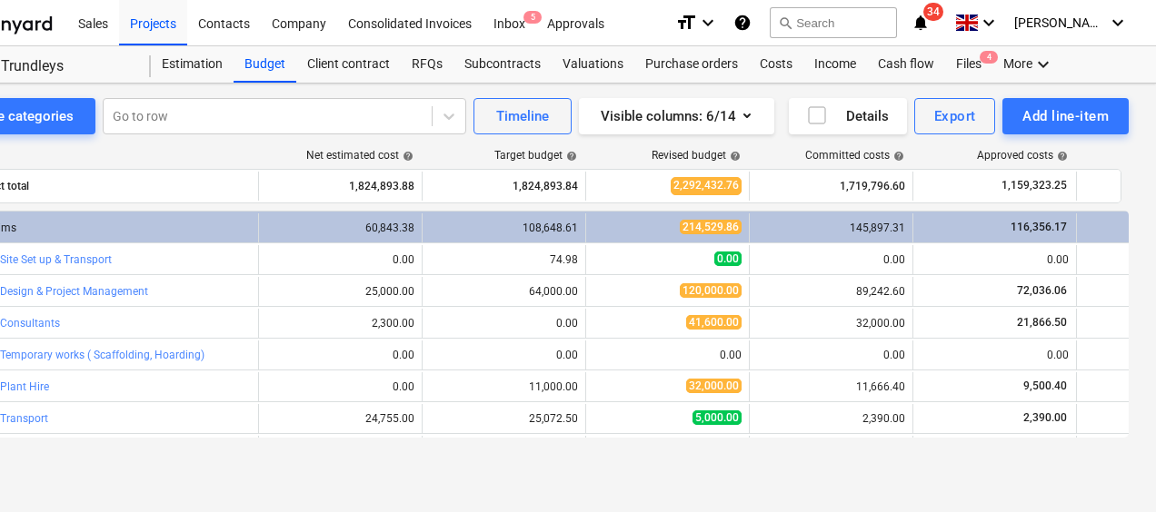
click at [378, 452] on div "Line-item Net estimated cost help Target budget help Revised budget help Commit…" at bounding box center [534, 296] width 1189 height 325
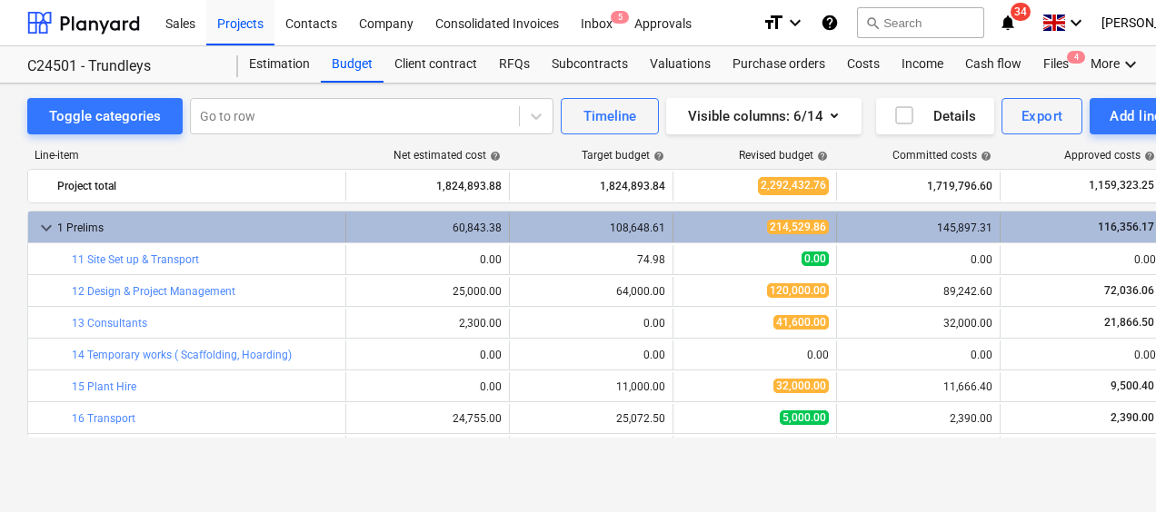
click at [44, 227] on span "keyboard_arrow_down" at bounding box center [46, 228] width 22 height 22
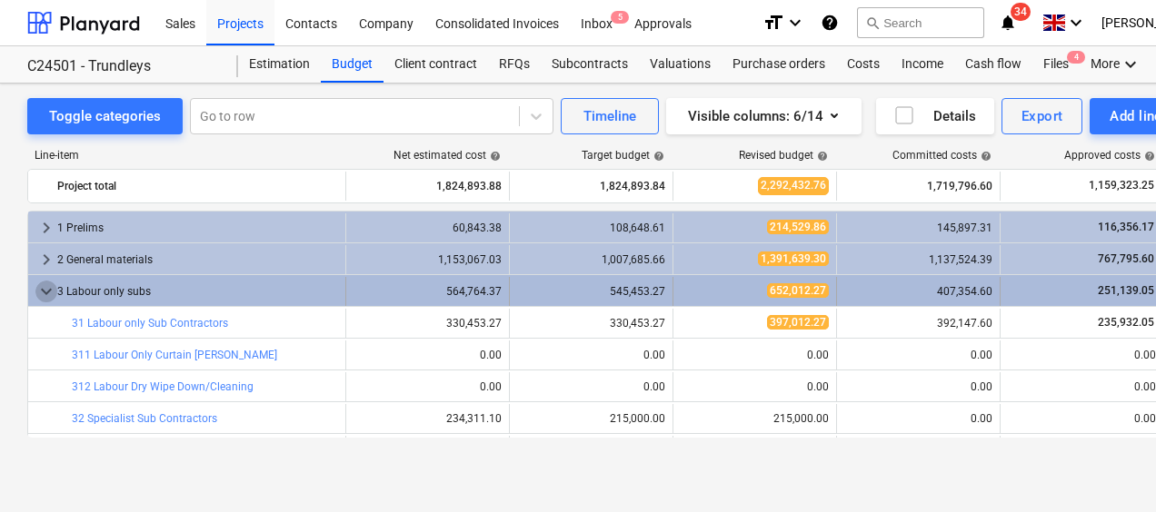
click at [51, 292] on span "keyboard_arrow_down" at bounding box center [46, 292] width 22 height 22
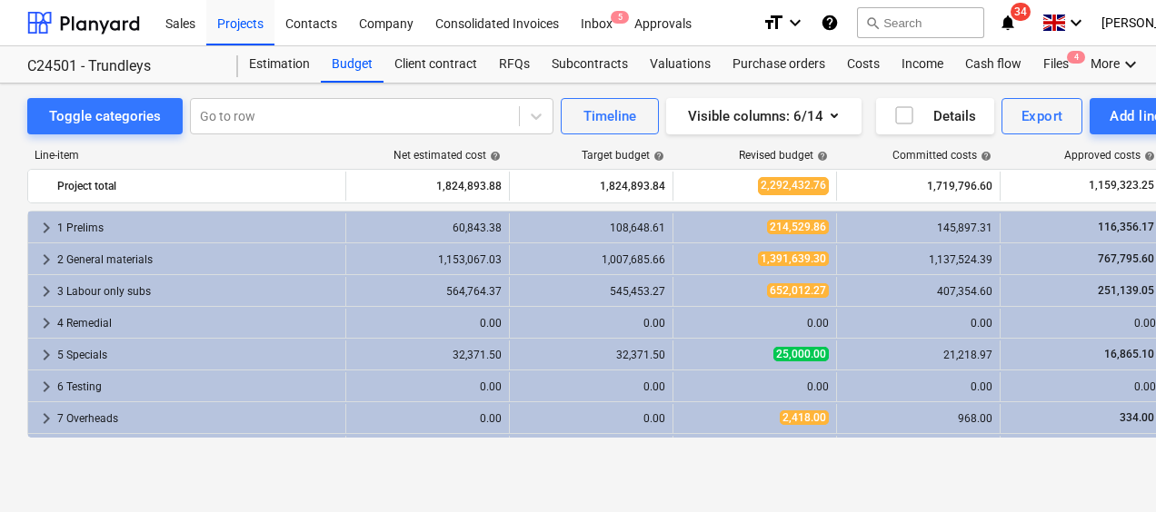
click at [536, 474] on div "Toggle categories Go to row Timeline Visible columns : 6/14 Details Export Add …" at bounding box center [621, 298] width 1243 height 429
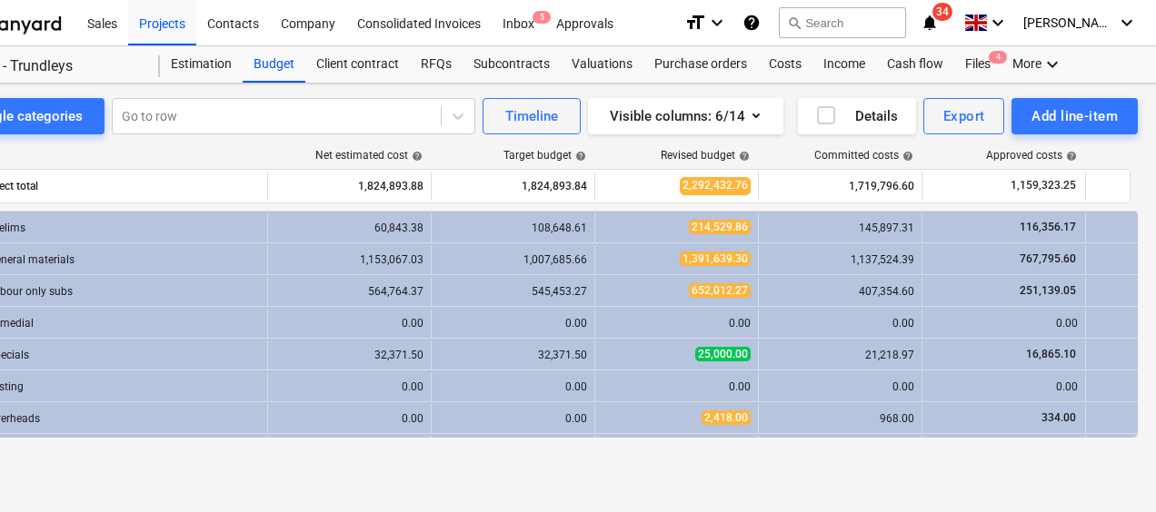
scroll to position [0, 87]
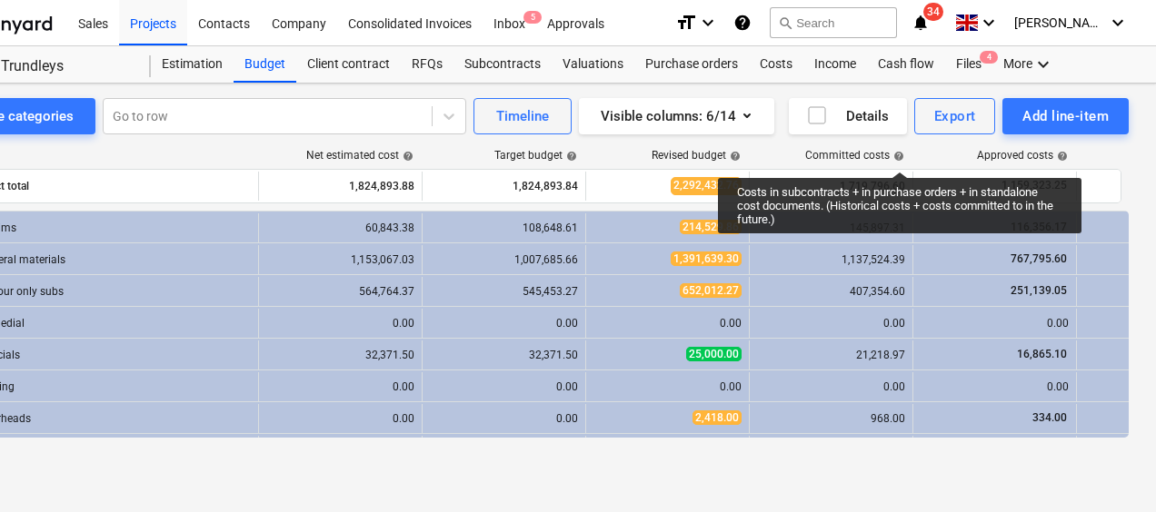
click at [900, 155] on span "help" at bounding box center [897, 156] width 15 height 11
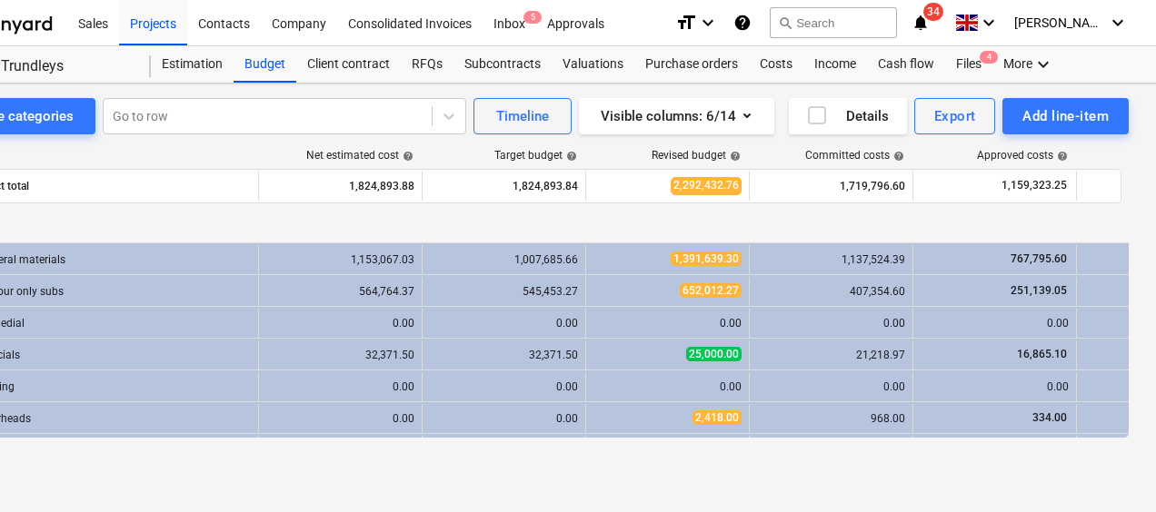
scroll to position [91, 0]
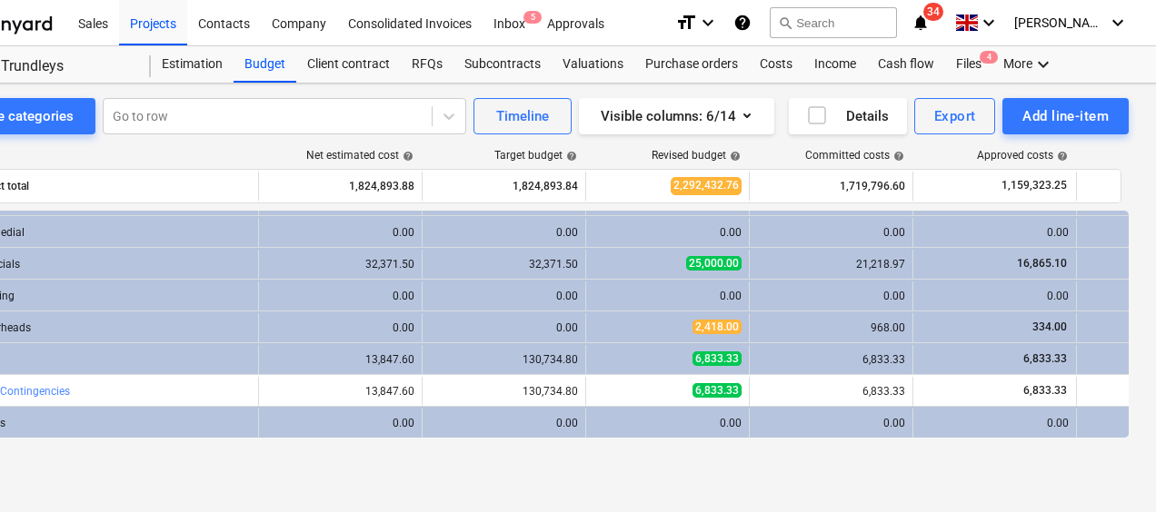
click at [632, 480] on div "Toggle categories Go to row Timeline Visible columns : 6/14 Details Export Add …" at bounding box center [534, 298] width 1243 height 429
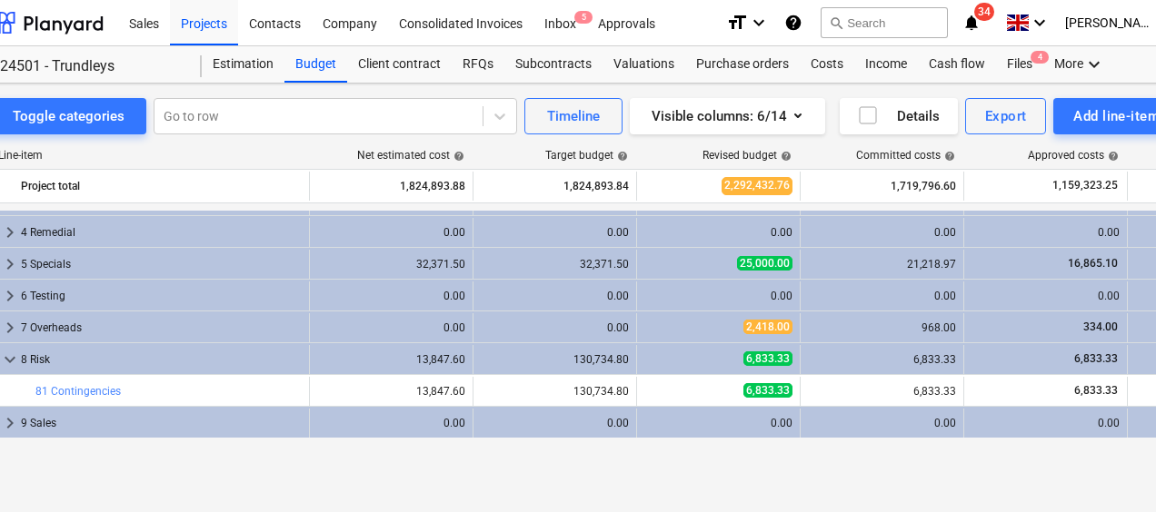
scroll to position [0, 0]
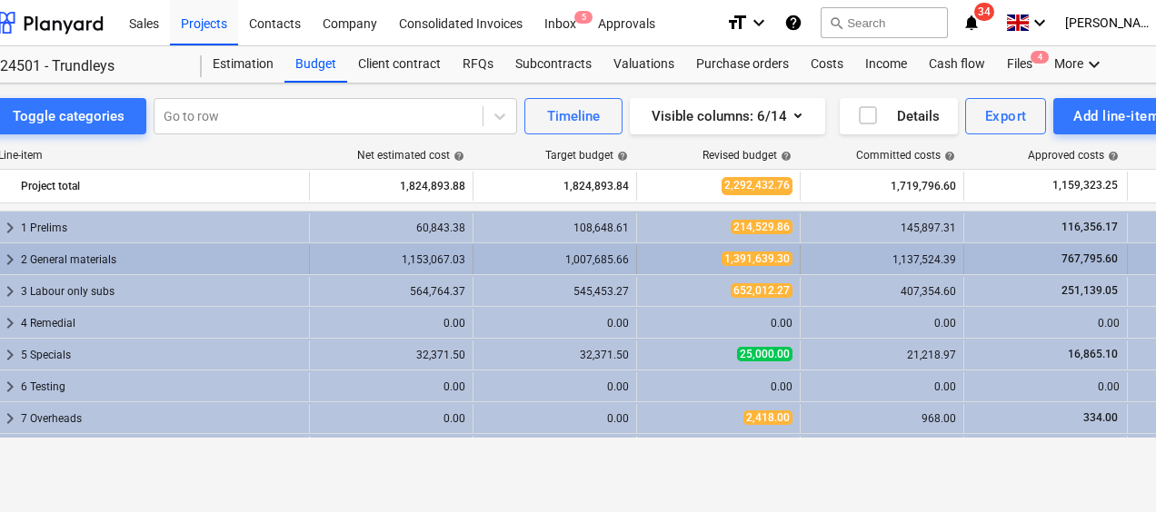
click at [13, 262] on span "keyboard_arrow_right" at bounding box center [10, 260] width 22 height 22
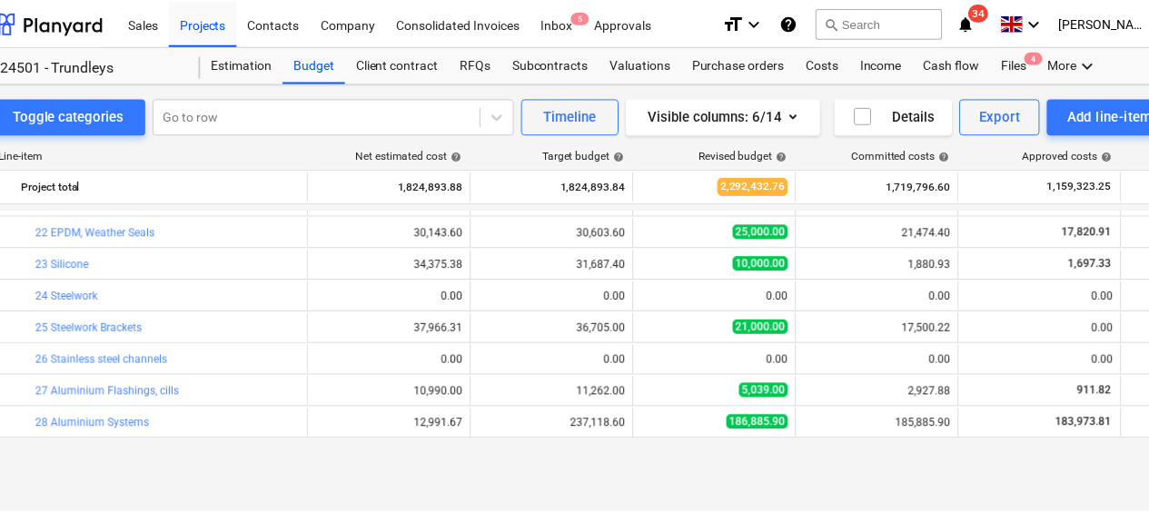
scroll to position [182, 0]
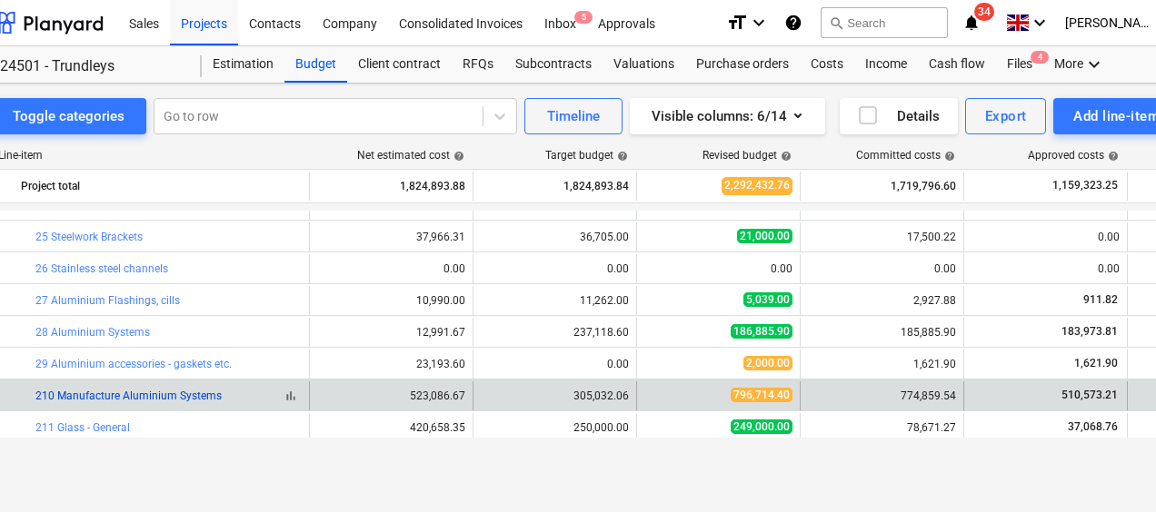
click at [199, 391] on link "210 Manufacture Aluminium Systems" at bounding box center [128, 396] width 186 height 13
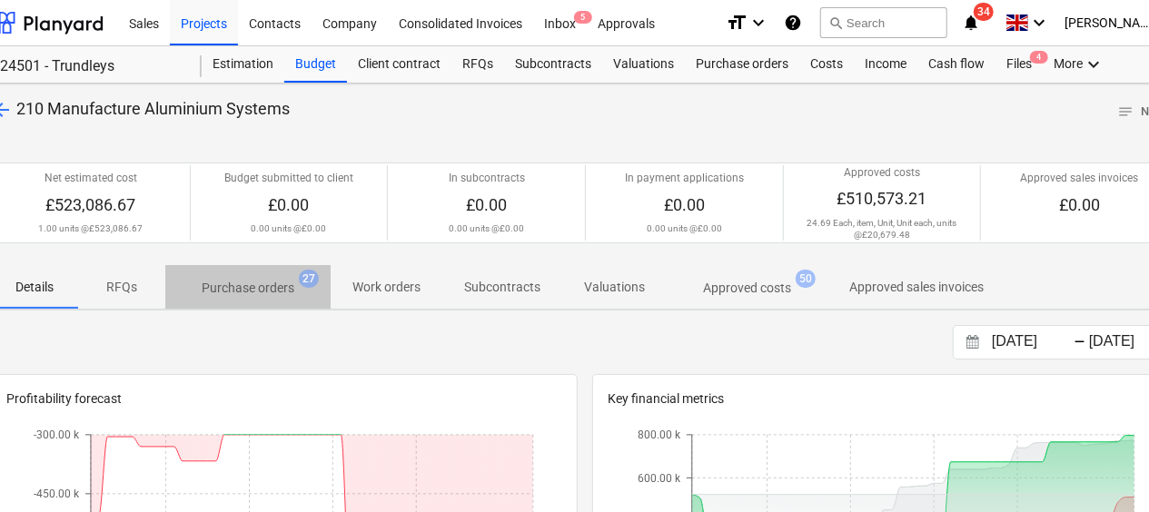
click at [258, 284] on p "Purchase orders" at bounding box center [248, 288] width 93 height 19
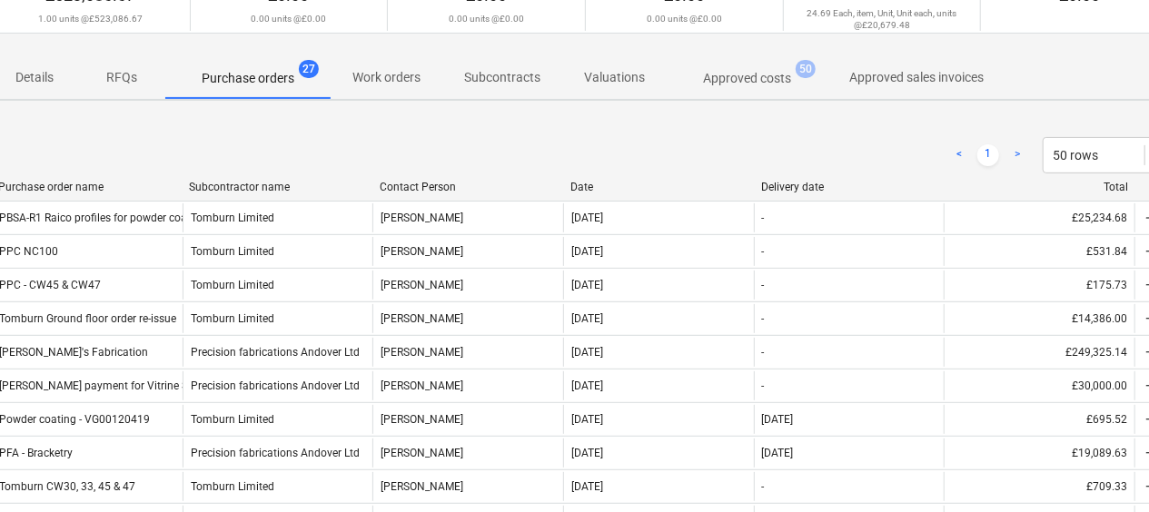
scroll to position [182, 36]
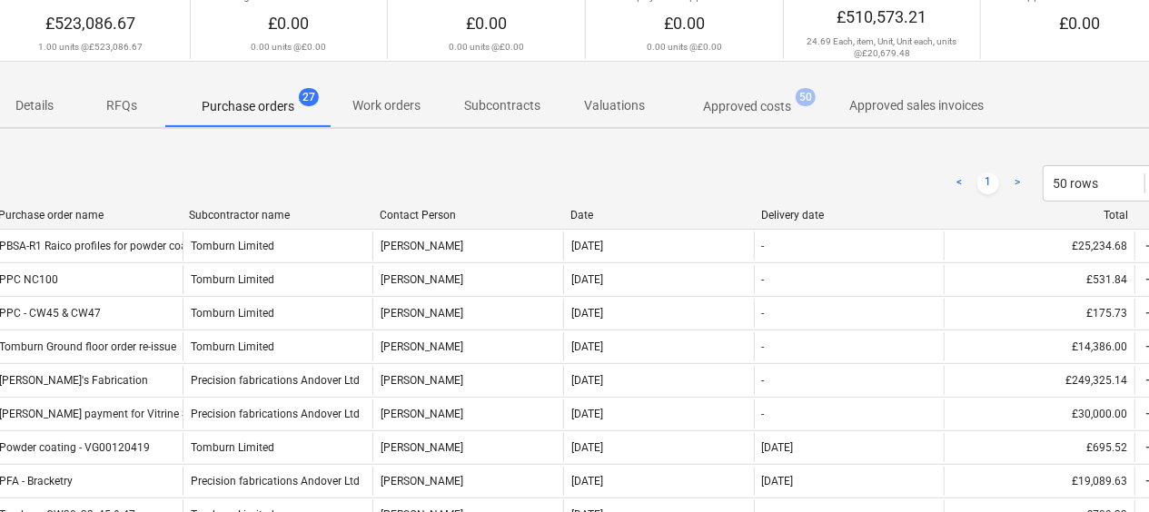
click at [818, 165] on div "< 1 > 50 rows" at bounding box center [585, 183] width 1189 height 36
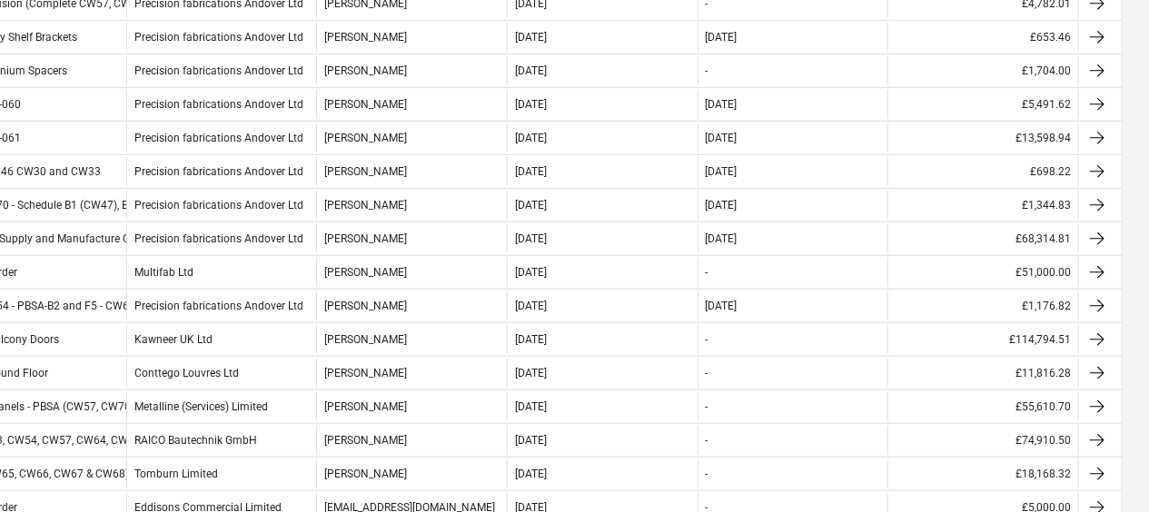
scroll to position [1090, 93]
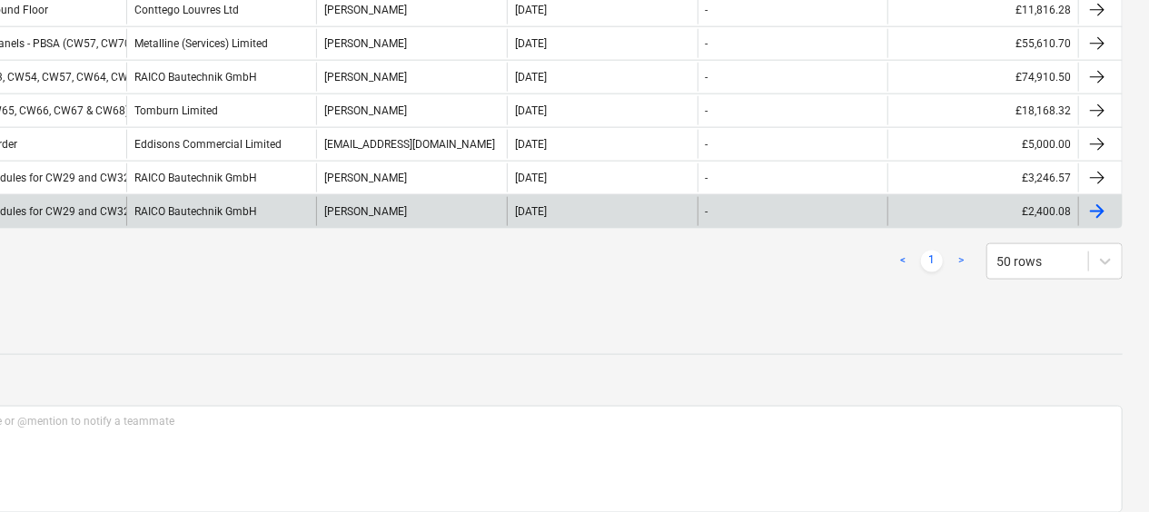
click at [383, 207] on div "[PERSON_NAME]" at bounding box center [411, 211] width 191 height 29
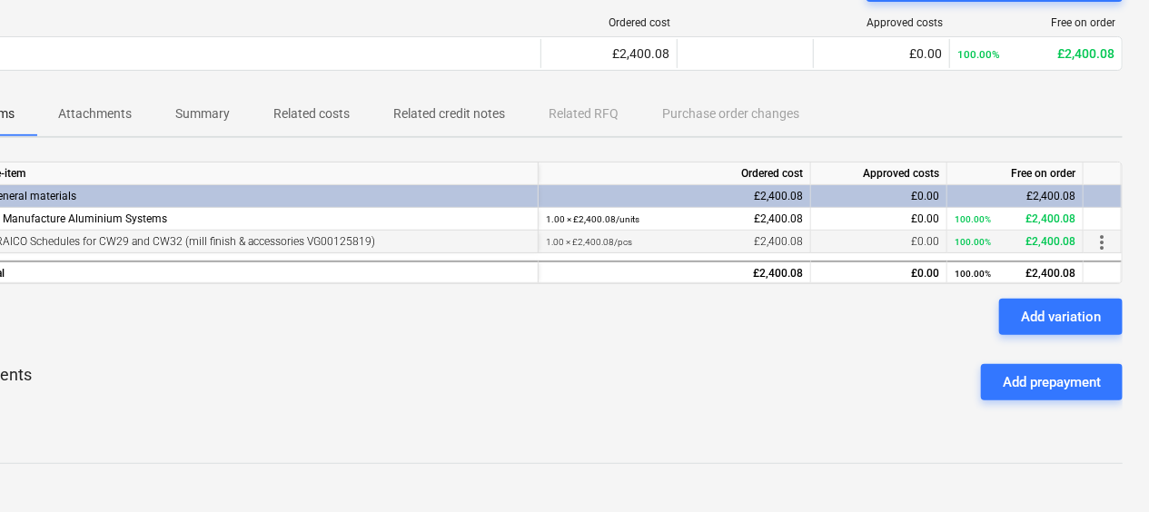
scroll to position [324, 93]
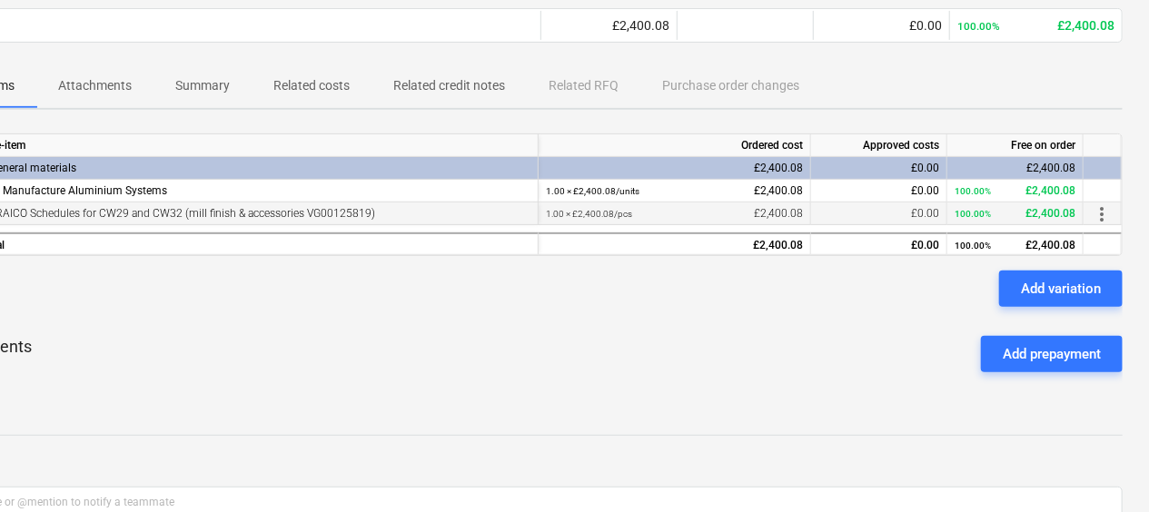
click at [342, 213] on div "RAICO Schedules for CW29 and CW32 (mill finish & accessories VG00125819)" at bounding box center [256, 214] width 550 height 22
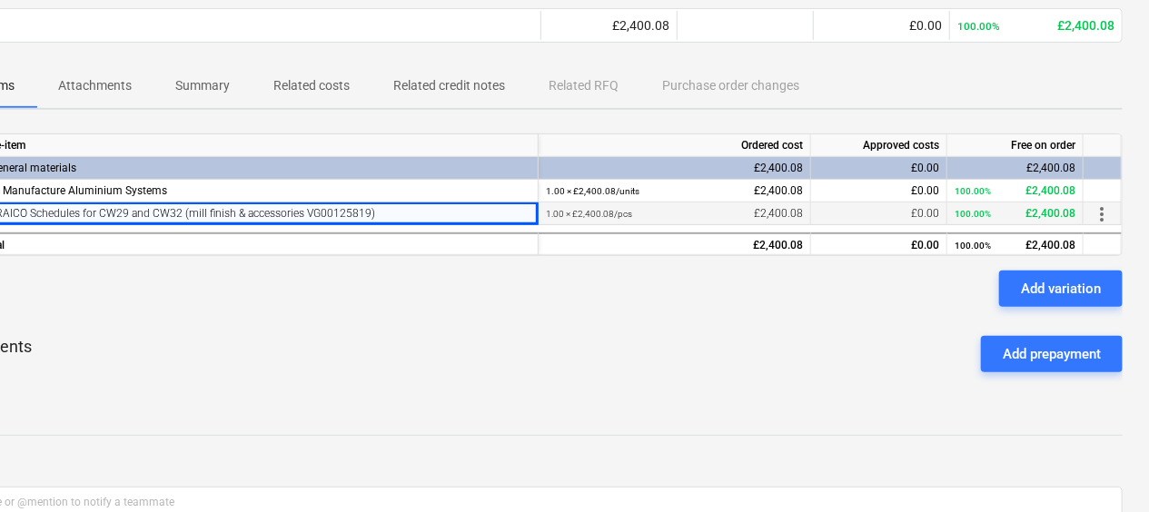
click at [342, 213] on div "RAICO Schedules for CW29 and CW32 (mill finish & accessories VG00125819)" at bounding box center [256, 214] width 550 height 22
click at [1101, 211] on span "more_vert" at bounding box center [1102, 215] width 22 height 22
click at [869, 341] on div at bounding box center [578, 256] width 1156 height 512
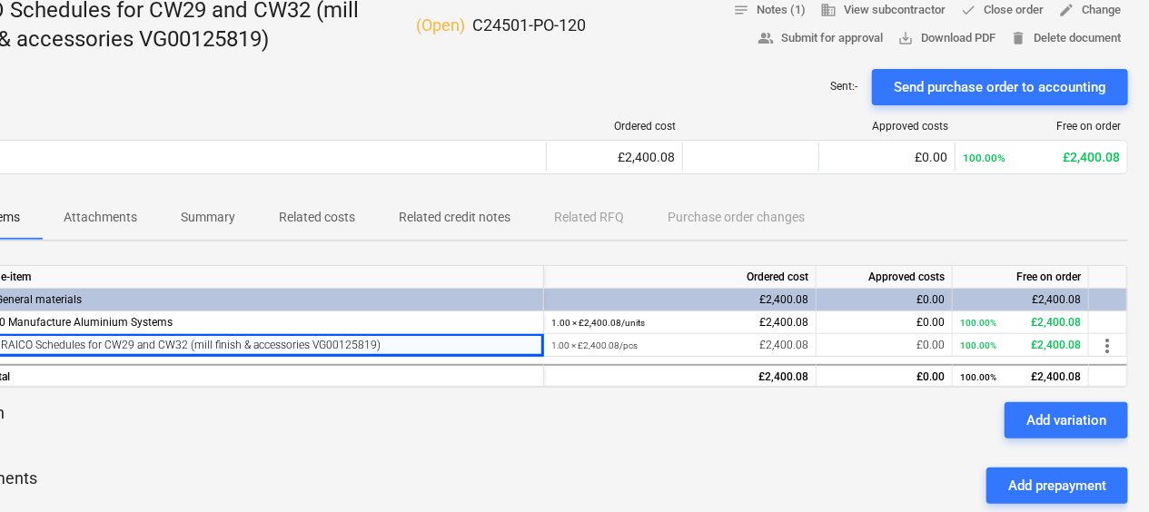
scroll to position [234, 87]
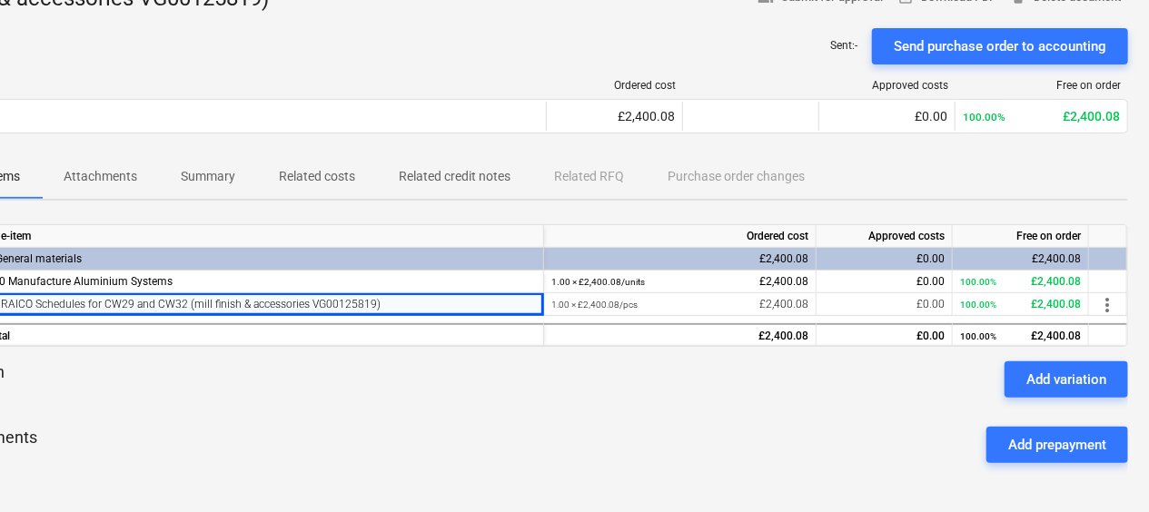
click at [405, 398] on div at bounding box center [534, 405] width 1189 height 15
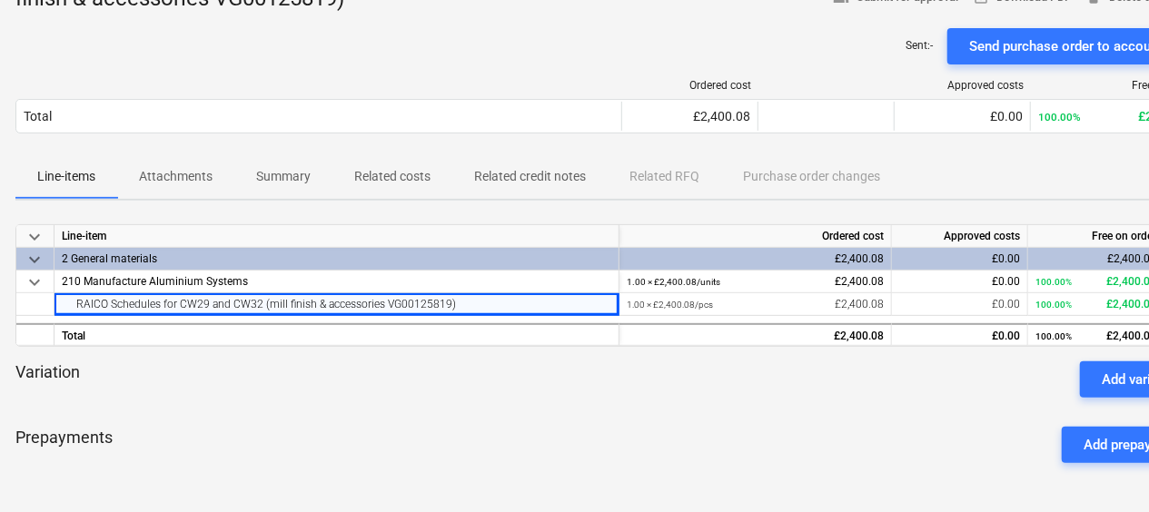
scroll to position [234, 0]
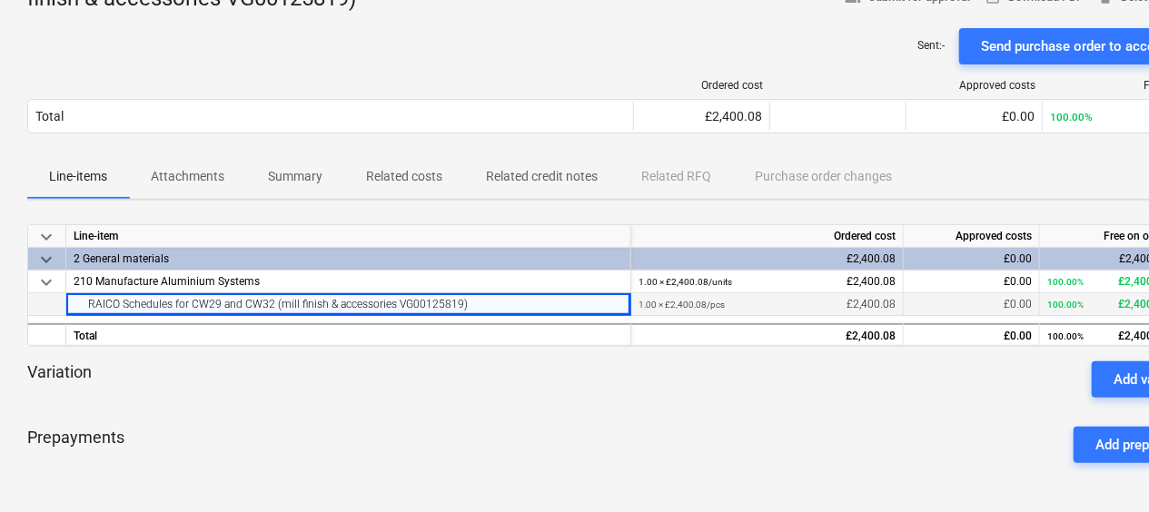
click at [276, 303] on div "RAICO Schedules for CW29 and CW32 (mill finish & accessories VG00125819)" at bounding box center [349, 304] width 550 height 22
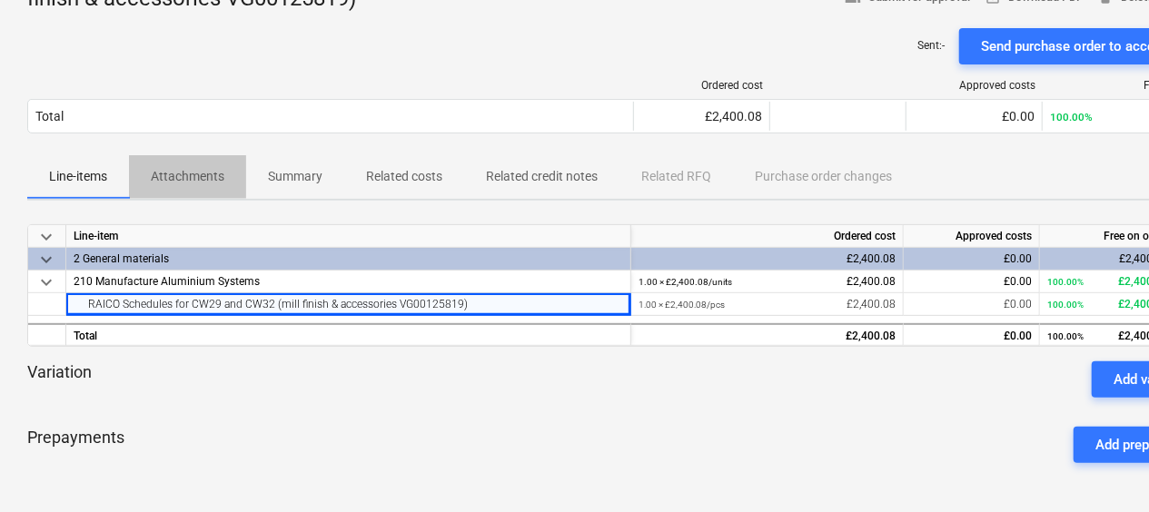
click at [202, 175] on p "Attachments" at bounding box center [188, 176] width 74 height 19
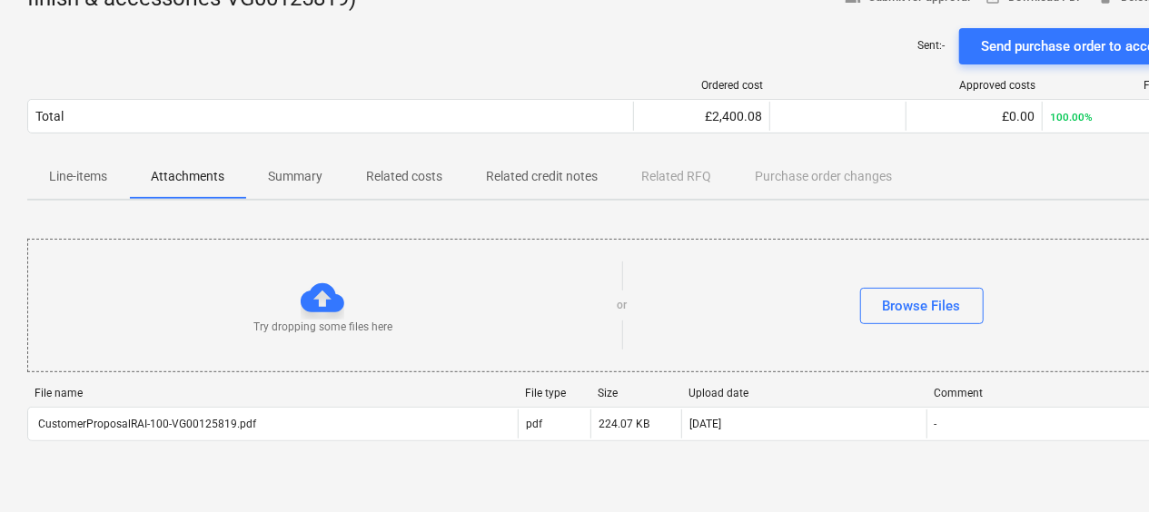
click at [293, 178] on p "Summary" at bounding box center [295, 176] width 55 height 19
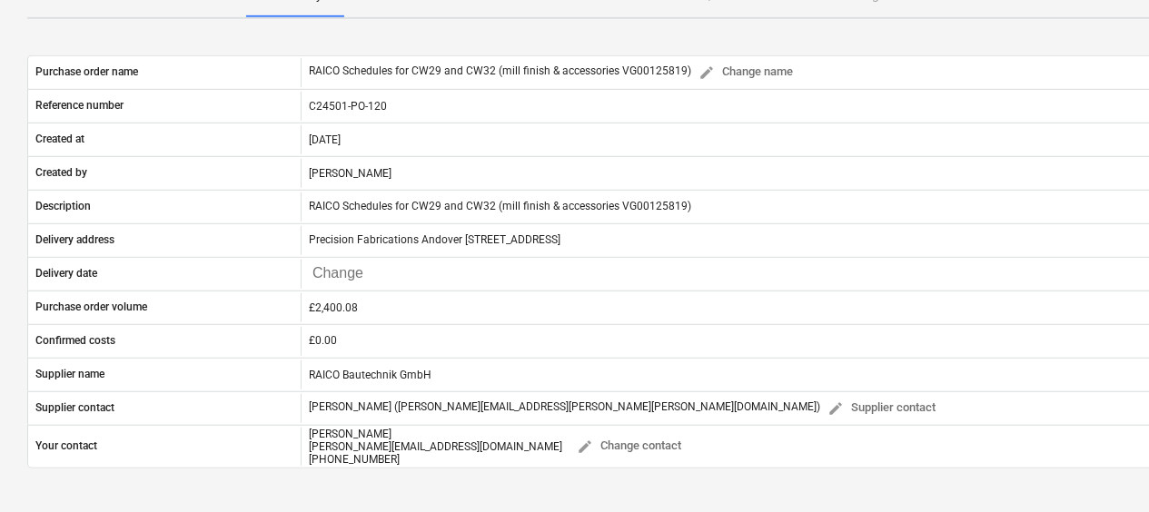
scroll to position [324, 0]
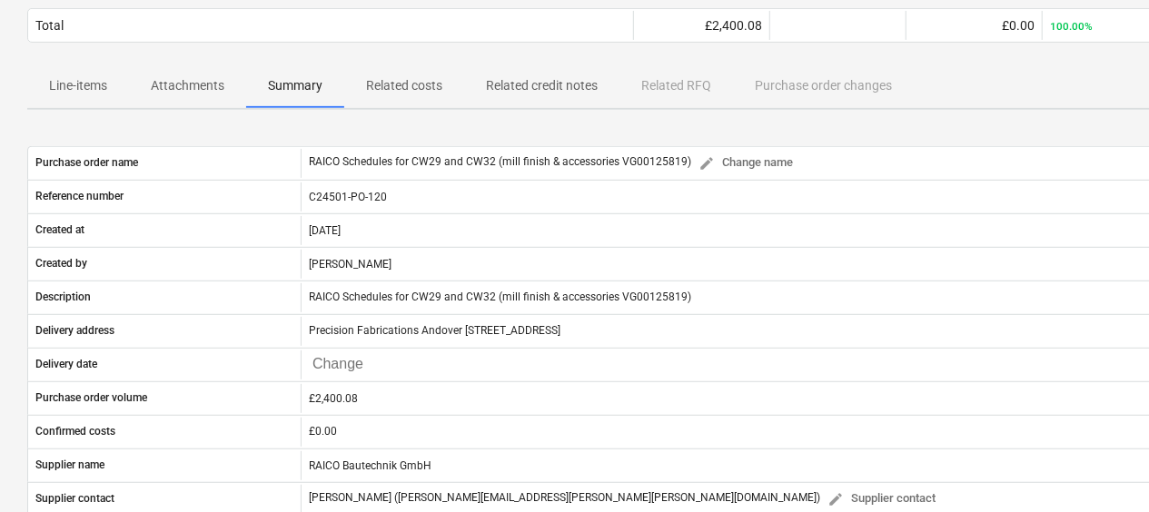
click at [392, 94] on p "Related costs" at bounding box center [404, 85] width 76 height 19
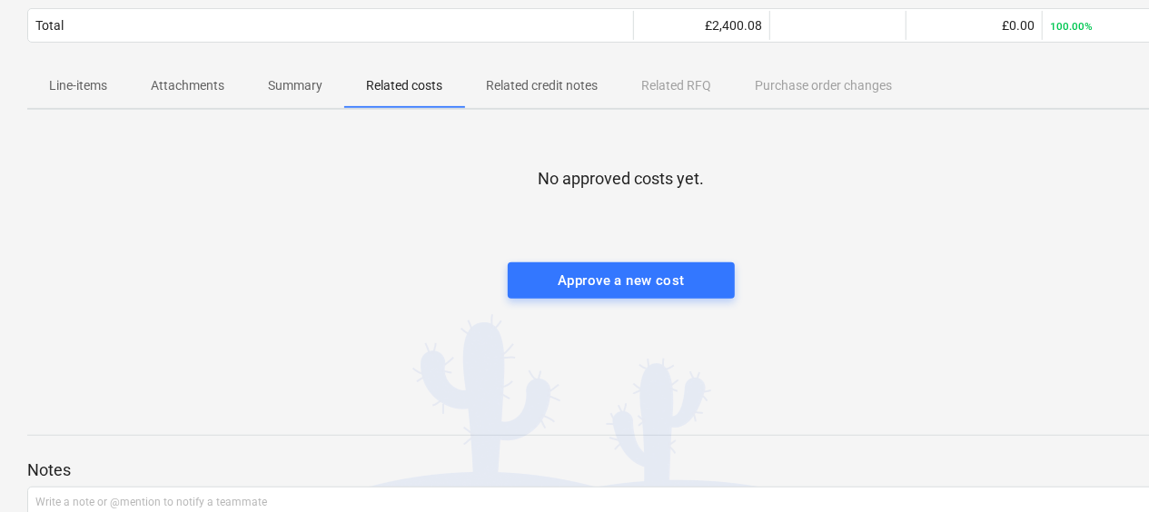
click at [549, 88] on p "Related credit notes" at bounding box center [542, 85] width 112 height 19
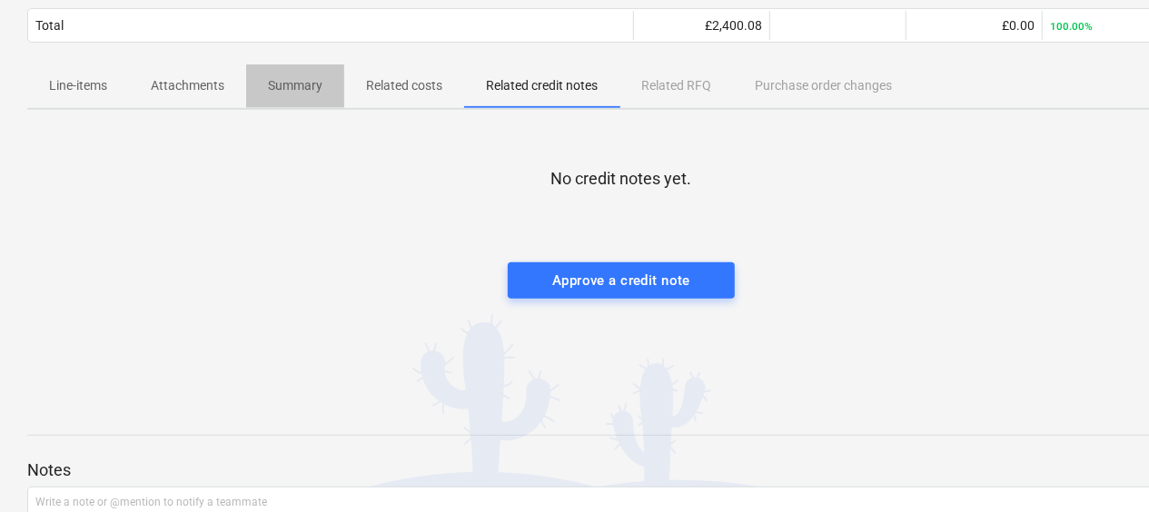
click at [299, 86] on p "Summary" at bounding box center [295, 85] width 55 height 19
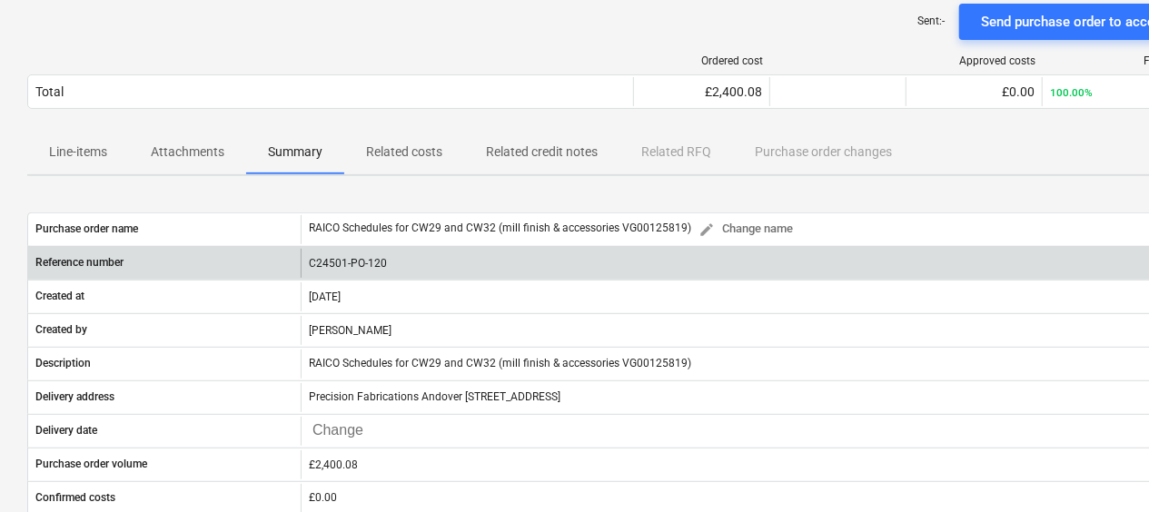
scroll to position [234, 0]
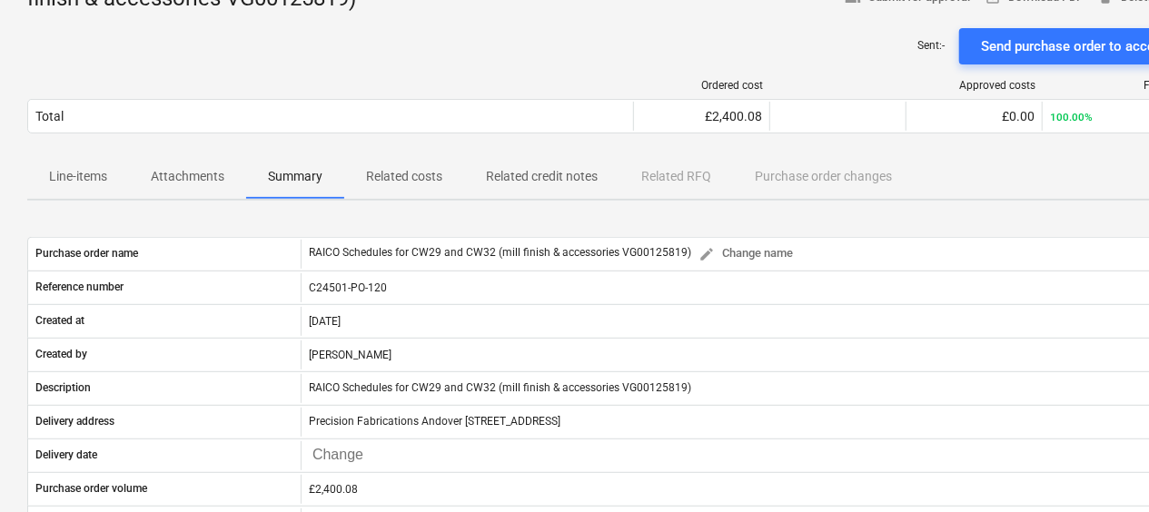
click at [165, 174] on p "Attachments" at bounding box center [188, 176] width 74 height 19
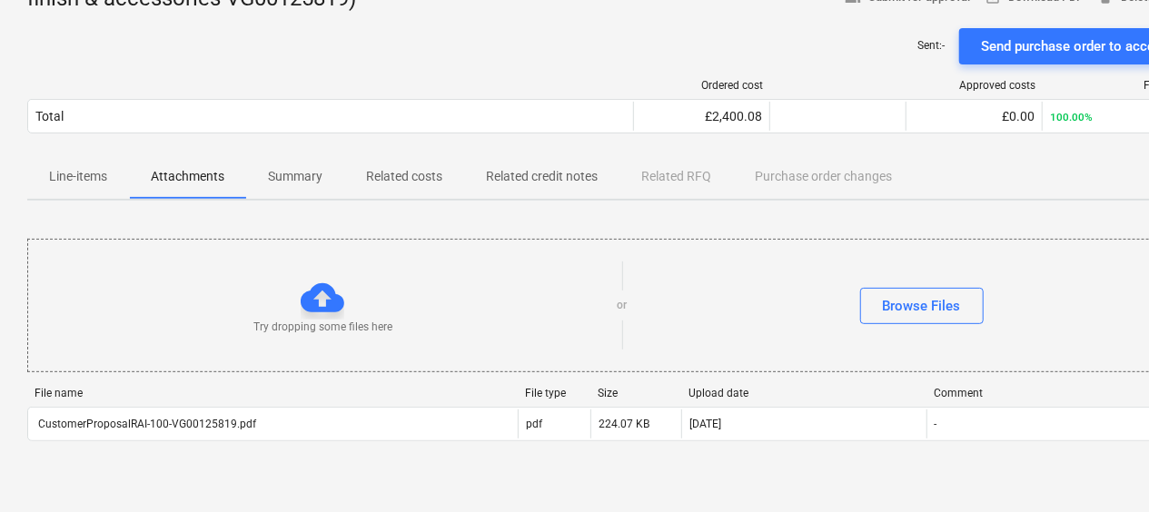
click at [75, 182] on p "Line-items" at bounding box center [78, 176] width 58 height 19
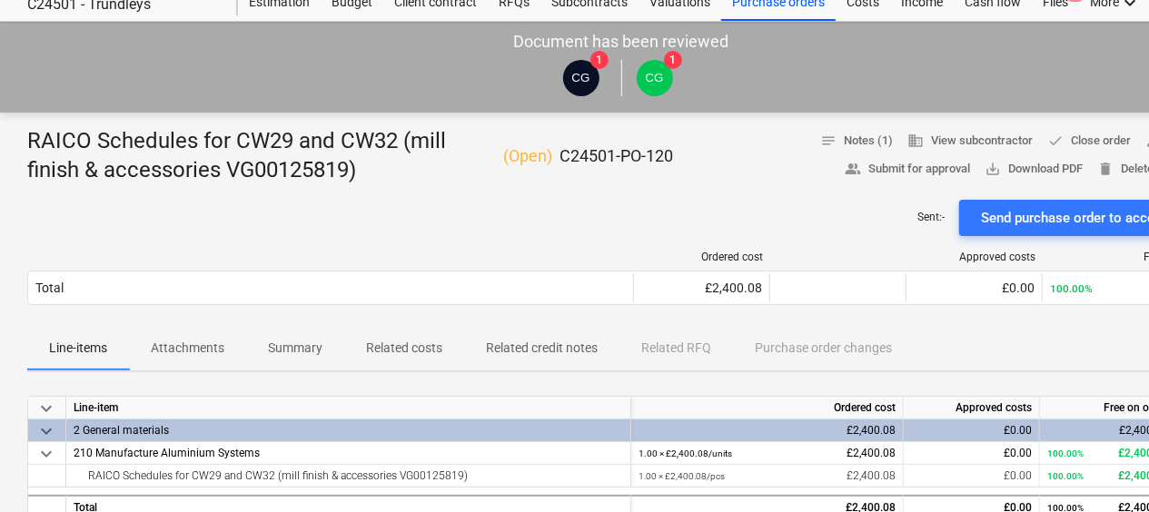
scroll to position [91, 0]
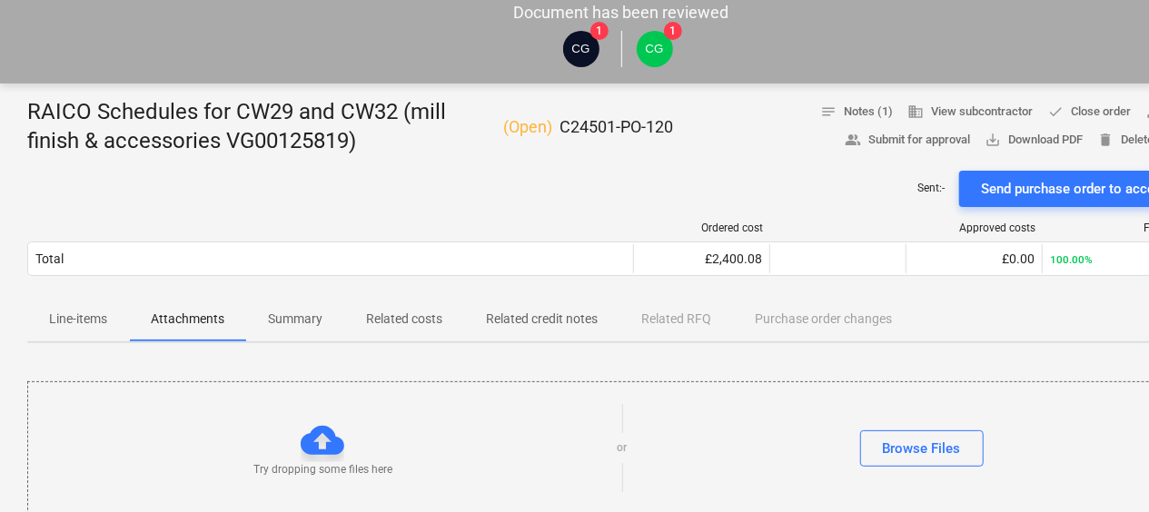
scroll to position [234, 0]
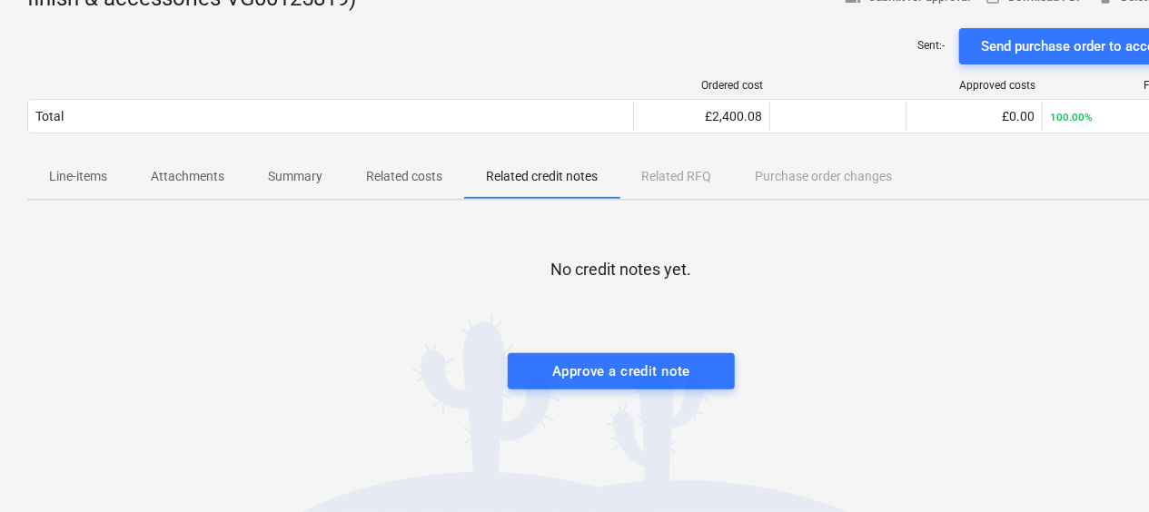
scroll to position [324, 0]
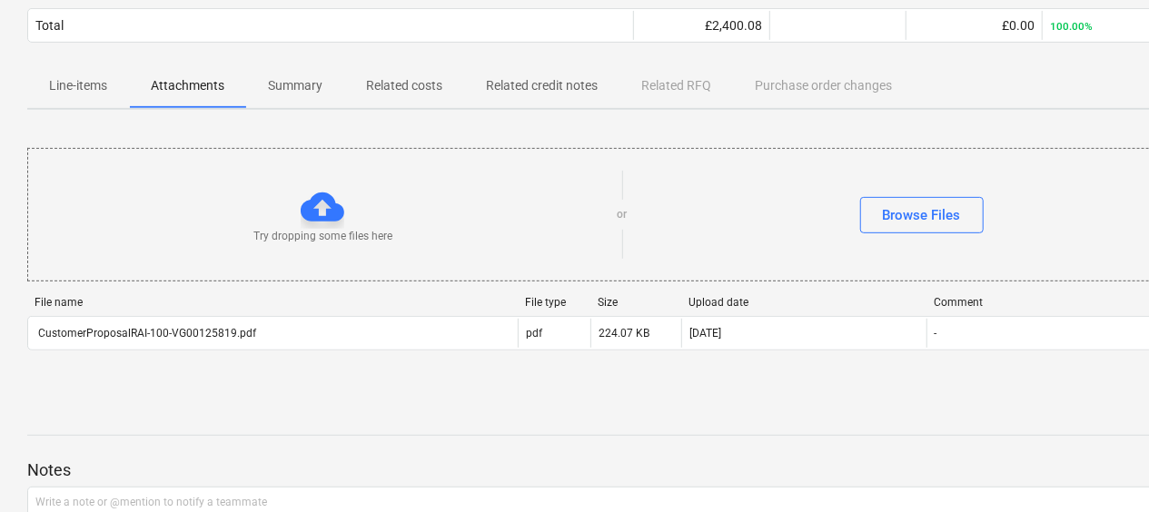
scroll to position [234, 0]
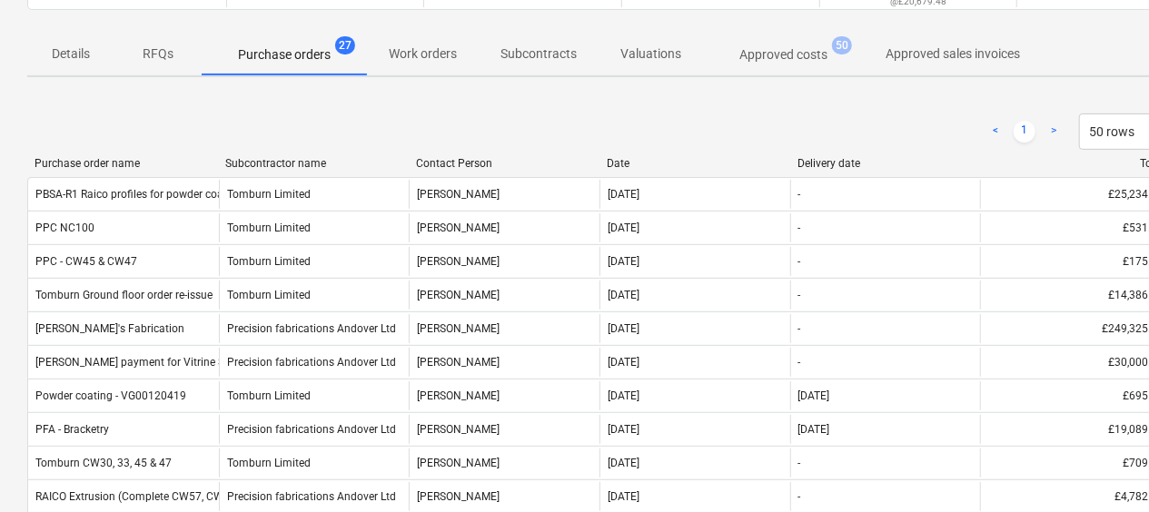
scroll to position [1090, 93]
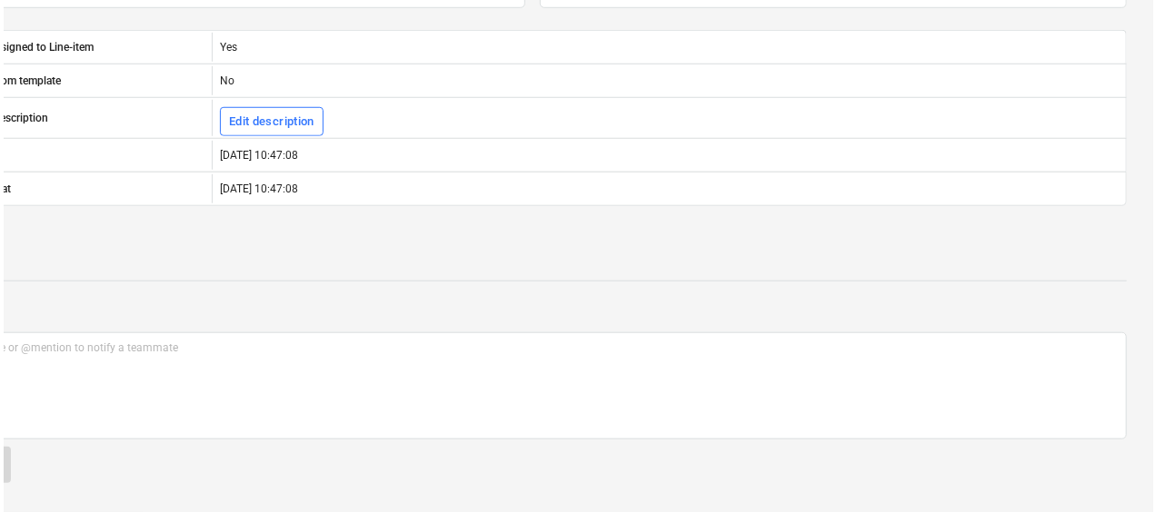
scroll to position [0, 36]
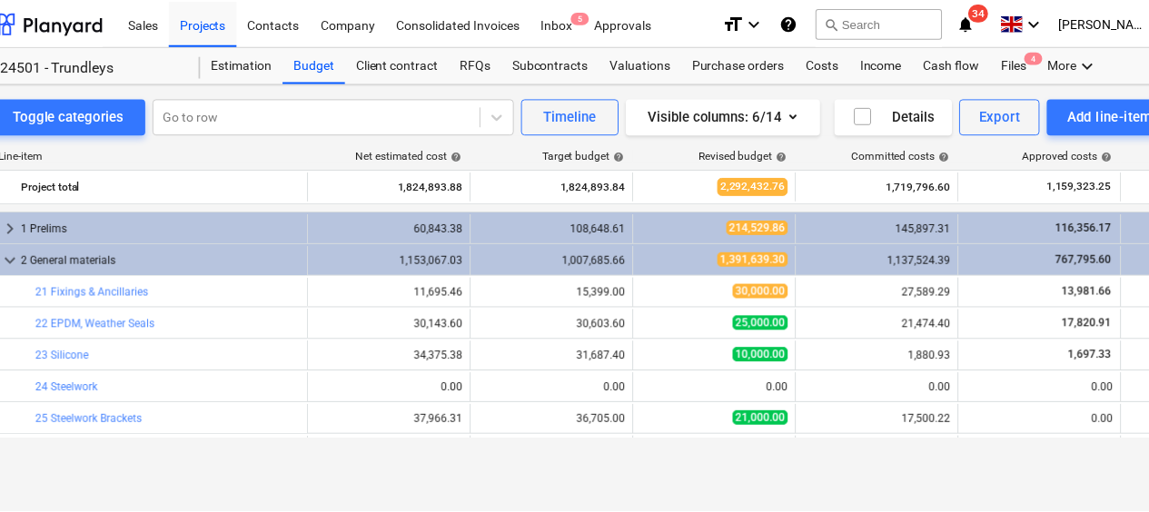
scroll to position [182, 0]
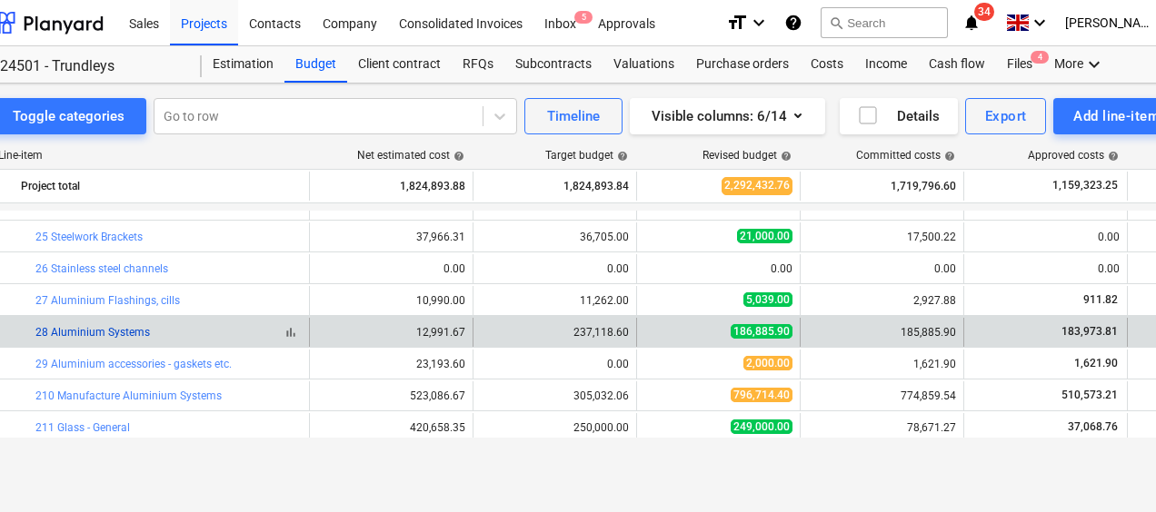
click at [108, 333] on link "28 Aluminium Systems" at bounding box center [92, 332] width 114 height 13
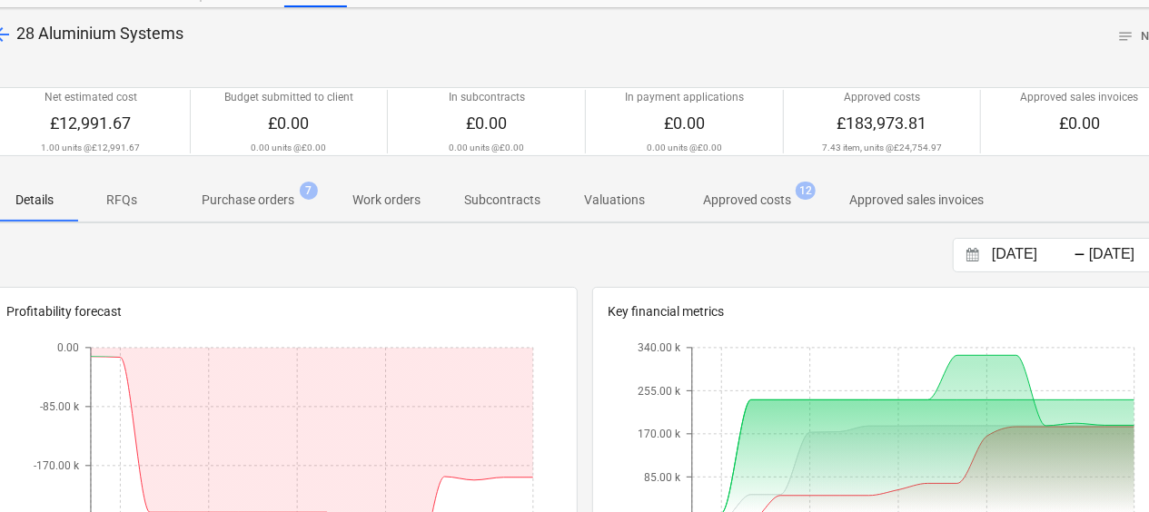
scroll to position [0, 36]
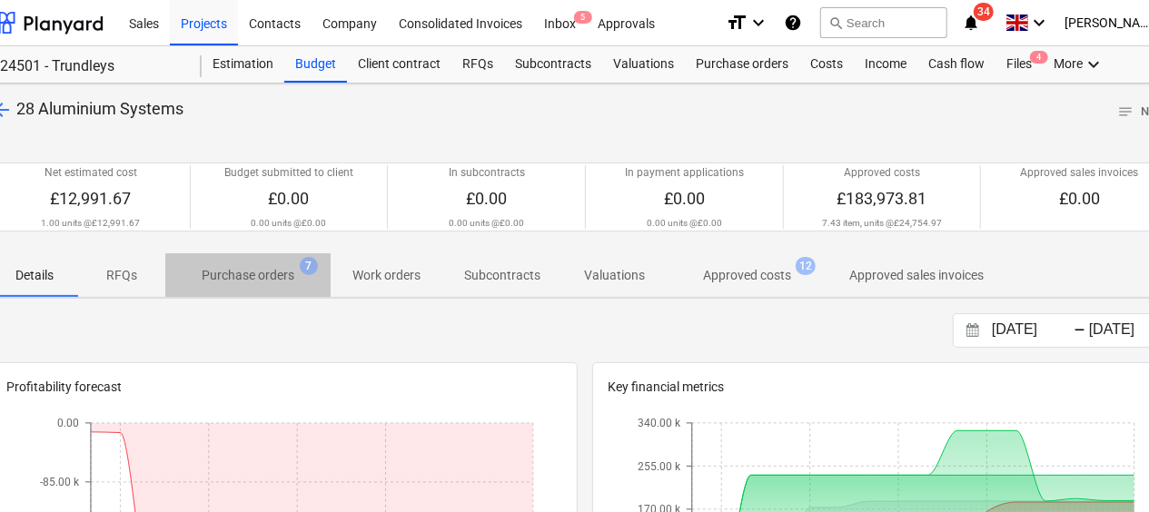
click at [267, 276] on p "Purchase orders" at bounding box center [248, 275] width 93 height 19
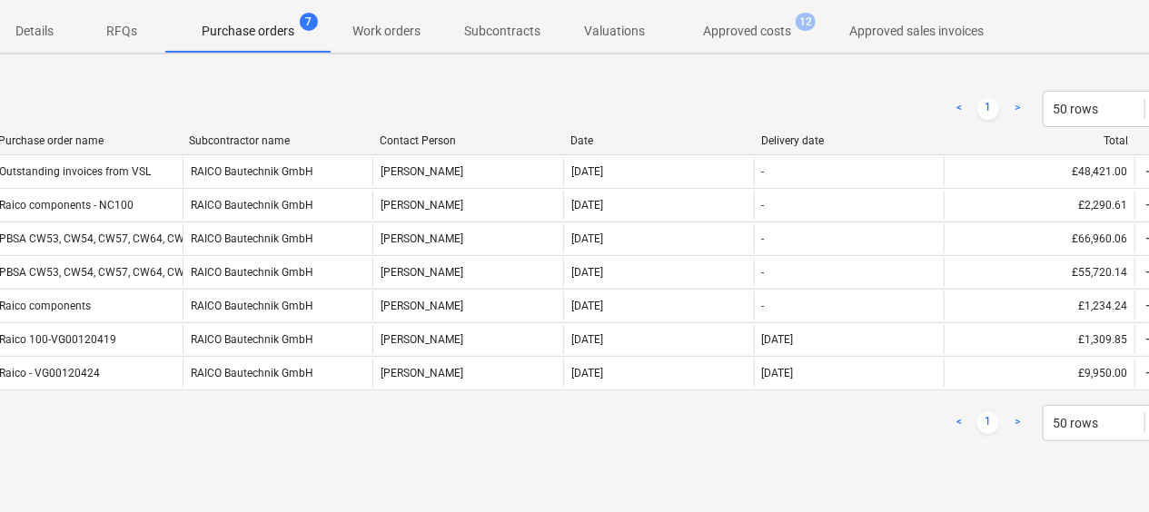
scroll to position [273, 36]
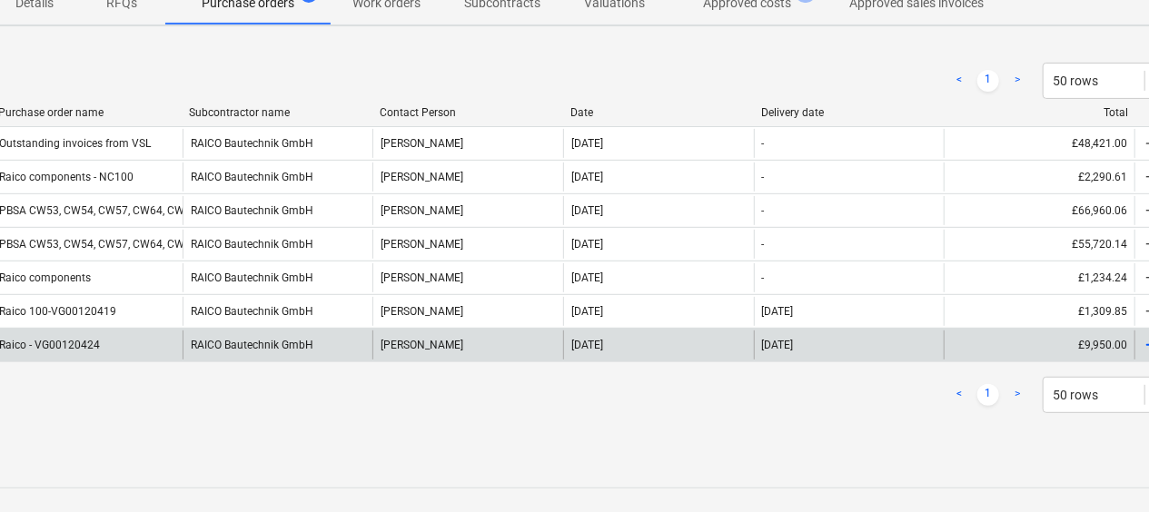
click at [266, 341] on div "RAICO Bautechnik GmbH" at bounding box center [278, 345] width 191 height 29
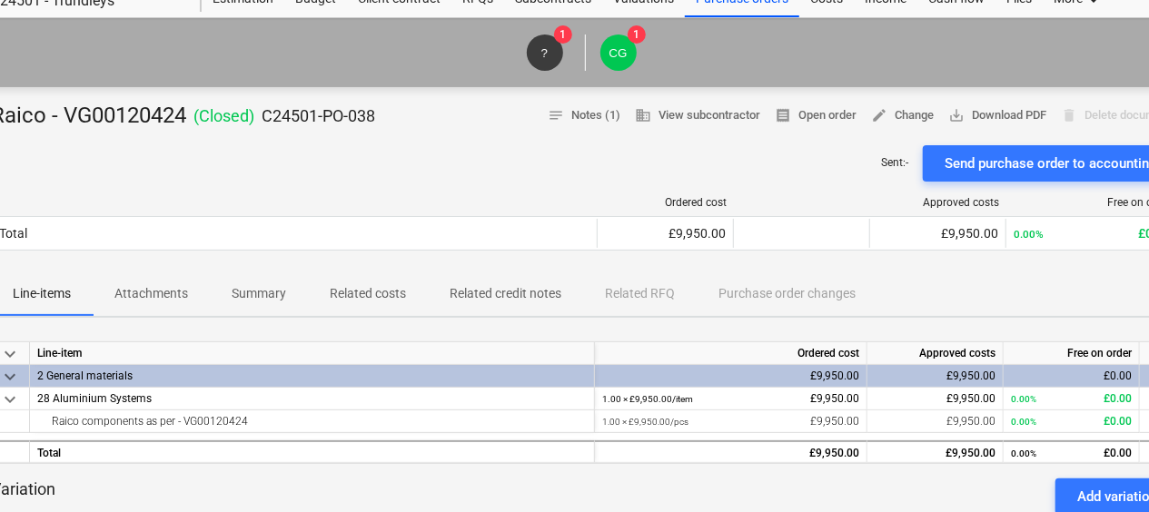
scroll to position [52, 36]
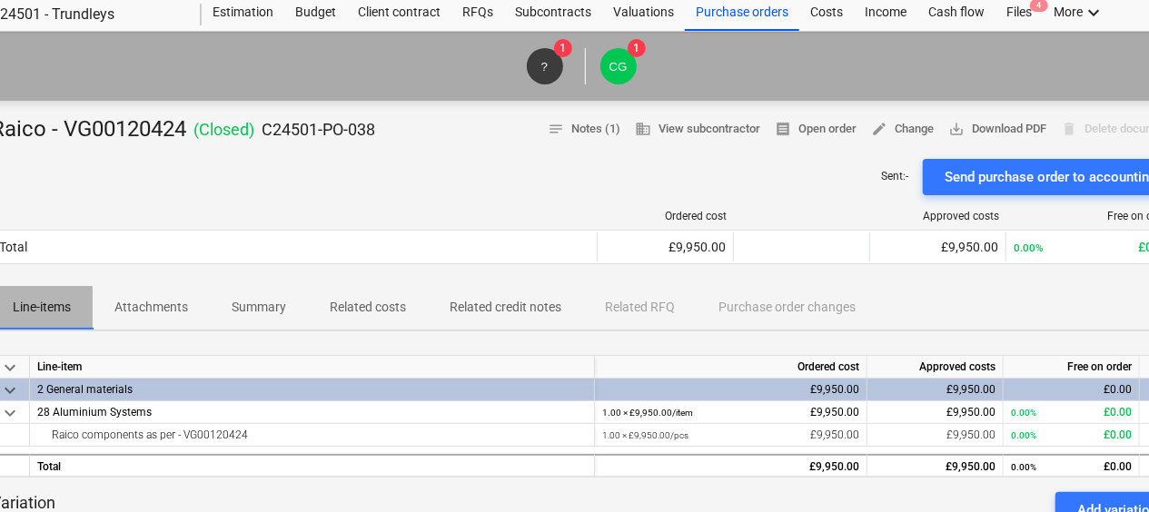
click at [56, 303] on p "Line-items" at bounding box center [42, 307] width 58 height 19
click at [161, 299] on p "Attachments" at bounding box center [151, 307] width 74 height 19
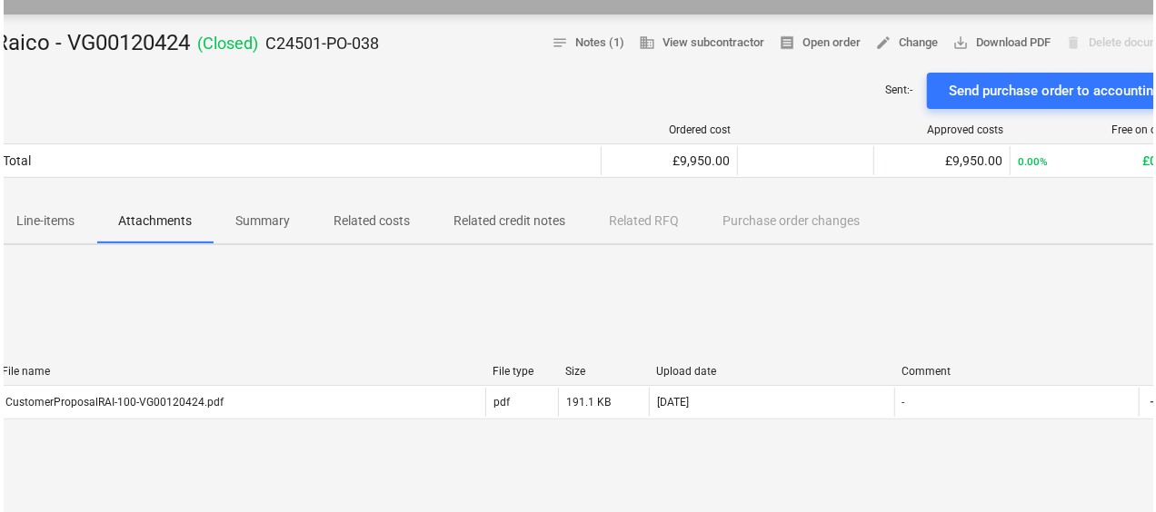
scroll to position [234, 36]
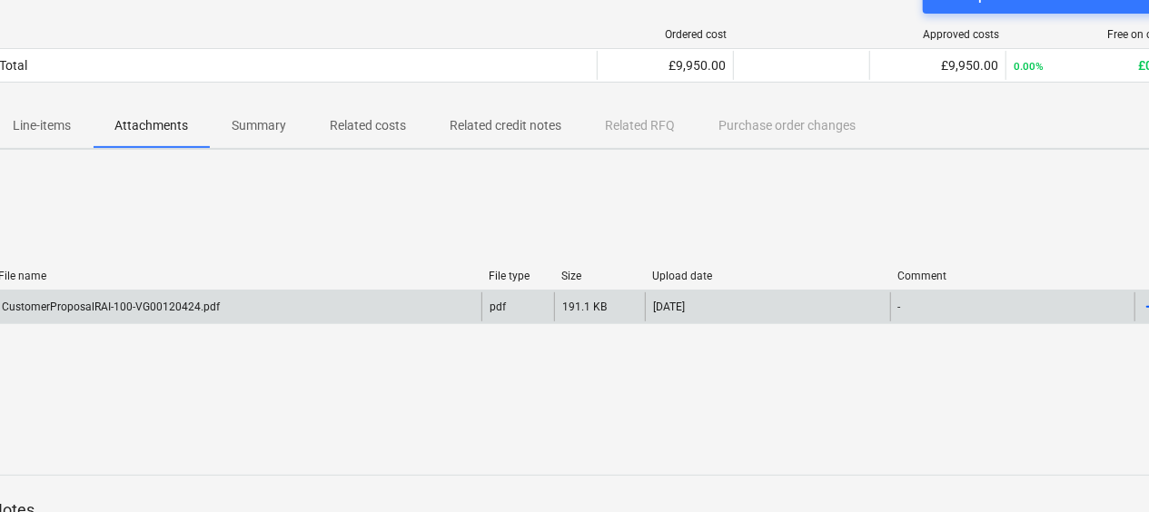
click at [162, 305] on div "CustomerProposalRAI-100-VG00120424.pdf" at bounding box center [109, 307] width 221 height 13
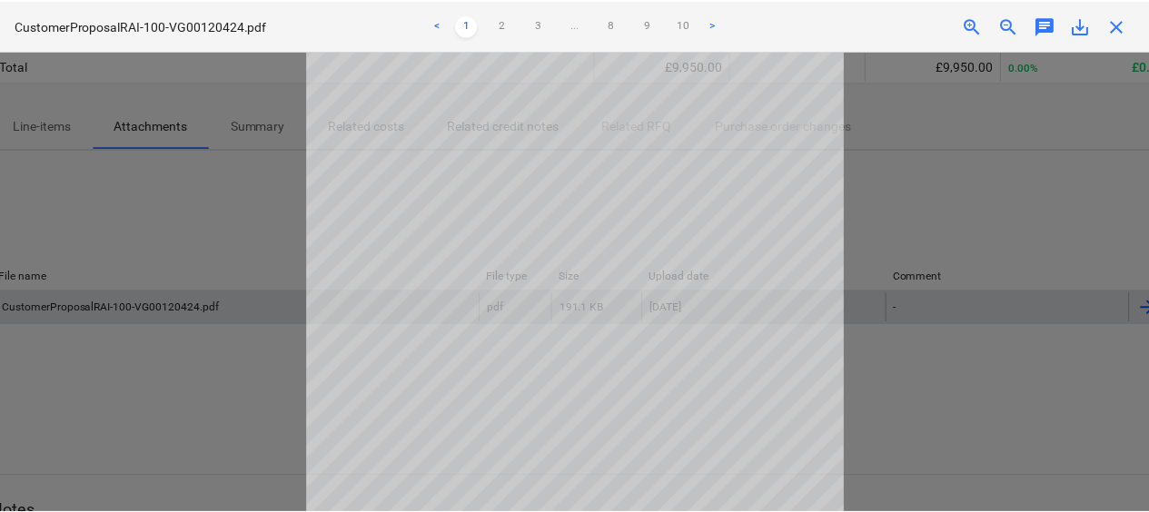
scroll to position [0, 0]
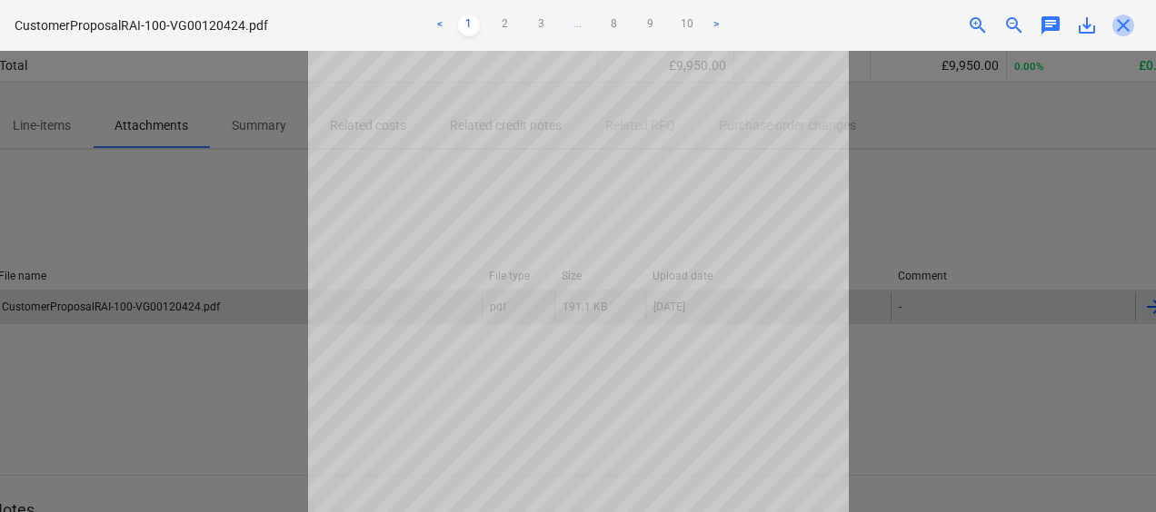
click at [1118, 29] on span "close" at bounding box center [1123, 26] width 22 height 22
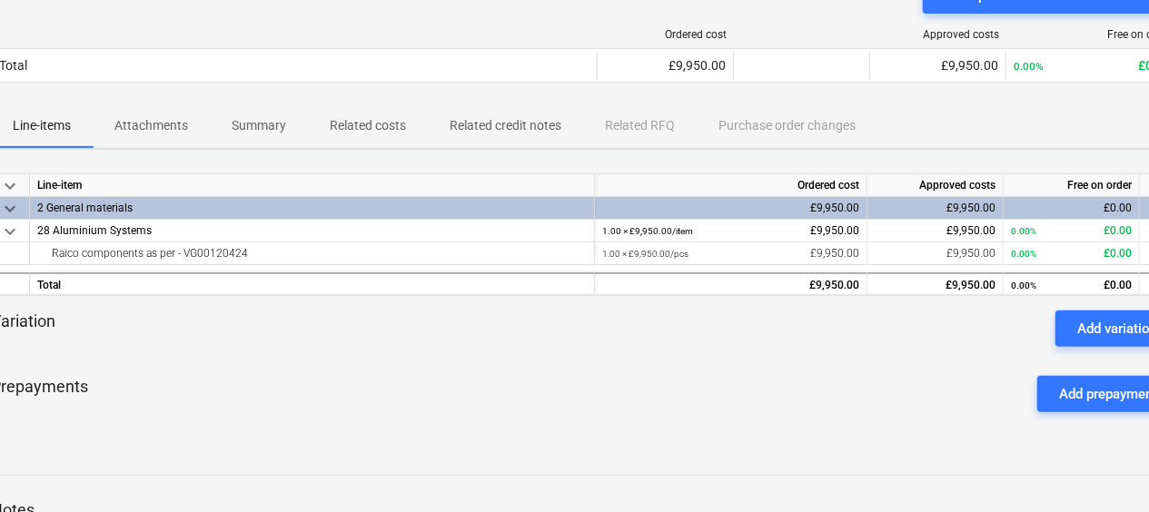
scroll to position [52, 36]
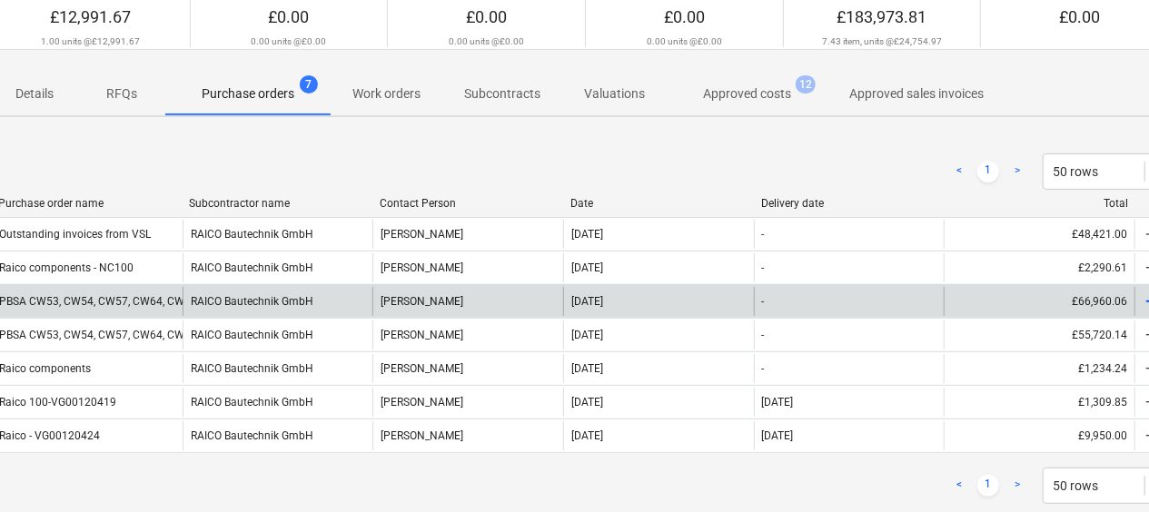
scroll to position [273, 36]
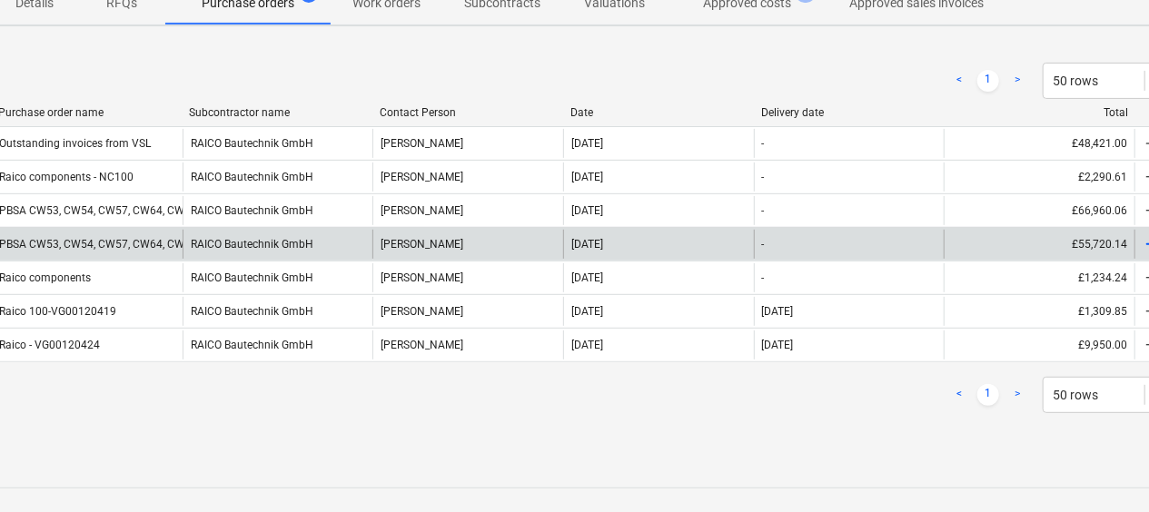
click at [218, 238] on div "RAICO Bautechnik GmbH" at bounding box center [278, 244] width 191 height 29
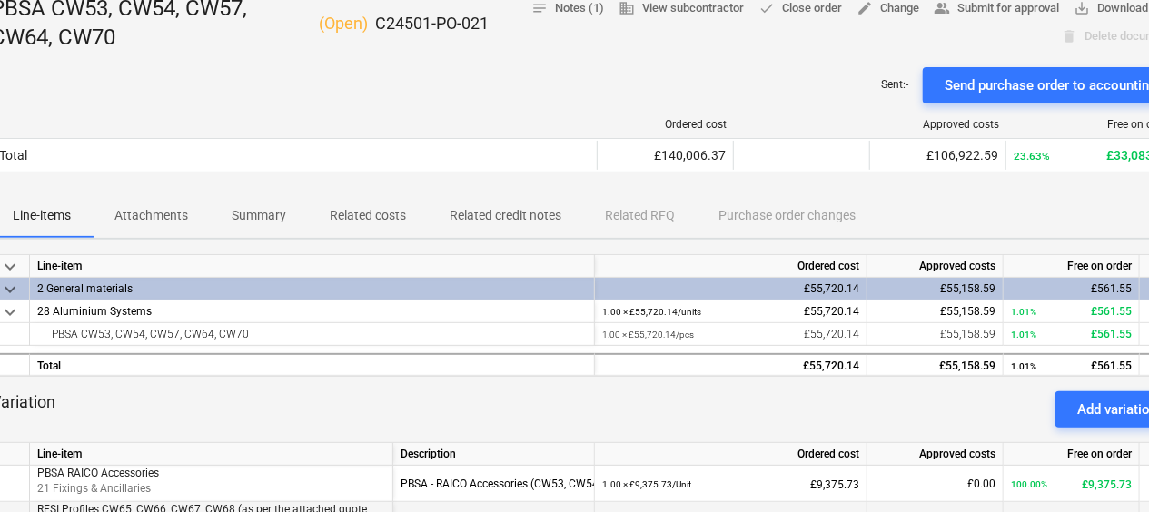
scroll to position [0, 36]
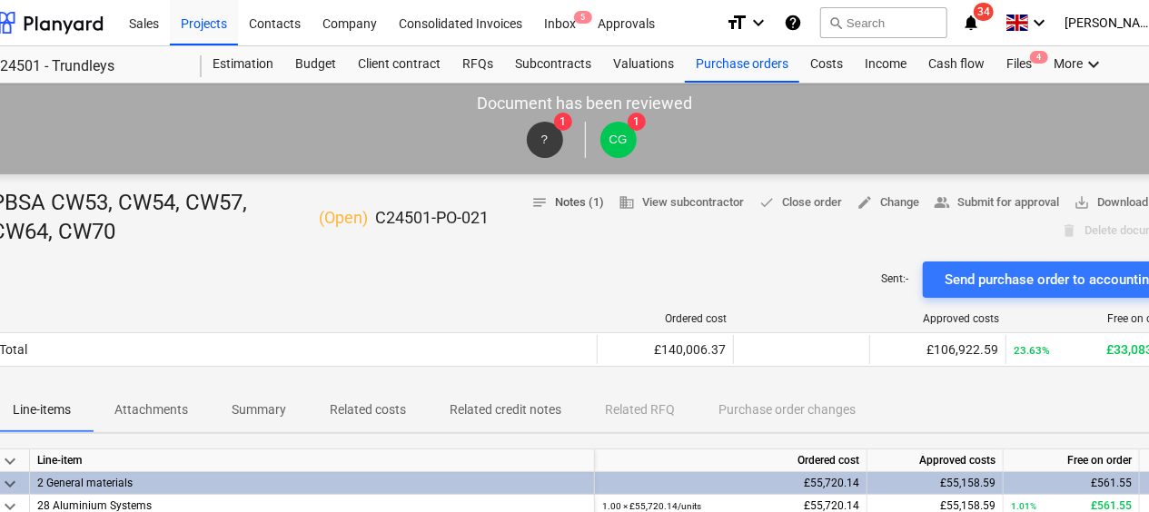
click at [552, 205] on span "notes Notes (1)" at bounding box center [568, 203] width 73 height 21
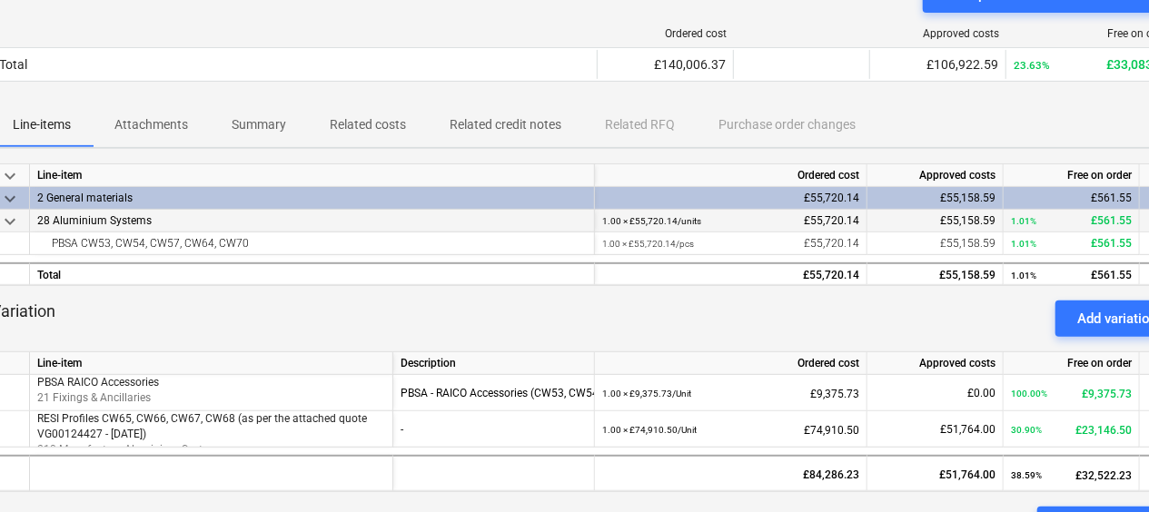
scroll to position [376, 36]
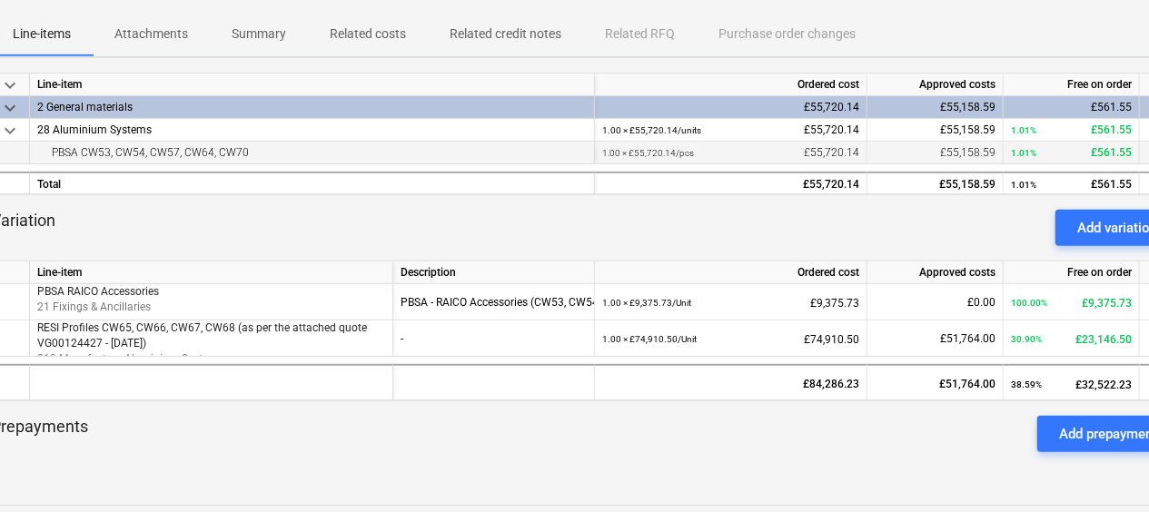
click at [154, 151] on div "PBSA CW53, CW54, CW57, CW64, CW70" at bounding box center [312, 153] width 550 height 22
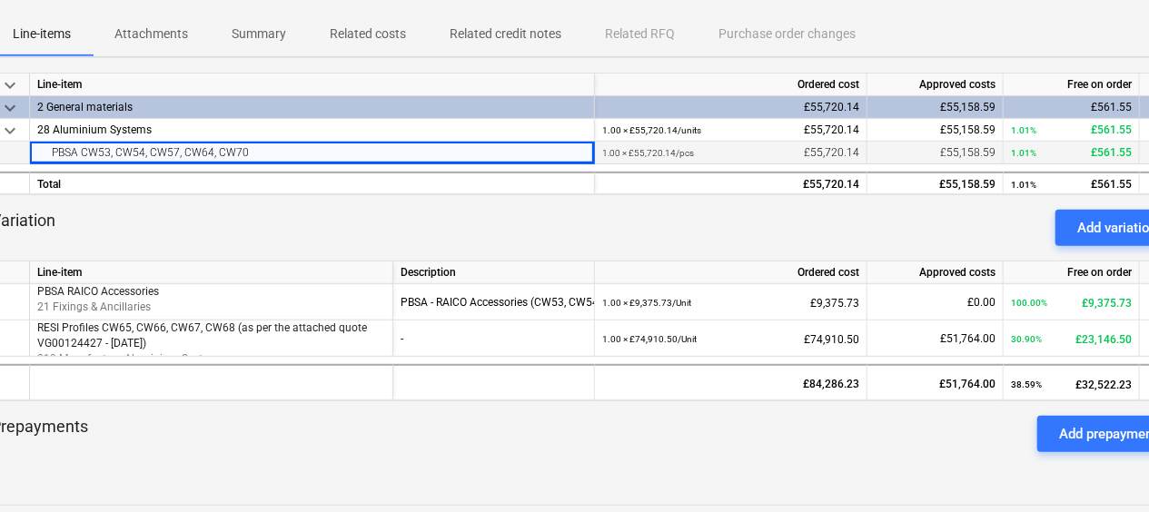
click at [154, 151] on div "PBSA CW53, CW54, CW57, CW64, CW70" at bounding box center [312, 153] width 550 height 22
drag, startPoint x: 154, startPoint y: 151, endPoint x: 171, endPoint y: 196, distance: 48.3
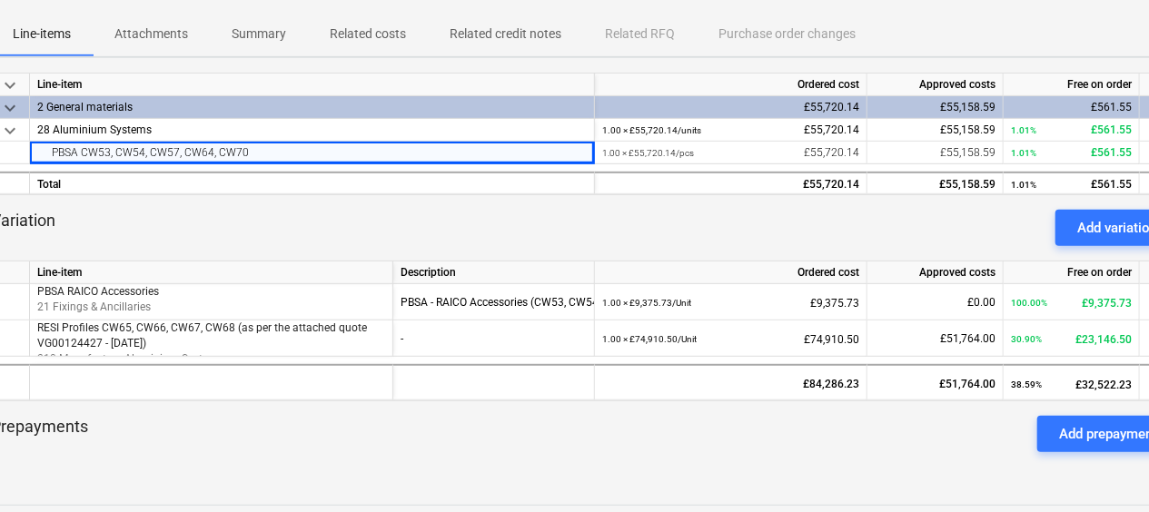
click at [171, 196] on div at bounding box center [585, 202] width 1189 height 15
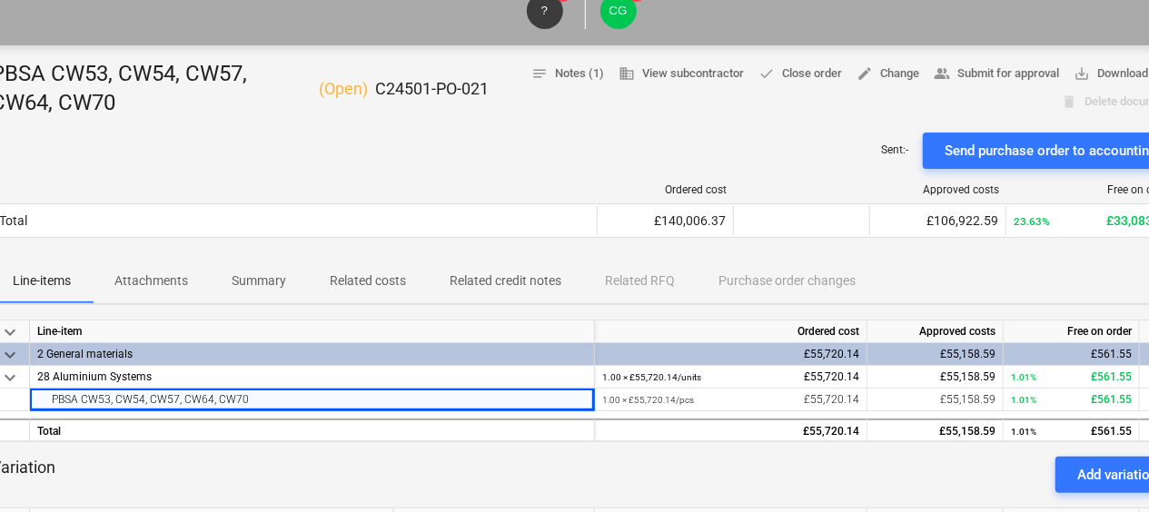
scroll to position [194, 36]
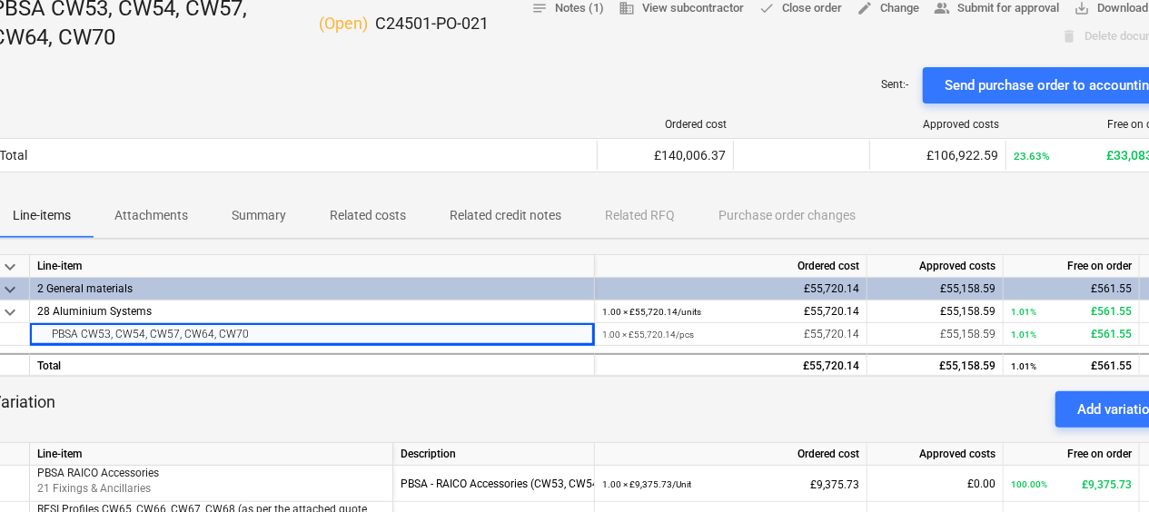
click at [170, 214] on p "Attachments" at bounding box center [151, 215] width 74 height 19
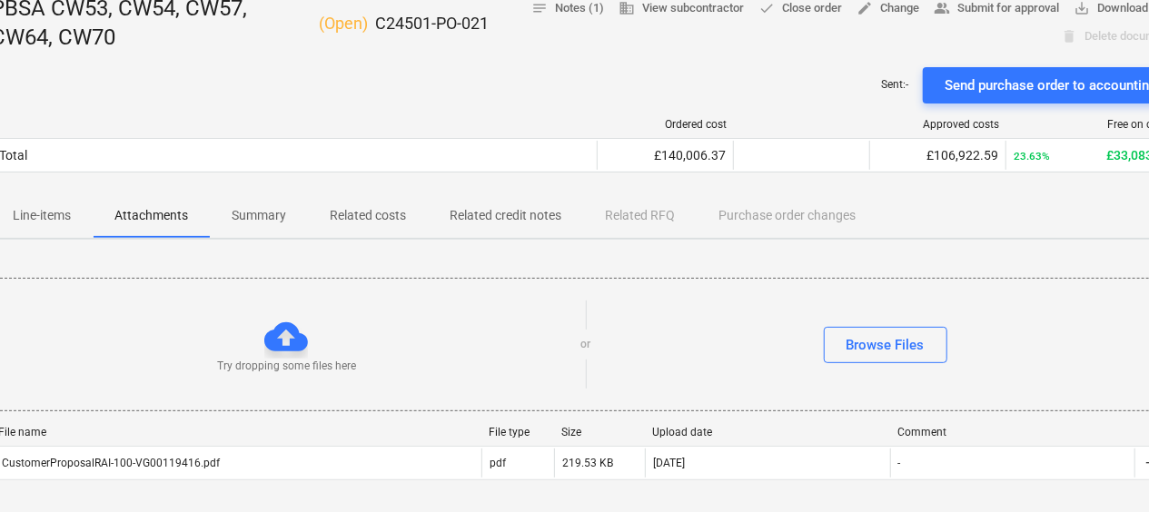
click at [265, 216] on p "Summary" at bounding box center [259, 215] width 55 height 19
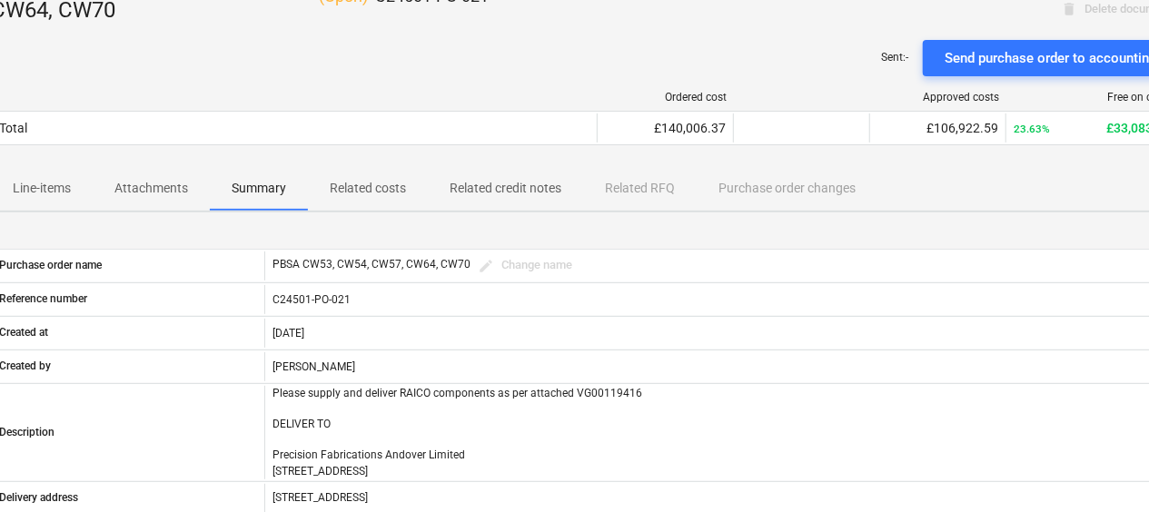
scroll to position [194, 36]
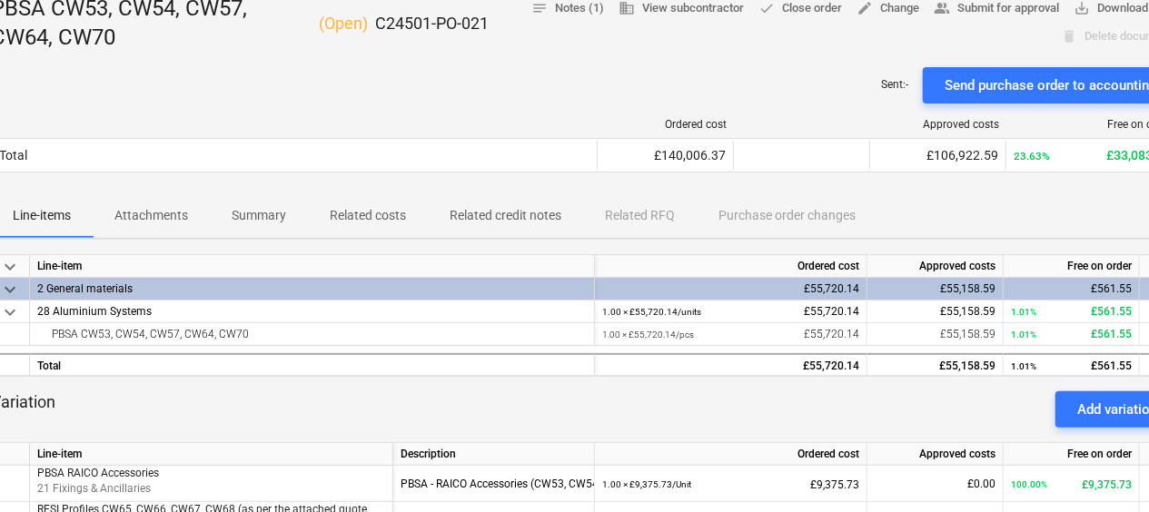
scroll to position [273, 36]
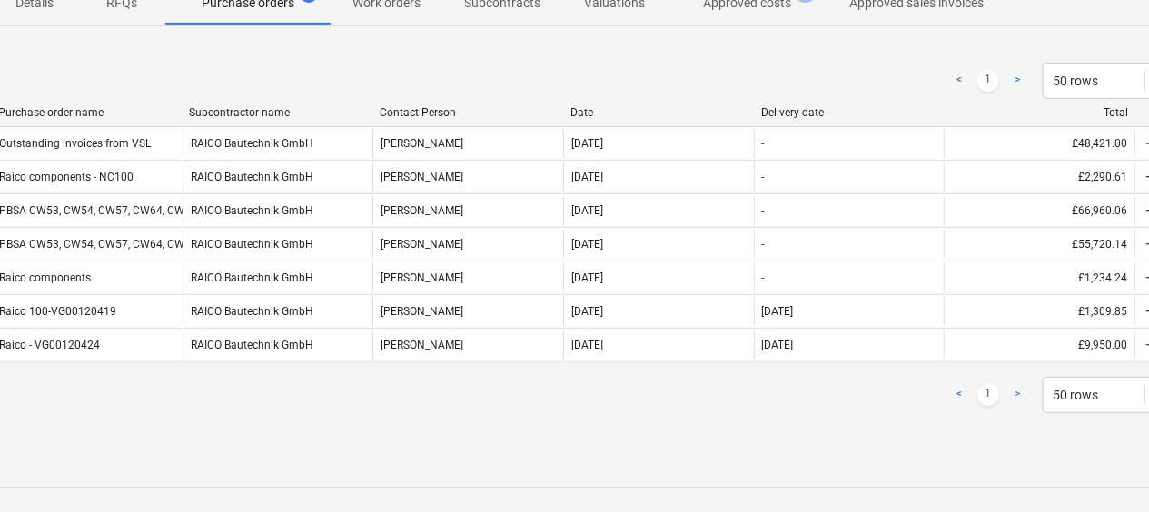
scroll to position [0, 36]
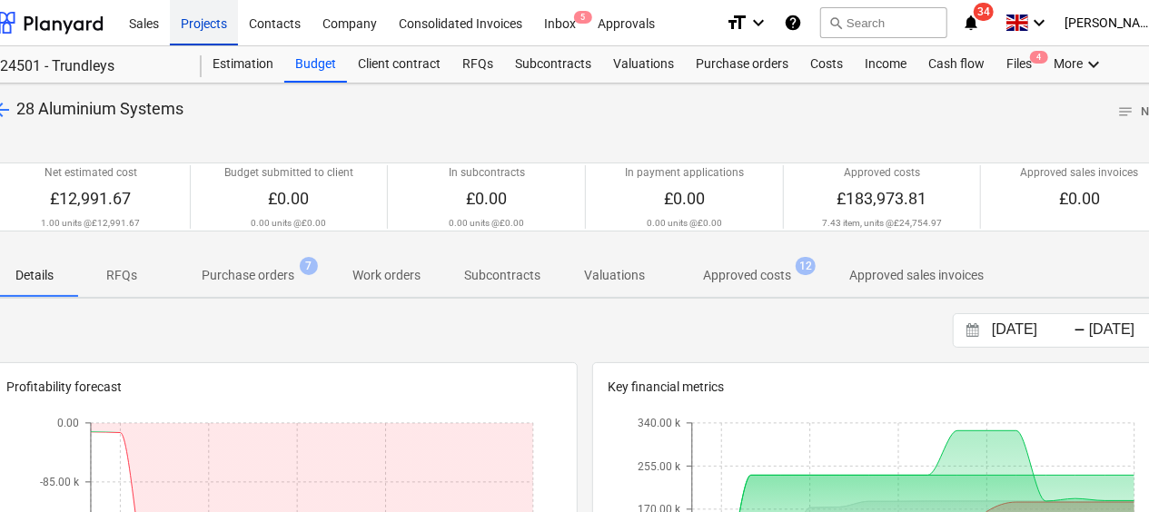
click at [202, 28] on div "Projects" at bounding box center [204, 22] width 68 height 46
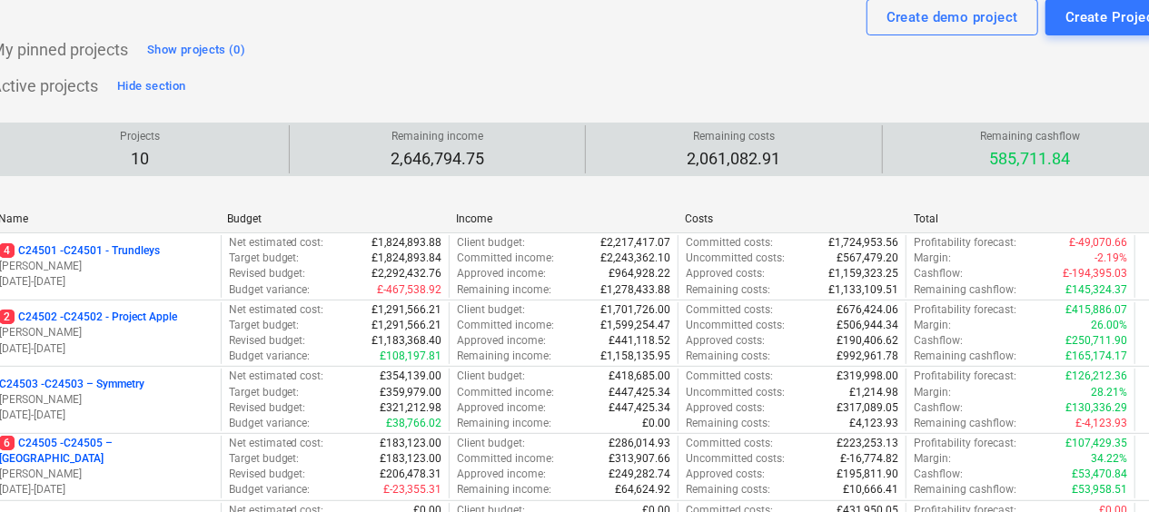
scroll to position [91, 36]
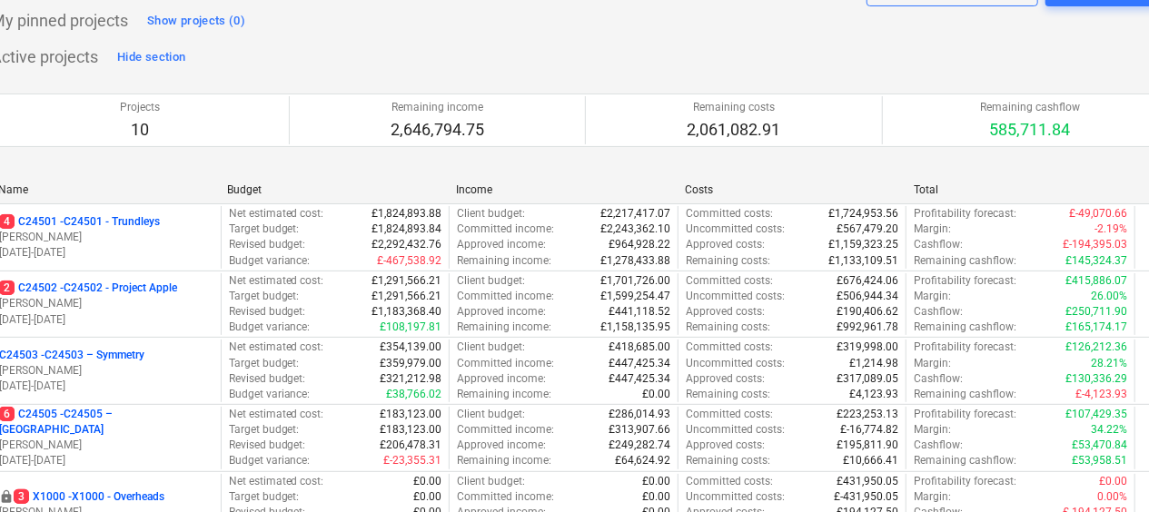
click at [807, 160] on div "Projects 10 Remaining income 2,646,794.75 Remaining costs 2,061,082.91 Remainin…" at bounding box center [585, 120] width 1189 height 97
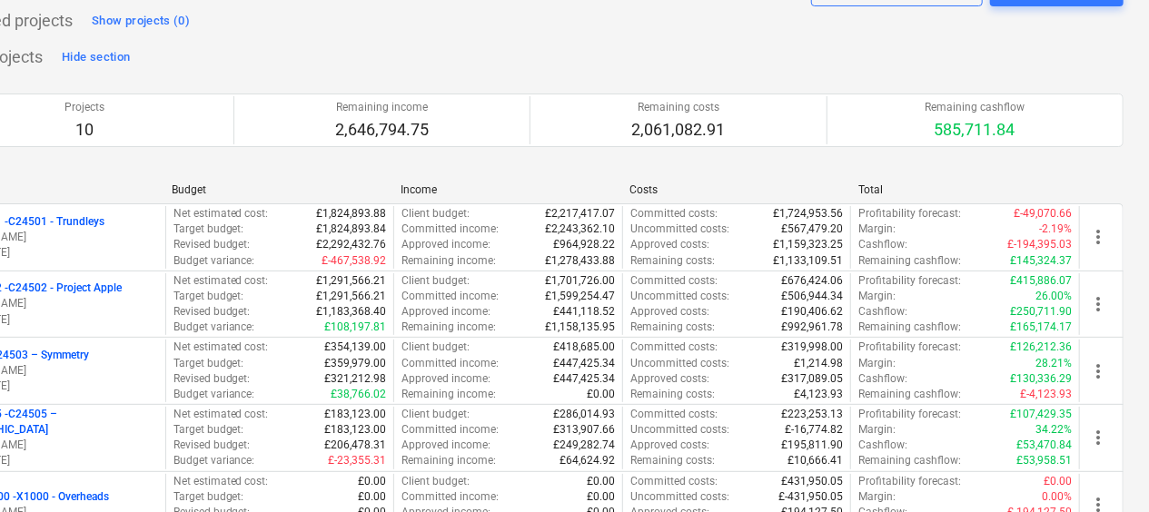
scroll to position [91, 93]
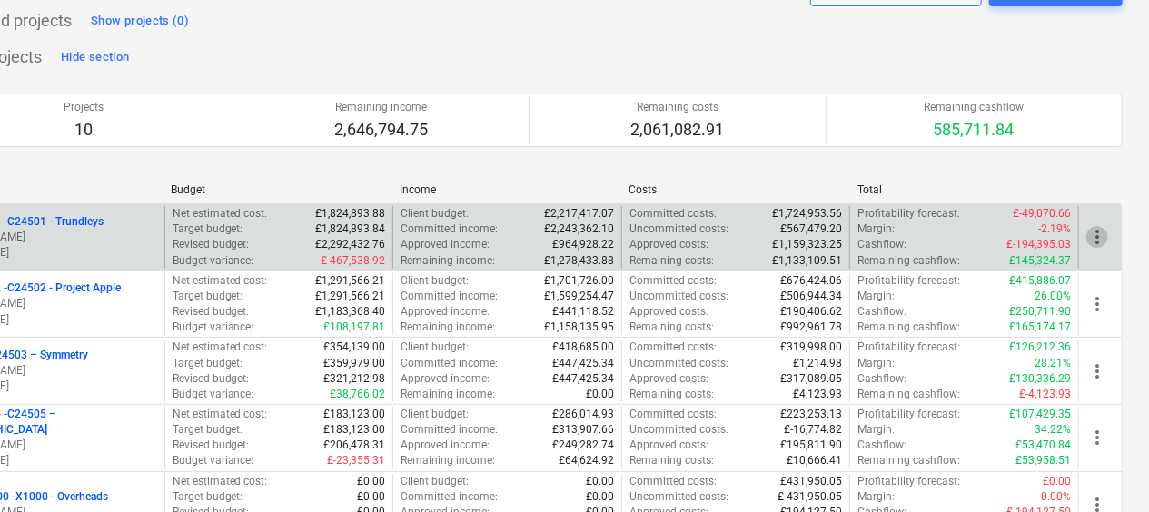
click at [1096, 238] on span "more_vert" at bounding box center [1098, 237] width 22 height 22
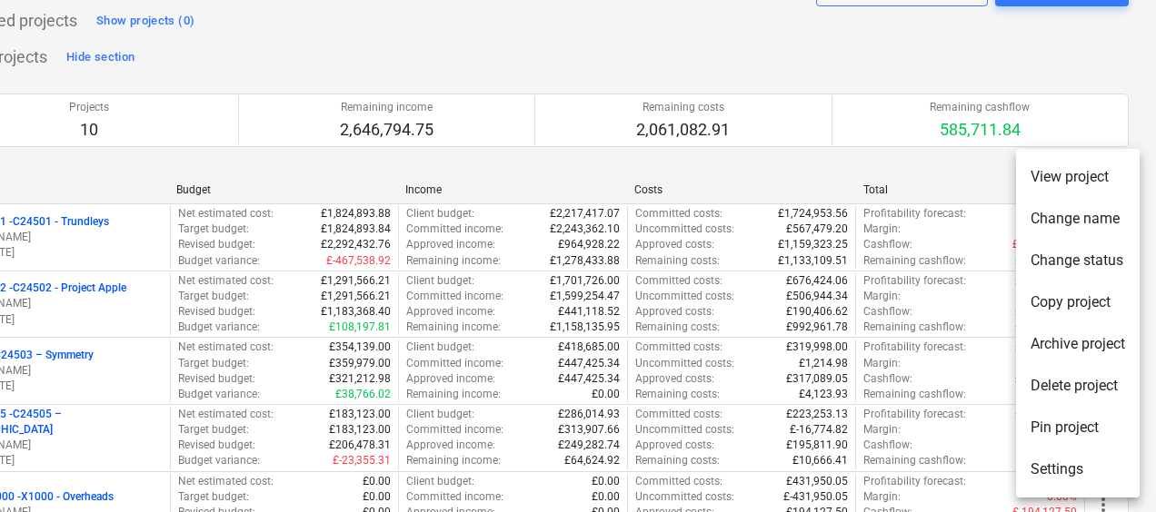
click at [982, 173] on div at bounding box center [578, 256] width 1156 height 512
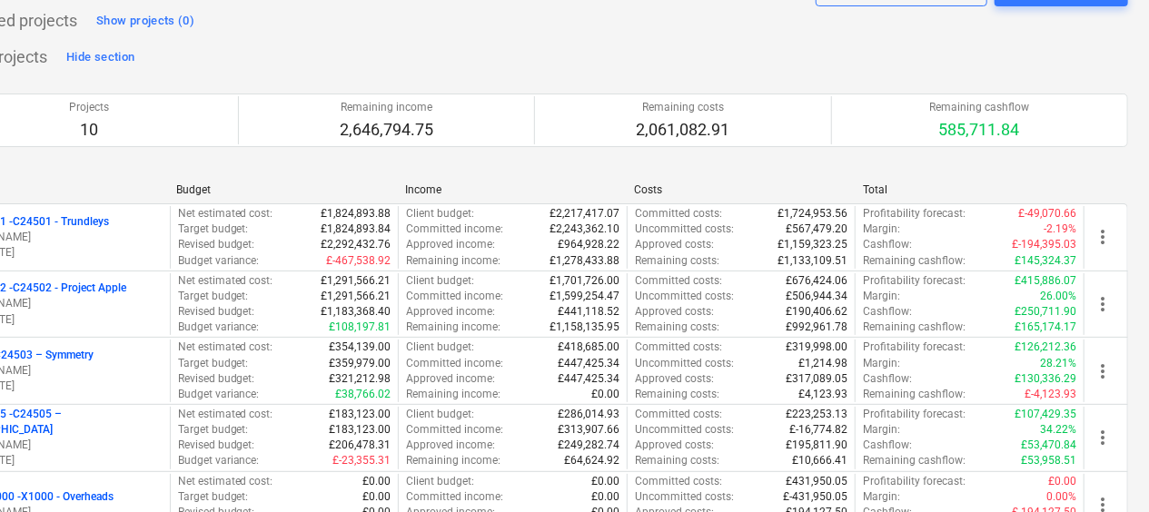
click at [678, 34] on div "My pinned projects Show projects (0)" at bounding box center [534, 20] width 1189 height 29
